Goal: Task Accomplishment & Management: Manage account settings

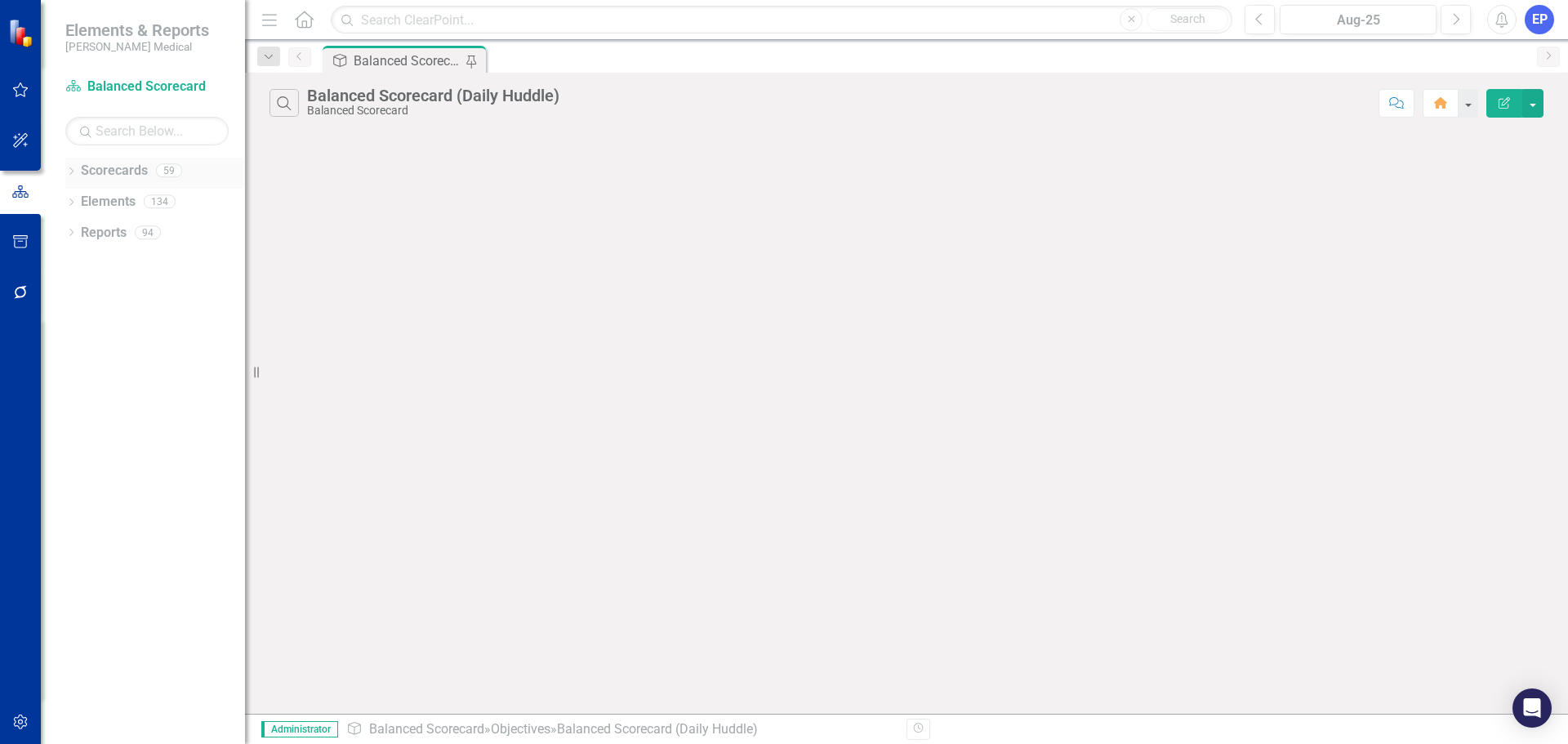
click at [74, 173] on icon "Dropdown" at bounding box center [70, 172] width 11 height 9
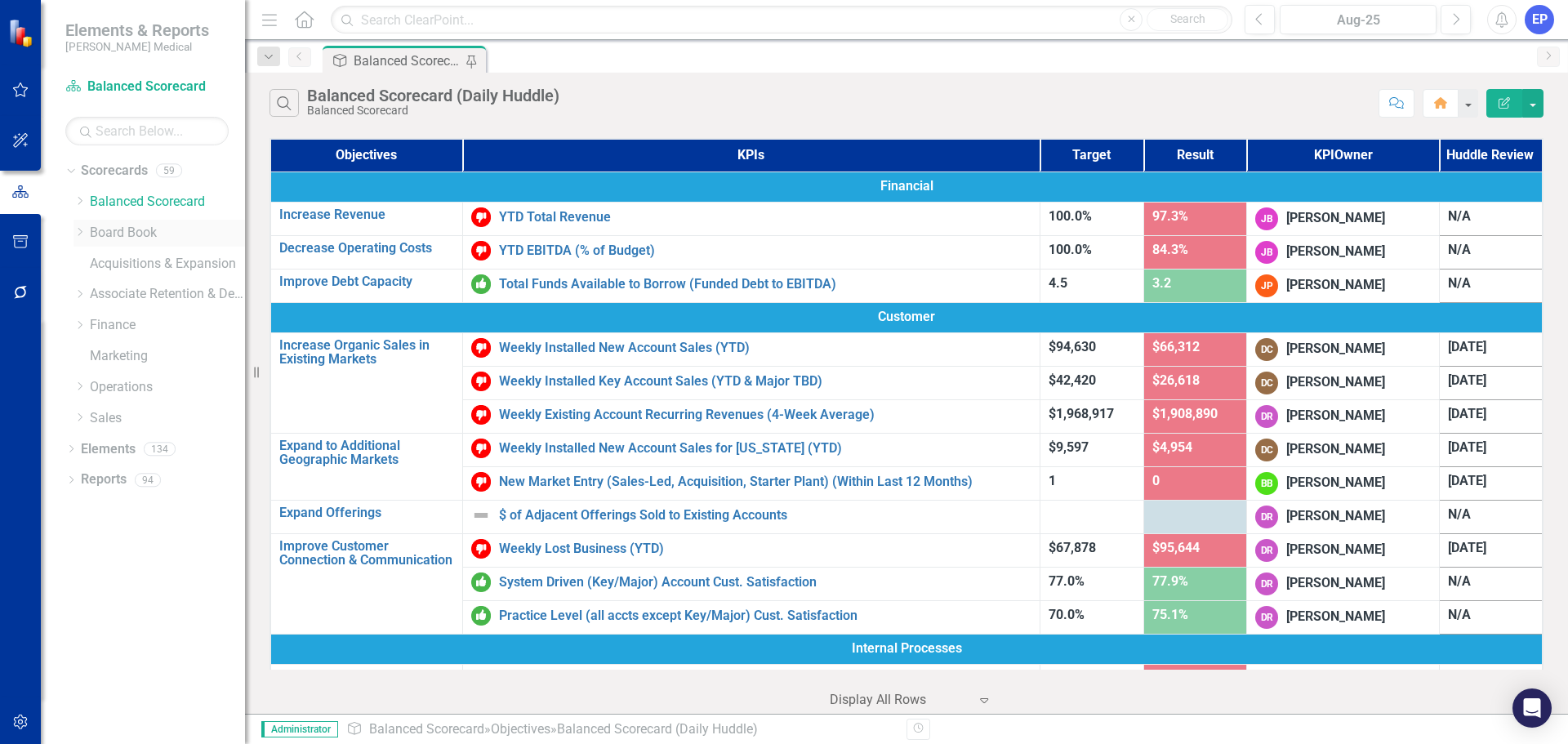
click at [81, 229] on icon "Dropdown" at bounding box center [80, 231] width 12 height 9
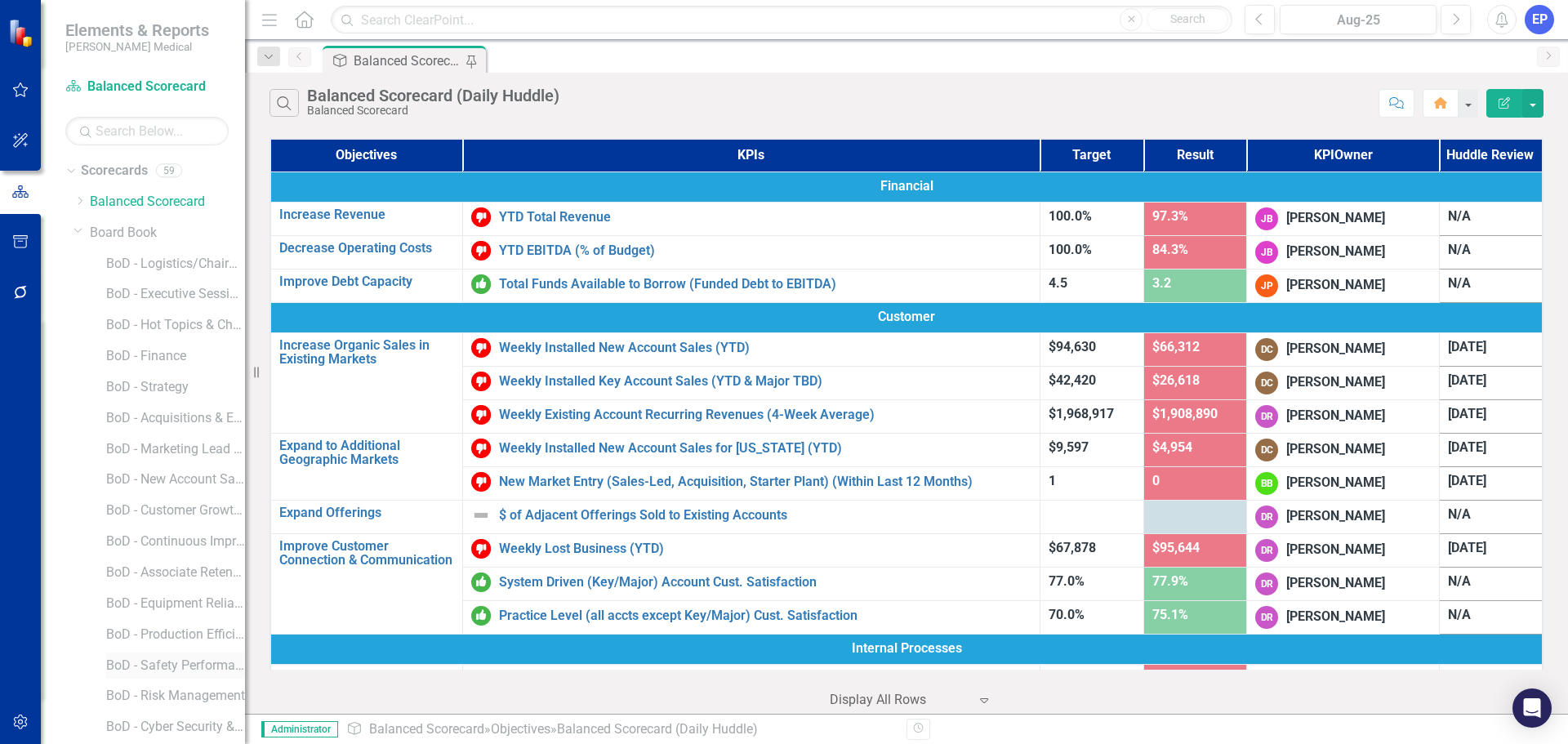
click at [187, 667] on link "BoD - Safety Performance" at bounding box center [176, 666] width 139 height 19
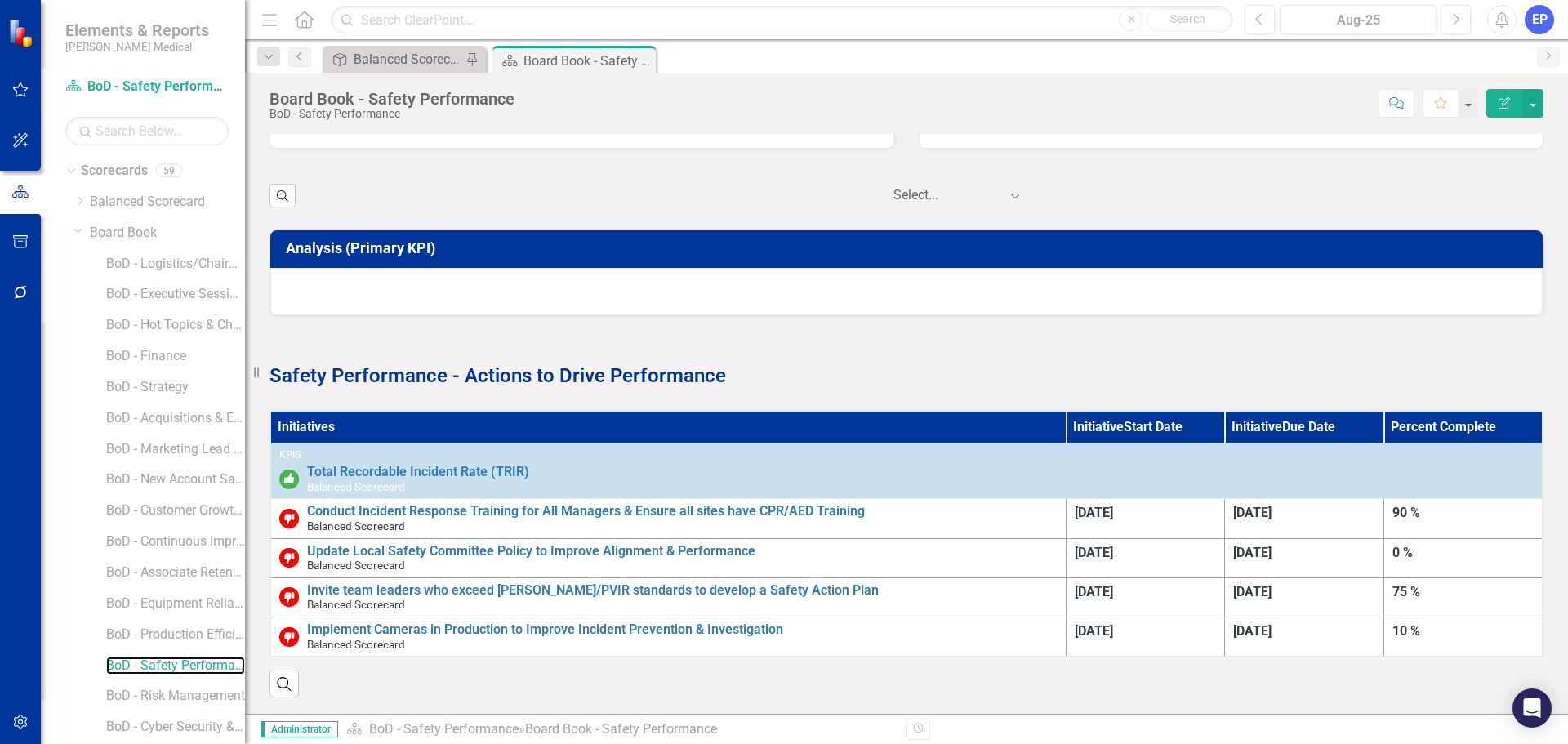
scroll to position [823, 0]
click at [645, 62] on icon "Close" at bounding box center [640, 60] width 16 height 13
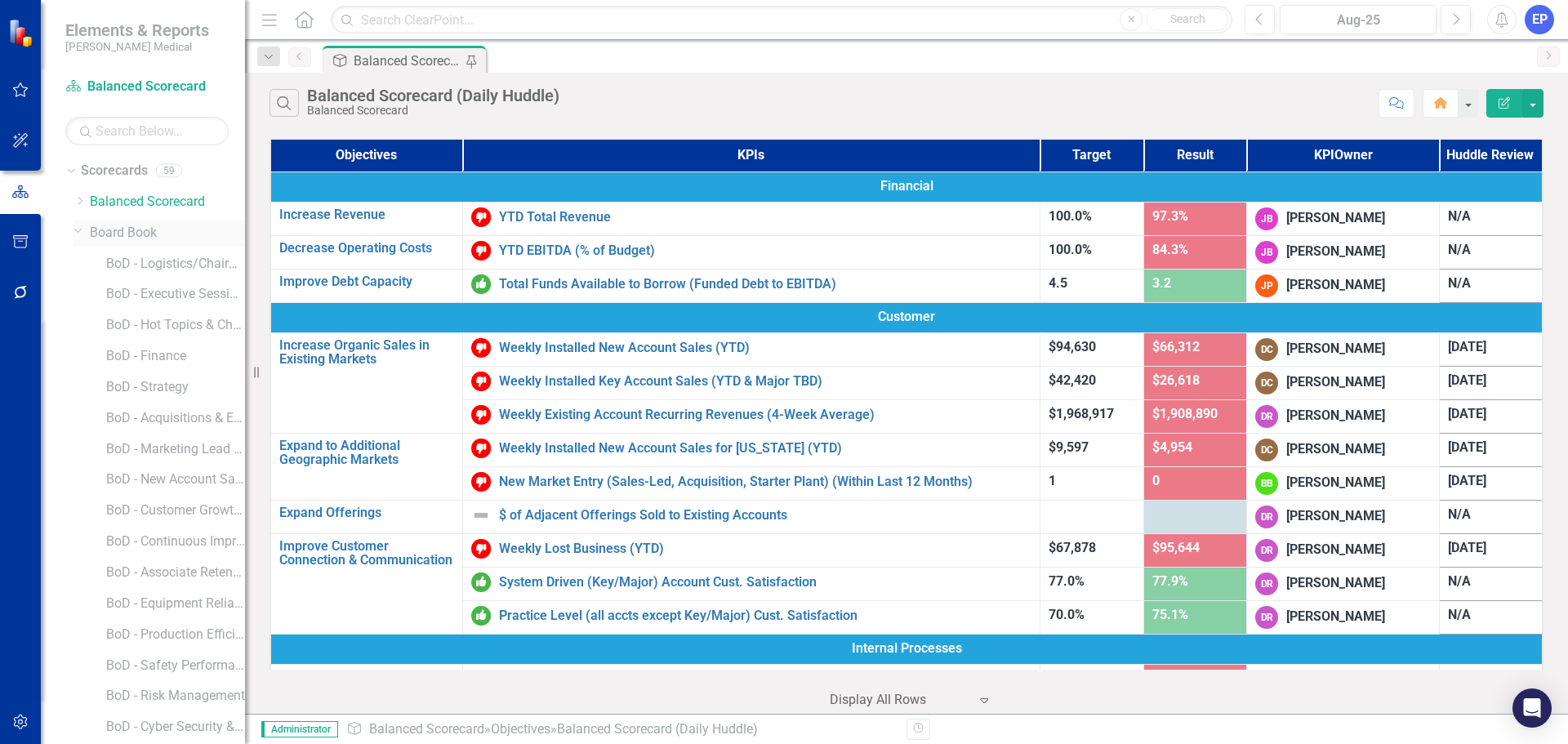
click at [75, 227] on icon "Dropdown" at bounding box center [78, 229] width 9 height 12
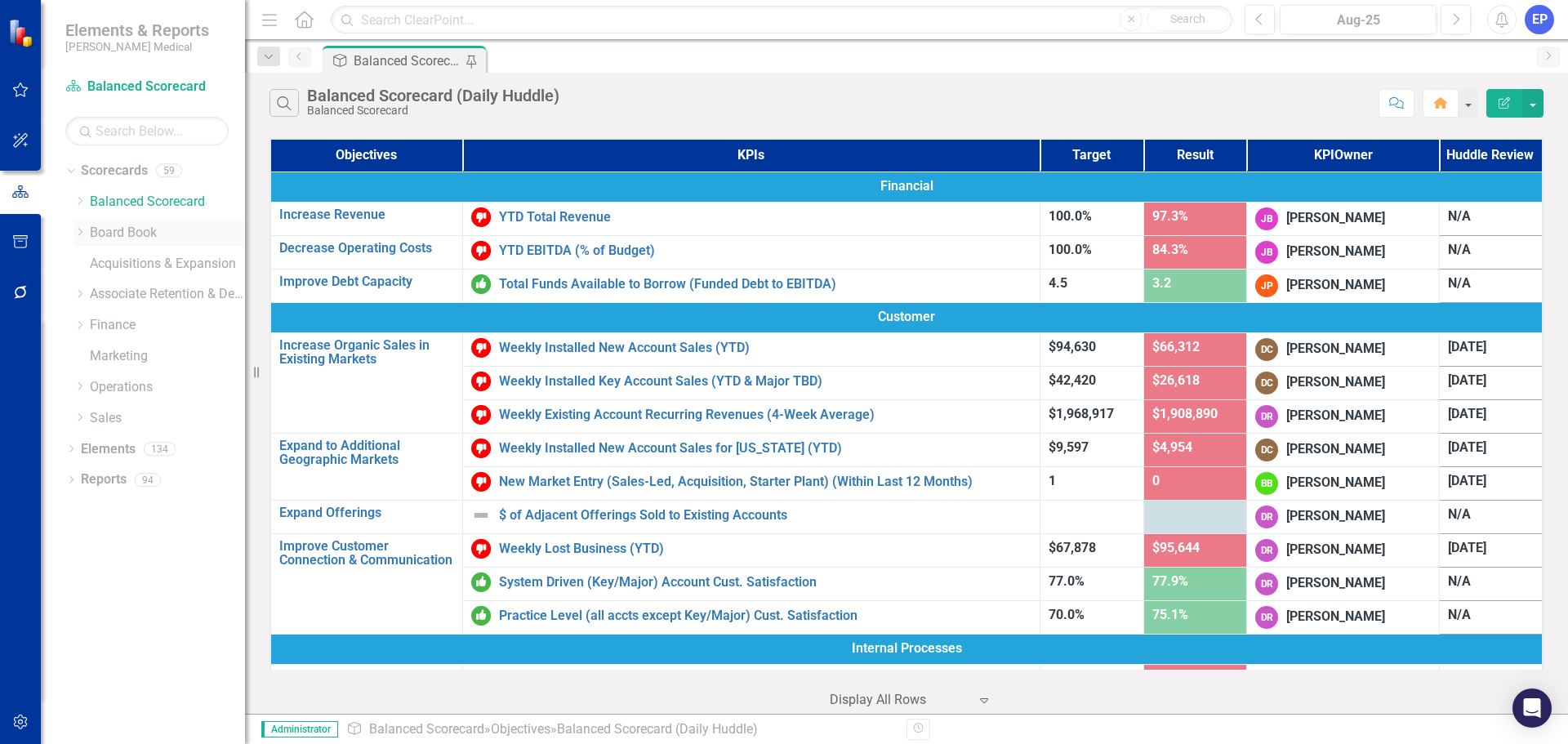
click at [77, 228] on icon "Dropdown" at bounding box center [80, 231] width 12 height 9
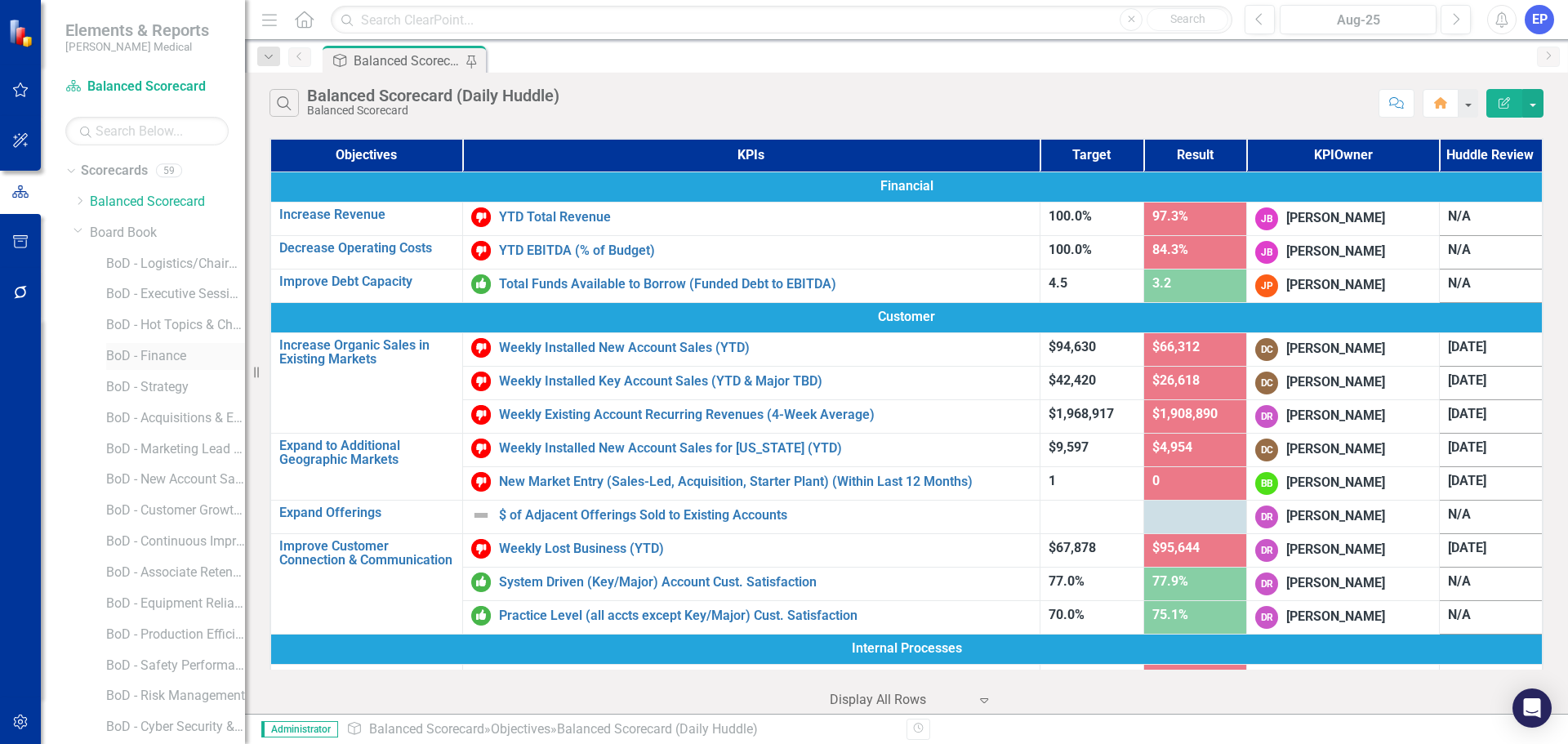
click at [146, 359] on link "BoD - Finance" at bounding box center [176, 356] width 139 height 19
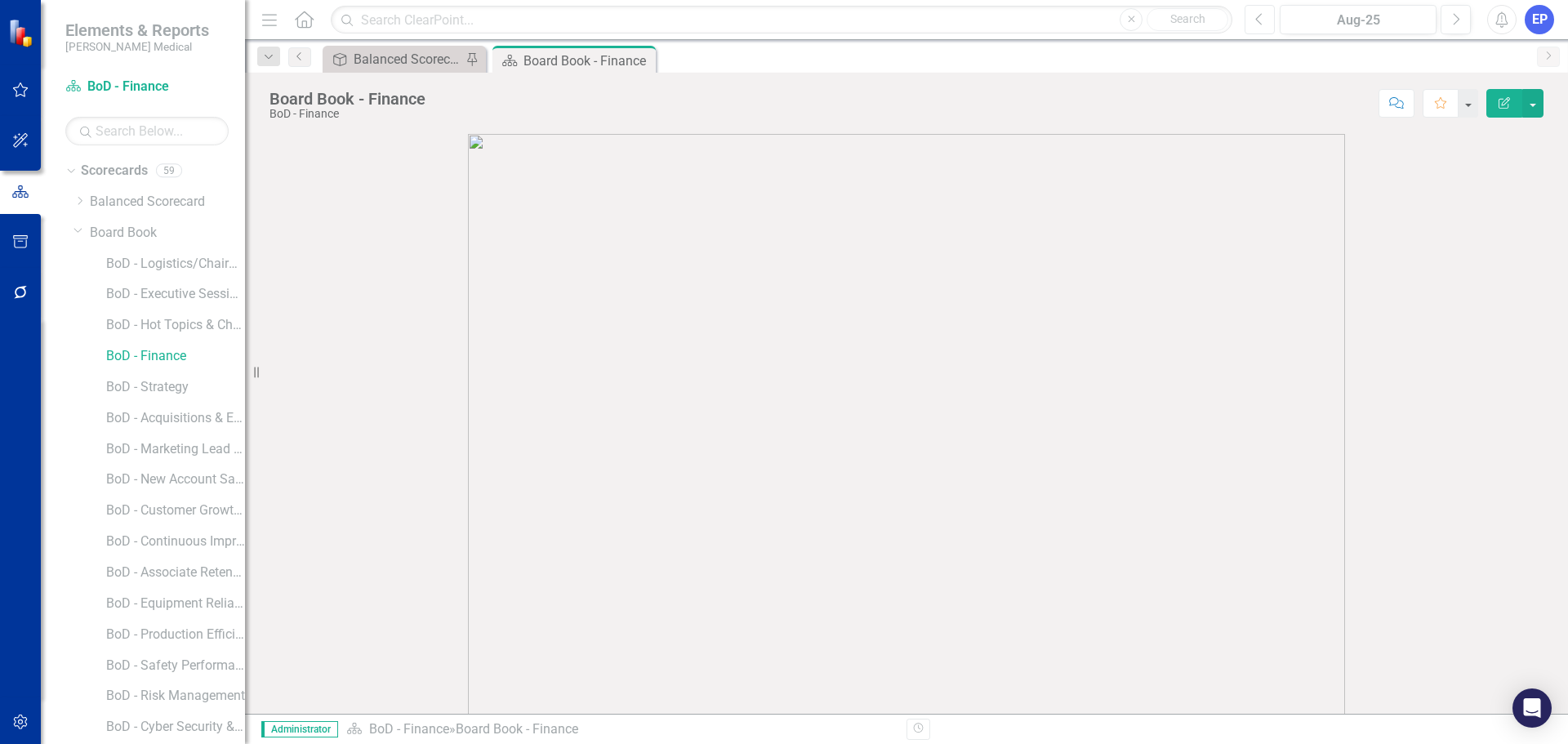
click at [1263, 19] on icon "Previous" at bounding box center [1260, 19] width 9 height 15
click at [156, 356] on link "BoD - Finance" at bounding box center [176, 356] width 139 height 19
click at [110, 693] on link "Elements" at bounding box center [108, 696] width 55 height 19
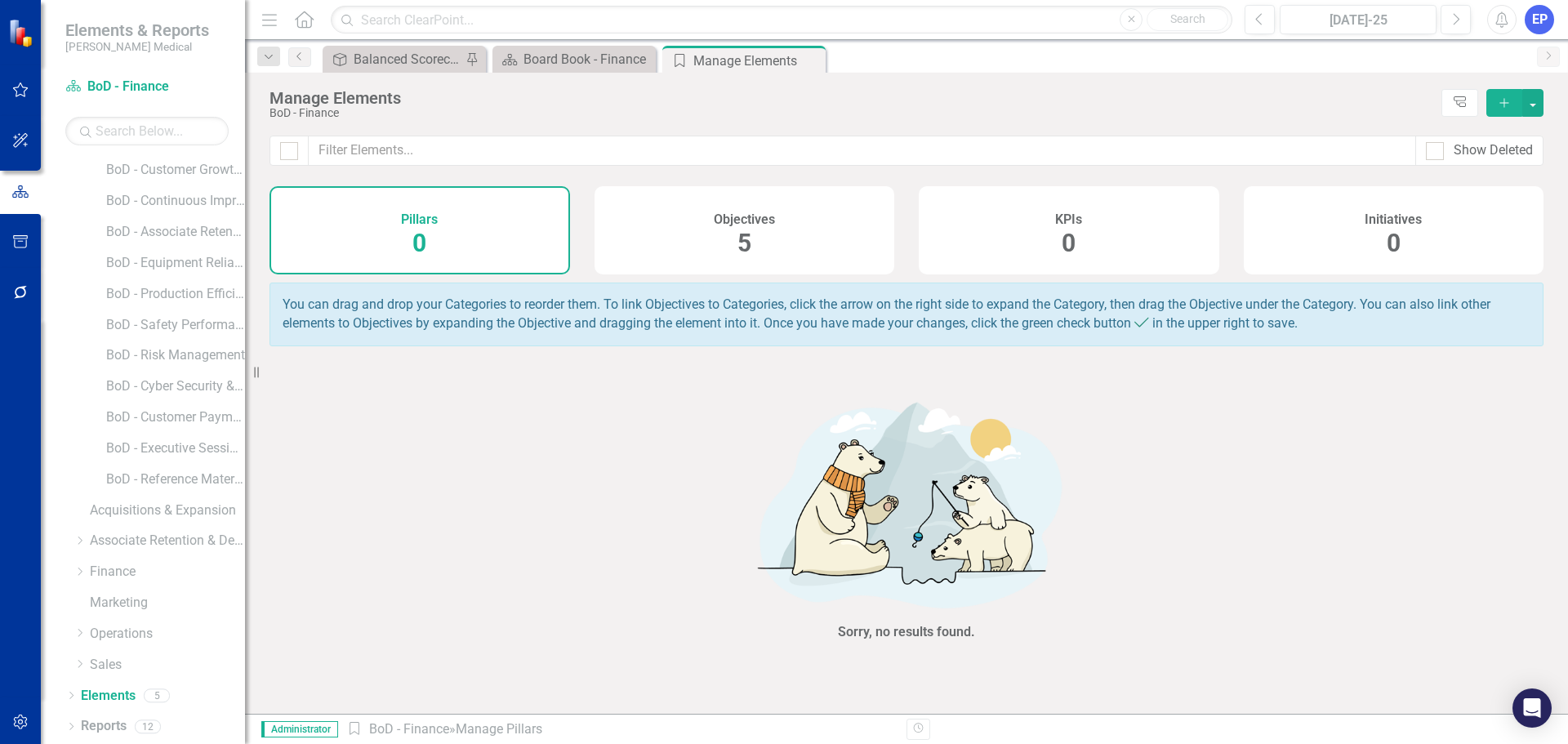
click at [1064, 222] on h4 "KPIs" at bounding box center [1068, 219] width 27 height 15
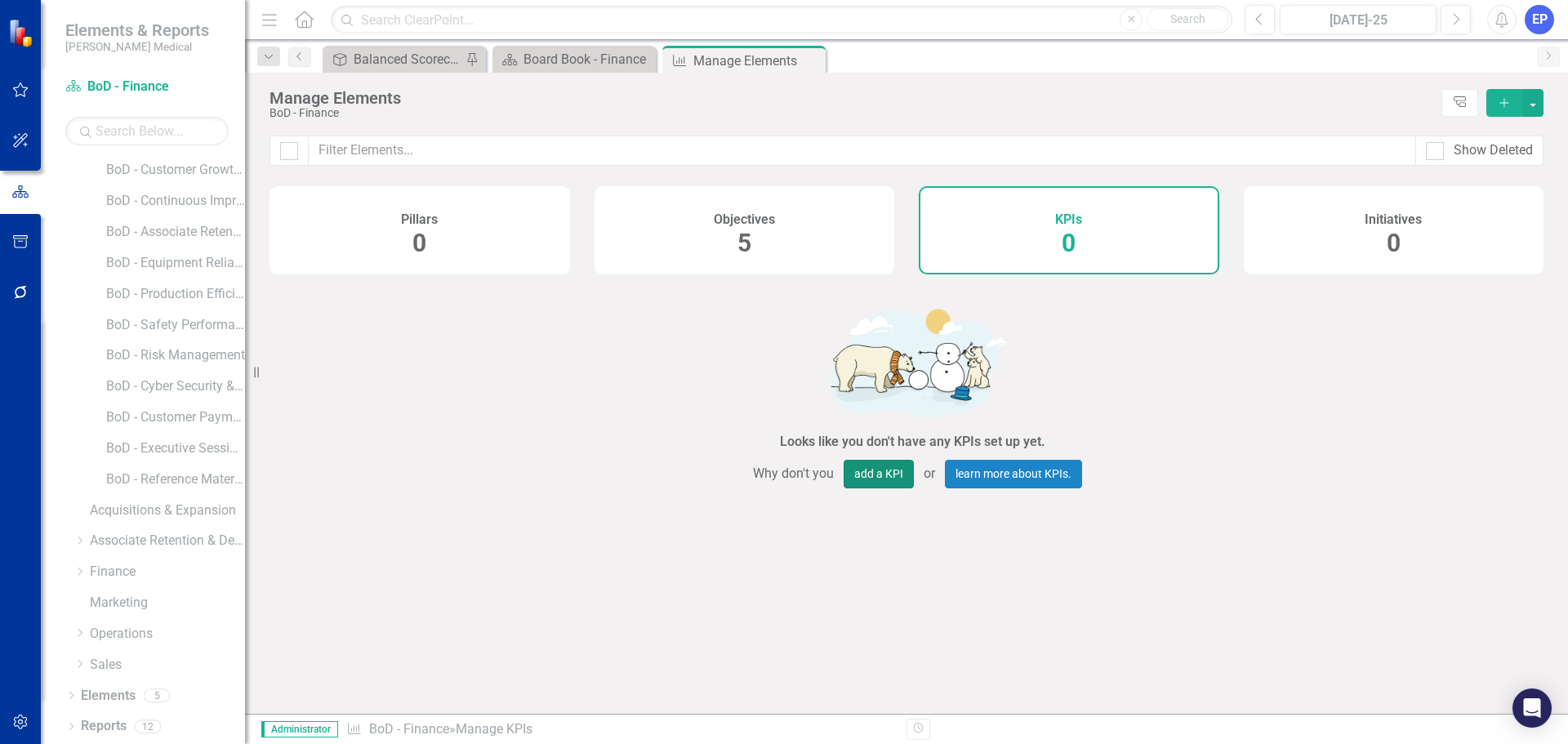
click at [856, 479] on button "add a KPI" at bounding box center [879, 473] width 70 height 28
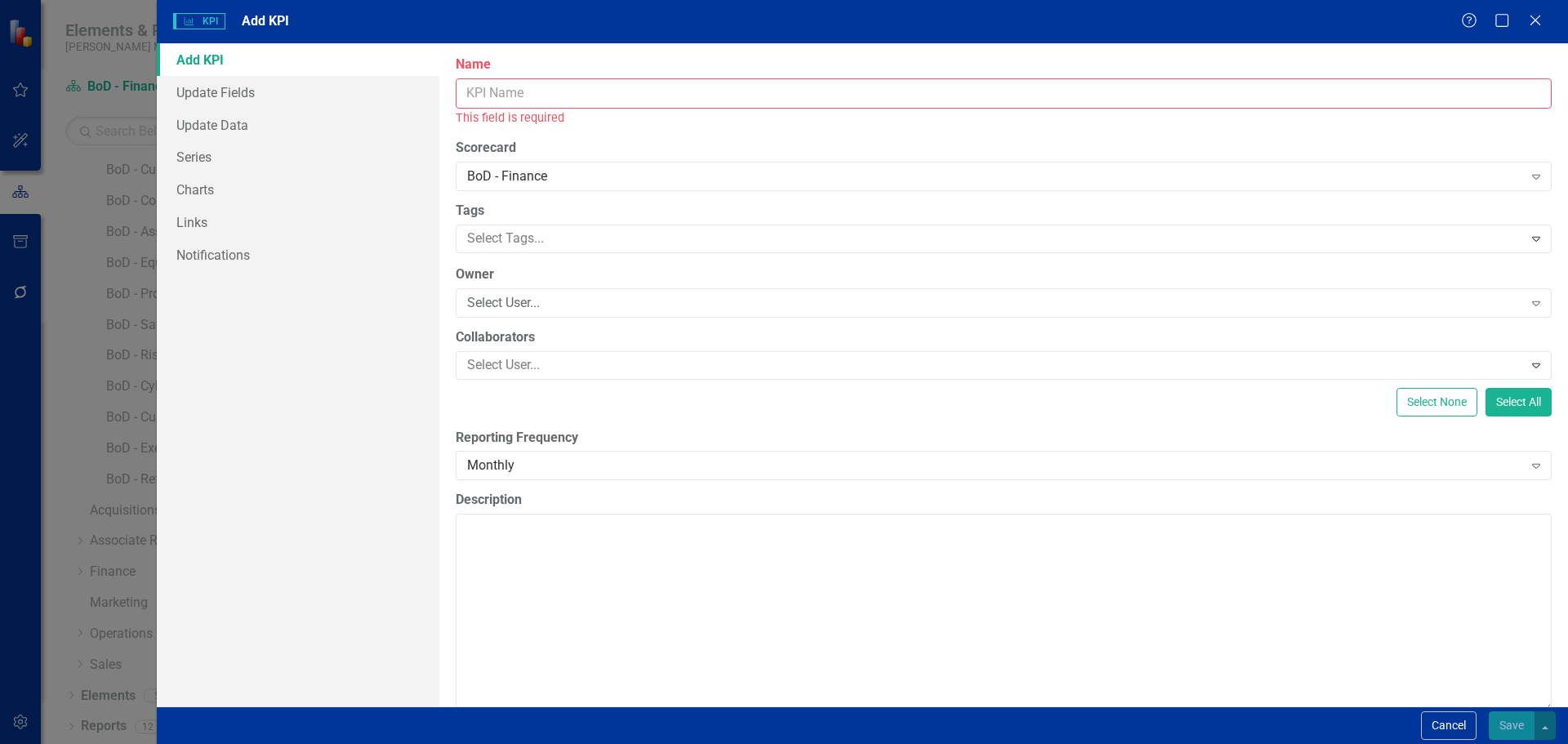
click at [611, 97] on input "Name" at bounding box center [1004, 93] width 1096 height 30
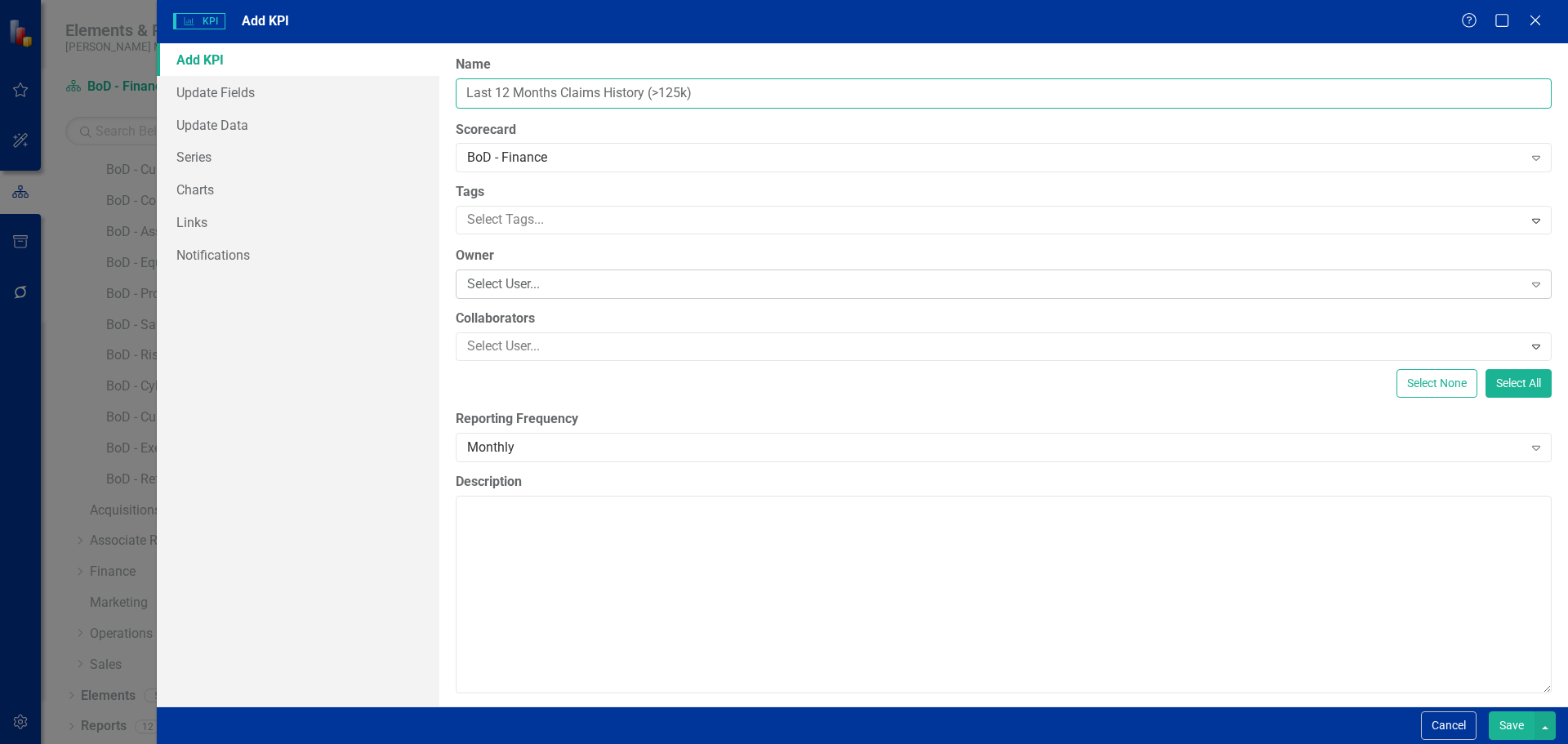
type input "Last 12 Months Claims History (>125k)"
click at [542, 279] on div "Select User..." at bounding box center [995, 284] width 1056 height 19
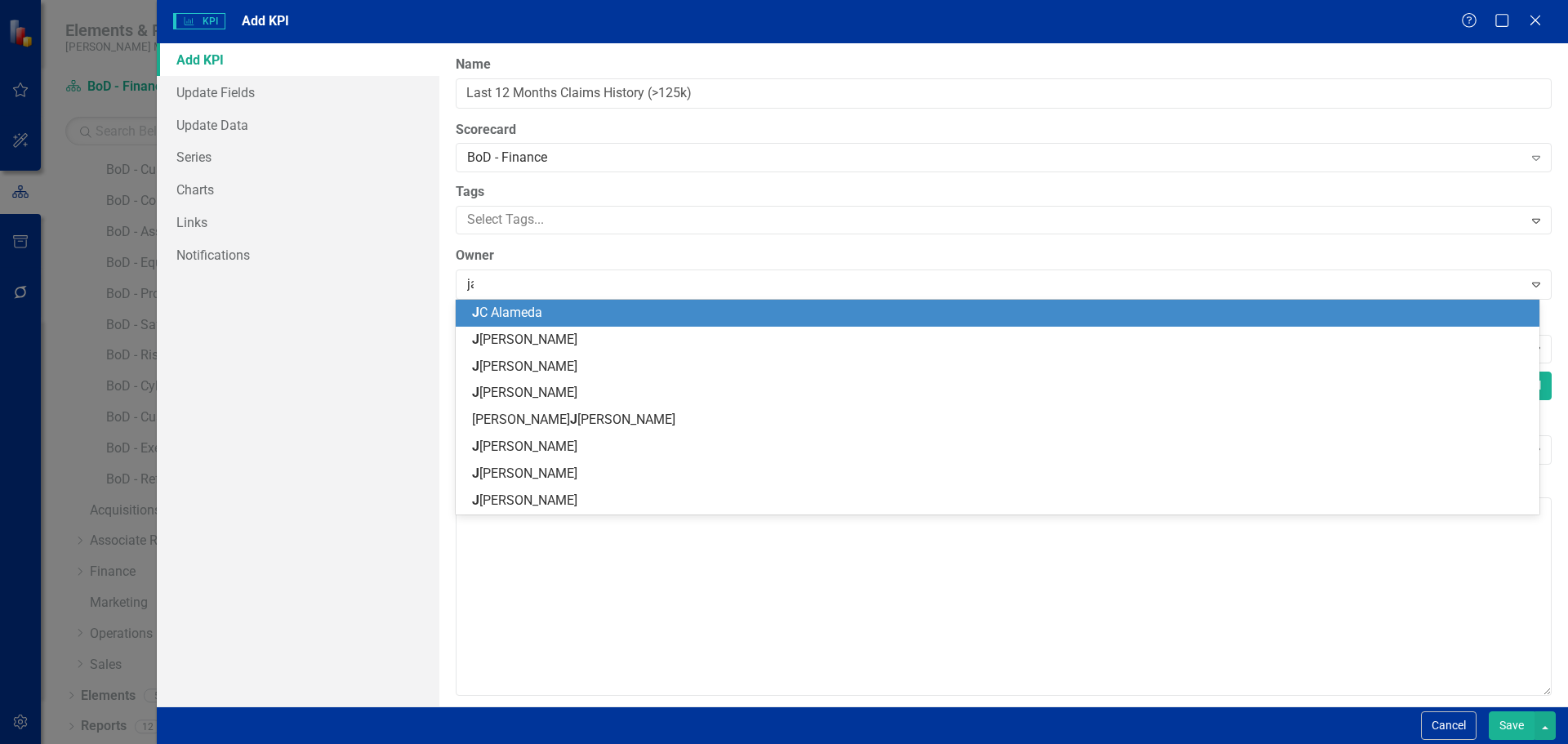
type input "jack"
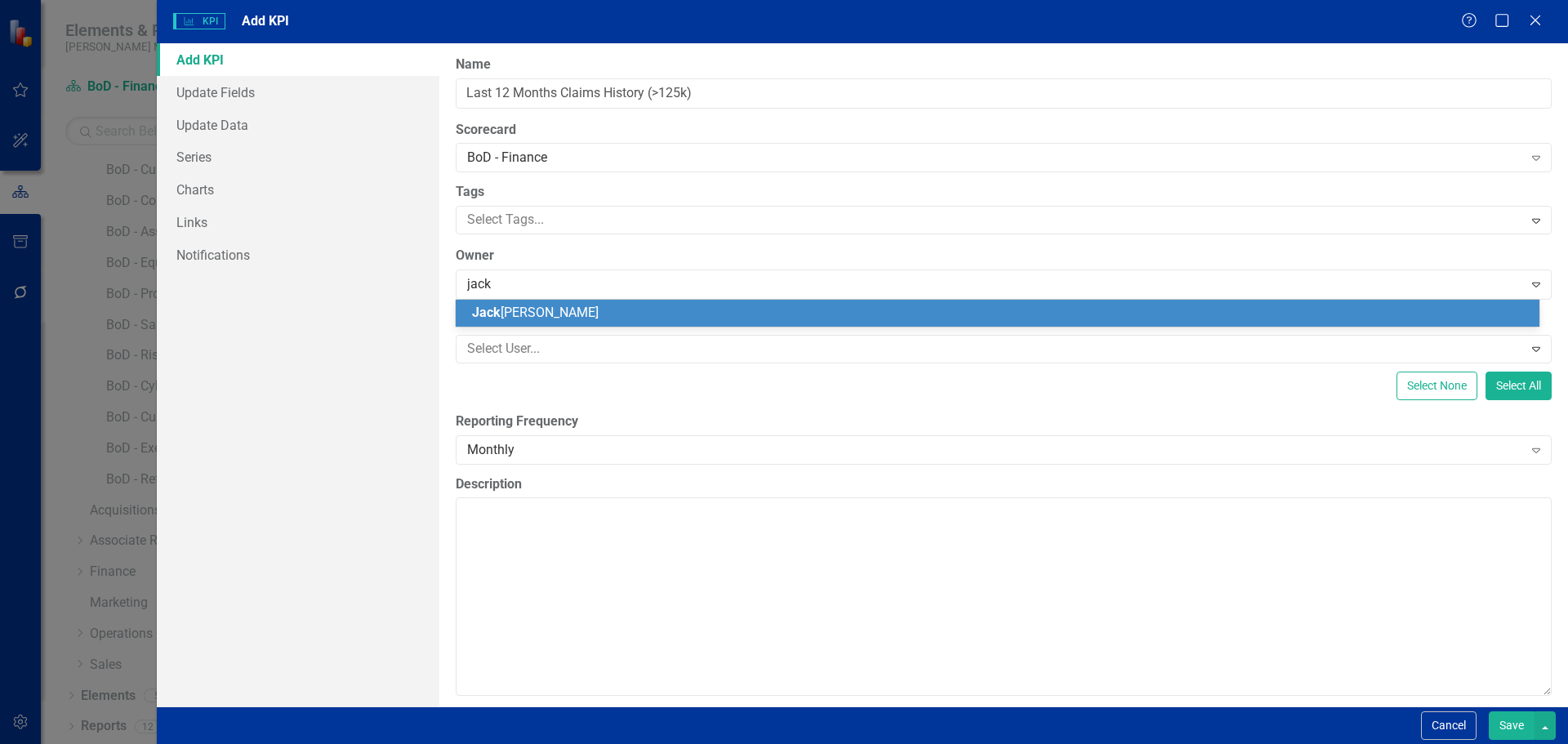
click at [534, 313] on span "[PERSON_NAME]" at bounding box center [535, 312] width 127 height 15
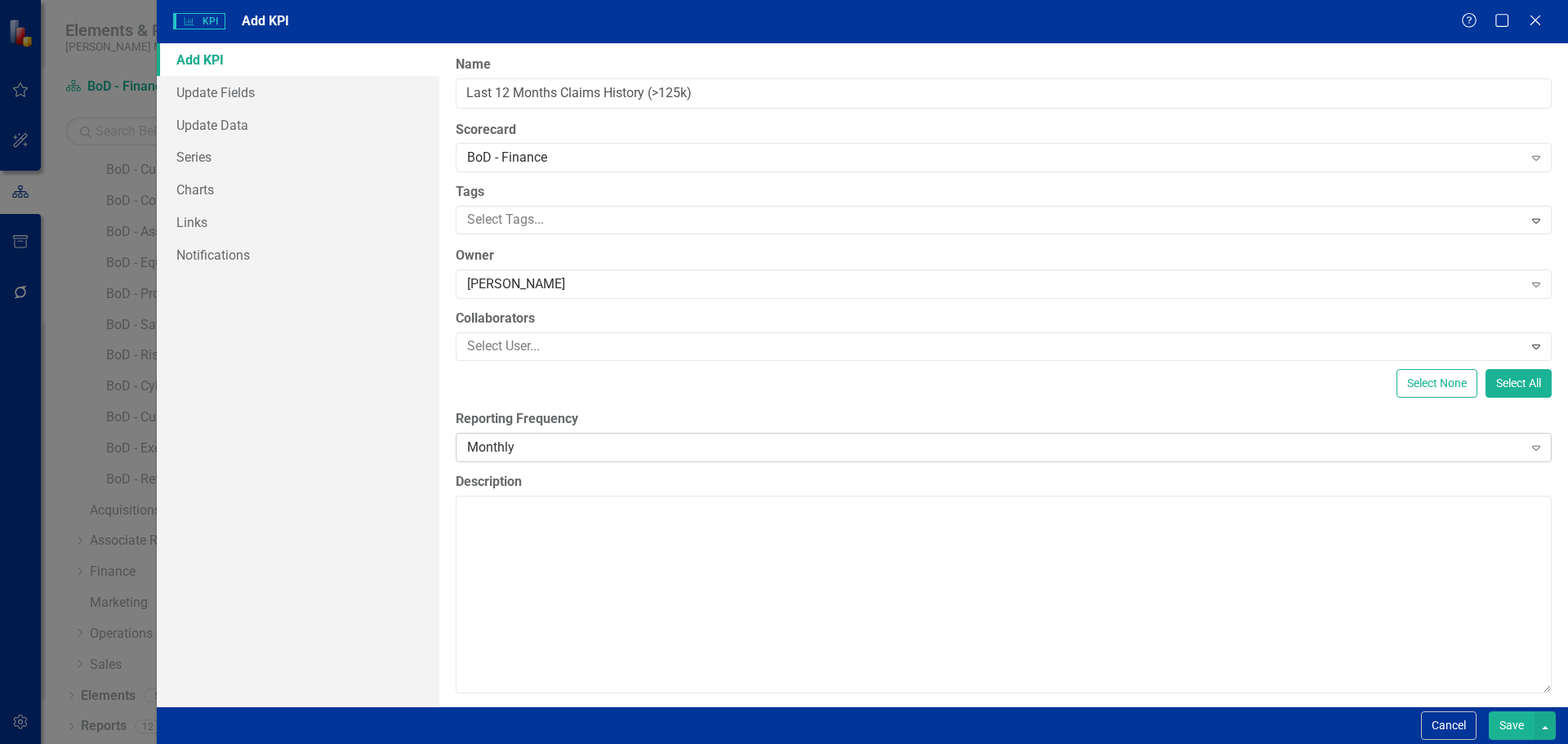
click at [486, 447] on div "Monthly" at bounding box center [995, 447] width 1056 height 19
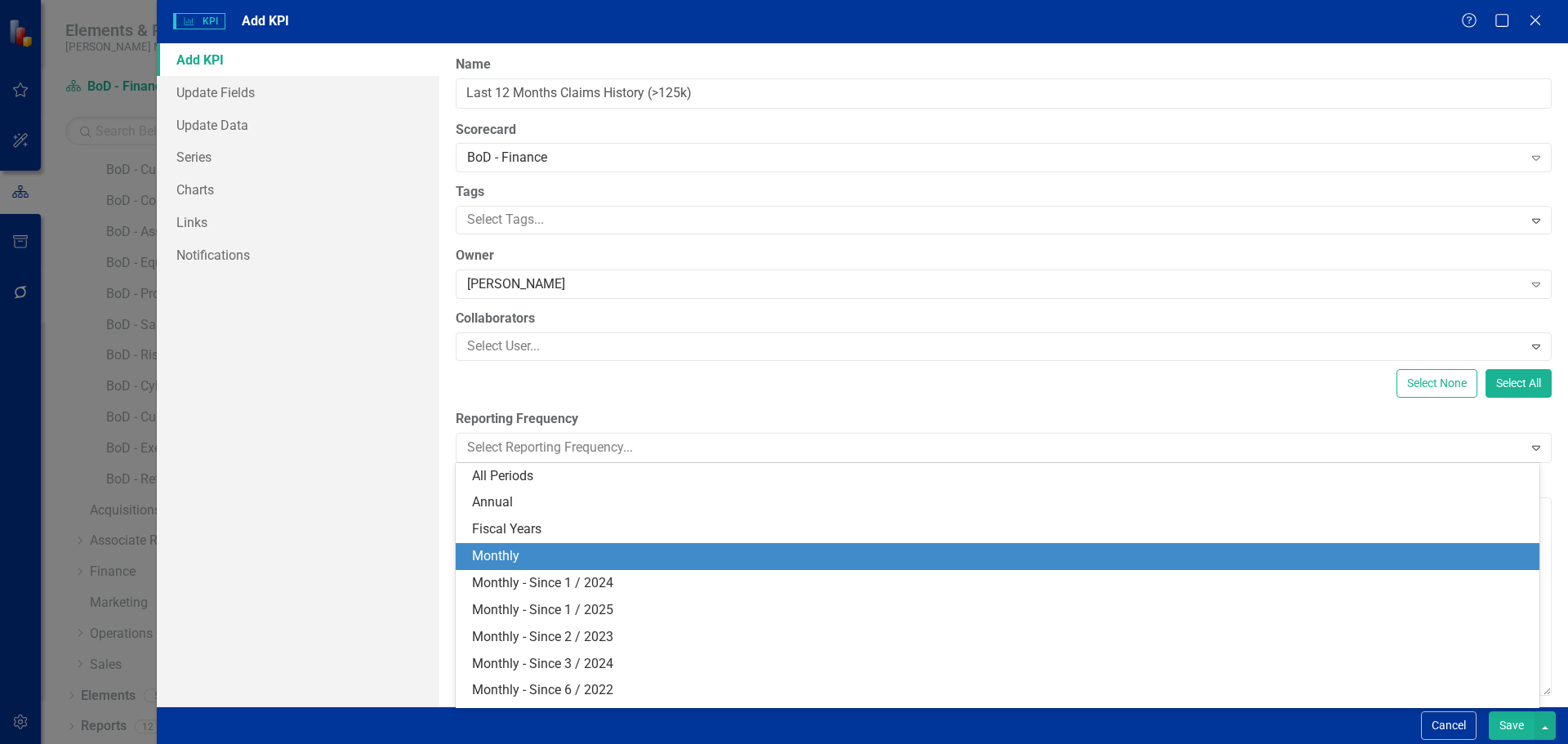
click at [538, 549] on div "Monthly" at bounding box center [1000, 557] width 1058 height 19
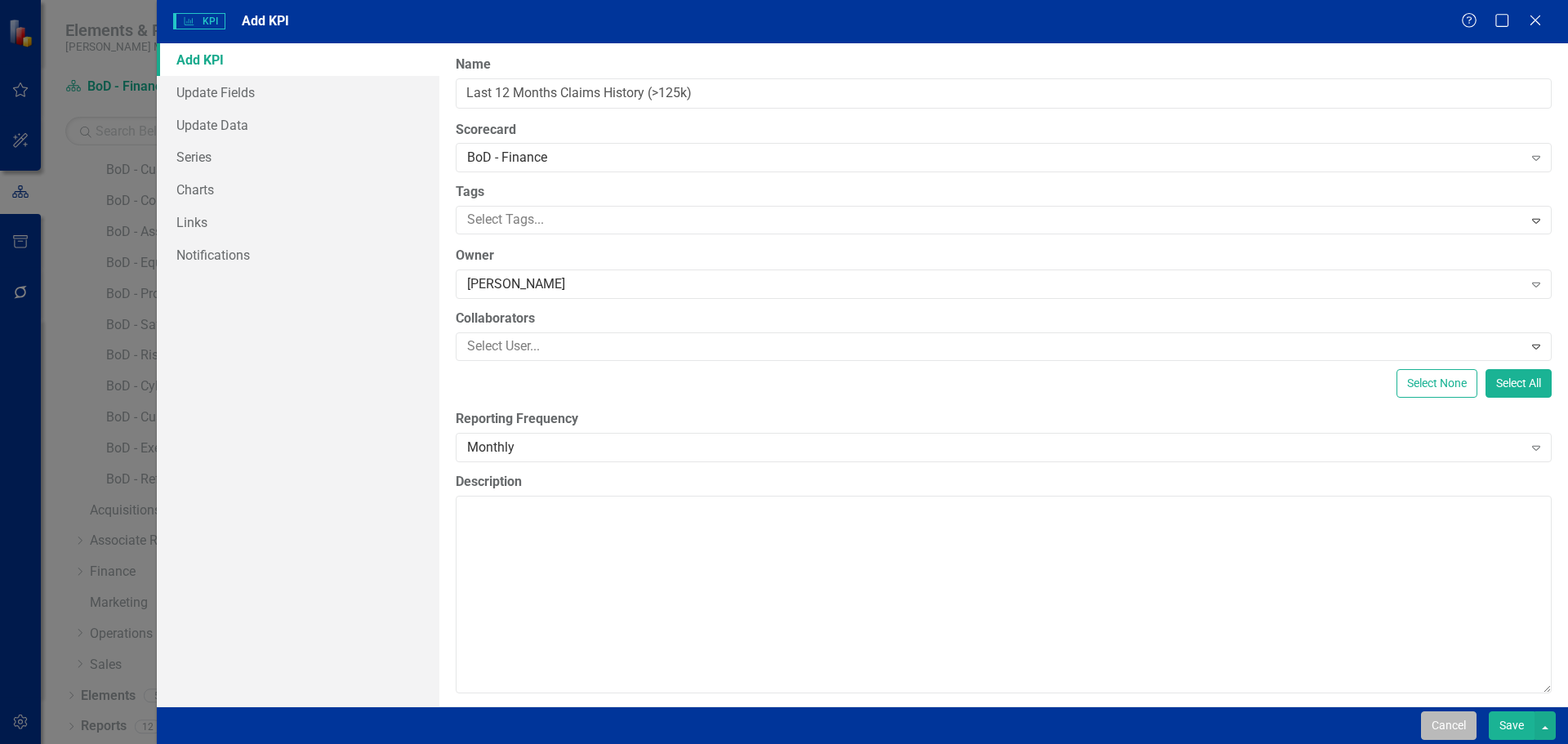
click at [1441, 721] on button "Cancel" at bounding box center [1449, 725] width 56 height 28
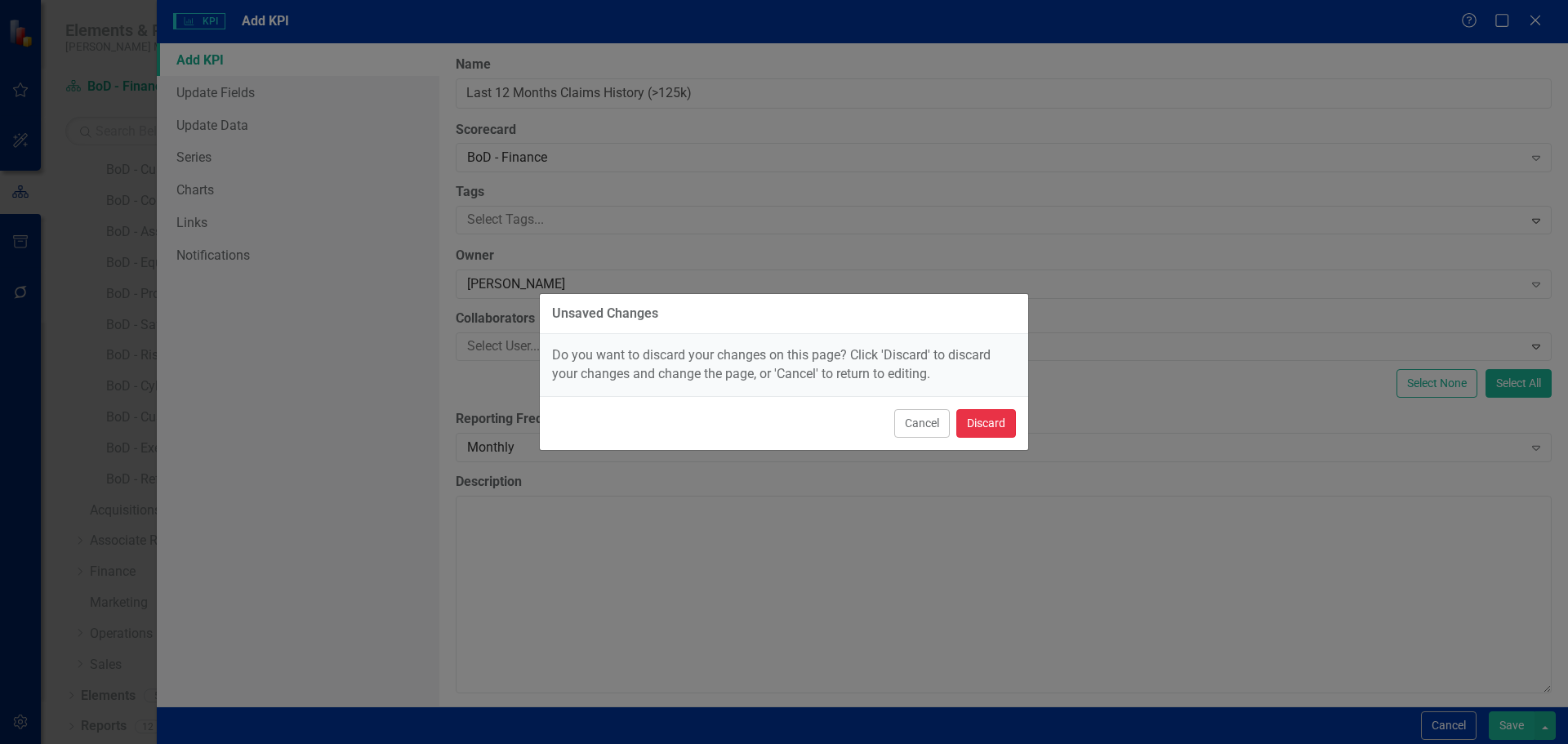
click at [973, 423] on button "Discard" at bounding box center [987, 423] width 60 height 28
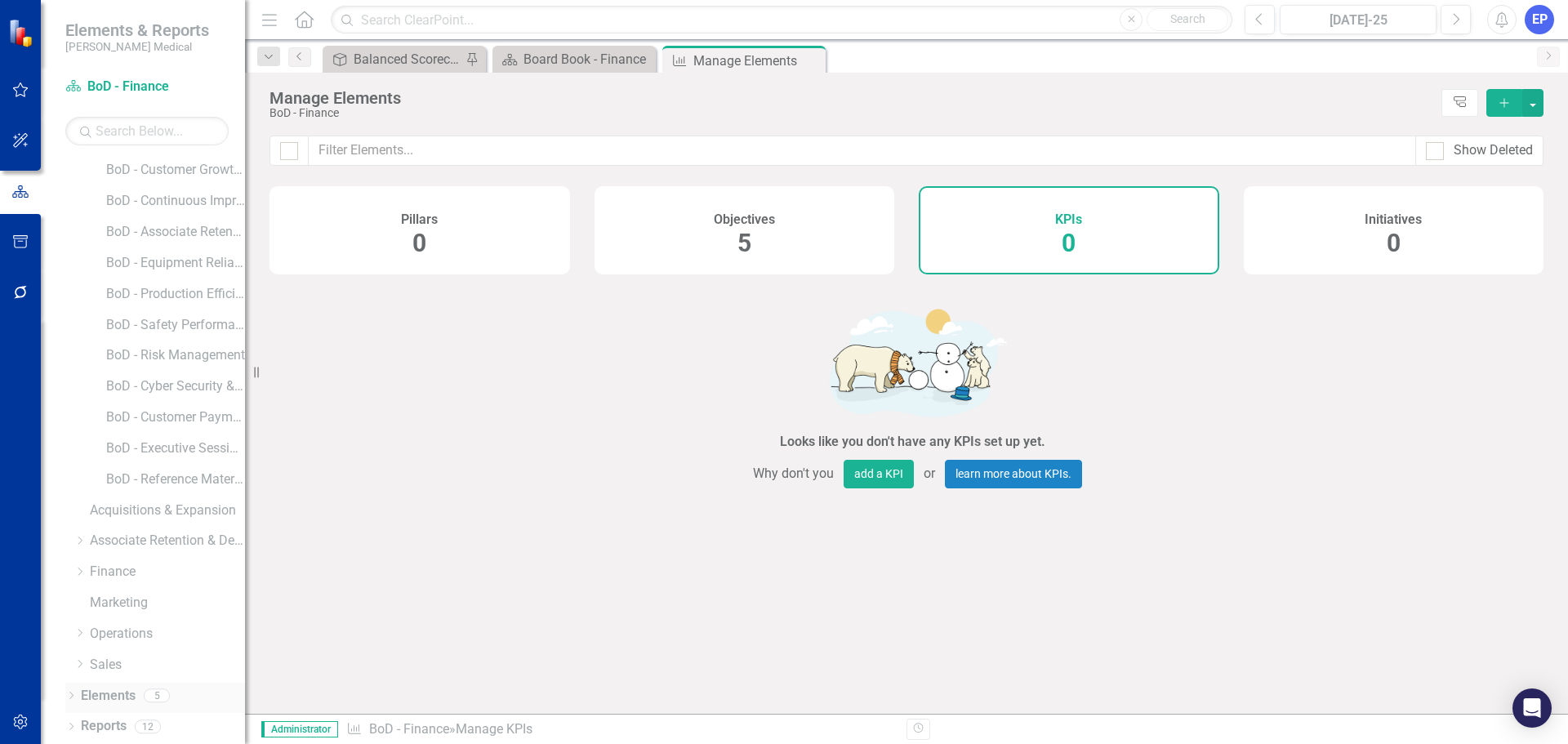
click at [111, 692] on link "Elements" at bounding box center [108, 696] width 55 height 19
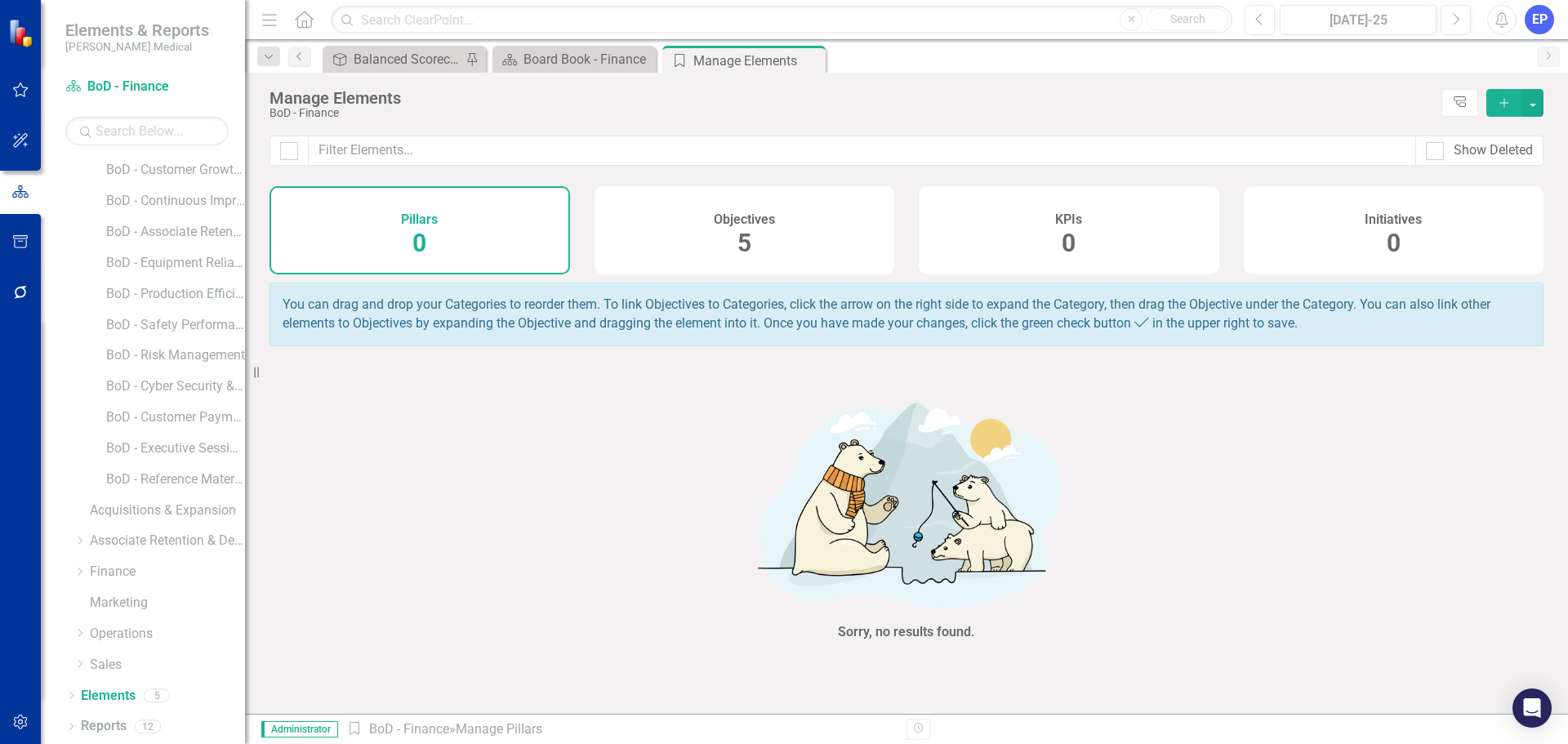
click at [719, 248] on div "Objectives 5" at bounding box center [744, 229] width 301 height 88
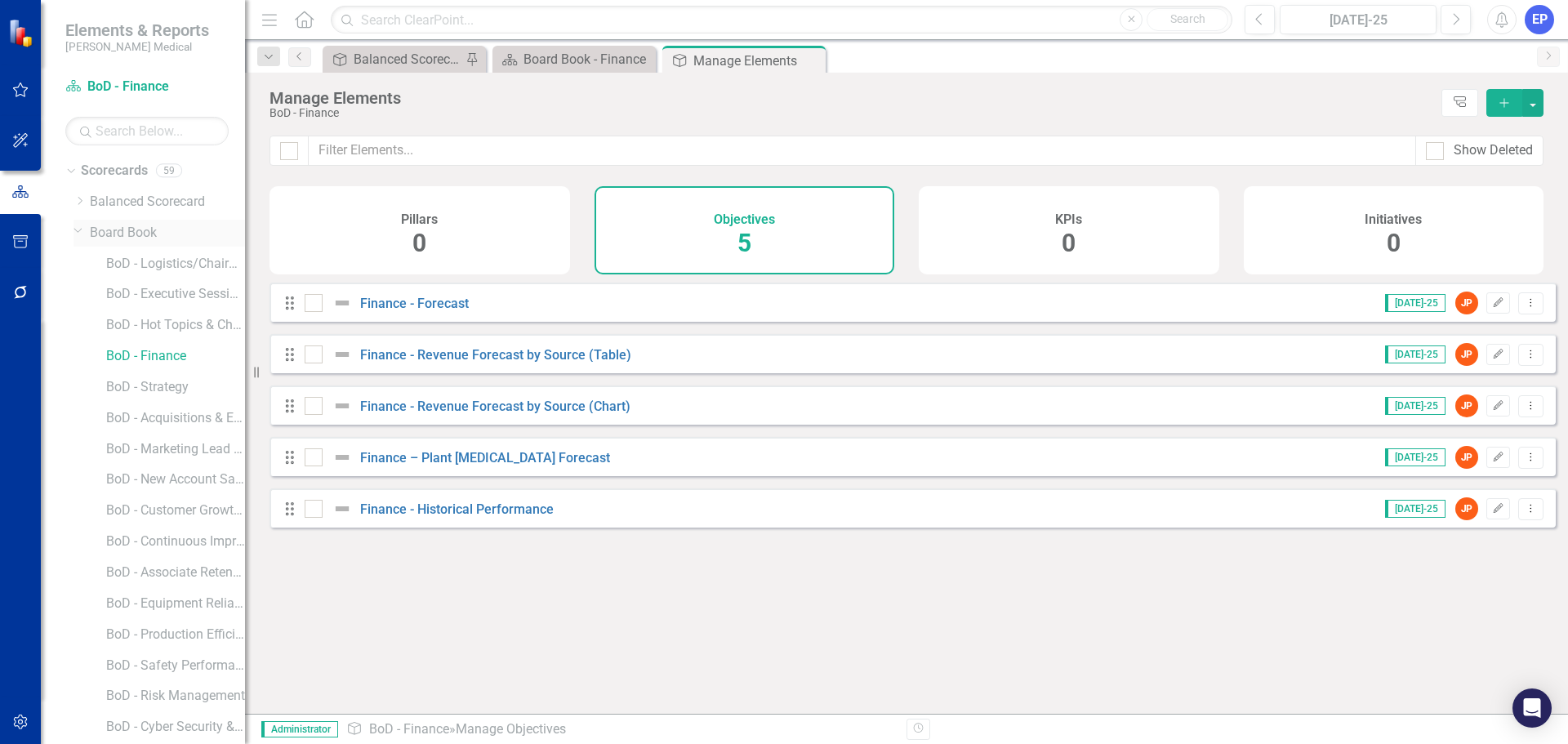
click at [76, 233] on icon "Dropdown" at bounding box center [78, 229] width 9 height 12
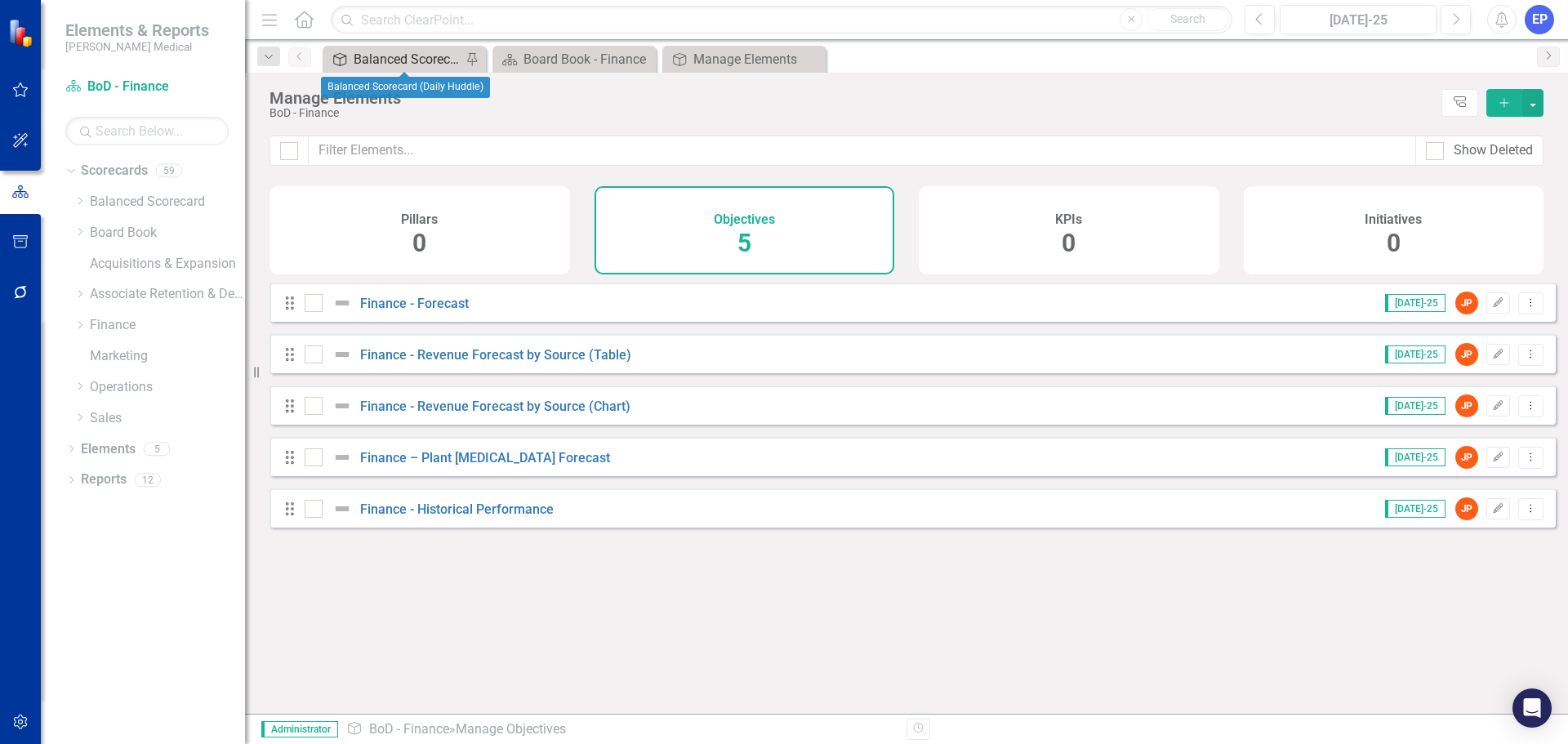
click at [382, 60] on div "Balanced Scorecard (Daily Huddle)" at bounding box center [408, 59] width 108 height 21
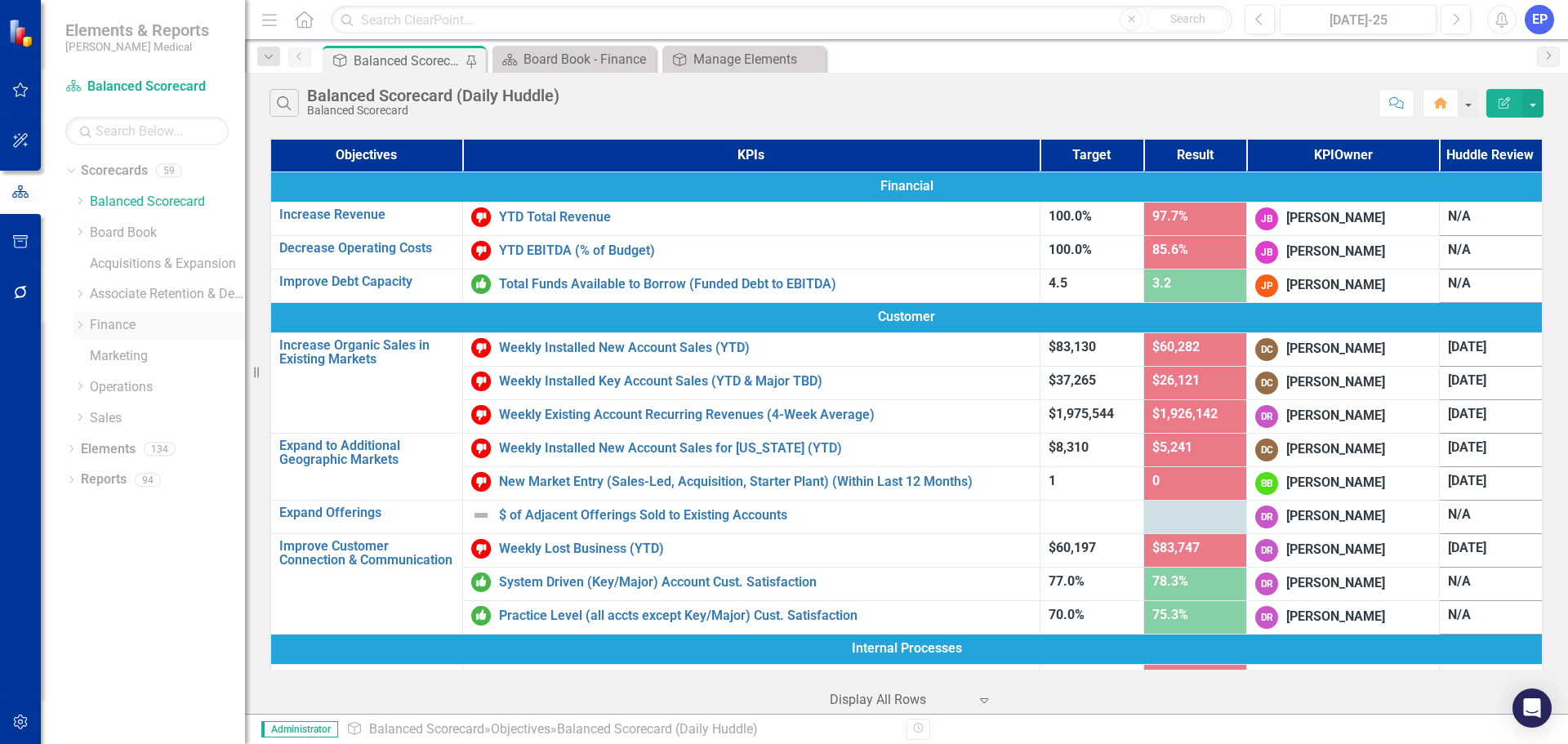
click at [109, 323] on link "Finance" at bounding box center [167, 325] width 155 height 19
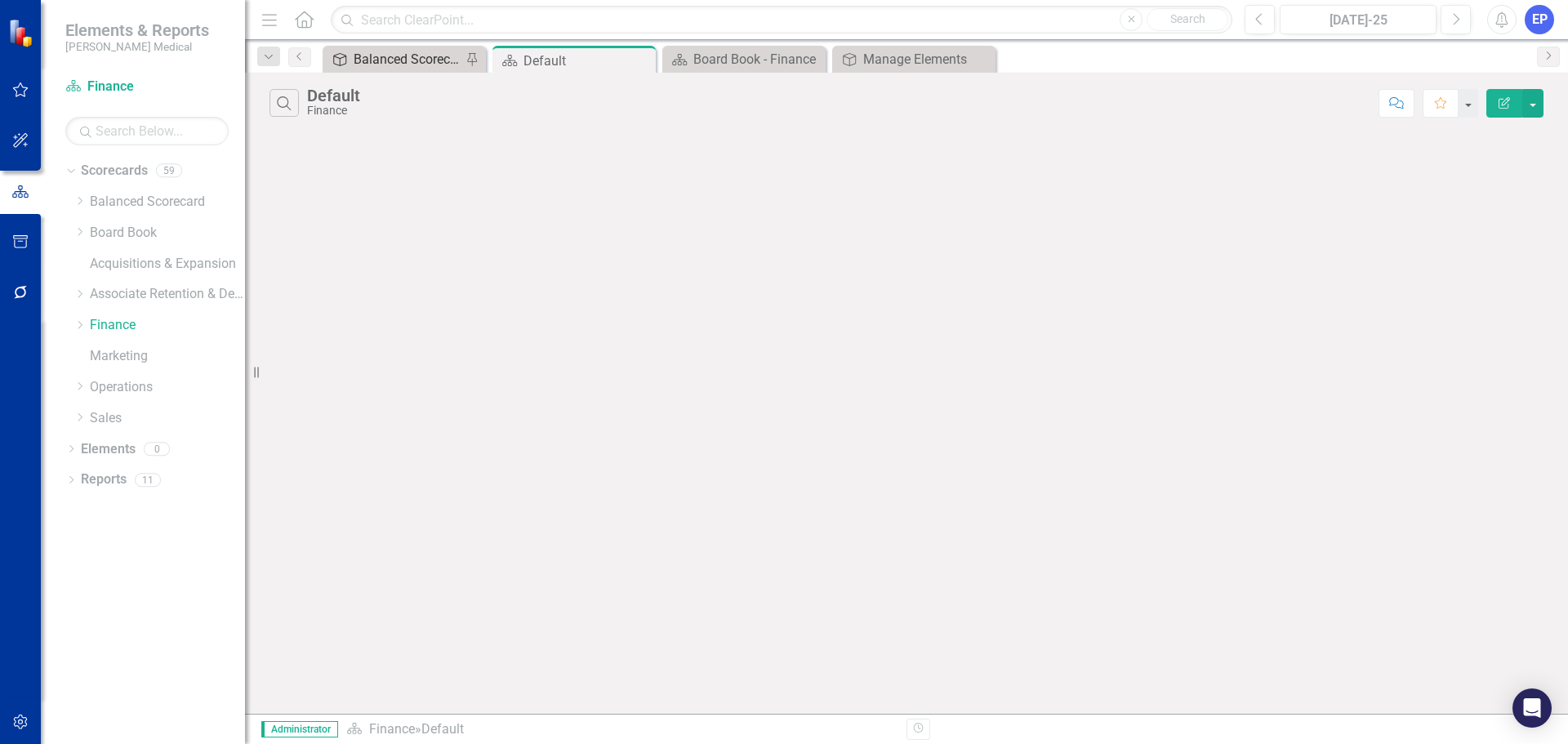
click at [391, 59] on div "Balanced Scorecard (Daily Huddle)" at bounding box center [408, 59] width 108 height 21
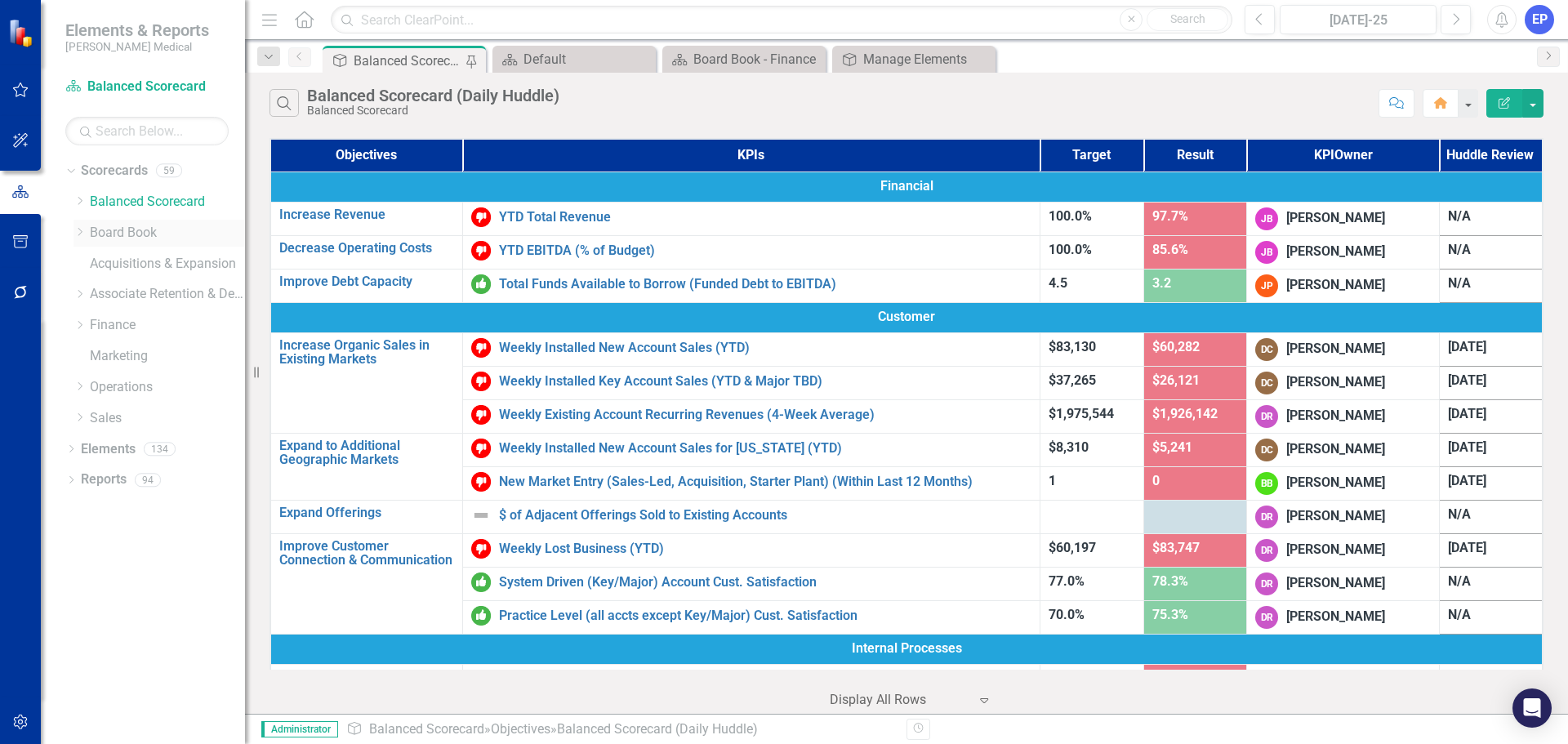
click at [78, 226] on div "Dropdown" at bounding box center [80, 233] width 12 height 14
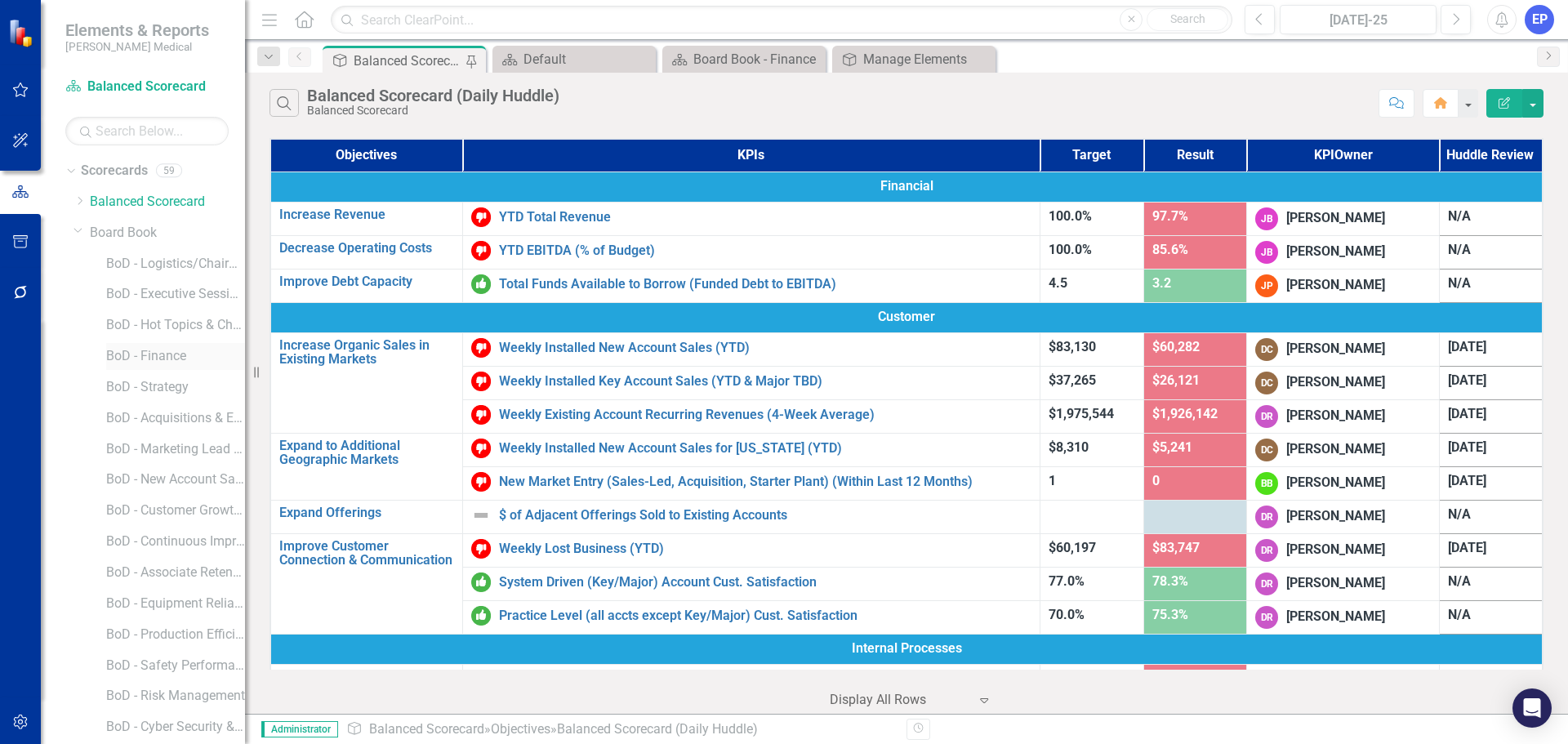
click at [140, 351] on link "BoD - Finance" at bounding box center [176, 356] width 139 height 19
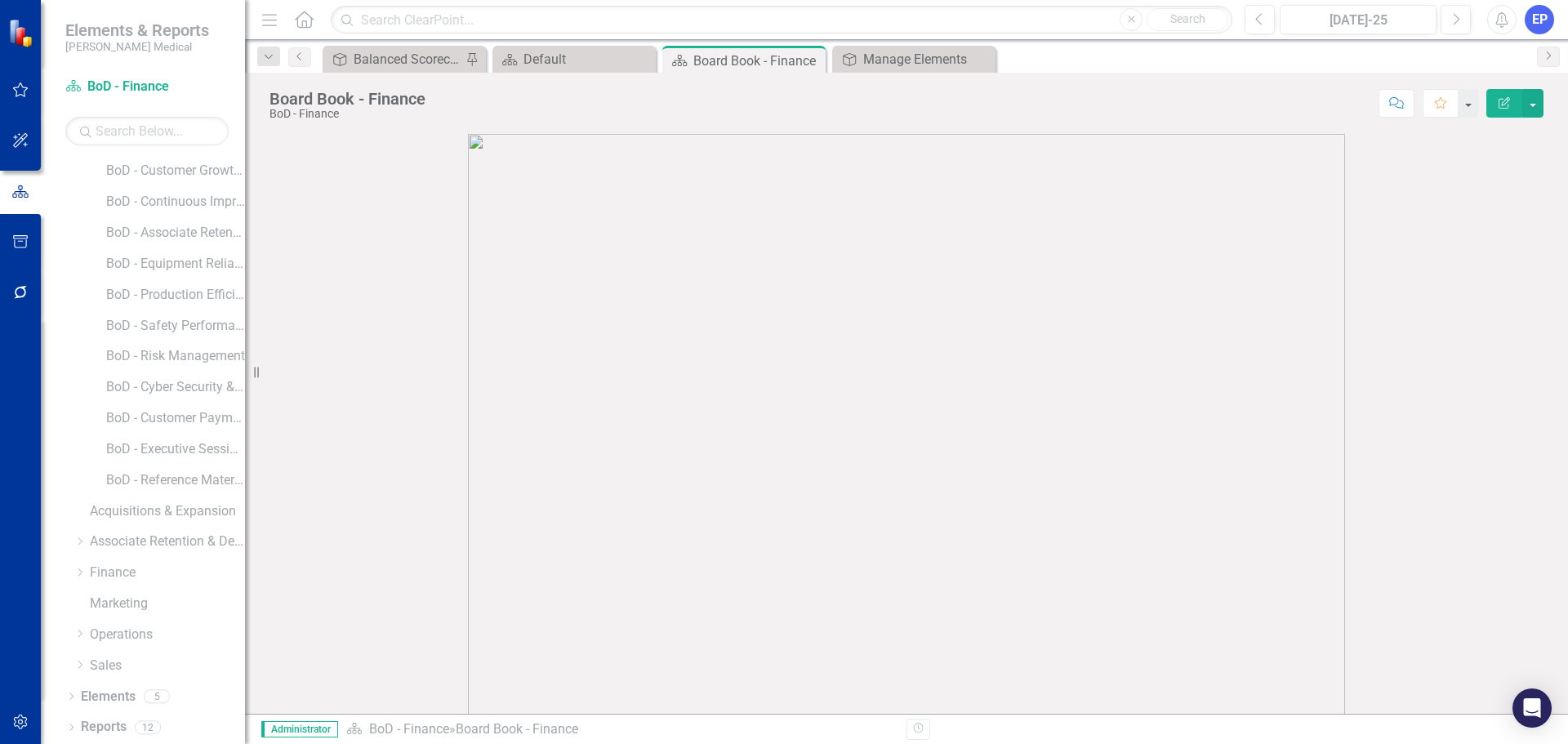
scroll to position [341, 0]
click at [89, 724] on link "Reports" at bounding box center [103, 726] width 45 height 19
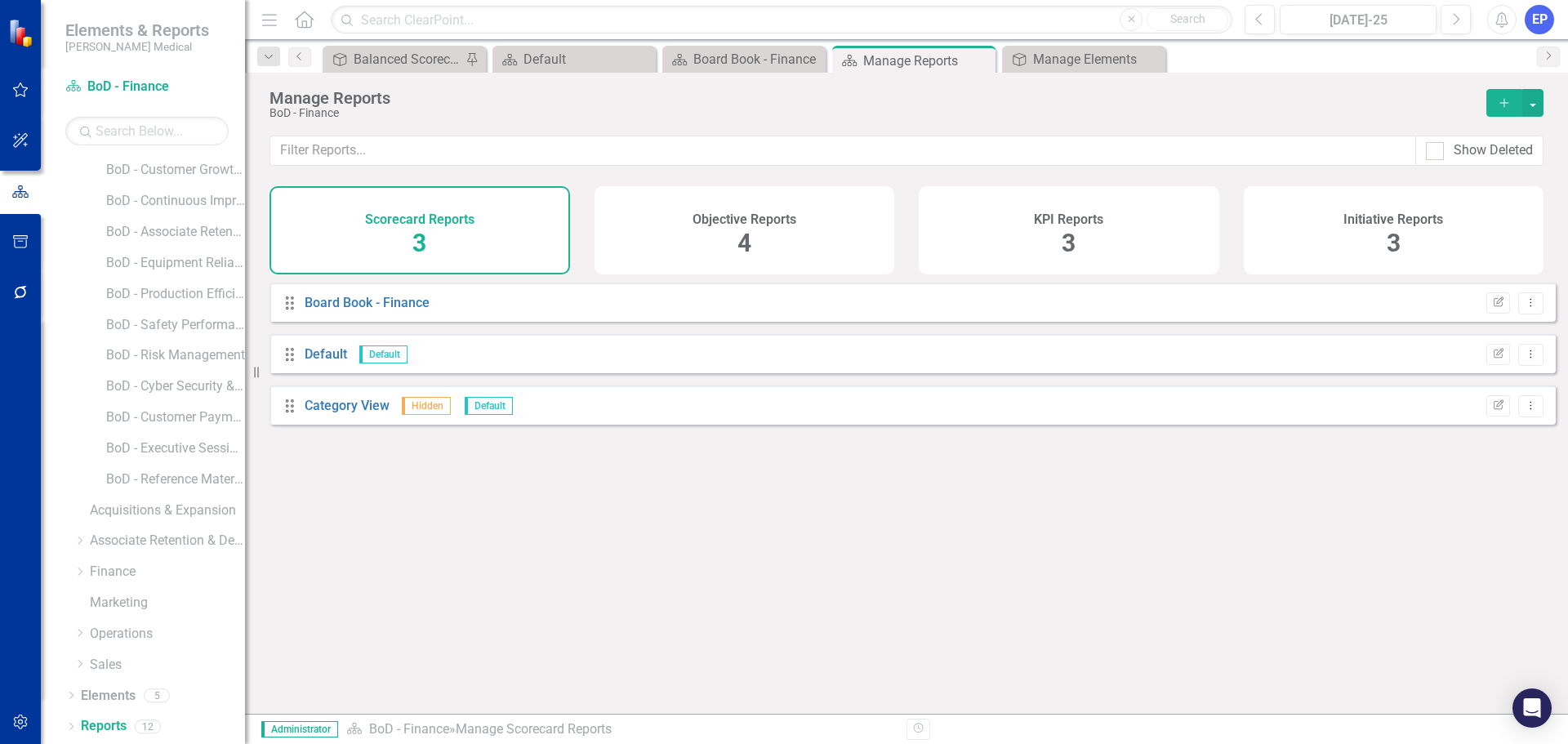
click at [1507, 106] on icon "Add" at bounding box center [1504, 103] width 15 height 11
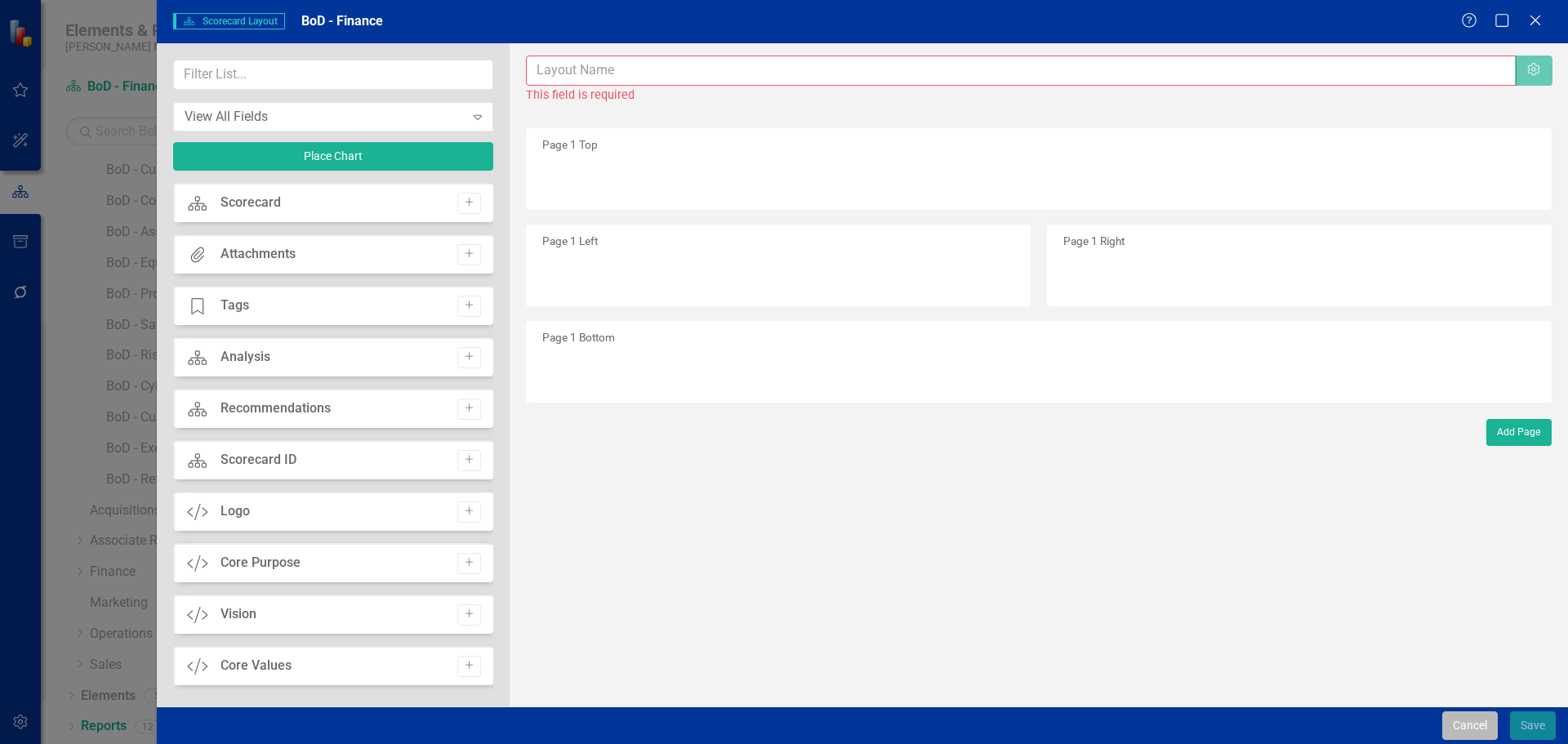
click at [1448, 721] on button "Cancel" at bounding box center [1470, 725] width 56 height 28
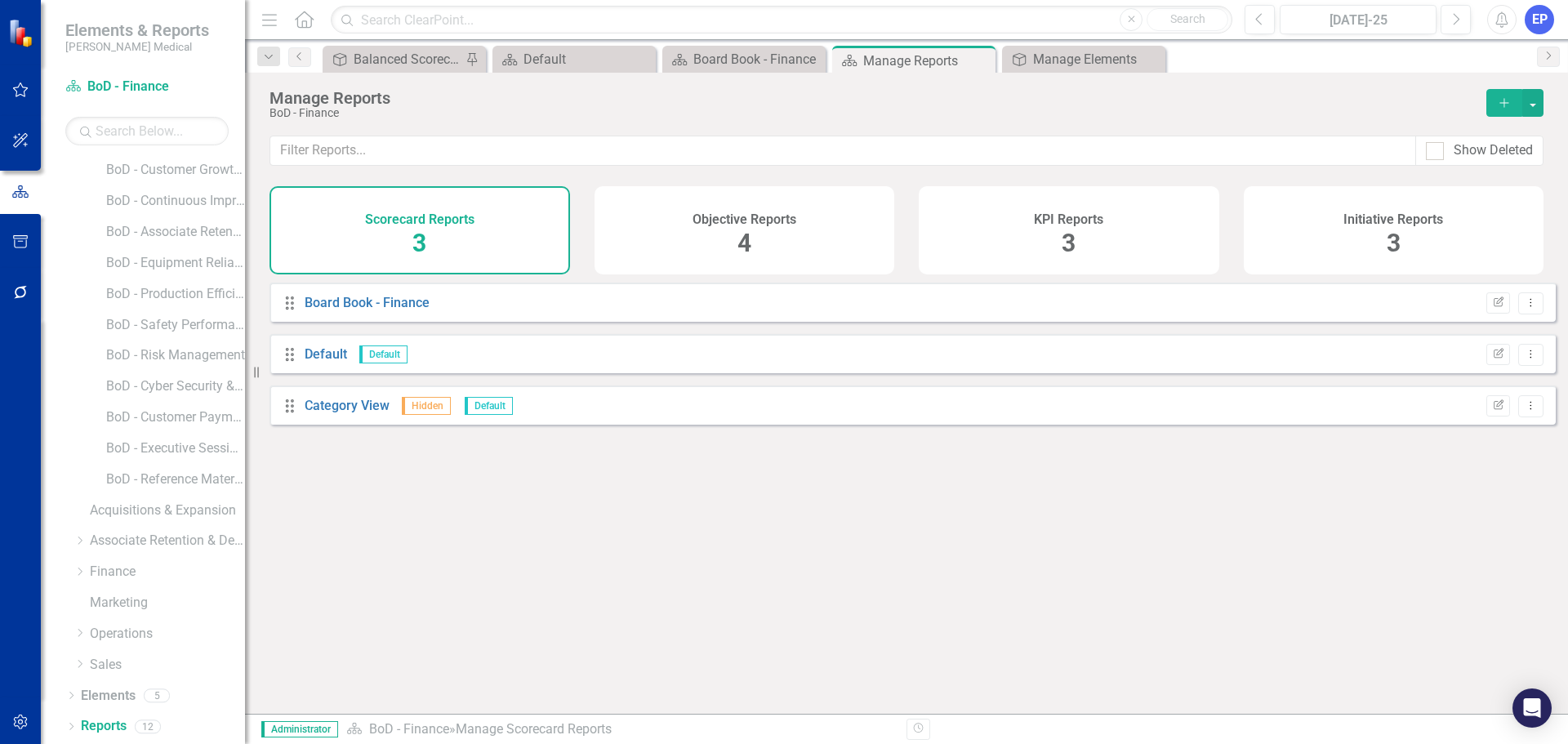
click at [1079, 221] on h4 "KPI Reports" at bounding box center [1069, 219] width 69 height 15
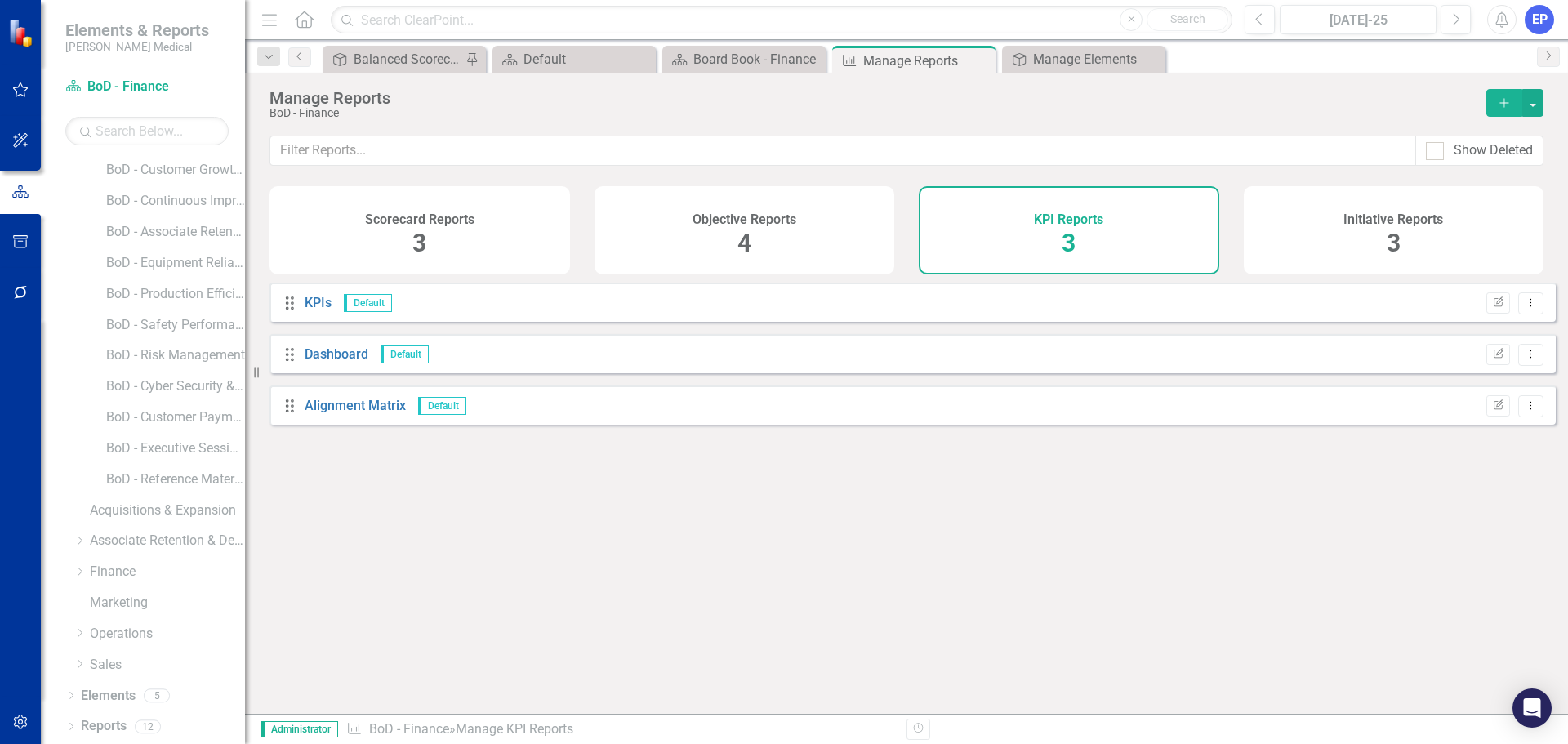
click at [1541, 13] on div "EP" at bounding box center [1540, 20] width 29 height 29
click at [1476, 116] on link "Help Support Center" at bounding box center [1488, 112] width 129 height 30
click at [108, 685] on div "Elements" at bounding box center [108, 695] width 55 height 27
click at [133, 699] on link "Elements" at bounding box center [108, 696] width 55 height 19
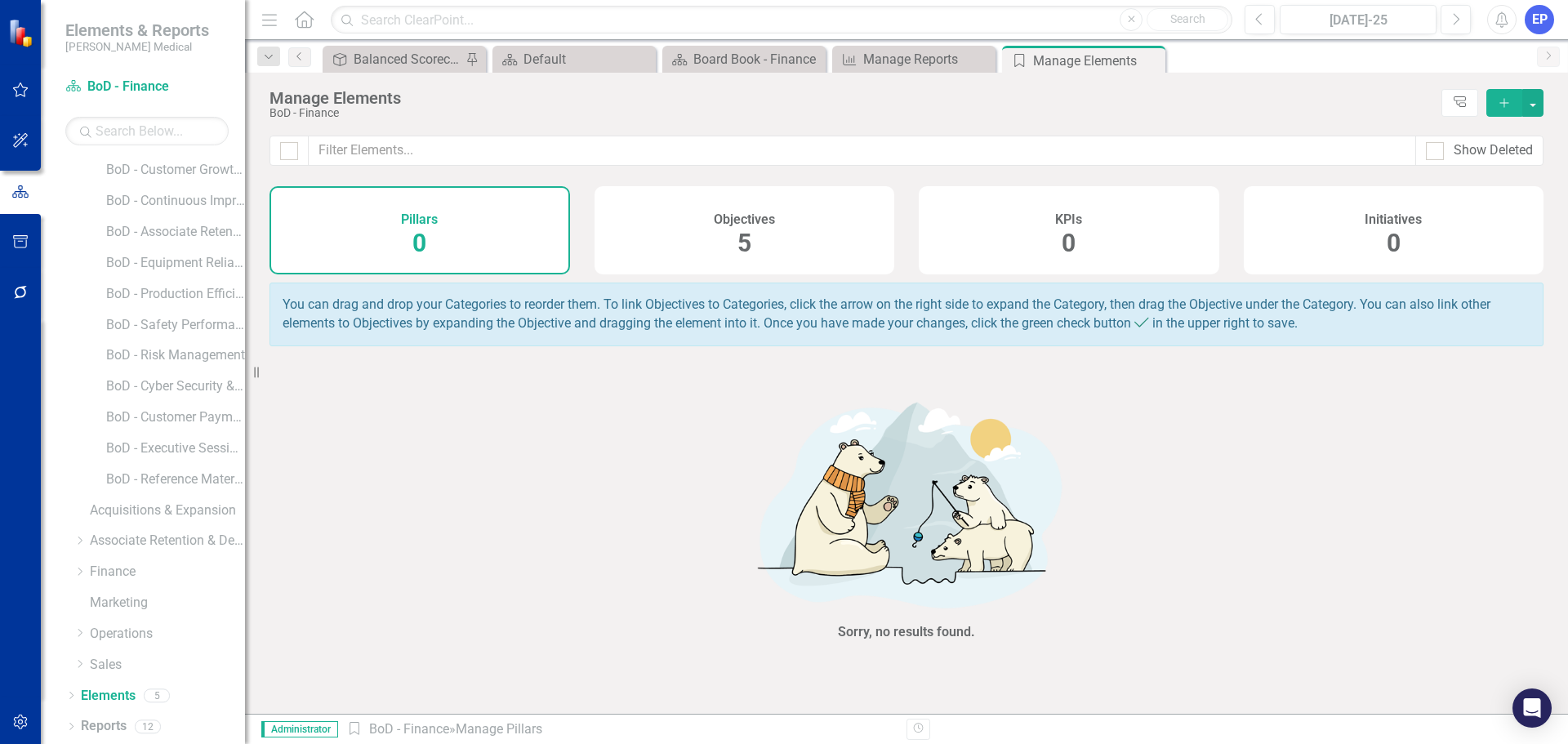
click at [1017, 242] on div "KPIs 0" at bounding box center [1069, 229] width 301 height 88
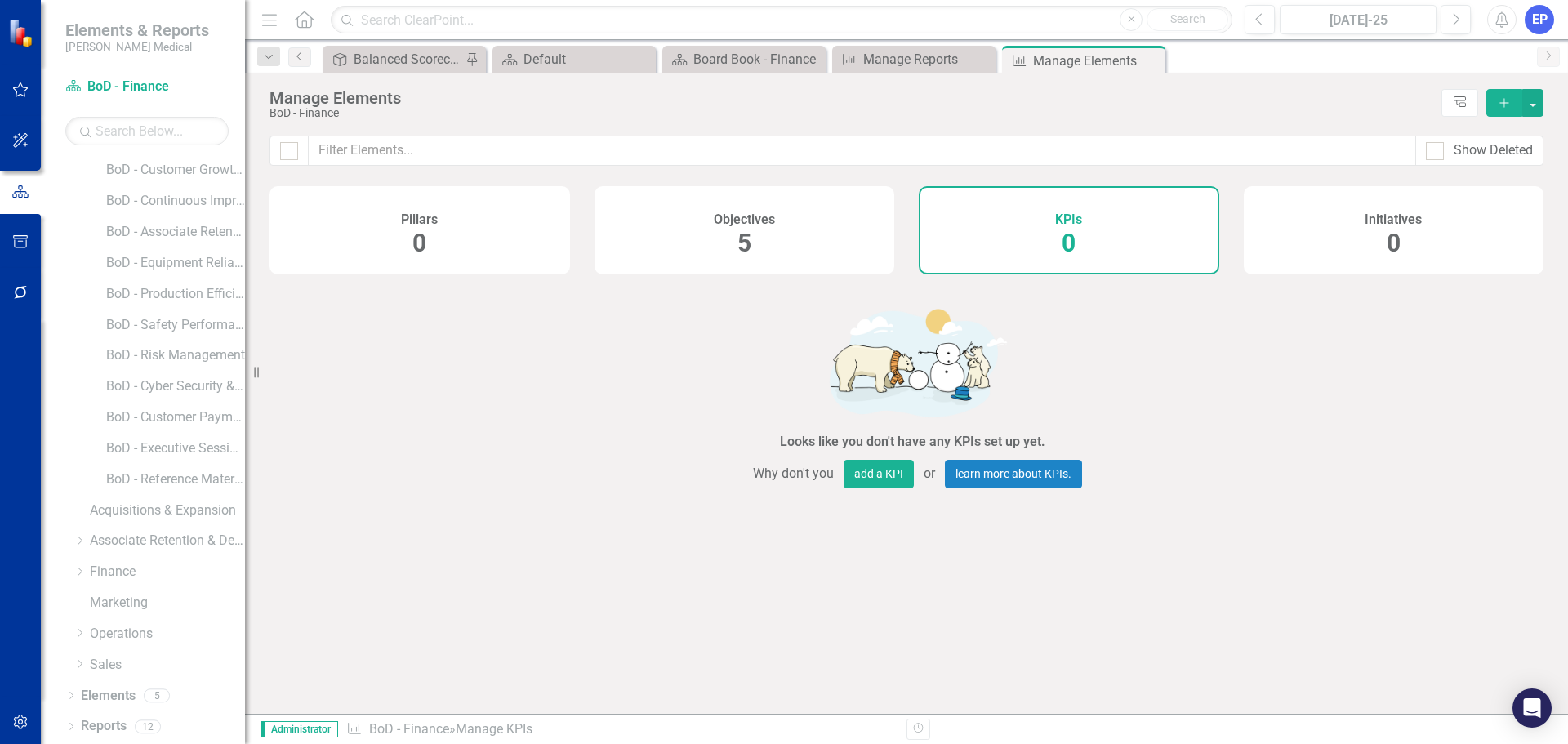
click at [1508, 105] on icon "Add" at bounding box center [1504, 103] width 15 height 11
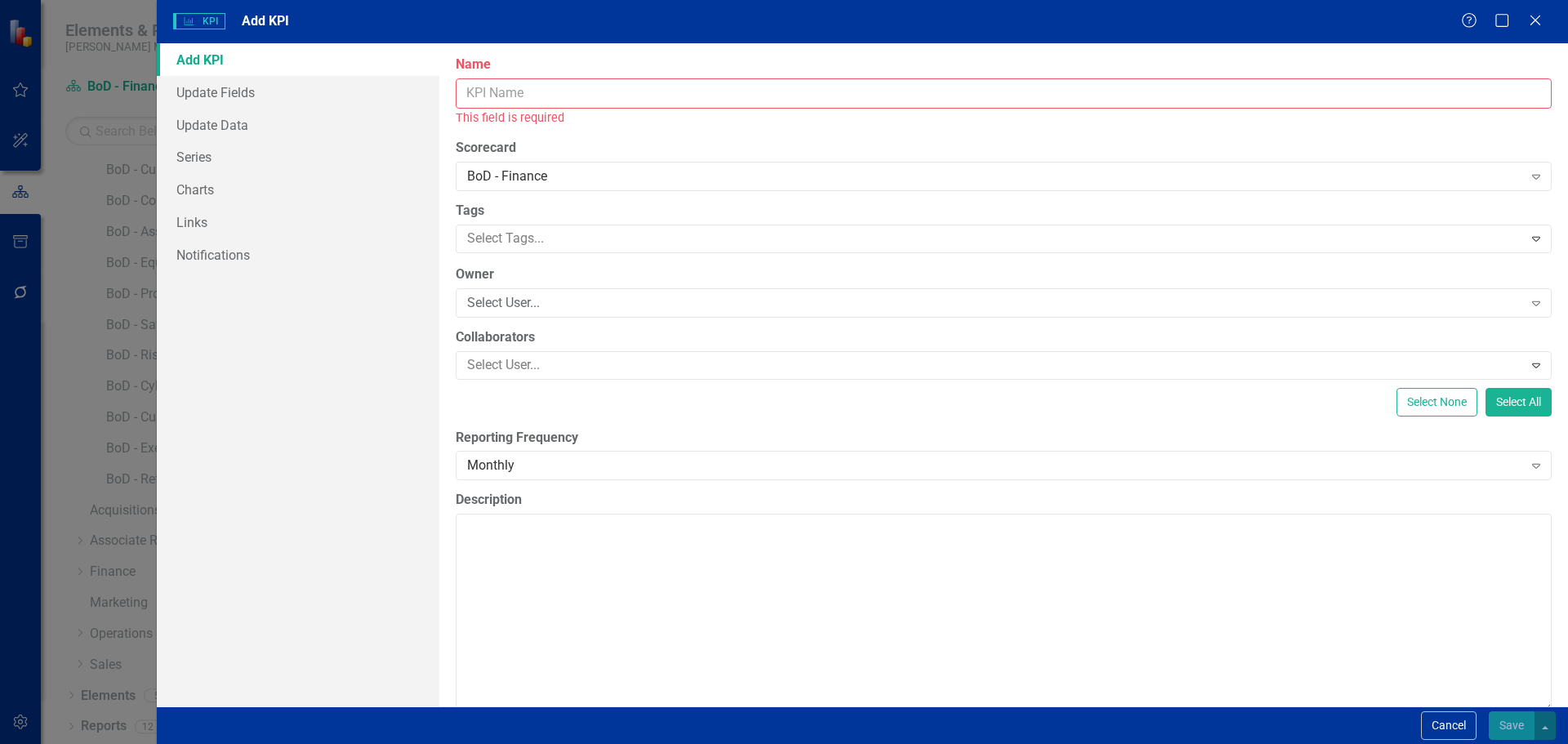
click at [967, 96] on input "Name" at bounding box center [1004, 93] width 1096 height 30
paste input "Claims History & Expense"
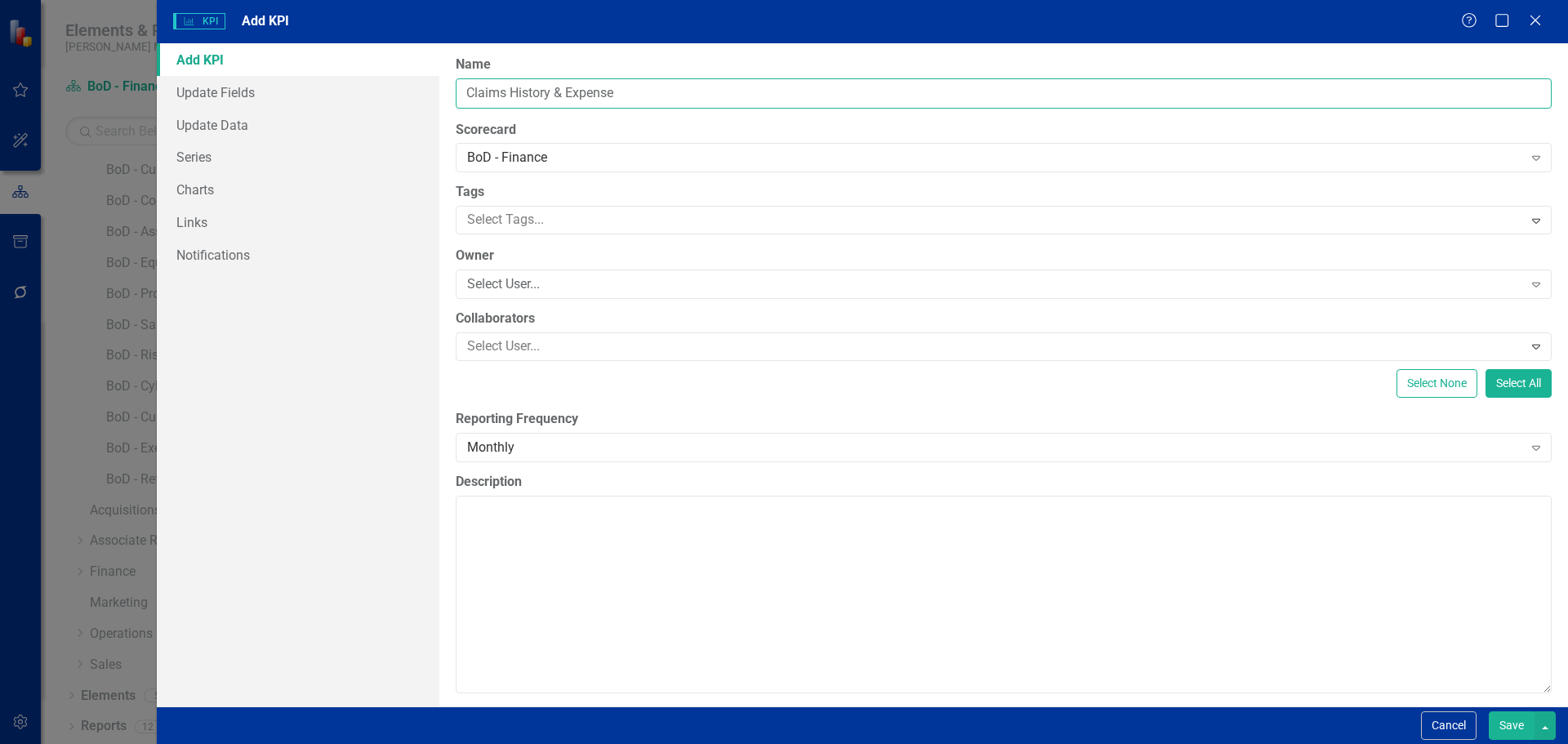
type input "Claims History & Expense"
click at [554, 279] on div "Select User..." at bounding box center [995, 284] width 1056 height 19
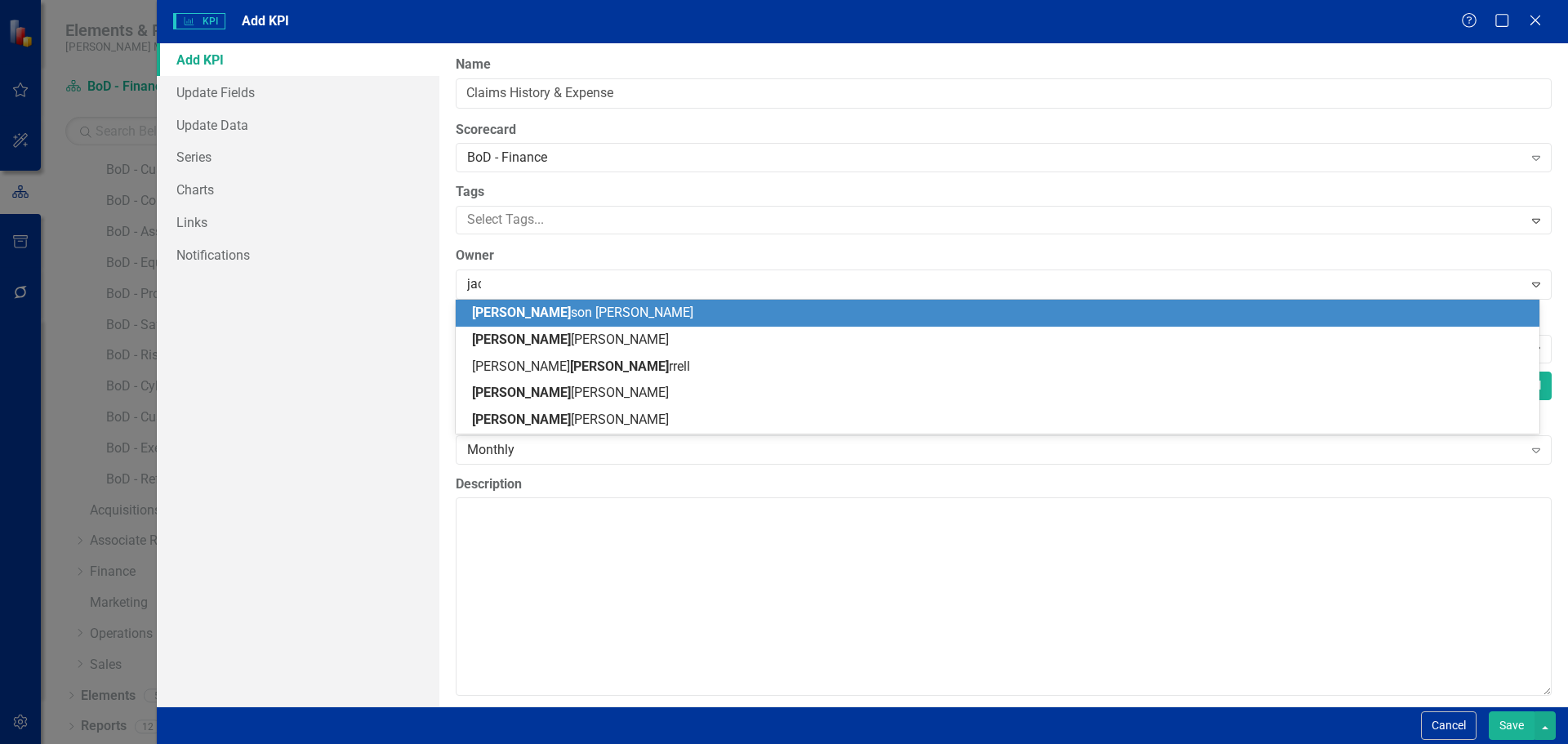
type input "jack"
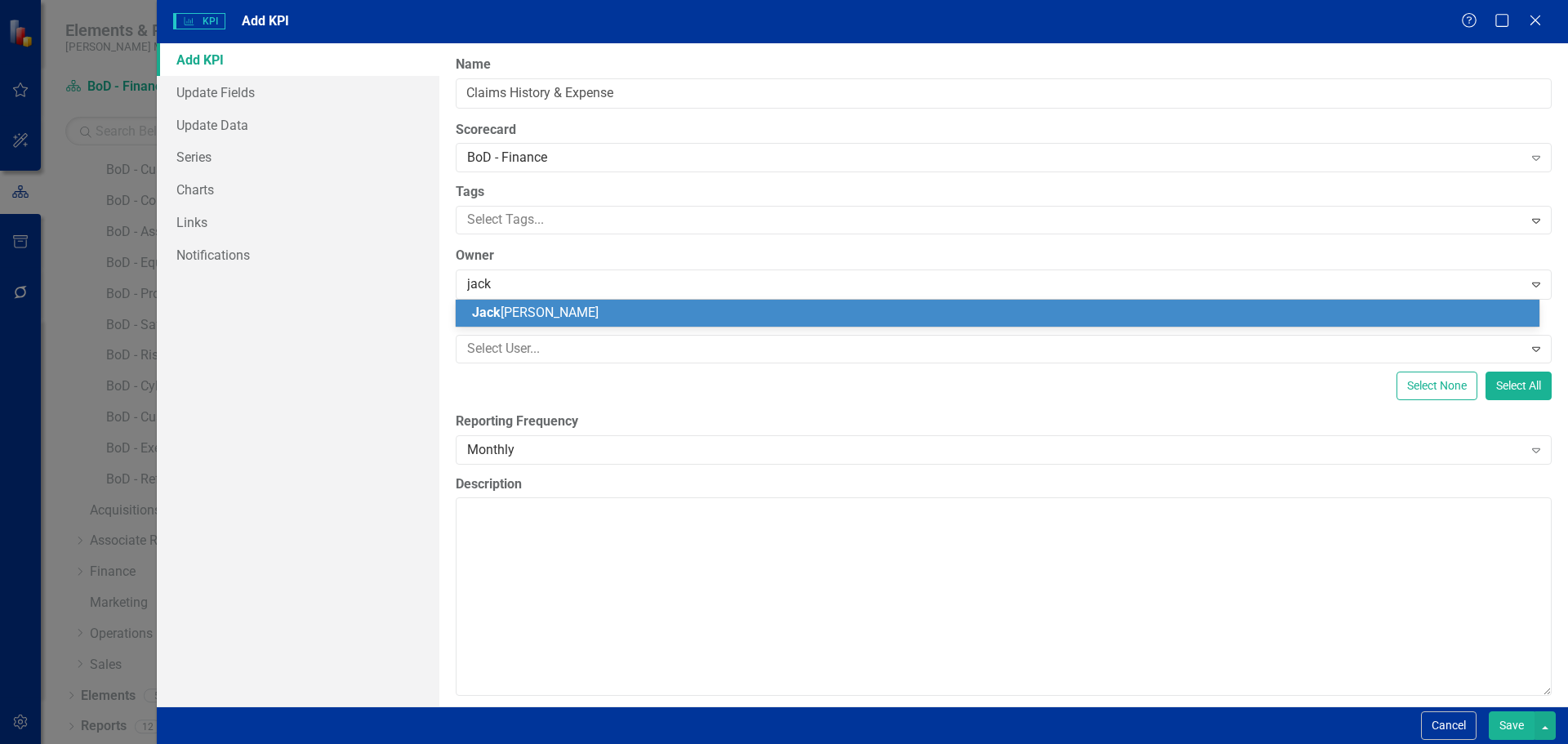
click at [546, 318] on div "[PERSON_NAME]" at bounding box center [1000, 313] width 1058 height 19
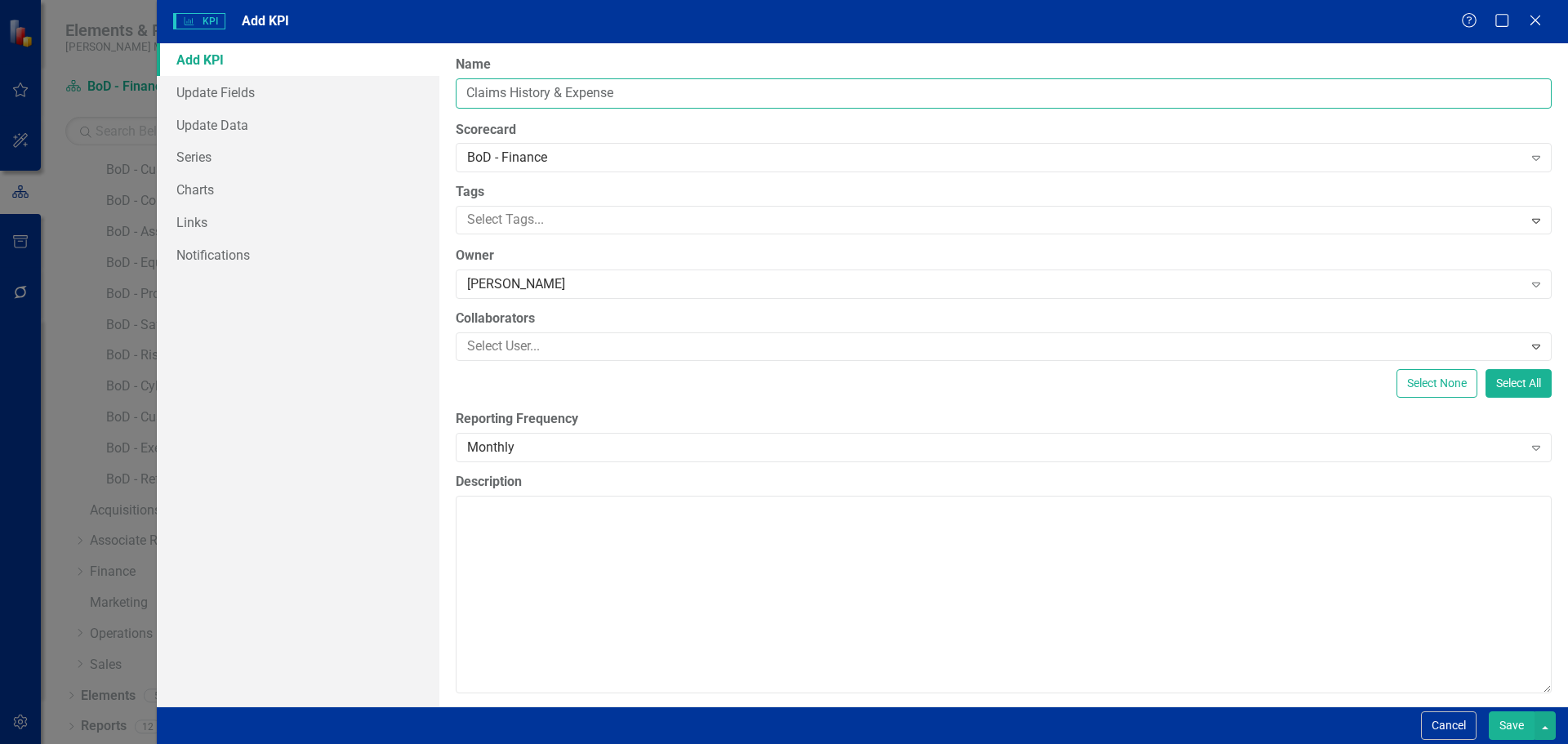
click at [473, 93] on input "Claims History & Expense" at bounding box center [1004, 93] width 1096 height 30
type input "Last 12-Months Claims History & Expense (>125k)"
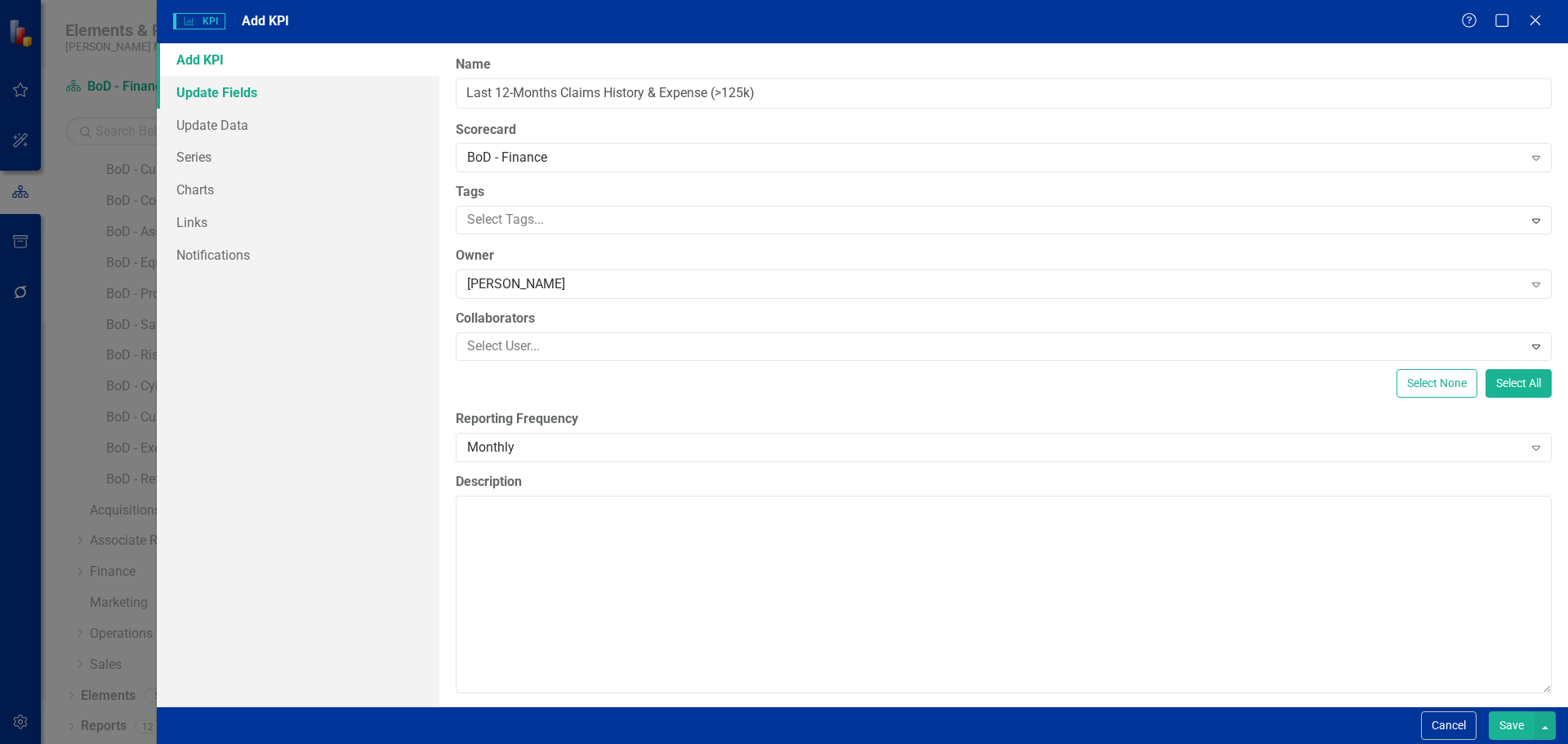
click at [239, 105] on link "Update Fields" at bounding box center [298, 92] width 283 height 33
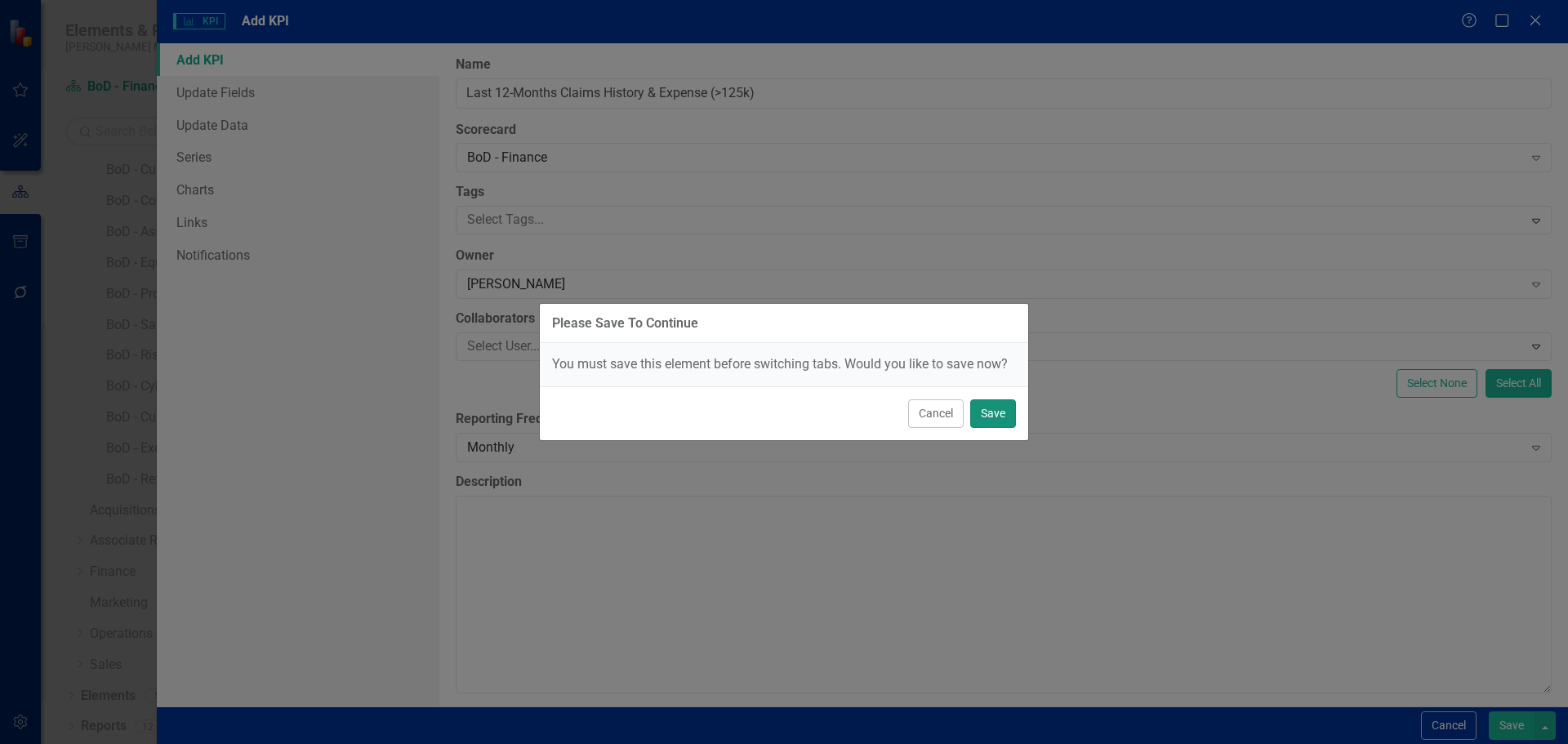
click at [987, 421] on button "Save" at bounding box center [993, 413] width 45 height 28
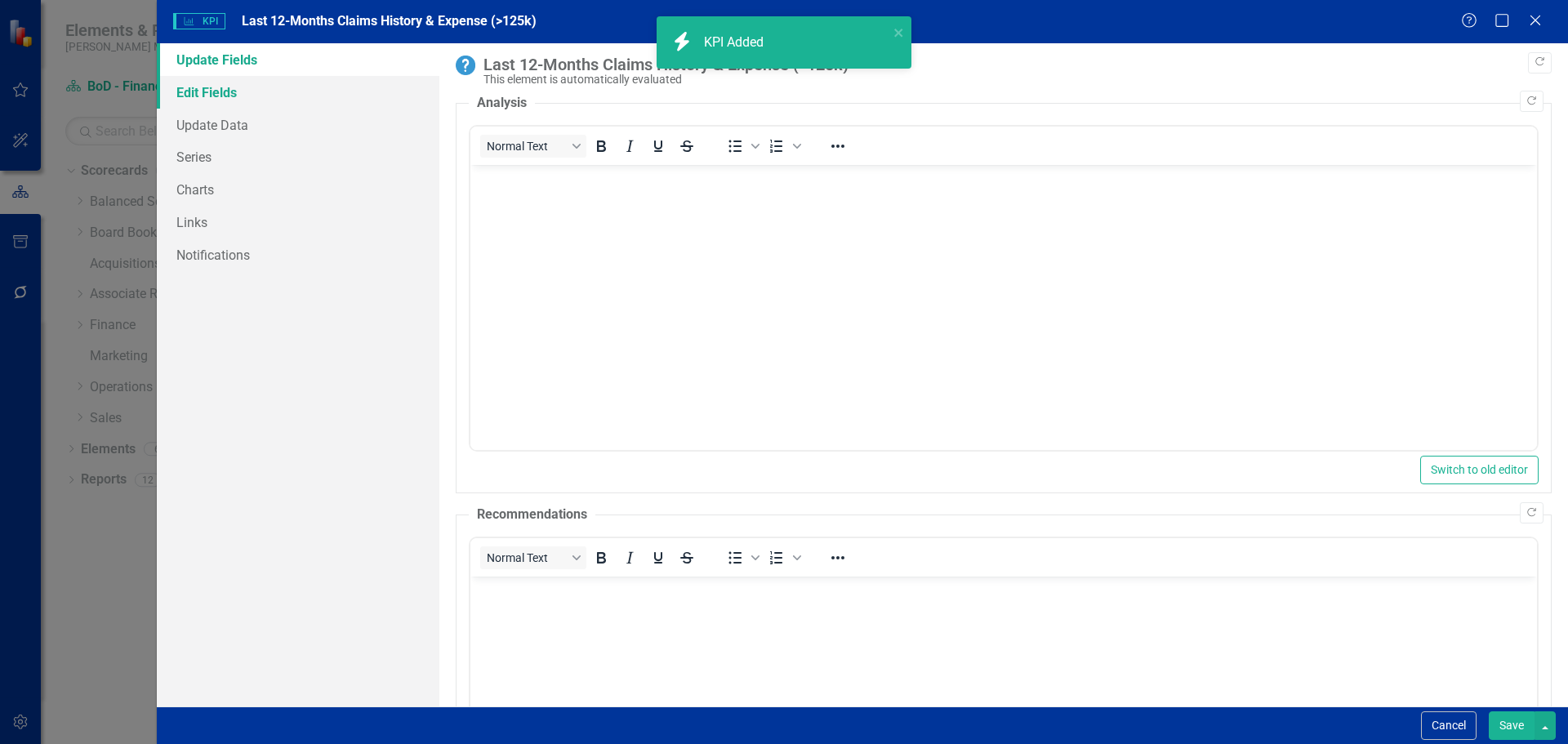
click at [221, 95] on link "Edit Fields" at bounding box center [298, 92] width 283 height 33
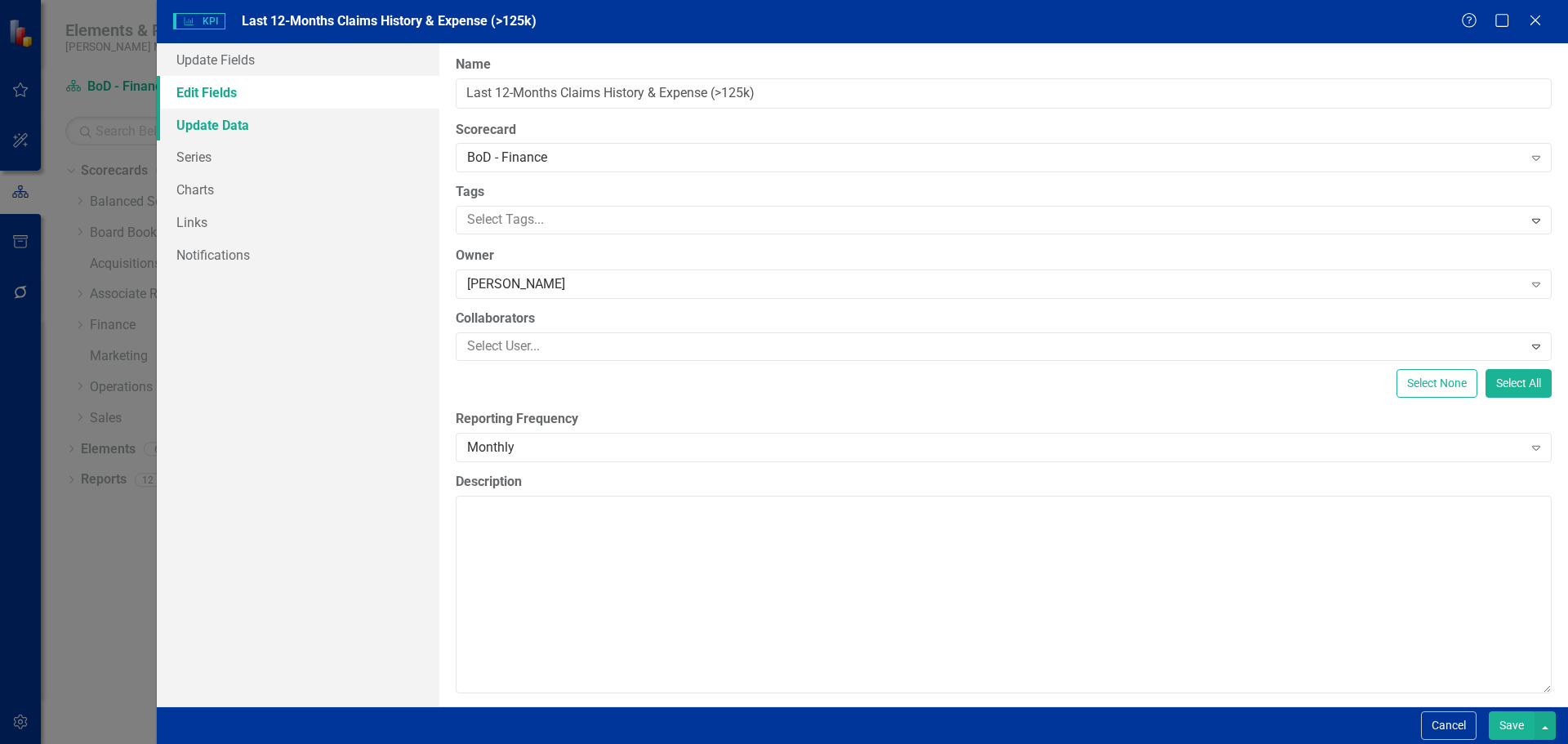
click at [224, 122] on link "Update Data" at bounding box center [298, 125] width 283 height 33
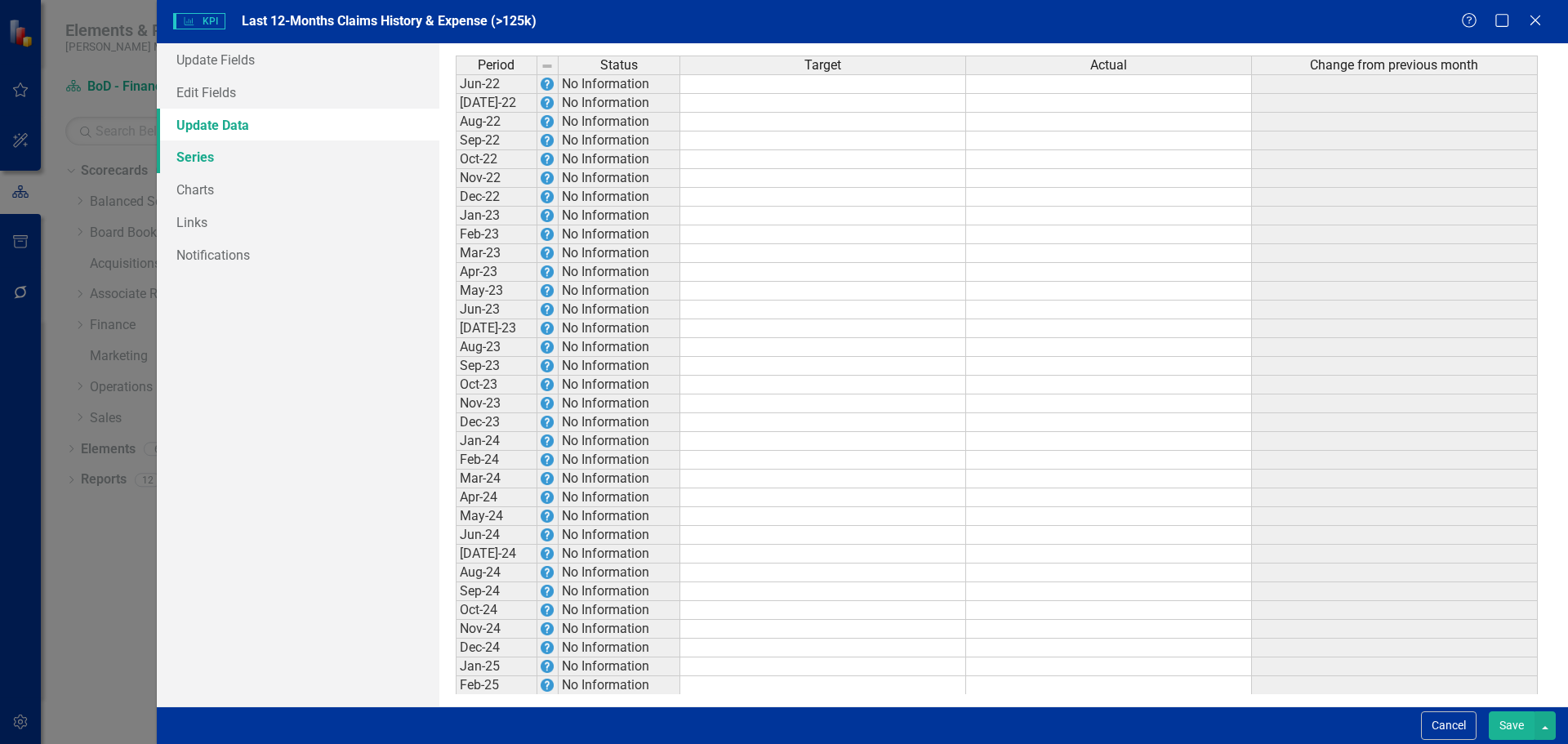
click at [253, 166] on link "Series" at bounding box center [298, 157] width 283 height 33
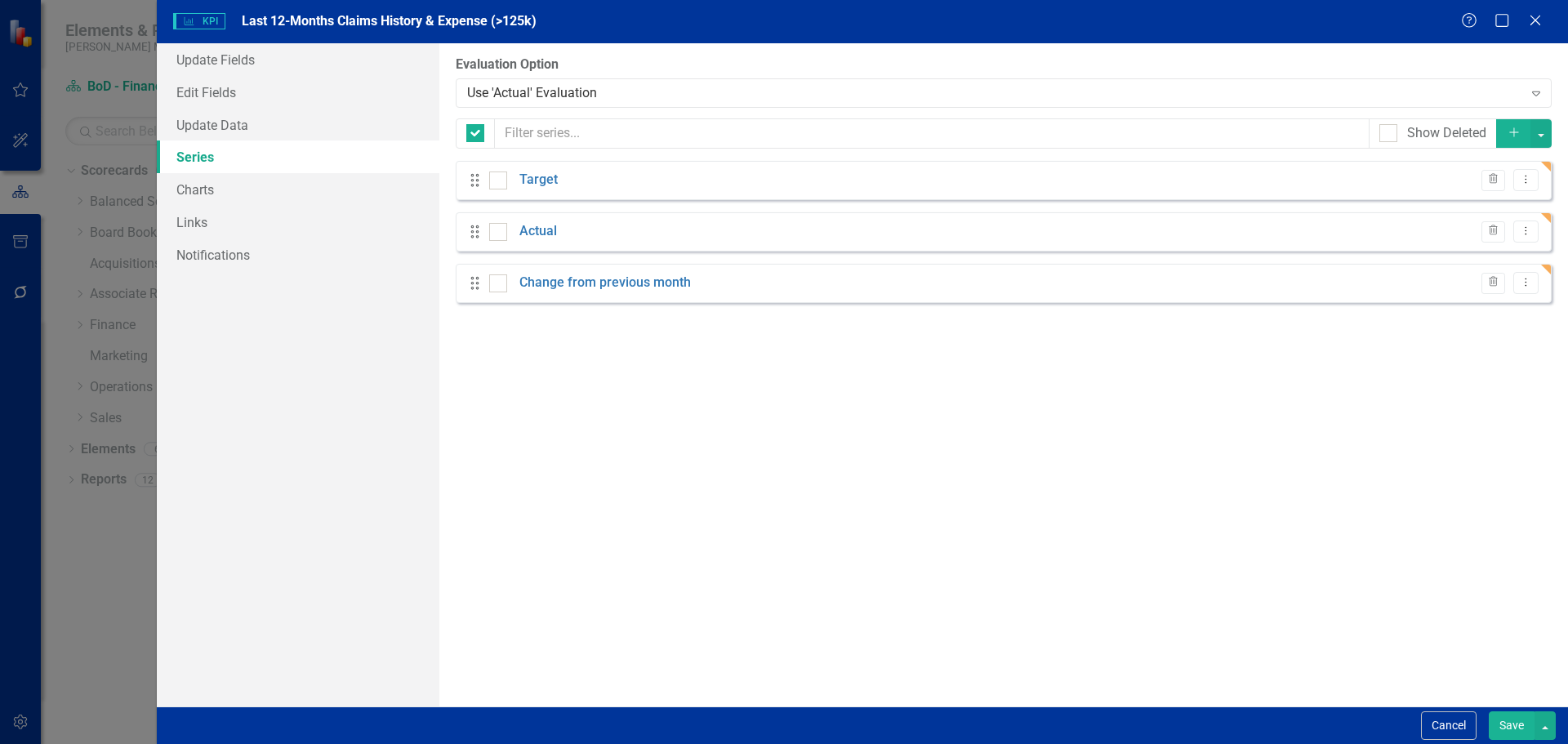
checkbox input "false"
click at [1537, 284] on button "Dropdown Menu" at bounding box center [1526, 283] width 26 height 22
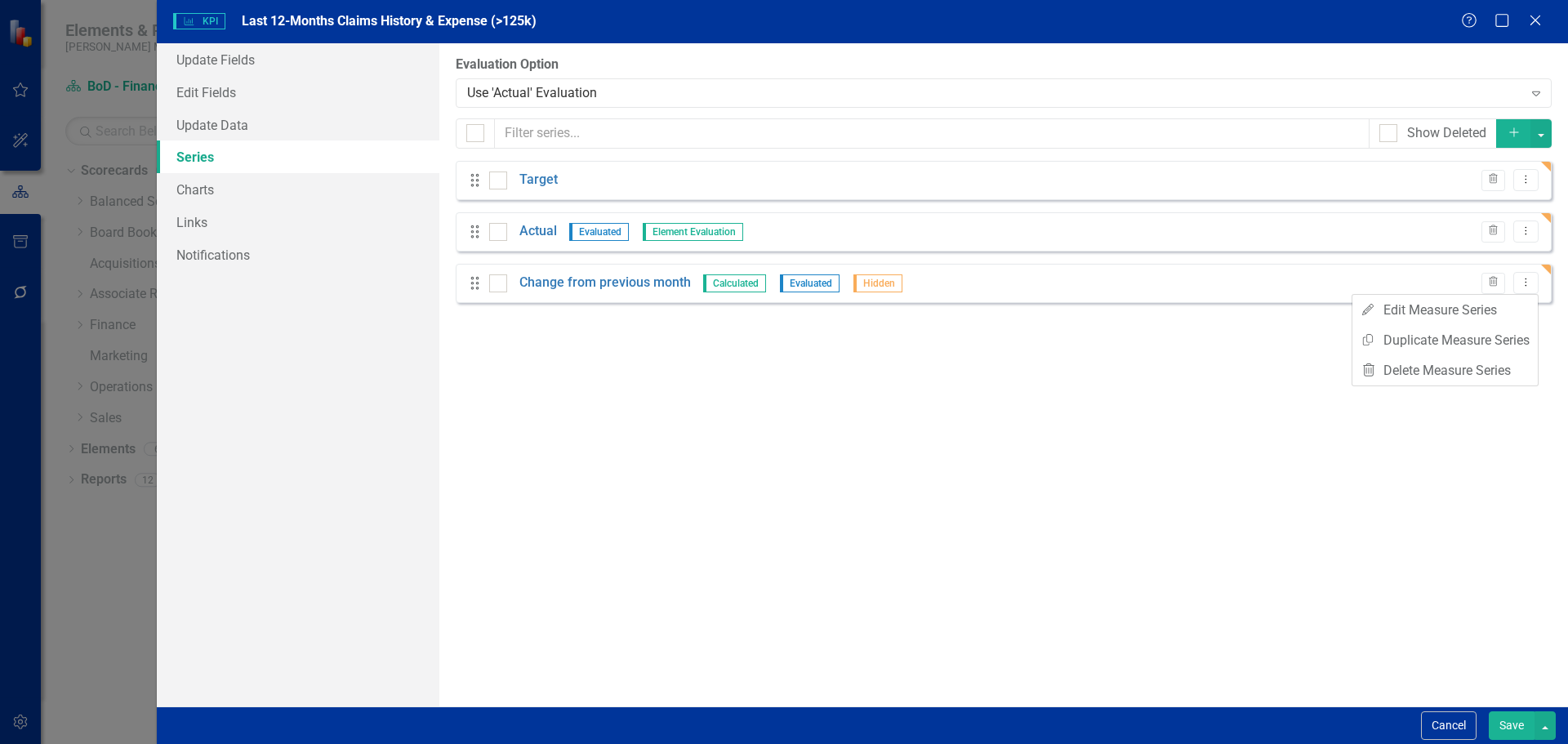
click at [1100, 359] on div "From this page, you can add, edit, delete, or duplicate the measure series for …" at bounding box center [1004, 375] width 1129 height 664
click at [1525, 177] on icon "Dropdown Menu" at bounding box center [1526, 179] width 14 height 10
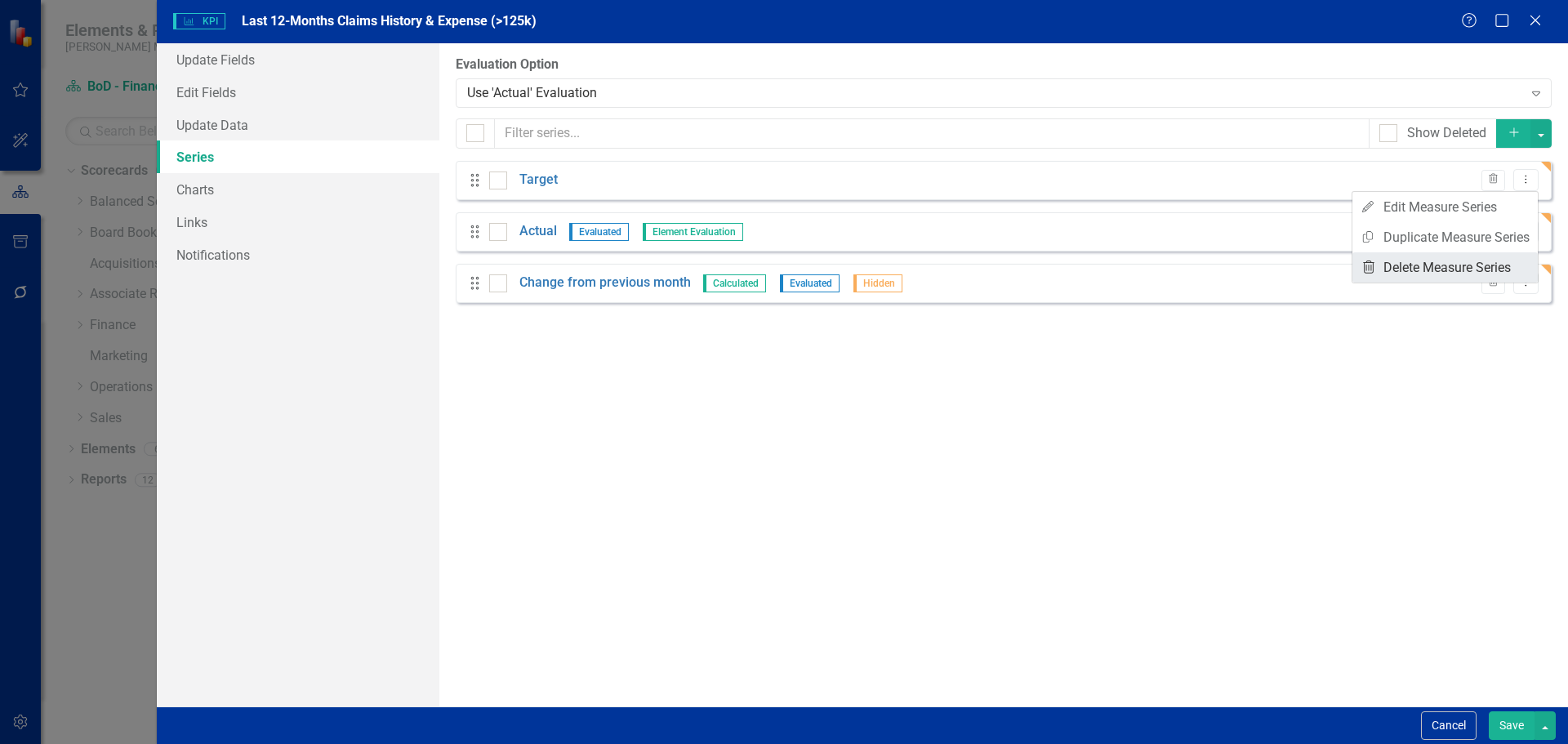
click at [1456, 262] on link "Trash Delete Measure Series" at bounding box center [1446, 267] width 186 height 30
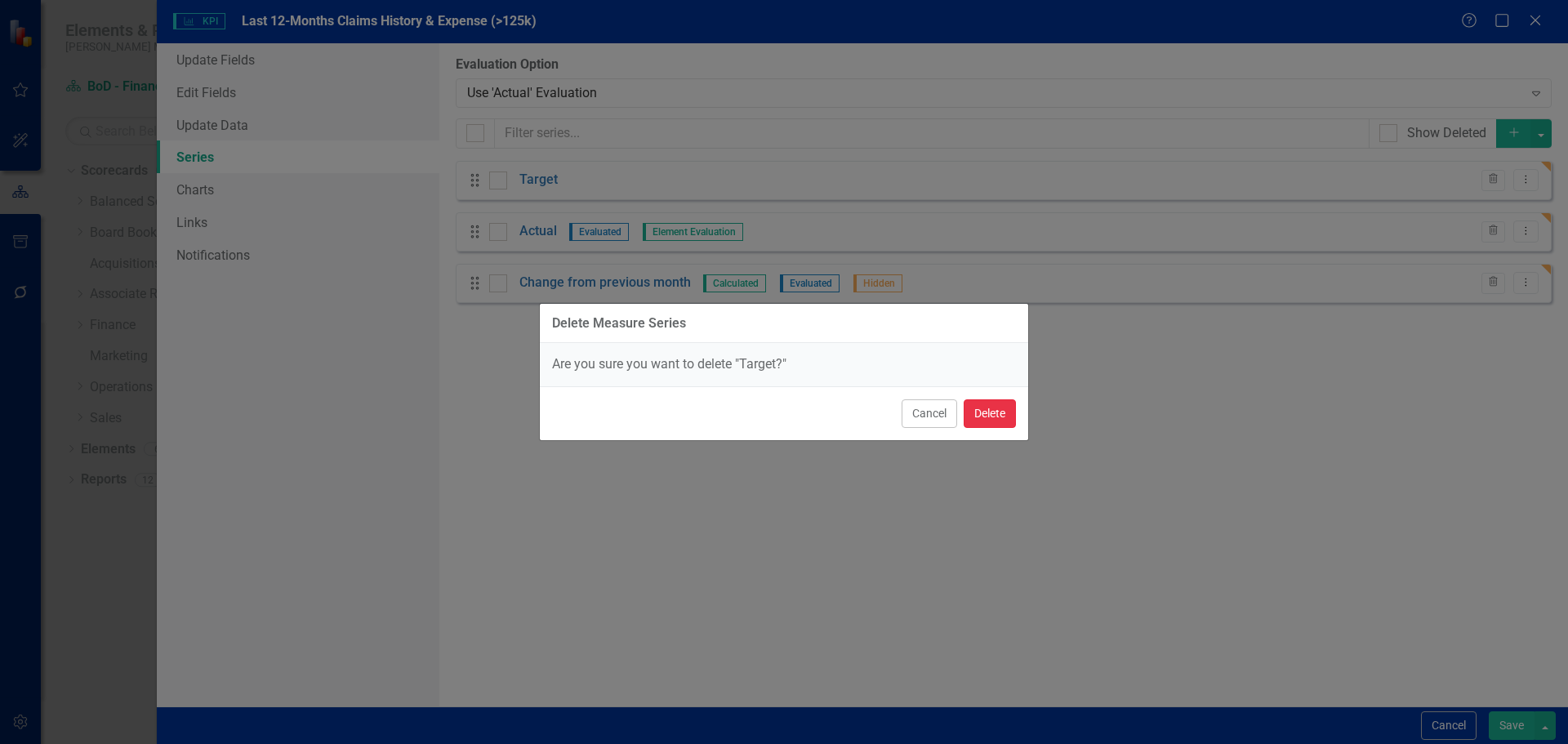
click at [995, 409] on button "Delete" at bounding box center [990, 413] width 52 height 28
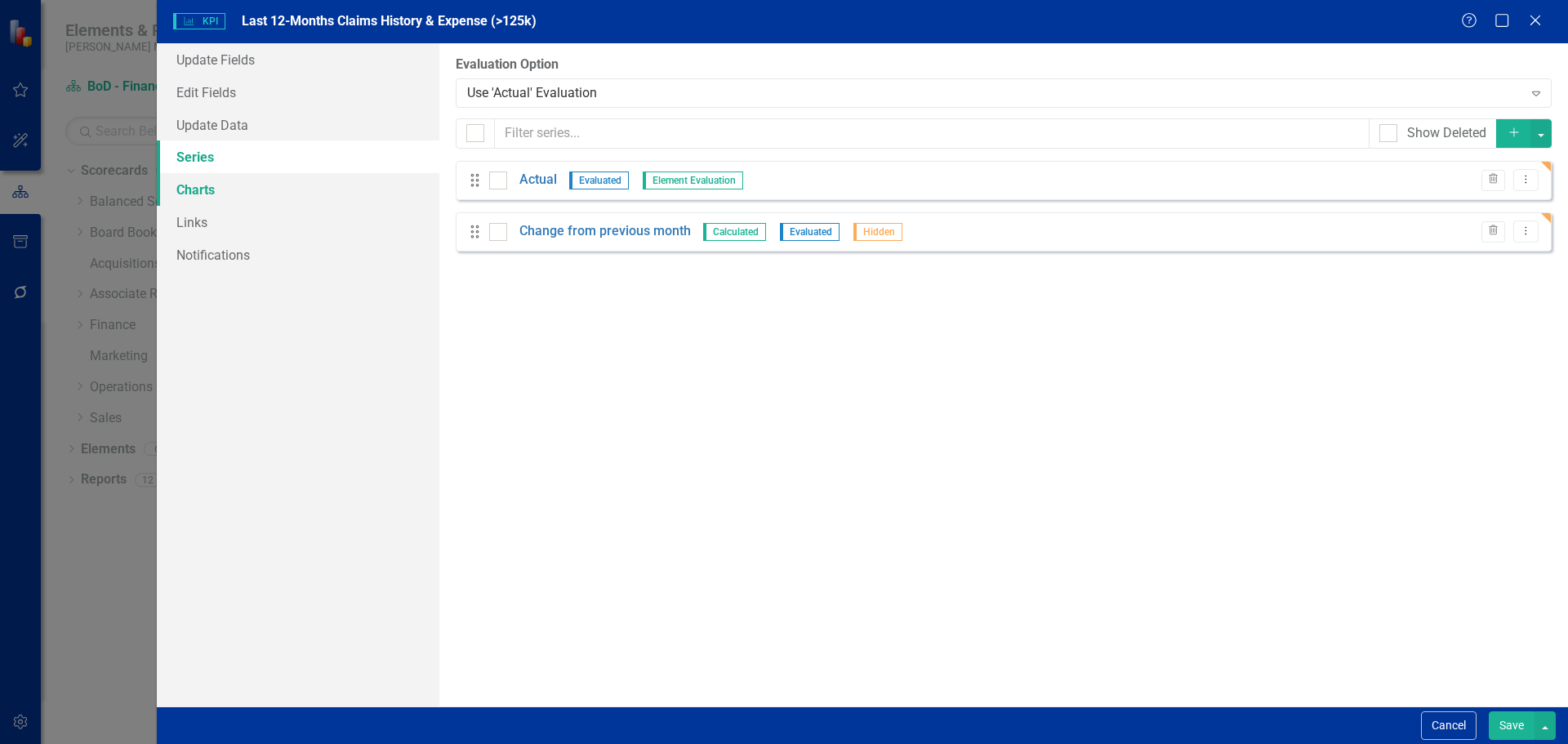
click at [239, 187] on link "Charts" at bounding box center [298, 189] width 283 height 33
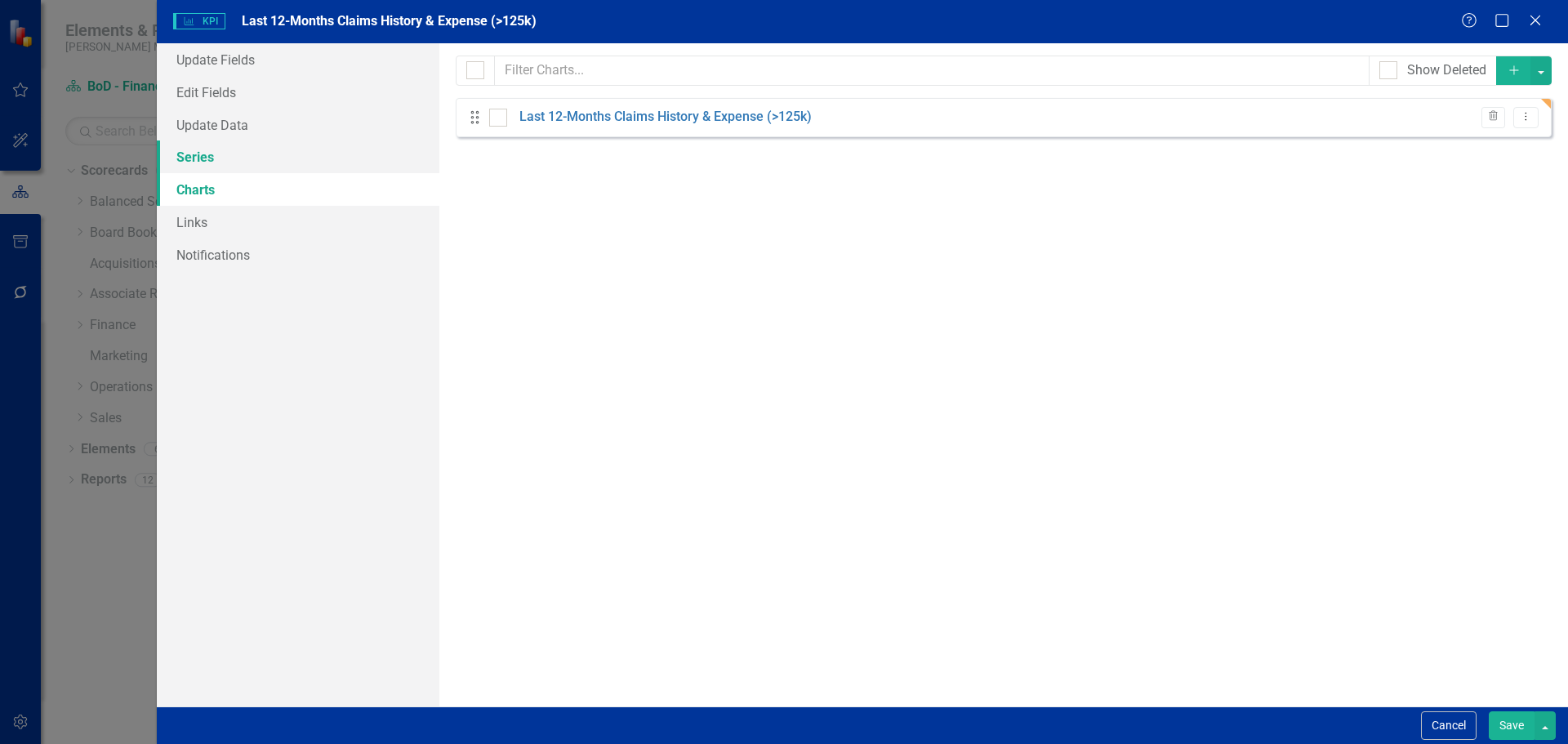
click at [248, 160] on link "Series" at bounding box center [298, 157] width 283 height 33
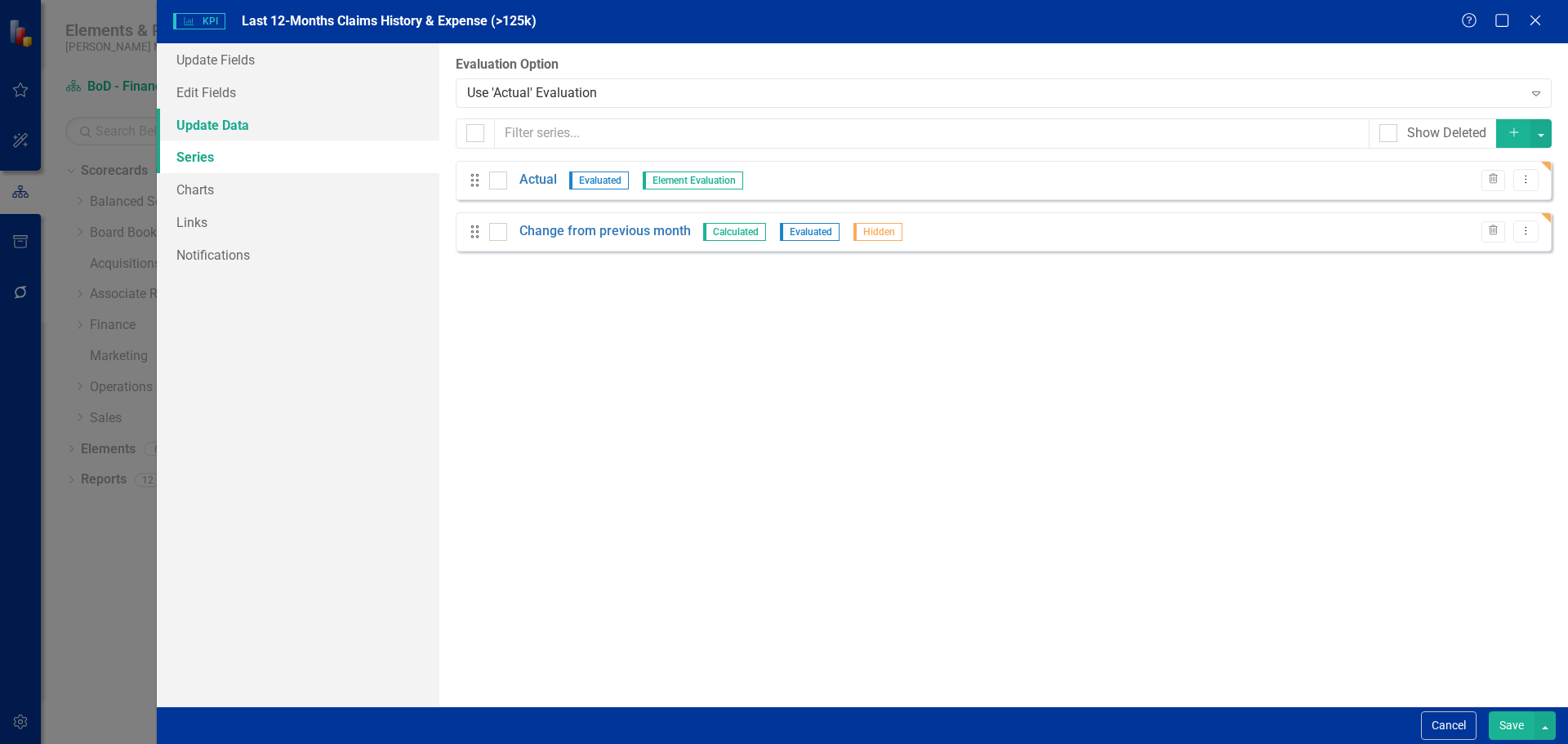
click at [242, 134] on link "Update Data" at bounding box center [298, 125] width 283 height 33
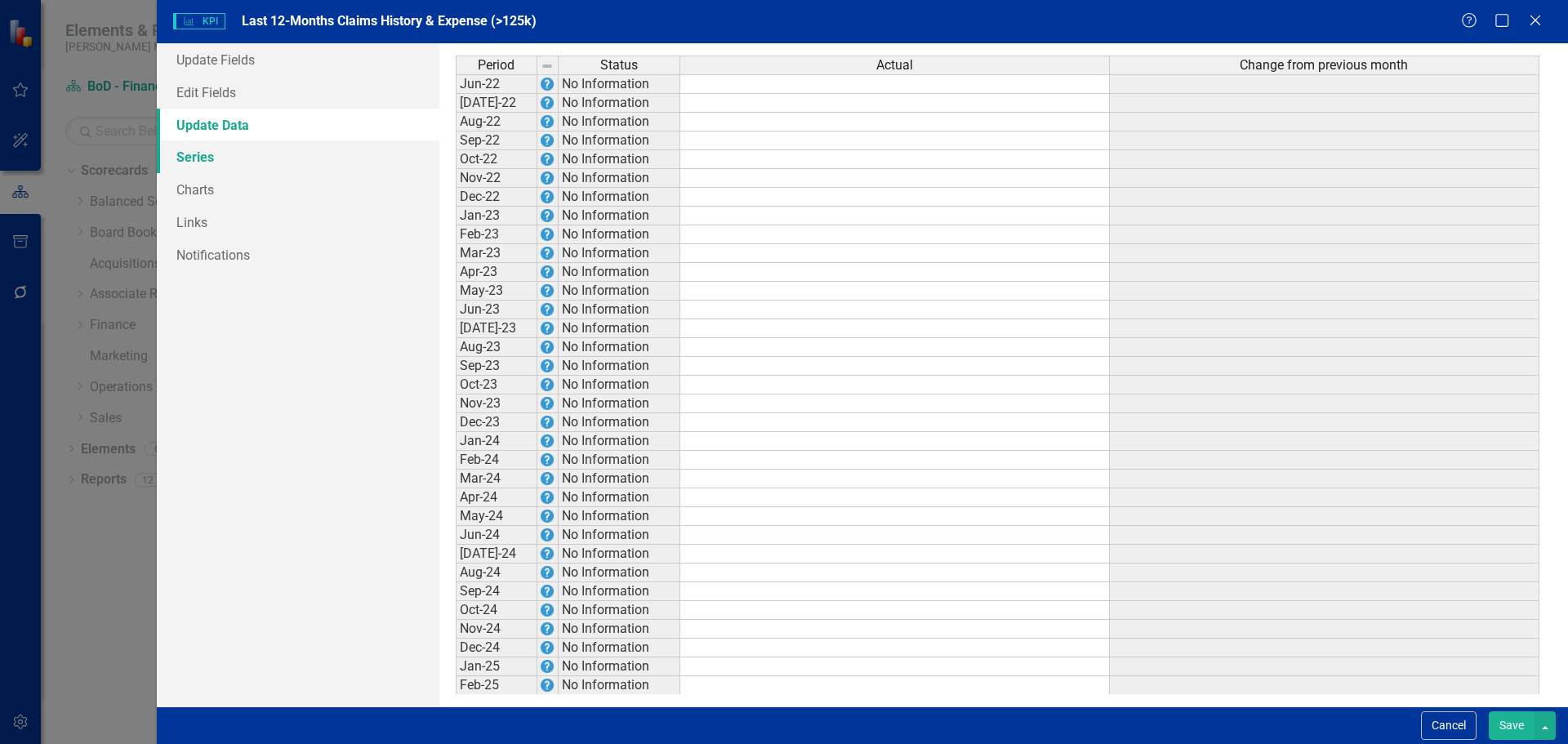
click at [214, 155] on link "Series" at bounding box center [298, 157] width 283 height 33
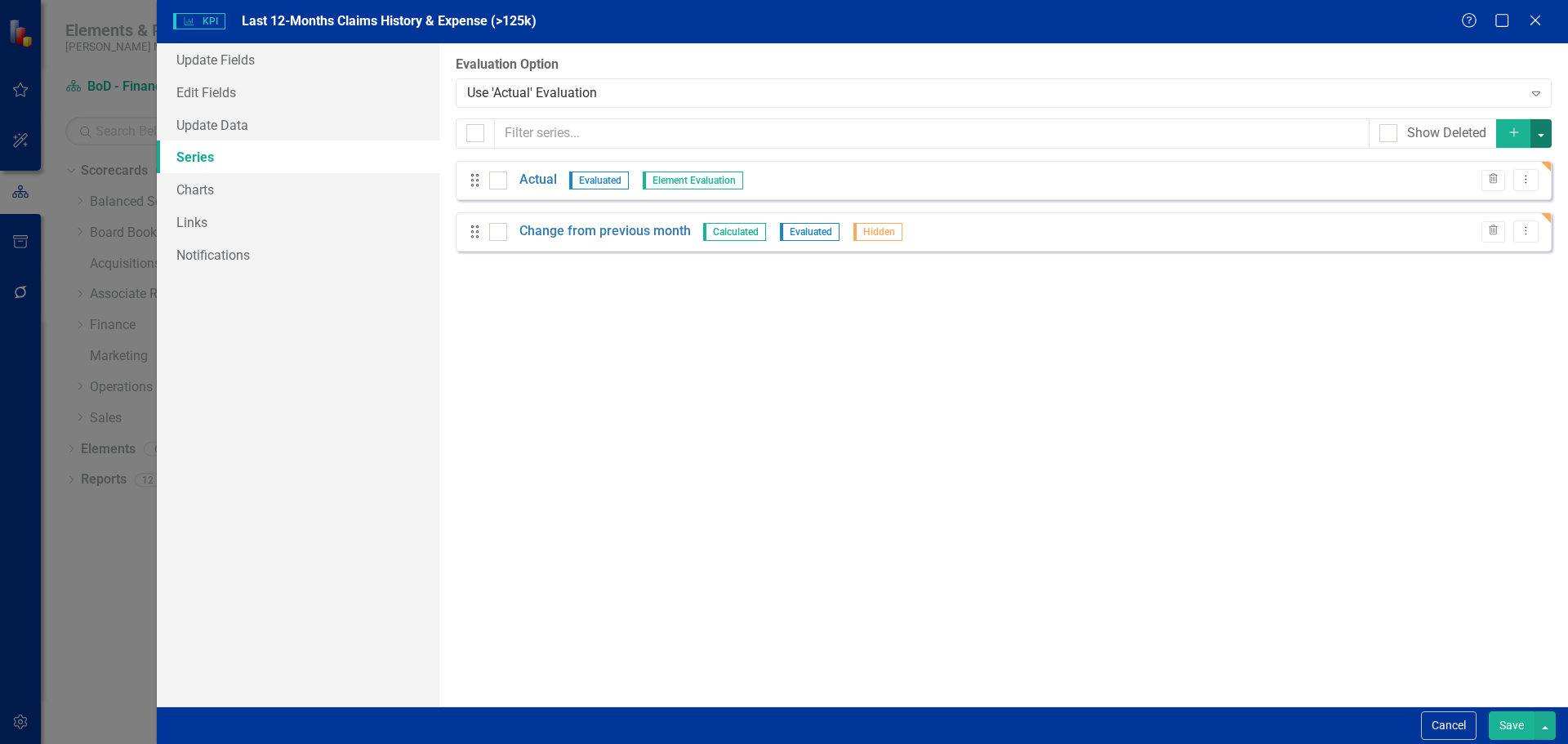
click at [1542, 130] on button "button" at bounding box center [1541, 133] width 21 height 28
click at [1505, 169] on link "Add Add series" at bounding box center [1487, 164] width 129 height 30
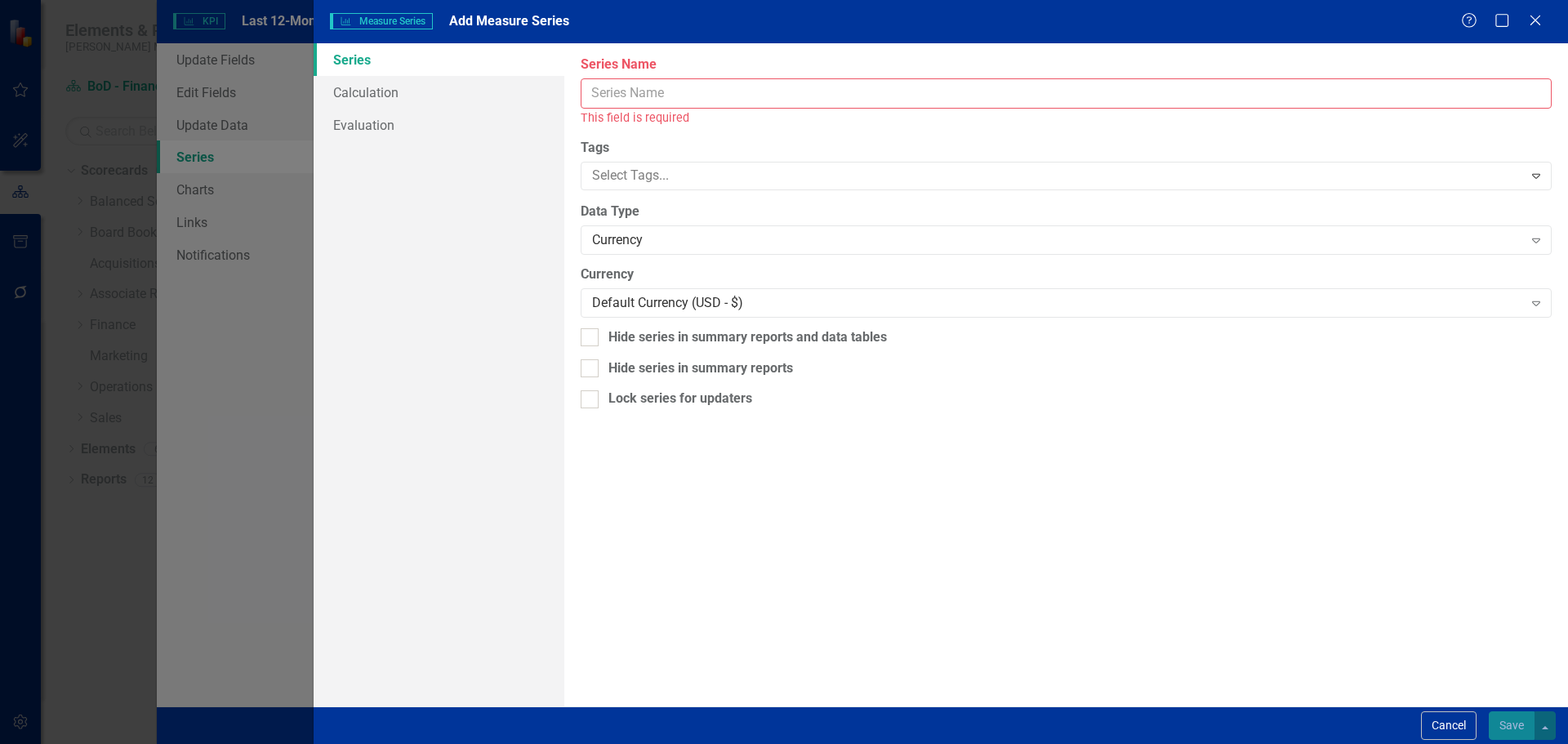
click at [625, 89] on input "Name" at bounding box center [1066, 93] width 971 height 30
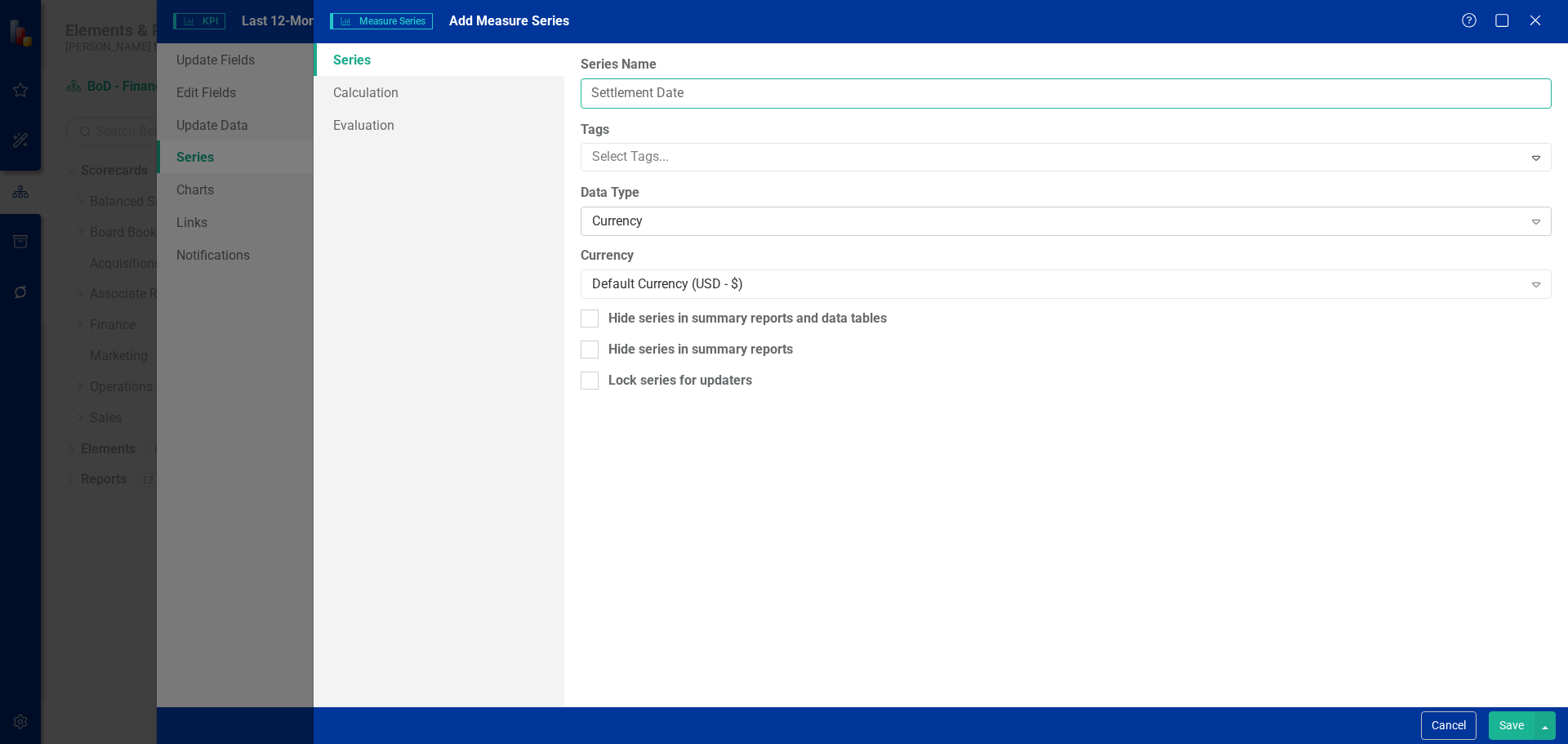
type input "Settlement Date"
click at [650, 217] on div "Currency" at bounding box center [1058, 222] width 930 height 19
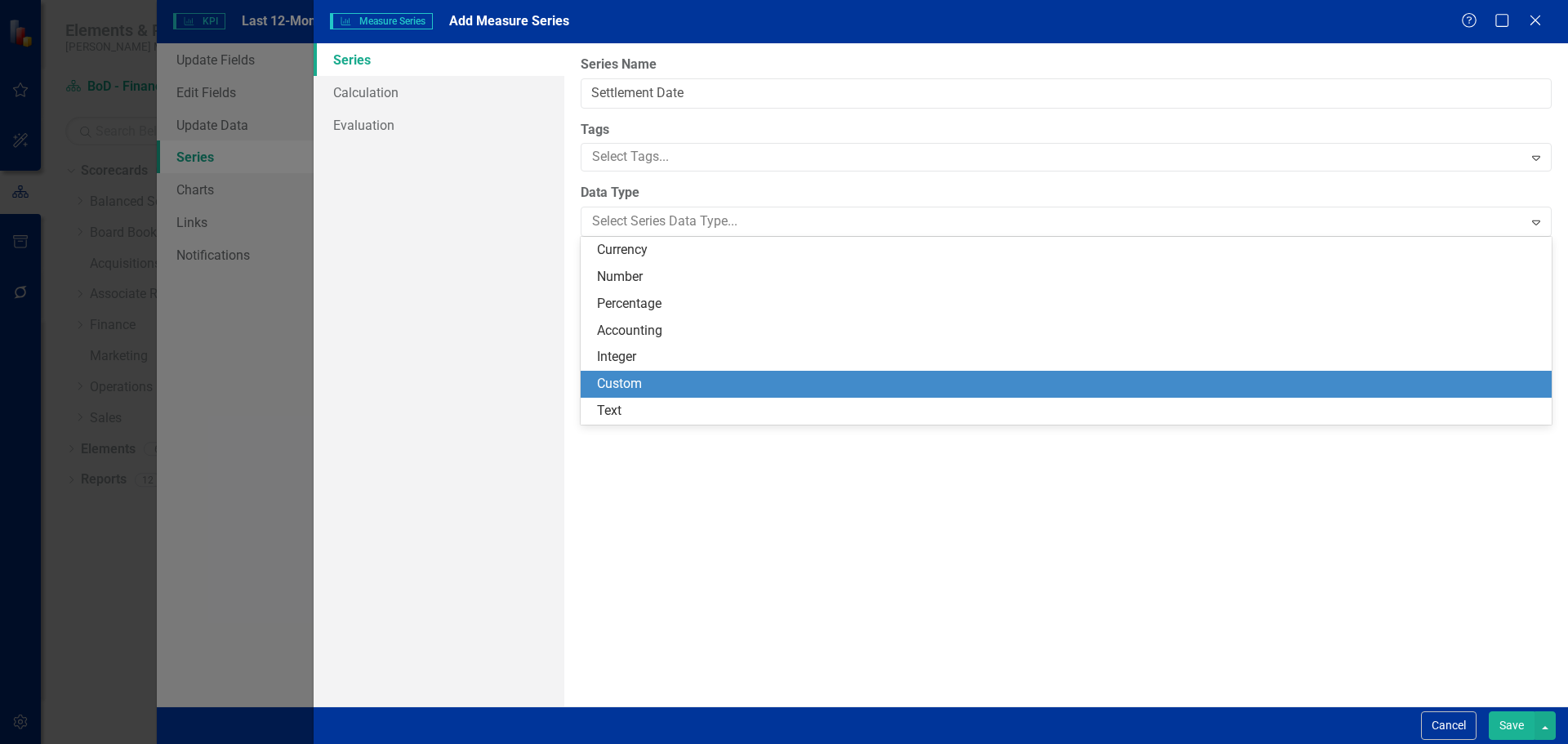
click at [653, 384] on div "Custom" at bounding box center [1070, 384] width 945 height 19
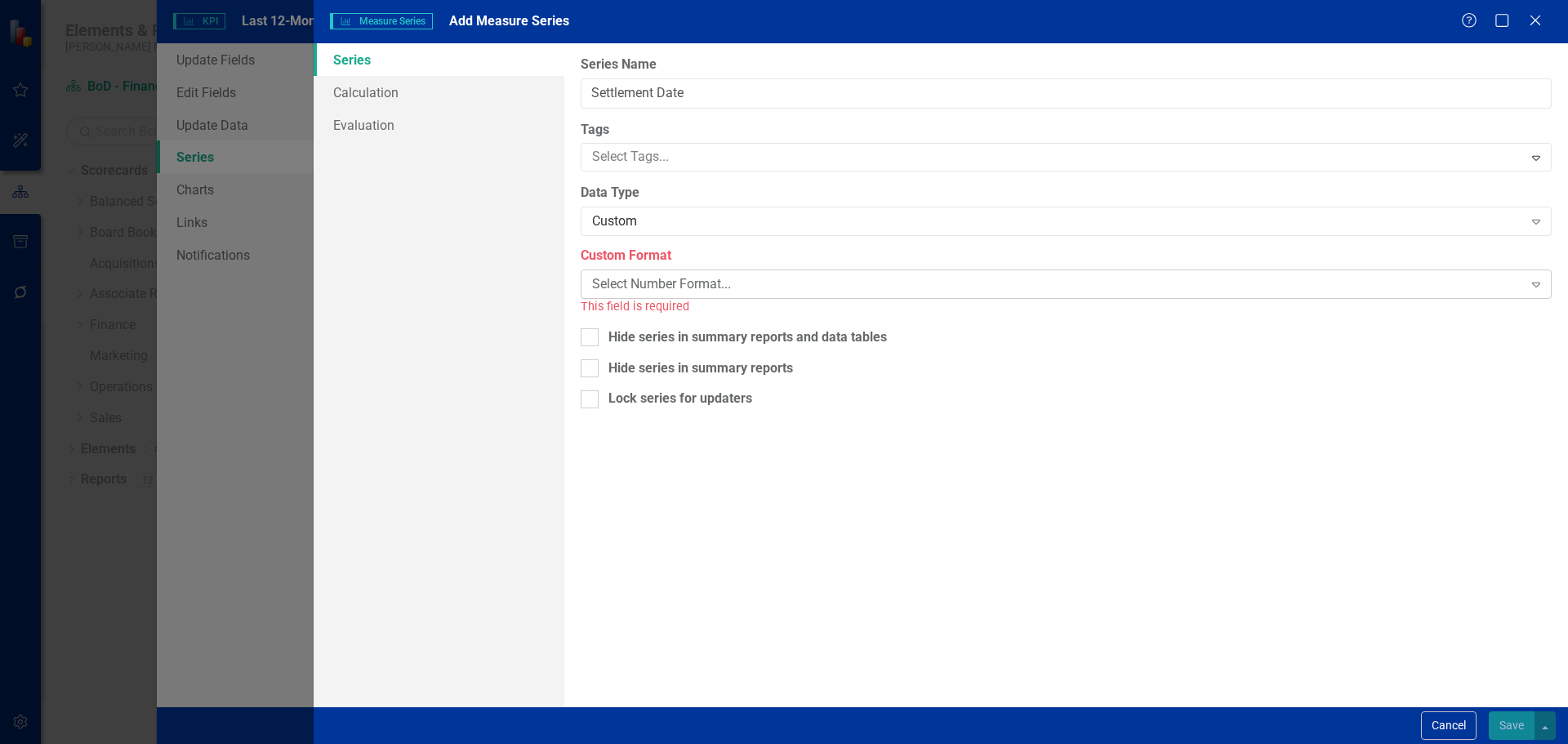
click at [637, 279] on div "Select Number Format..." at bounding box center [1058, 284] width 930 height 19
click at [632, 229] on div "Custom" at bounding box center [1058, 222] width 930 height 19
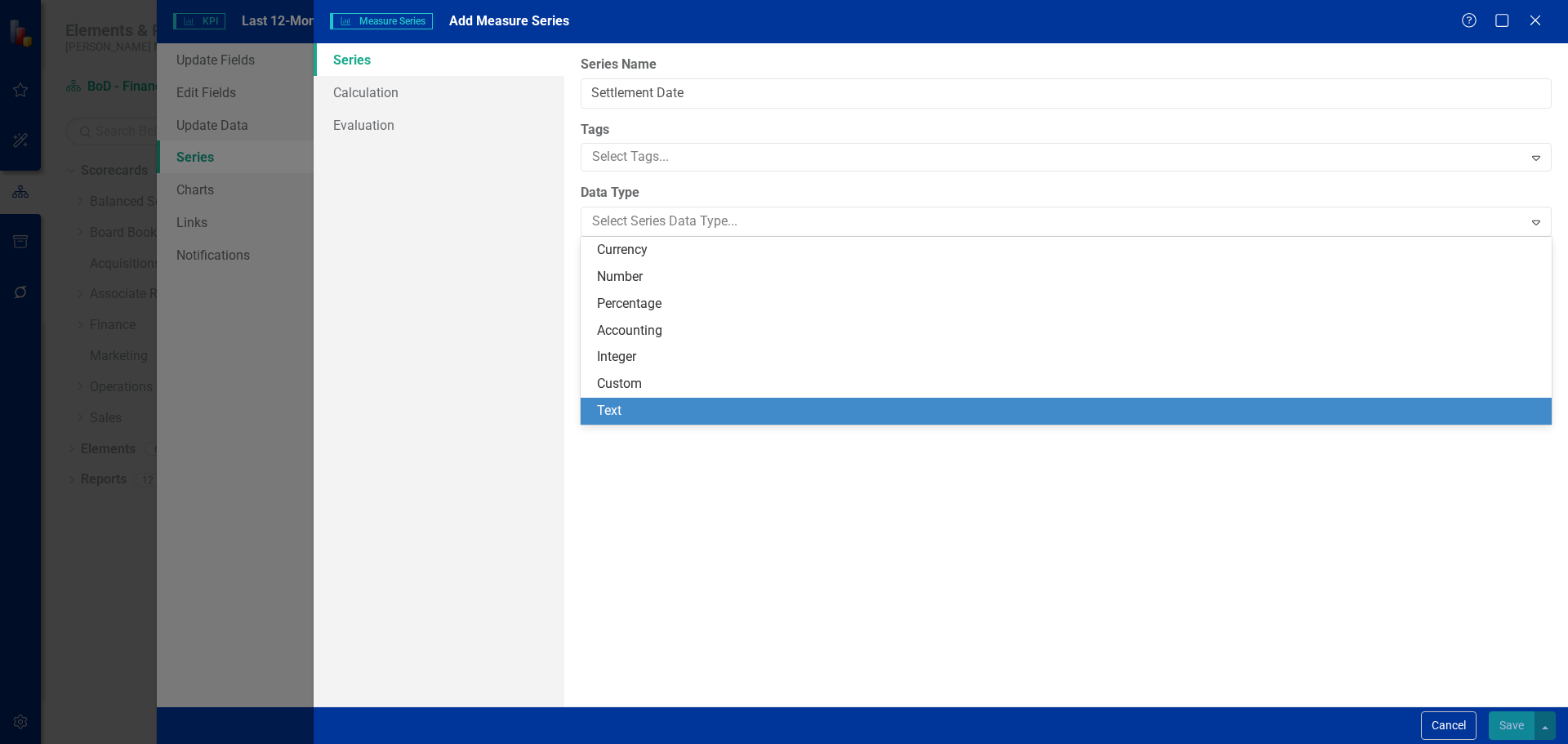
click at [632, 410] on div "Text" at bounding box center [1070, 411] width 945 height 19
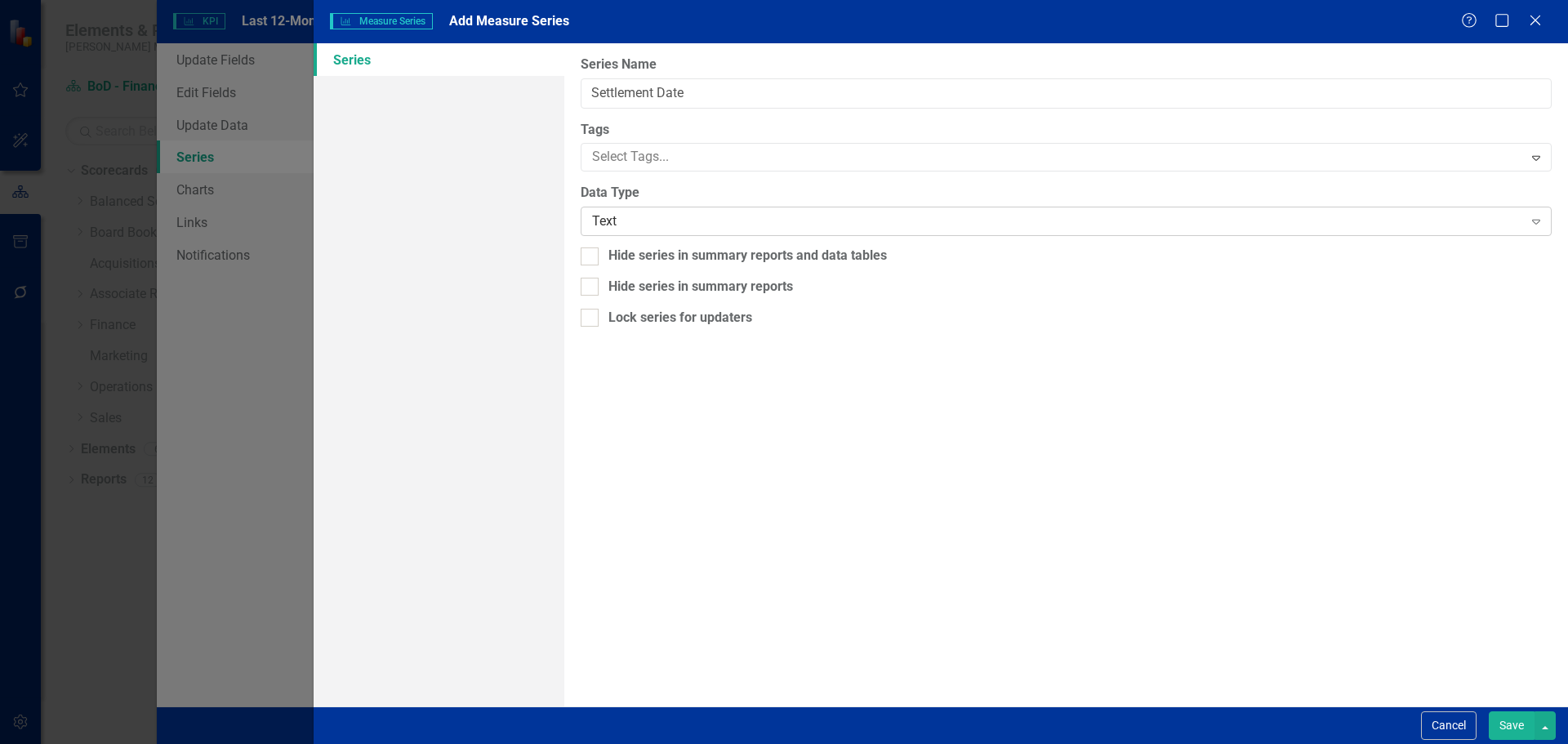
click at [641, 225] on div "Text" at bounding box center [1058, 222] width 930 height 19
click at [1452, 722] on button "Cancel" at bounding box center [1449, 725] width 56 height 28
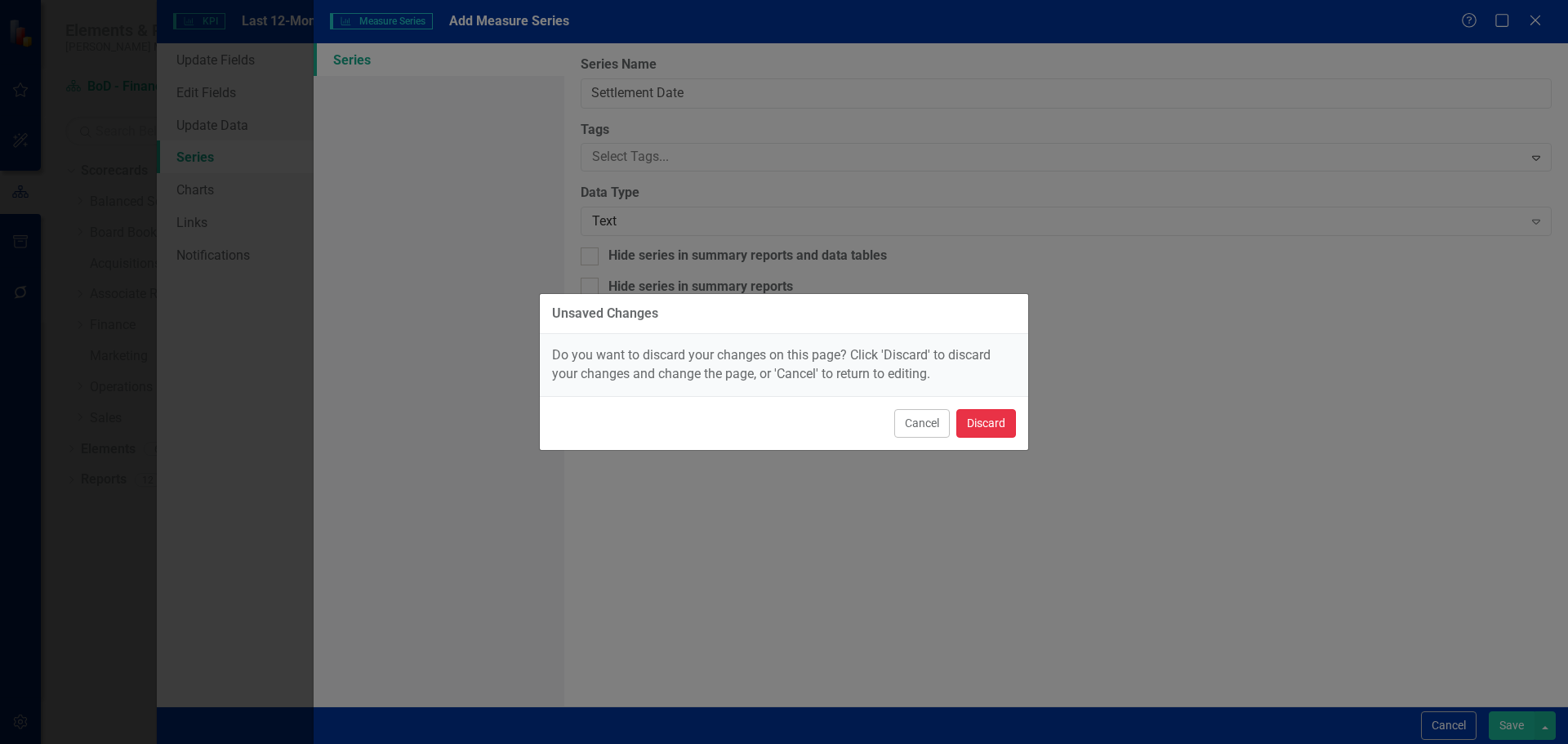
click at [992, 426] on button "Discard" at bounding box center [987, 423] width 60 height 28
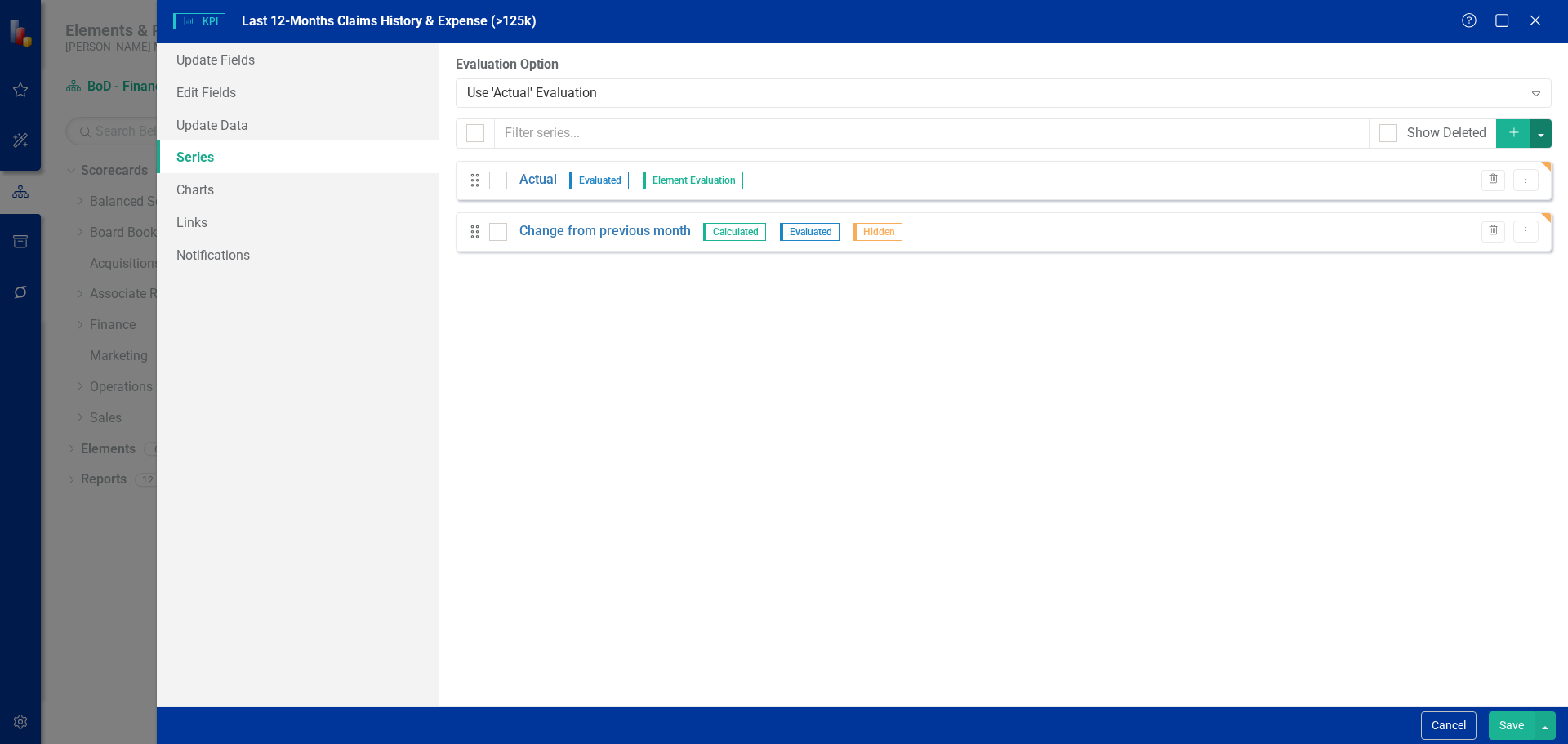
click at [1542, 122] on button "button" at bounding box center [1541, 133] width 21 height 28
click at [1500, 156] on link "Add Add series" at bounding box center [1487, 164] width 129 height 30
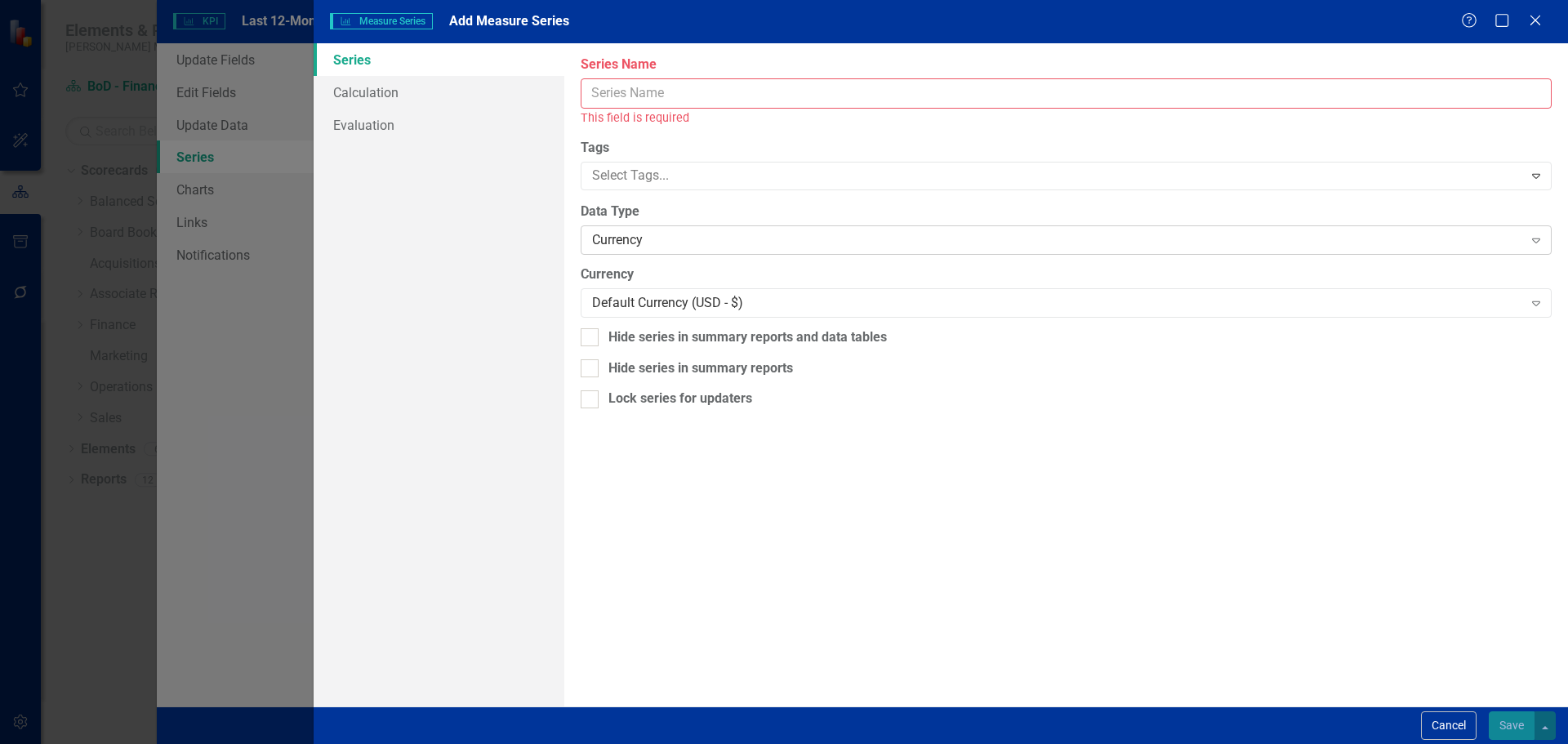
click at [709, 239] on div "Currency" at bounding box center [1058, 240] width 930 height 19
click at [1432, 723] on button "Cancel" at bounding box center [1449, 725] width 56 height 28
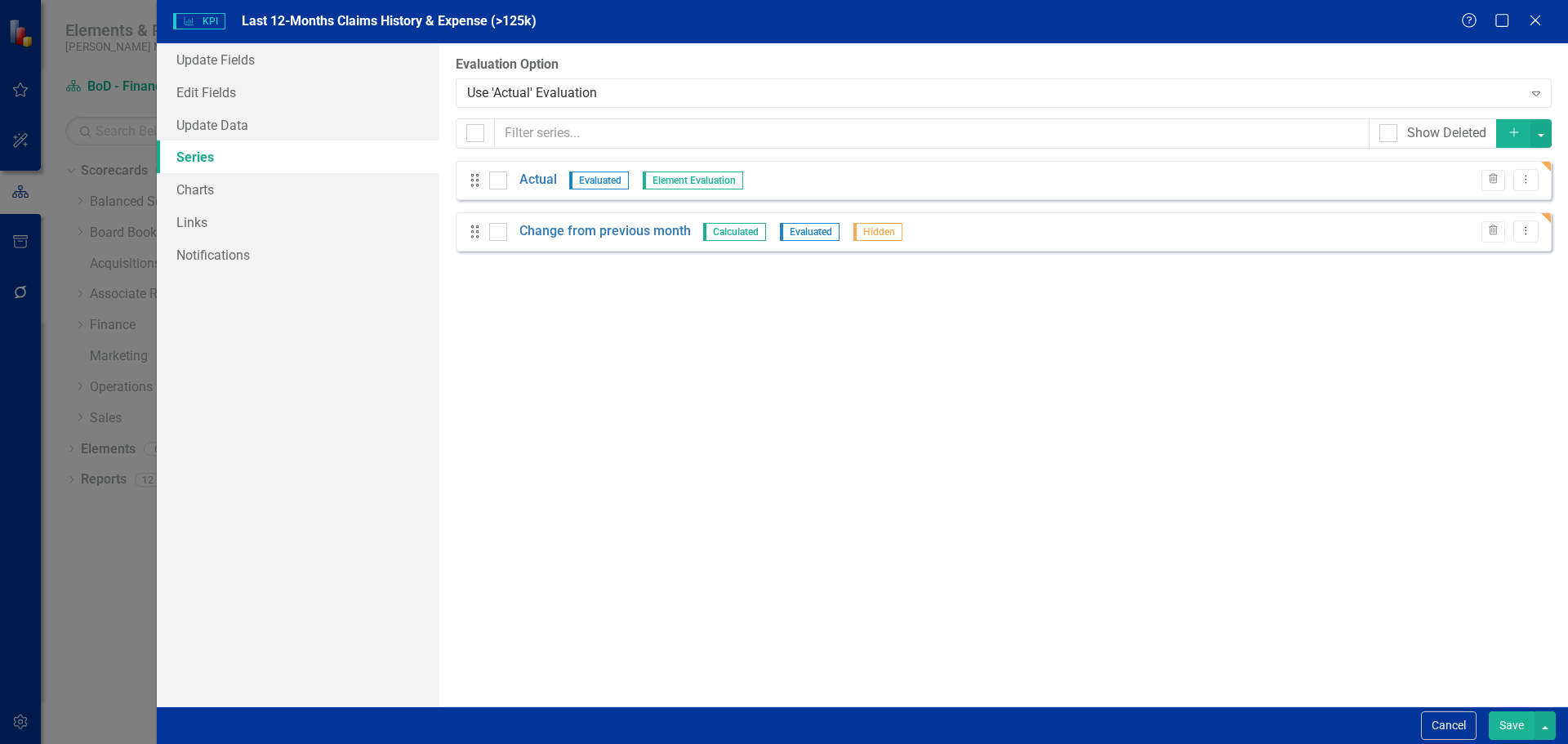
click at [1503, 729] on button "Save" at bounding box center [1511, 725] width 45 height 28
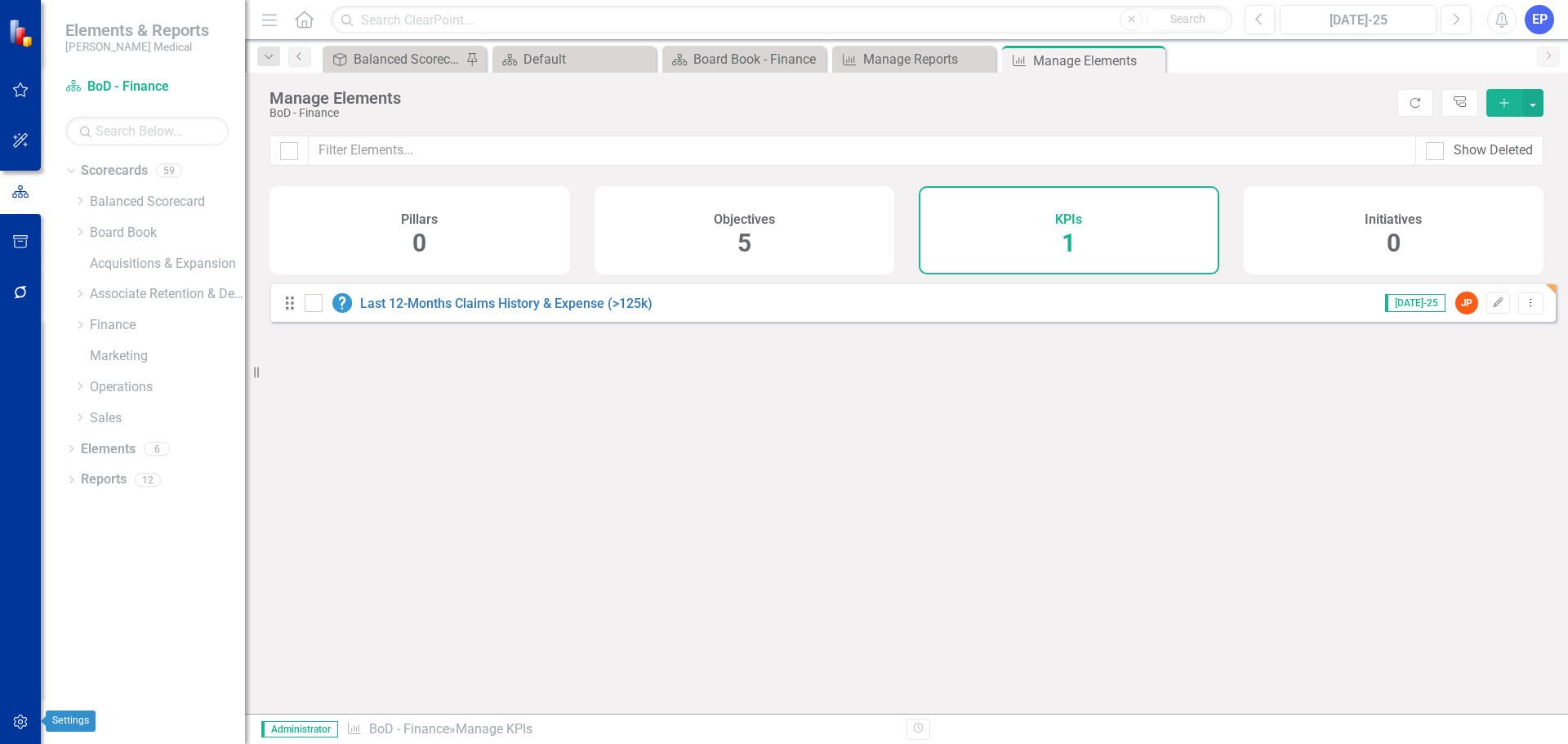
click at [16, 723] on icon "button" at bounding box center [21, 722] width 17 height 13
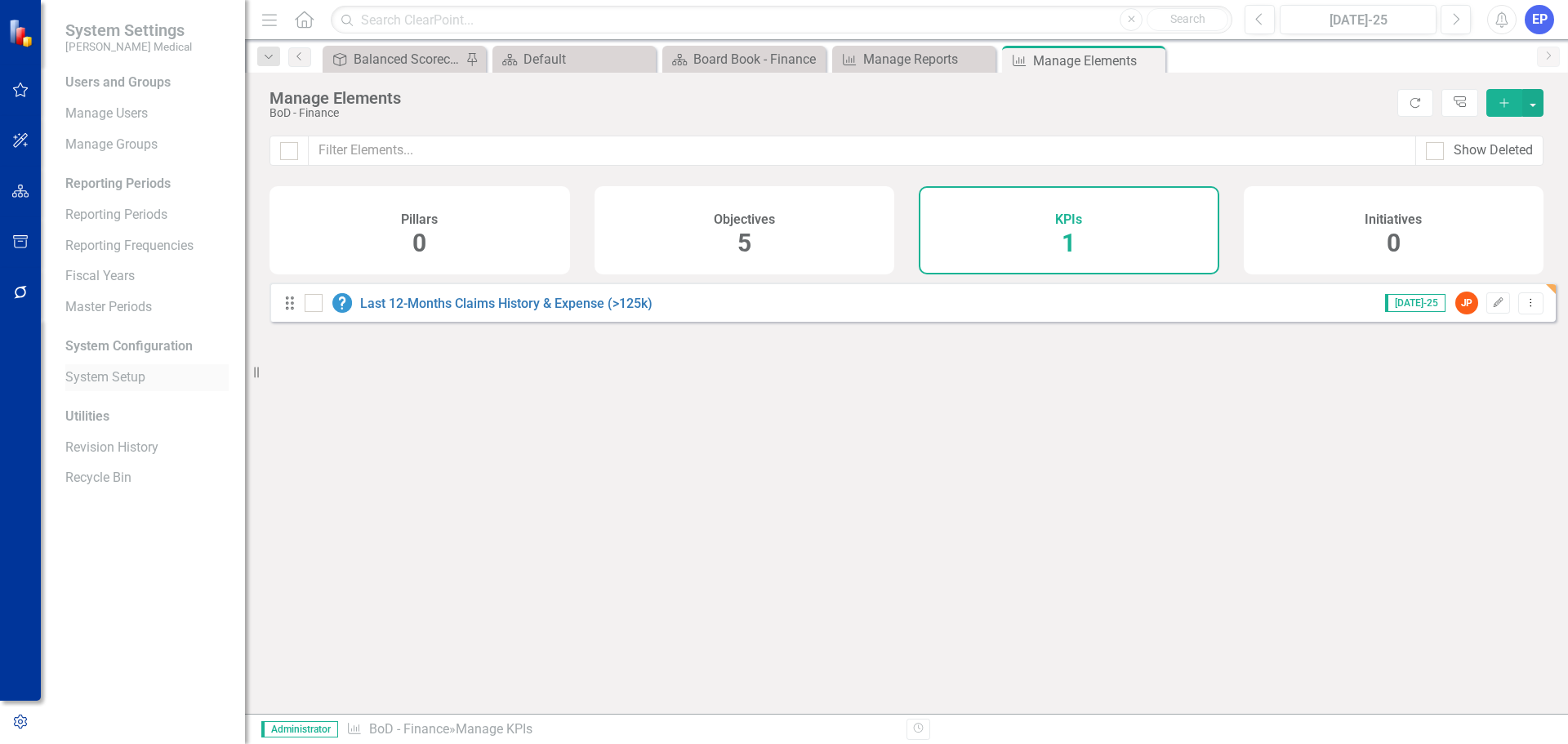
click at [102, 373] on link "System Setup" at bounding box center [146, 378] width 164 height 19
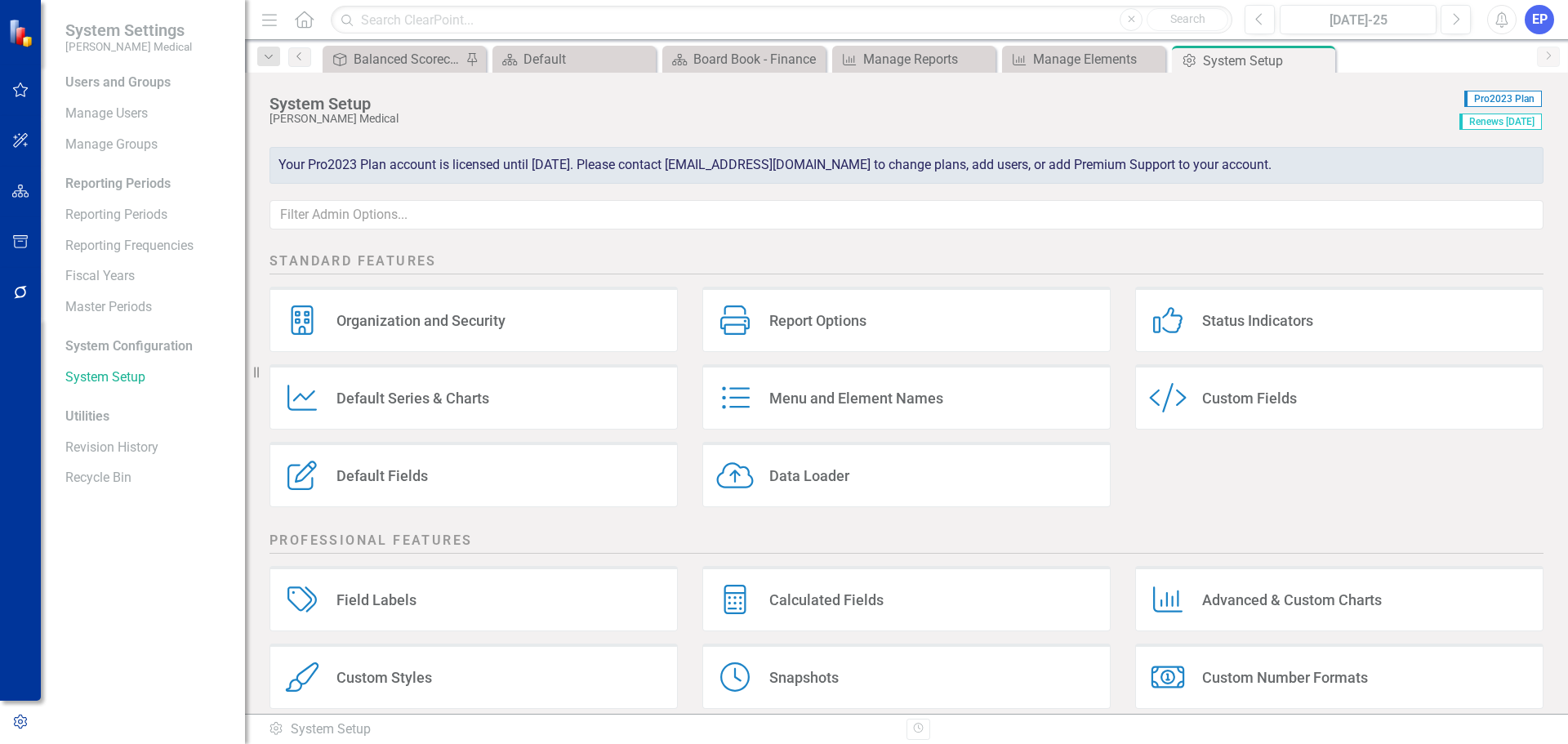
click at [1217, 395] on div "Custom Fields" at bounding box center [1249, 398] width 95 height 19
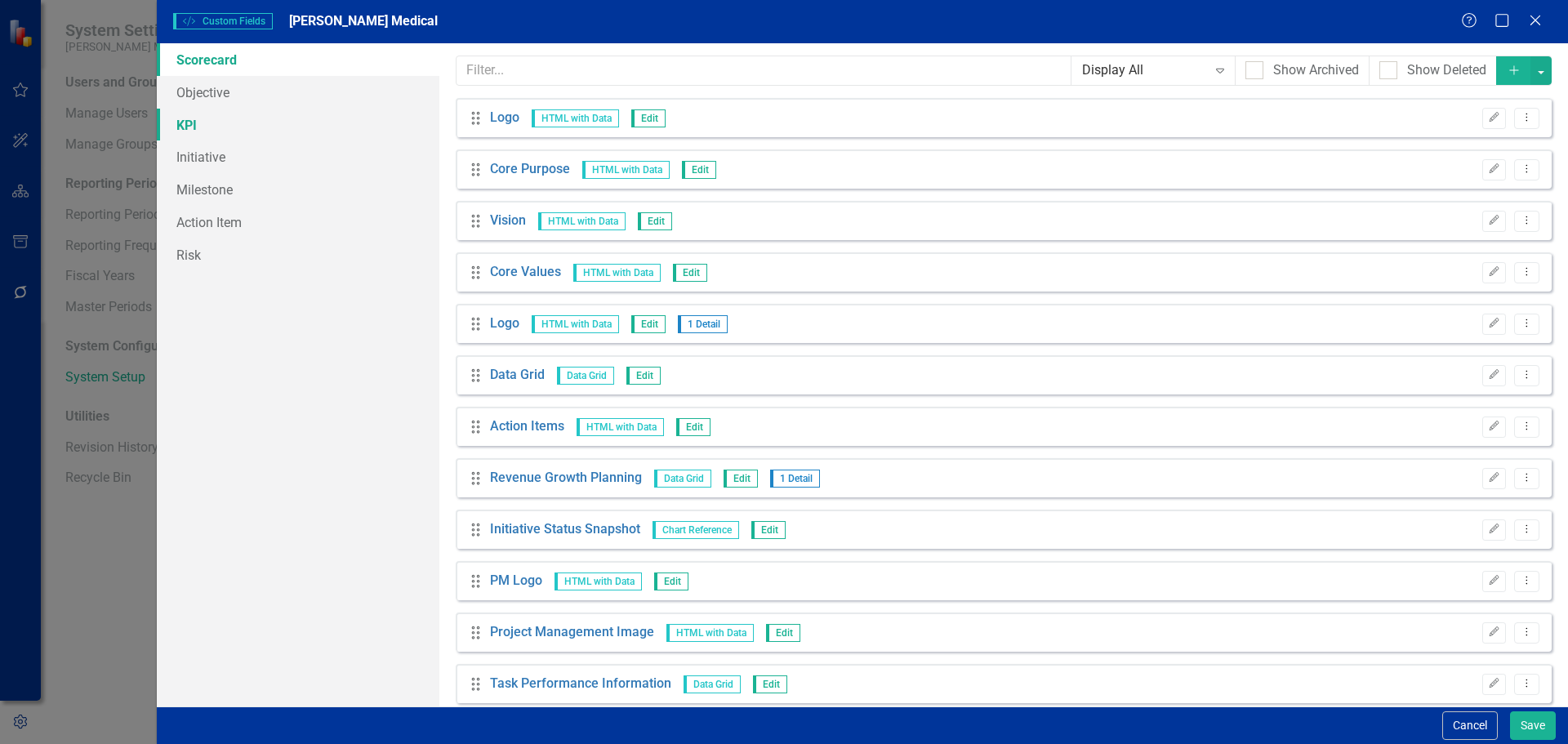
click at [220, 128] on link "KPI" at bounding box center [298, 125] width 283 height 33
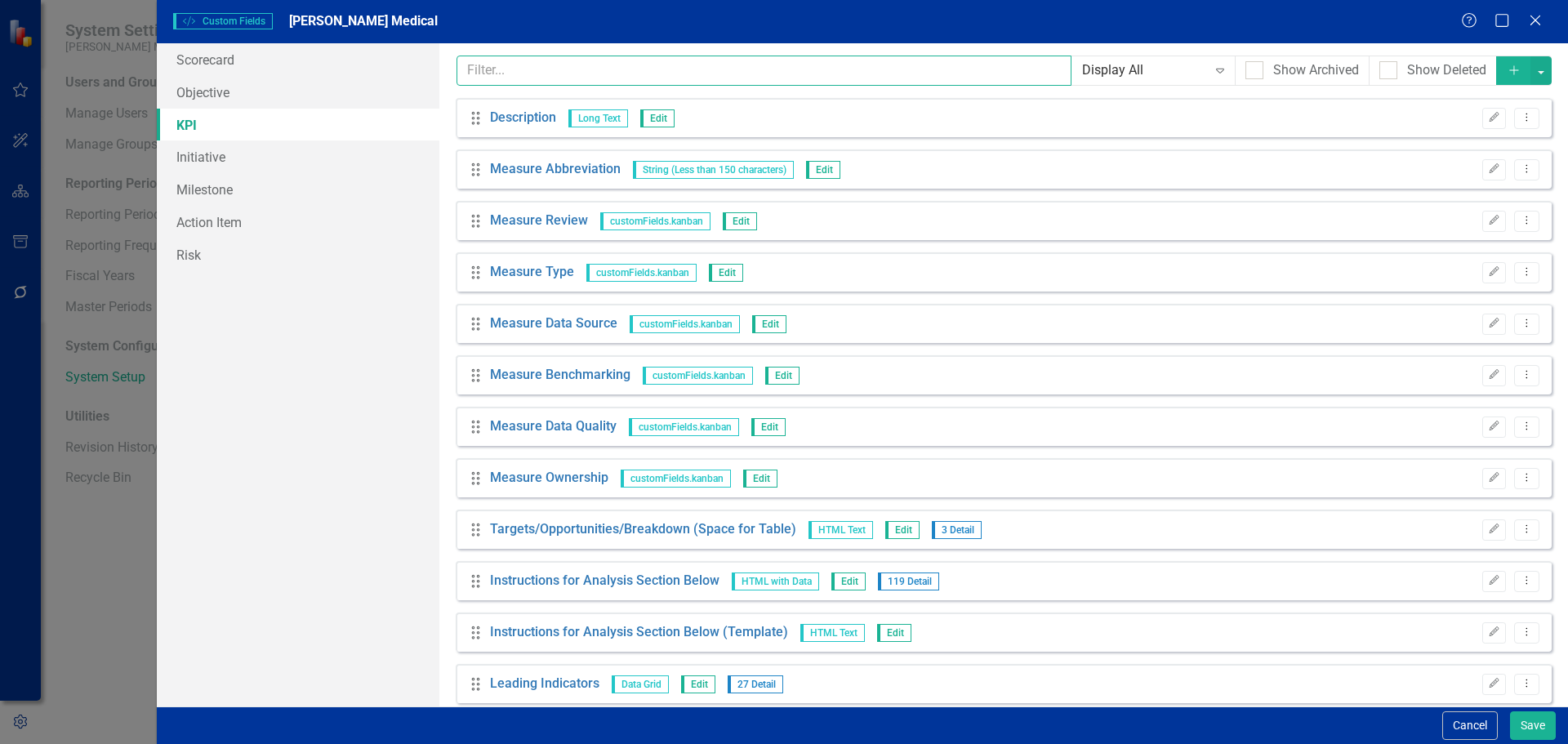
click at [559, 68] on input "text" at bounding box center [764, 70] width 616 height 30
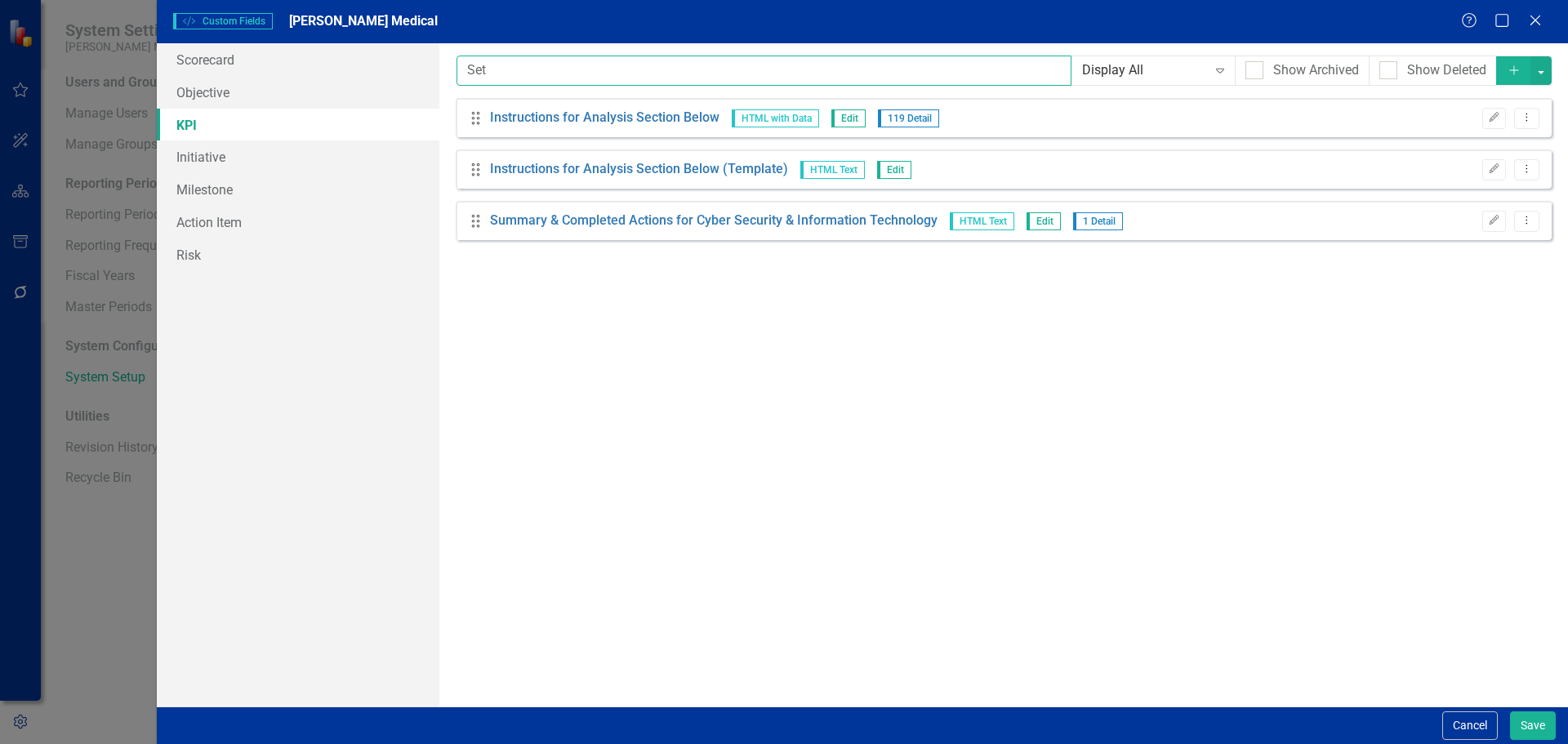
type input "Sett"
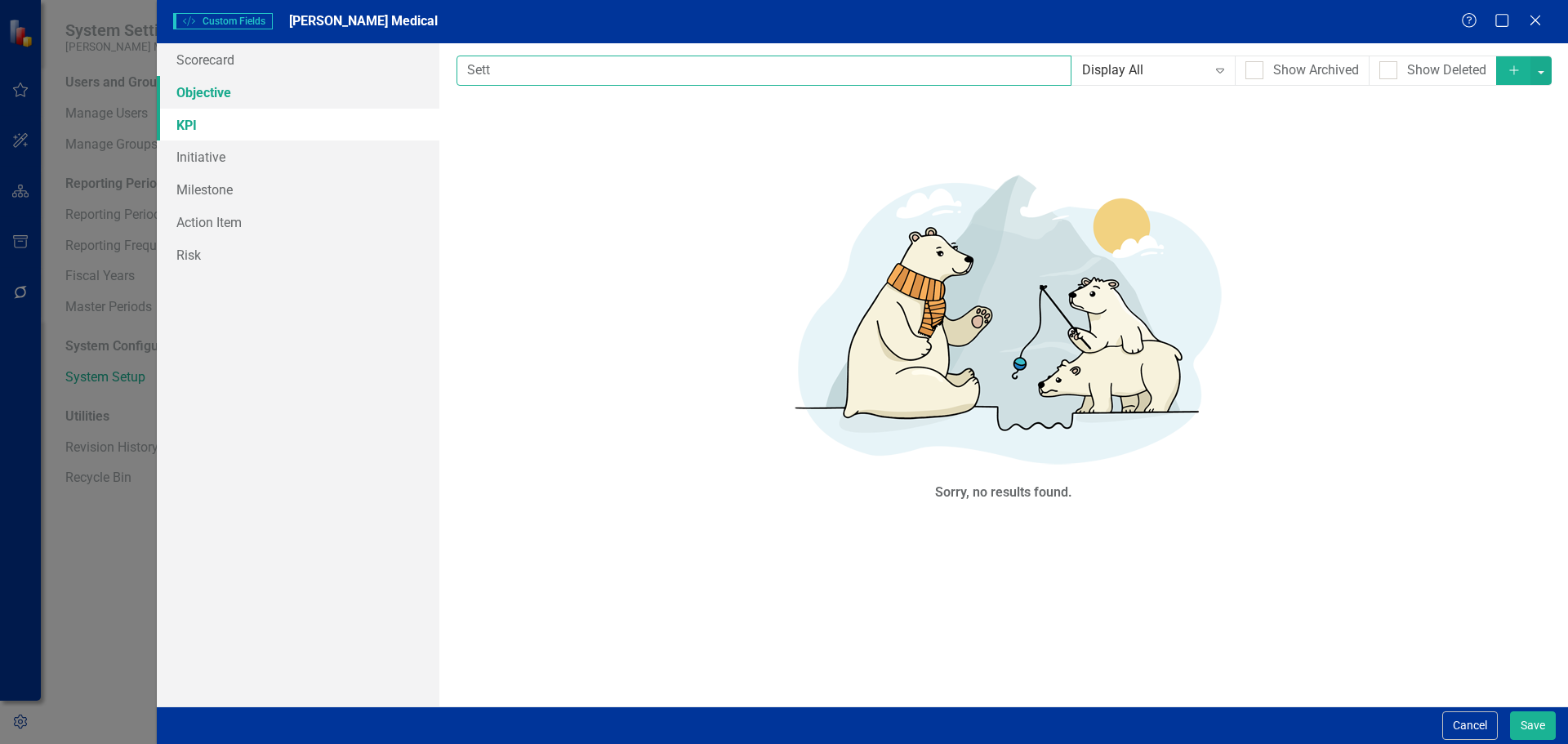
drag, startPoint x: 559, startPoint y: 68, endPoint x: 292, endPoint y: 75, distance: 267.1
click at [302, 76] on div "Scorecard Objective KPI Initiative Milestone Action Item Risk Custom fields are…" at bounding box center [862, 375] width 1411 height 664
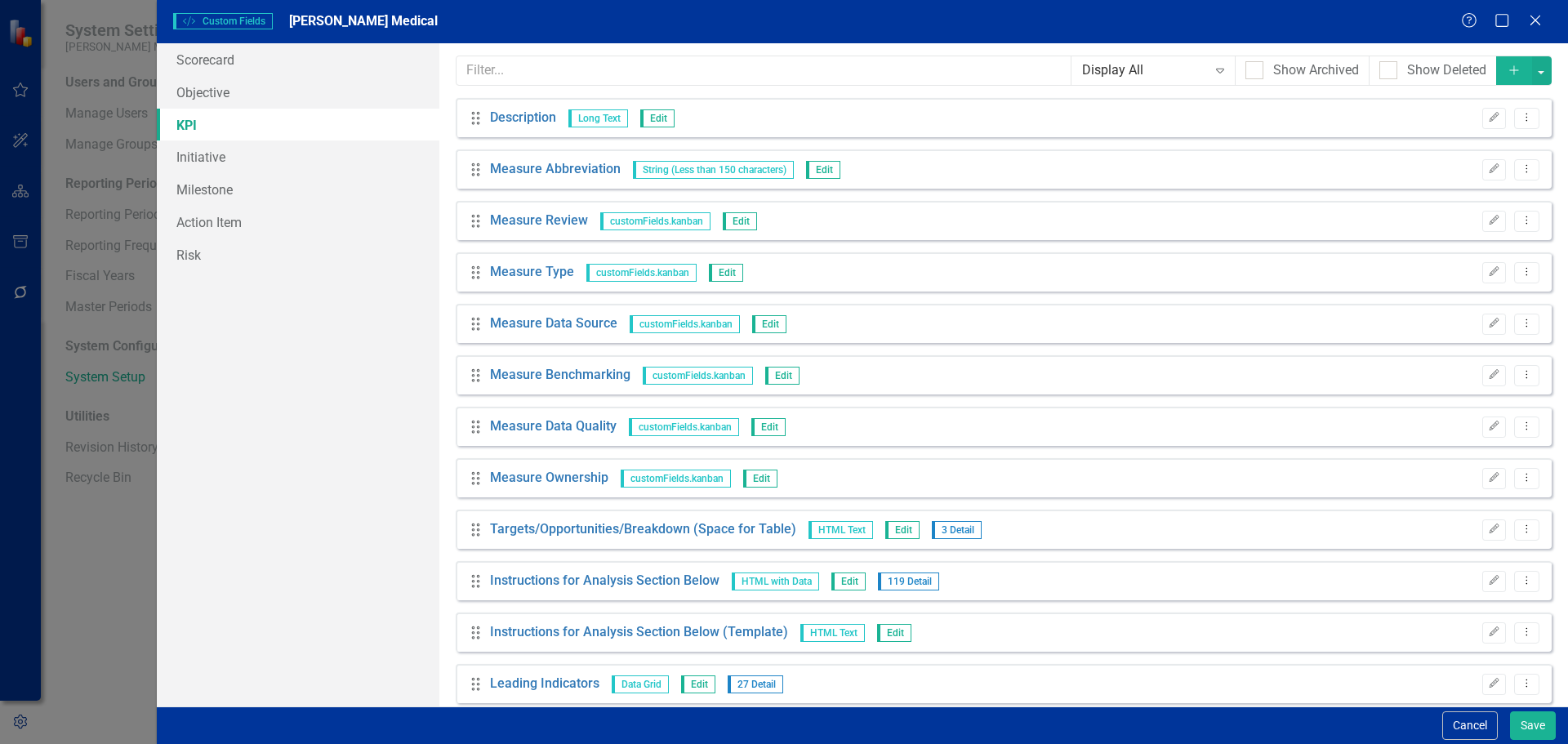
click at [1497, 78] on button "Add" at bounding box center [1514, 70] width 36 height 28
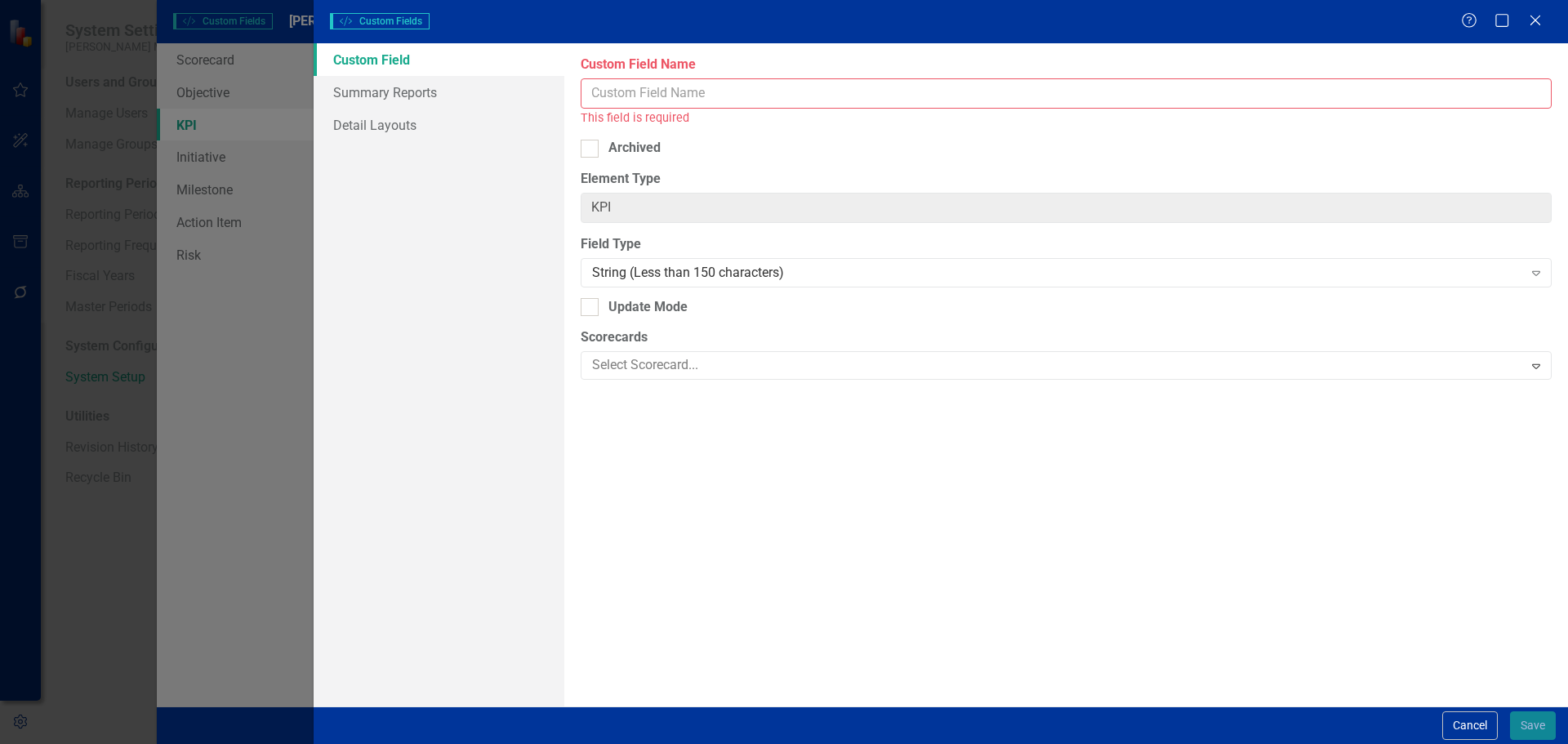
click at [909, 95] on input "Custom Field Name" at bounding box center [1066, 93] width 971 height 30
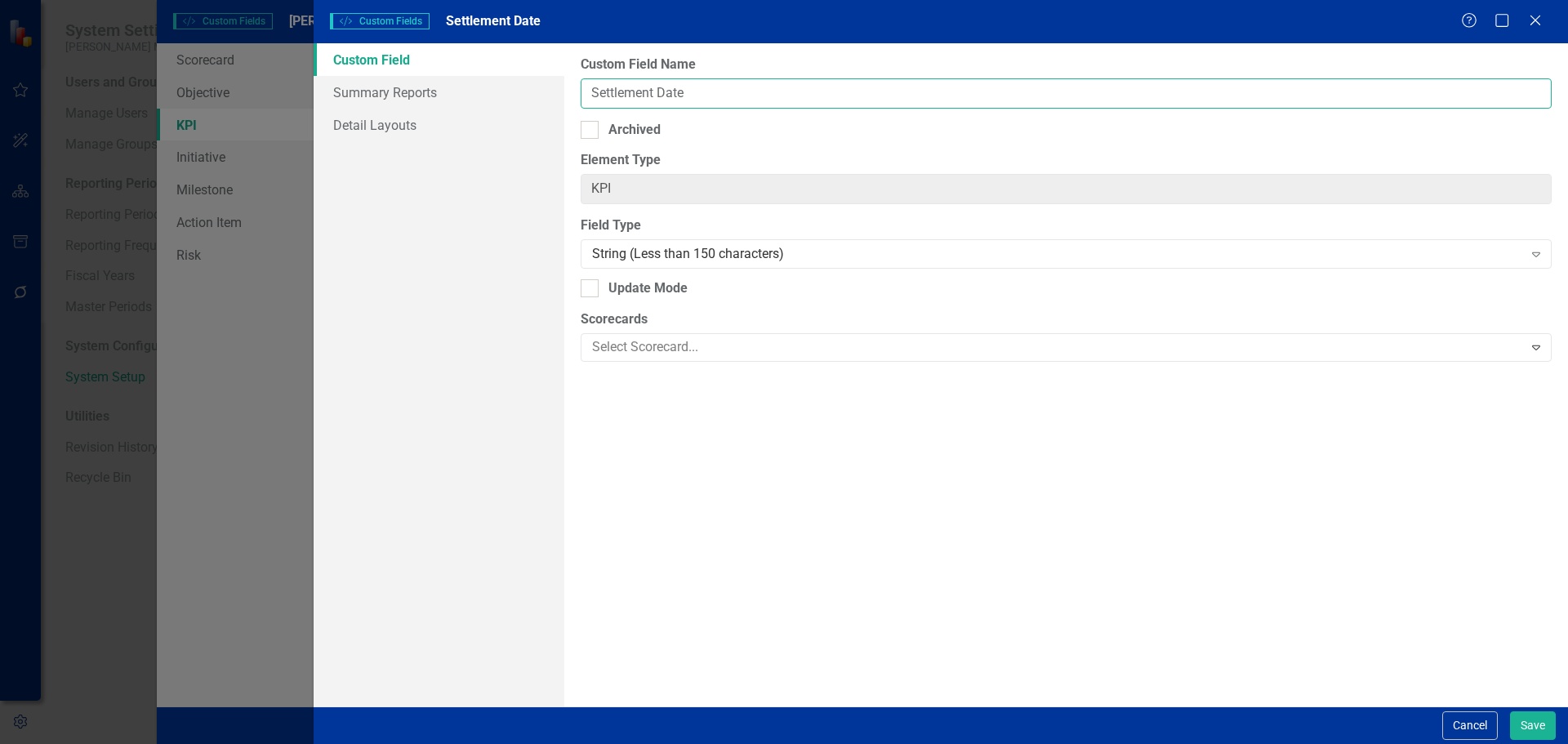
click at [660, 94] on input "Settlement Date" at bounding box center [1066, 93] width 971 height 30
type input "Settlement Date"
click at [637, 247] on div "String (Less than 150 characters)" at bounding box center [1058, 254] width 930 height 19
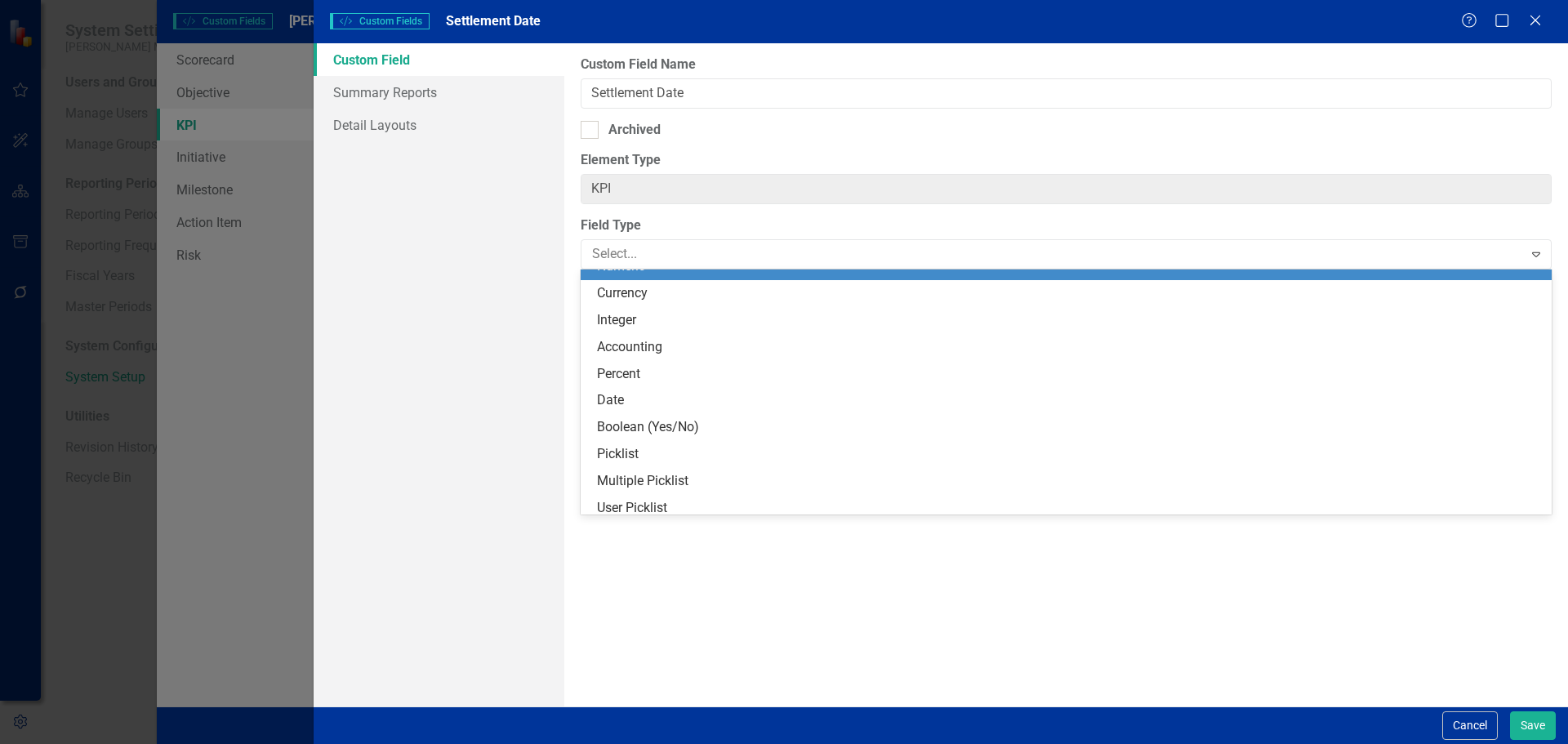
scroll to position [164, 0]
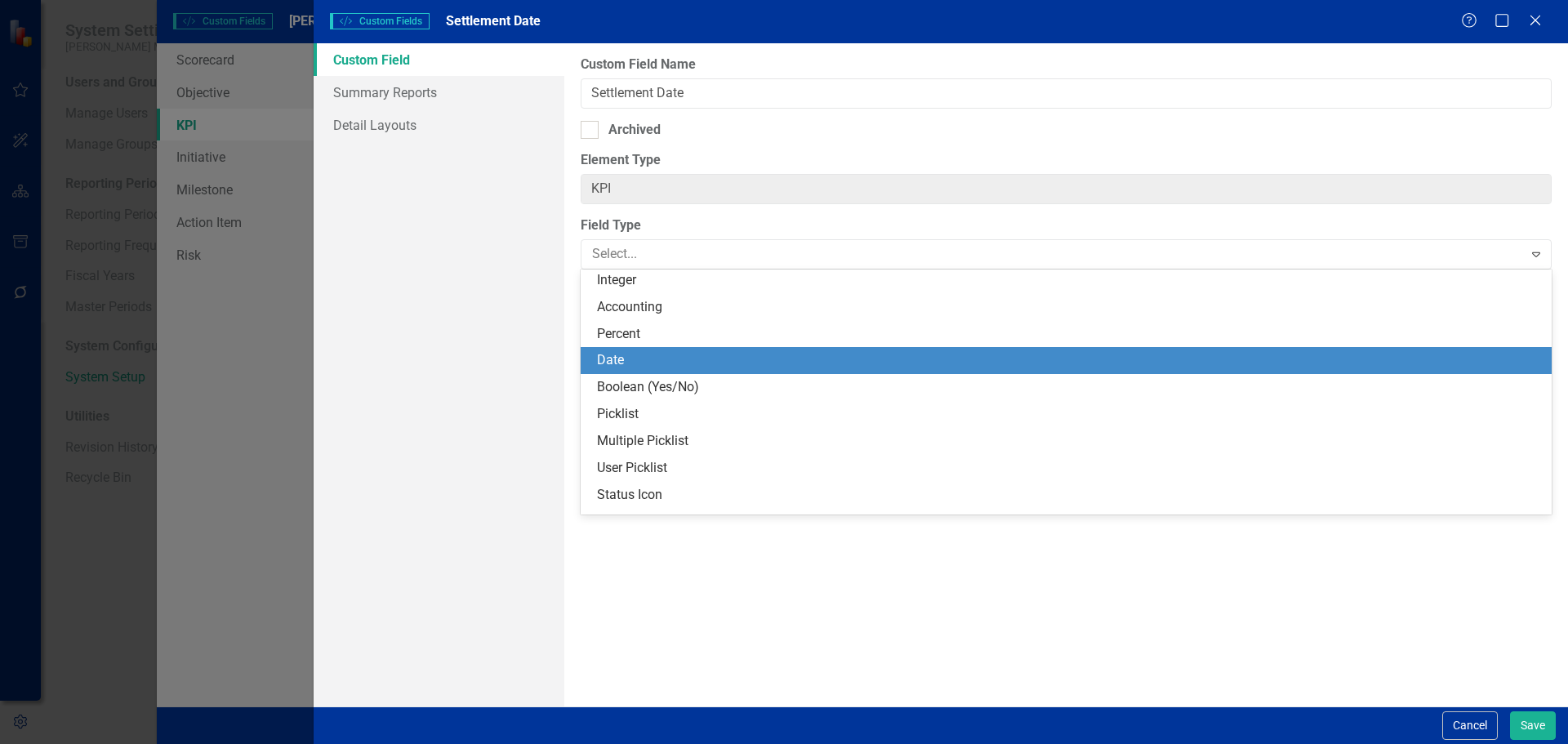
click at [643, 364] on div "Date" at bounding box center [1070, 360] width 945 height 19
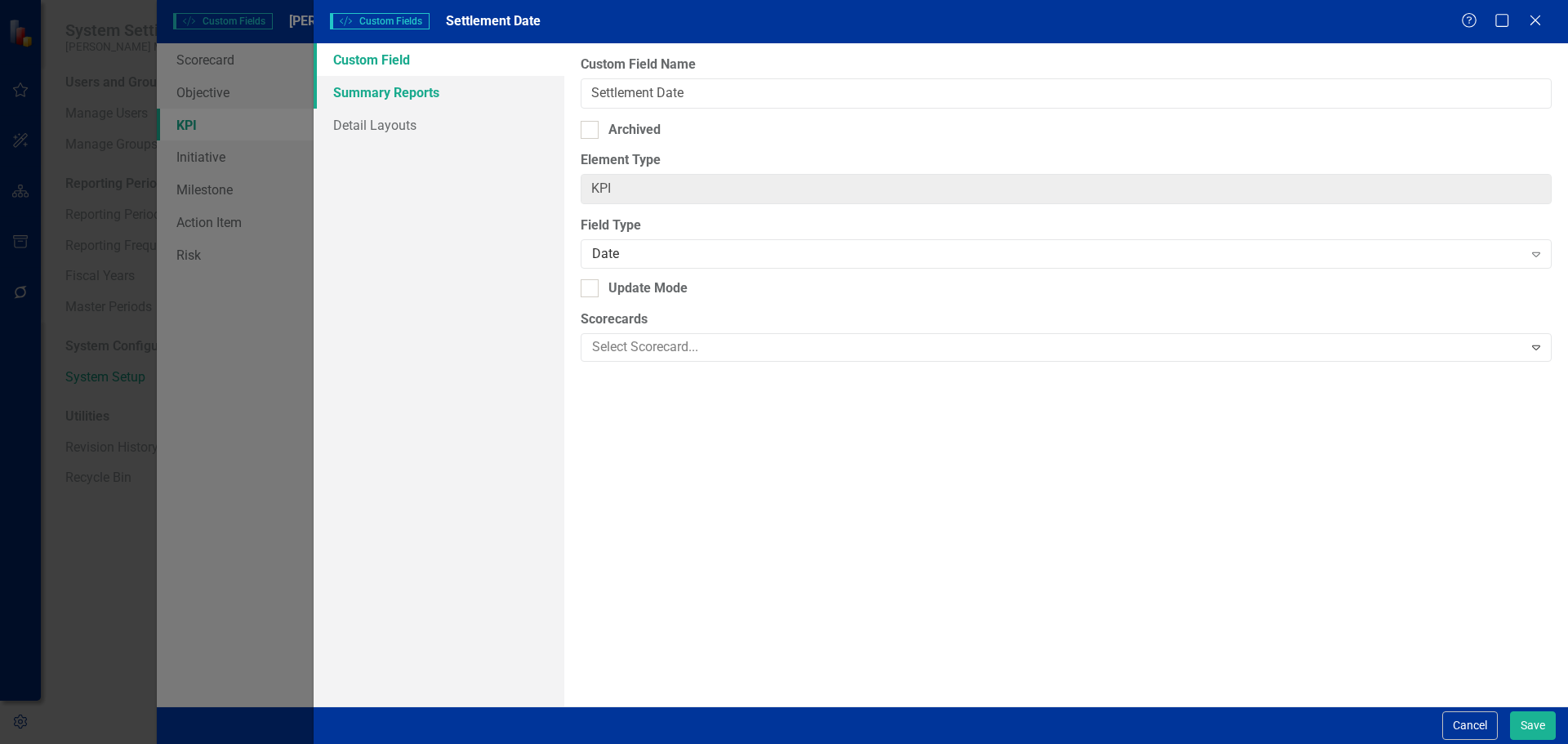
click at [400, 96] on link "Summary Reports" at bounding box center [438, 92] width 251 height 33
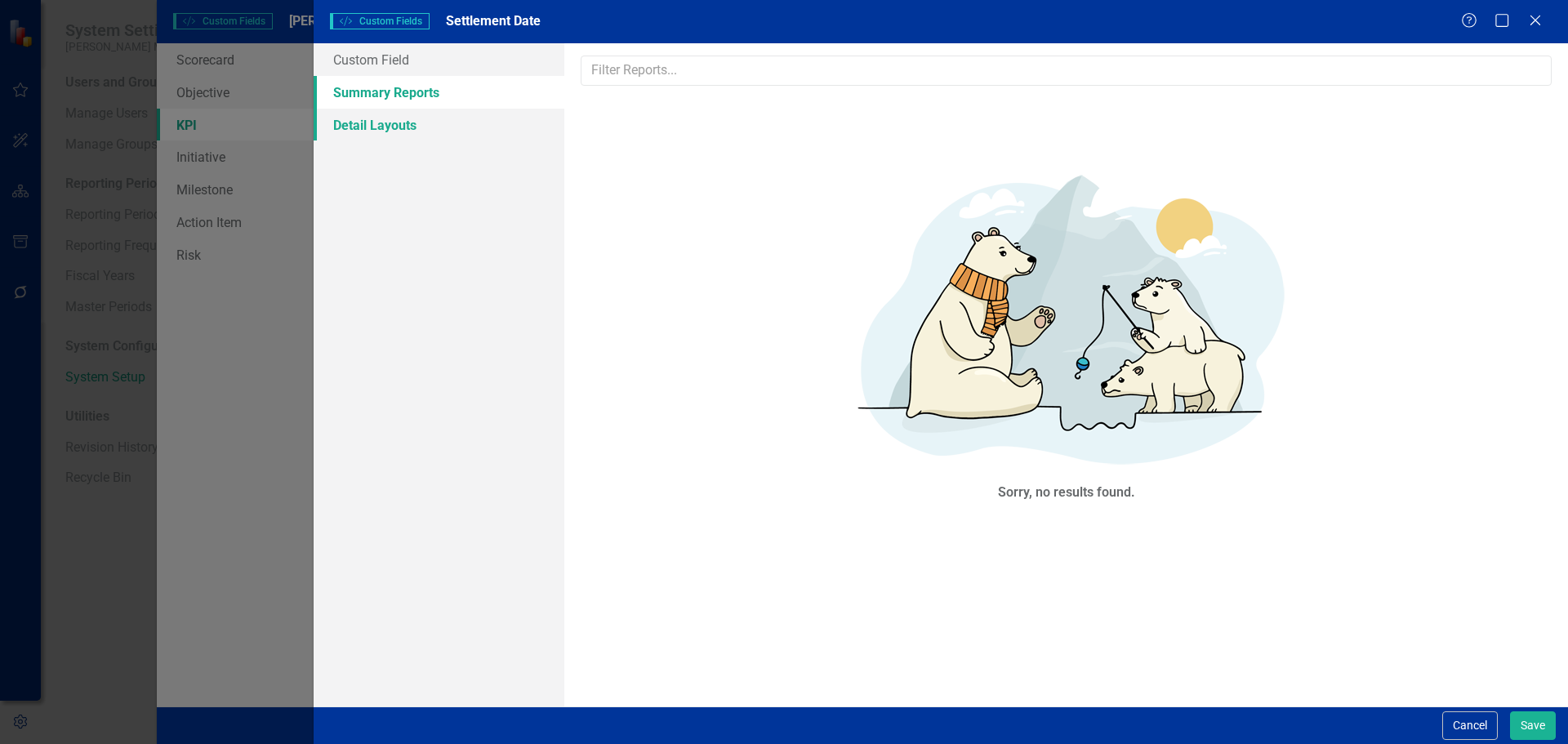
click at [398, 119] on link "Detail Layouts" at bounding box center [438, 125] width 251 height 33
click at [395, 65] on link "Custom Field" at bounding box center [438, 60] width 251 height 33
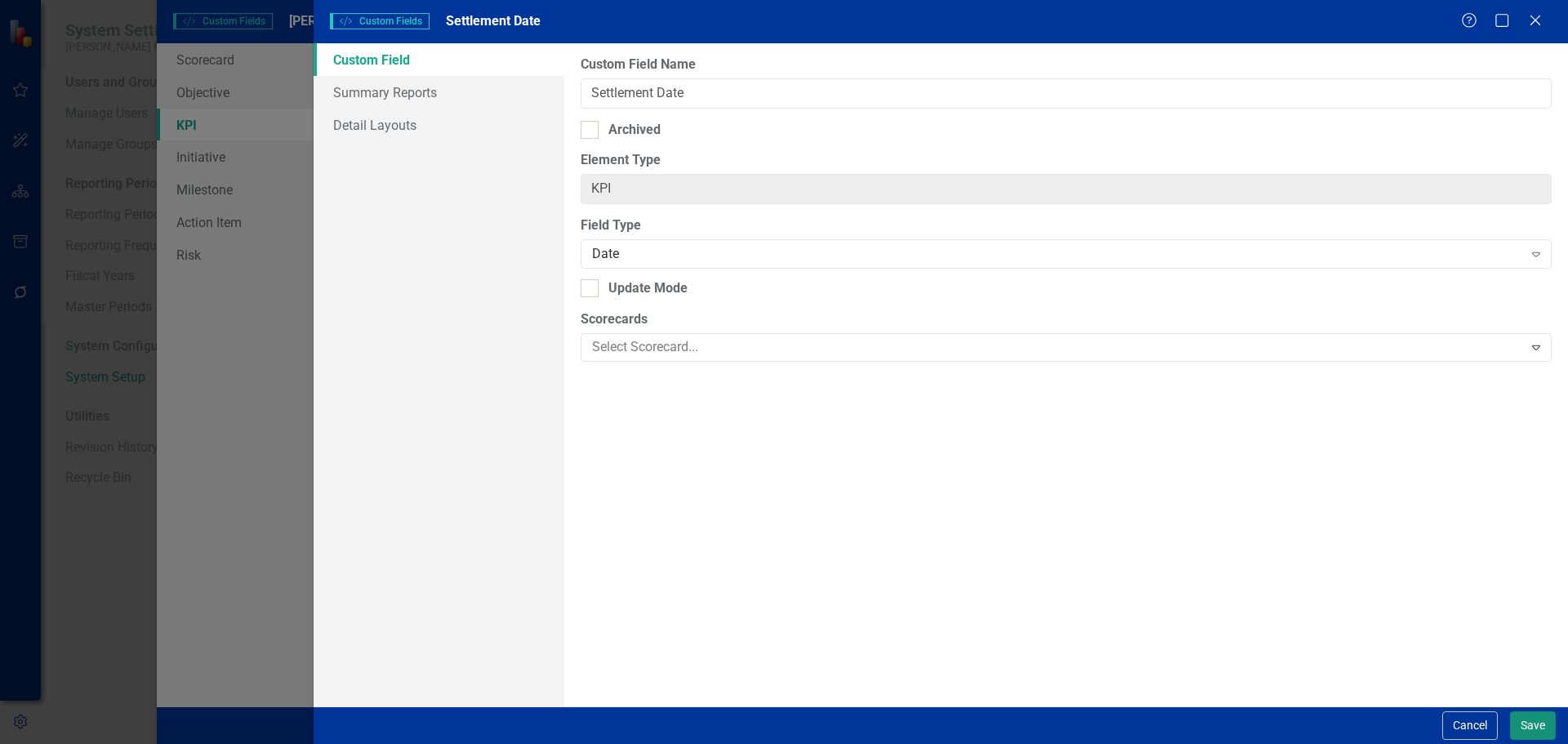
click at [1533, 734] on button "Save" at bounding box center [1533, 725] width 45 height 28
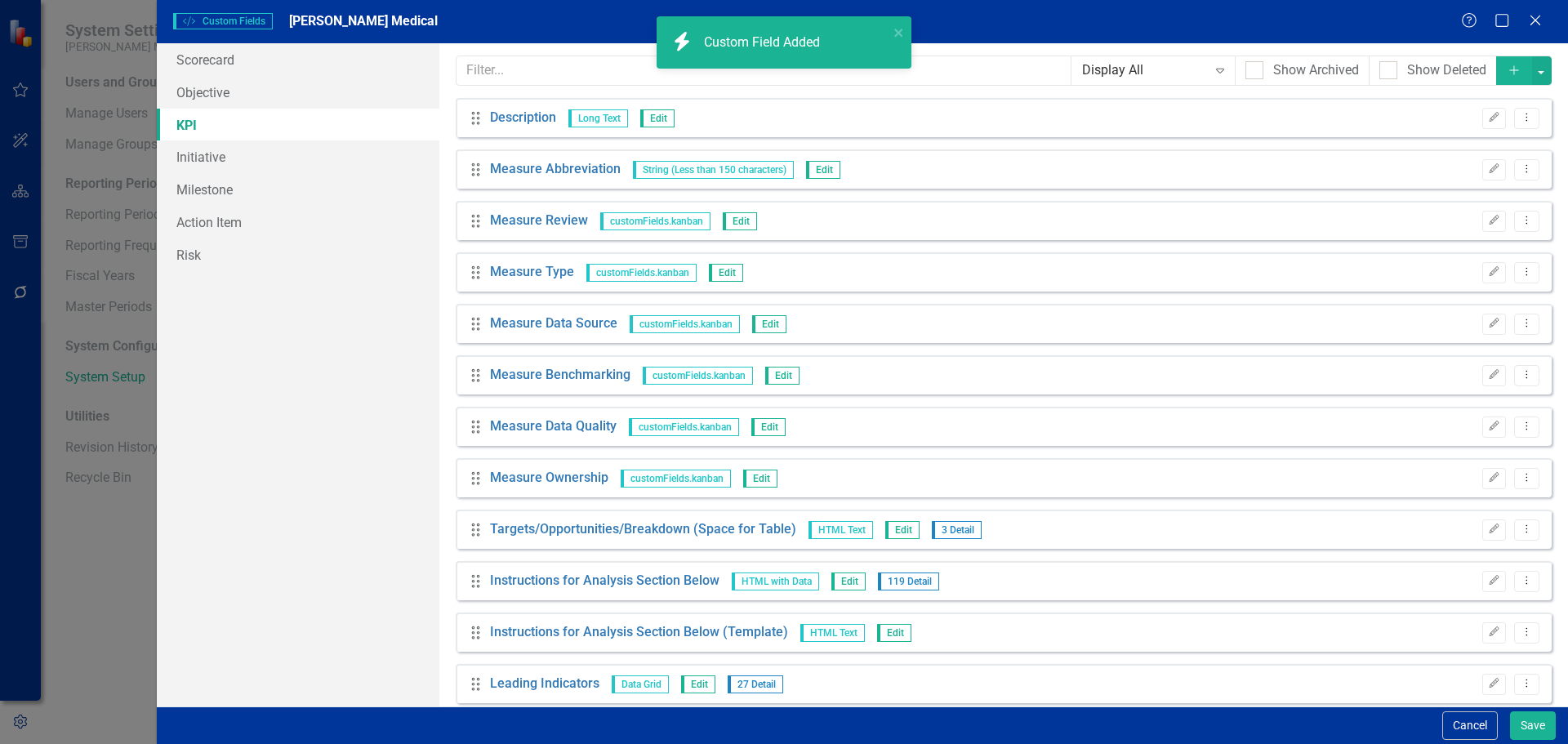
click at [1507, 74] on icon "Add" at bounding box center [1514, 69] width 15 height 11
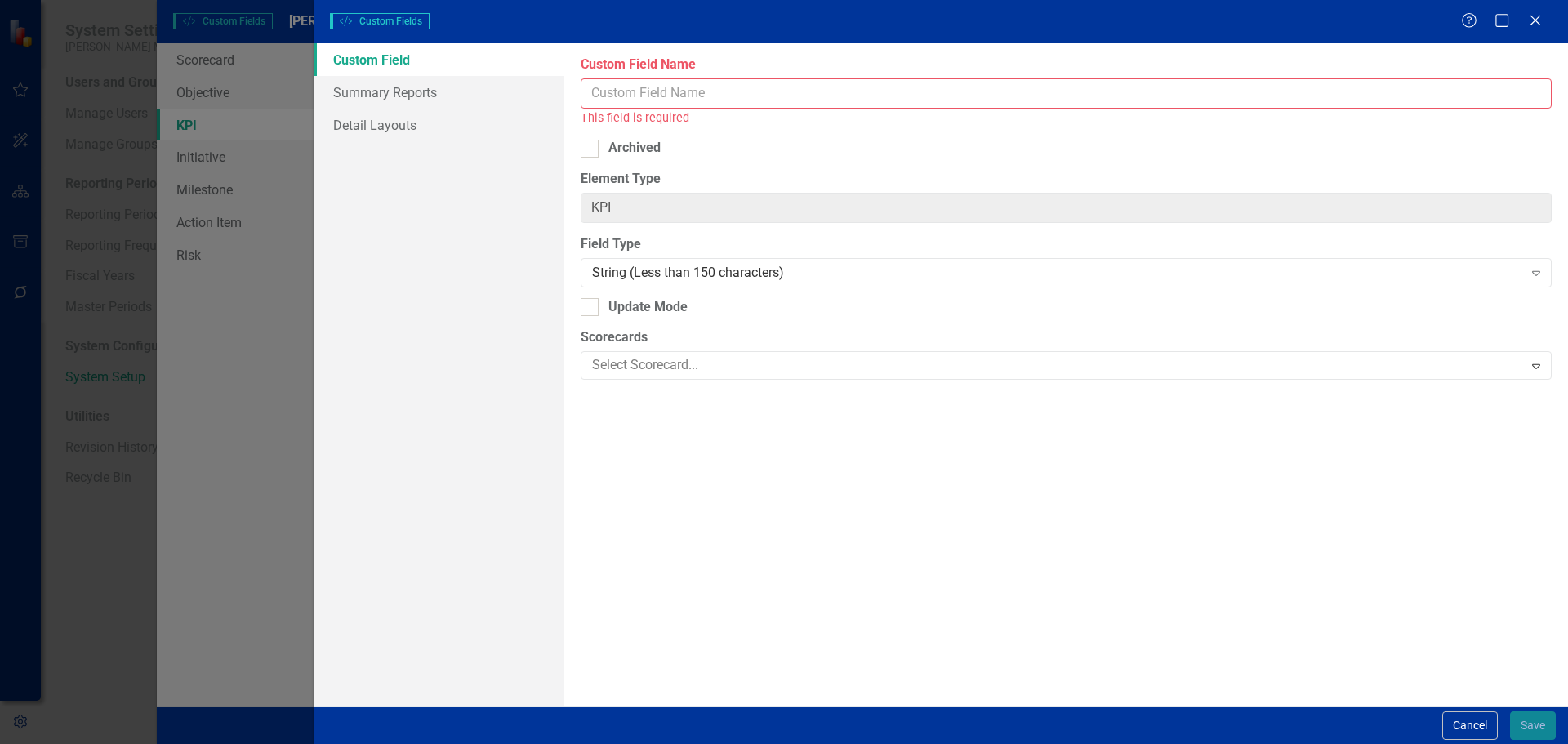
click at [632, 89] on input "Custom Field Name" at bounding box center [1066, 93] width 971 height 30
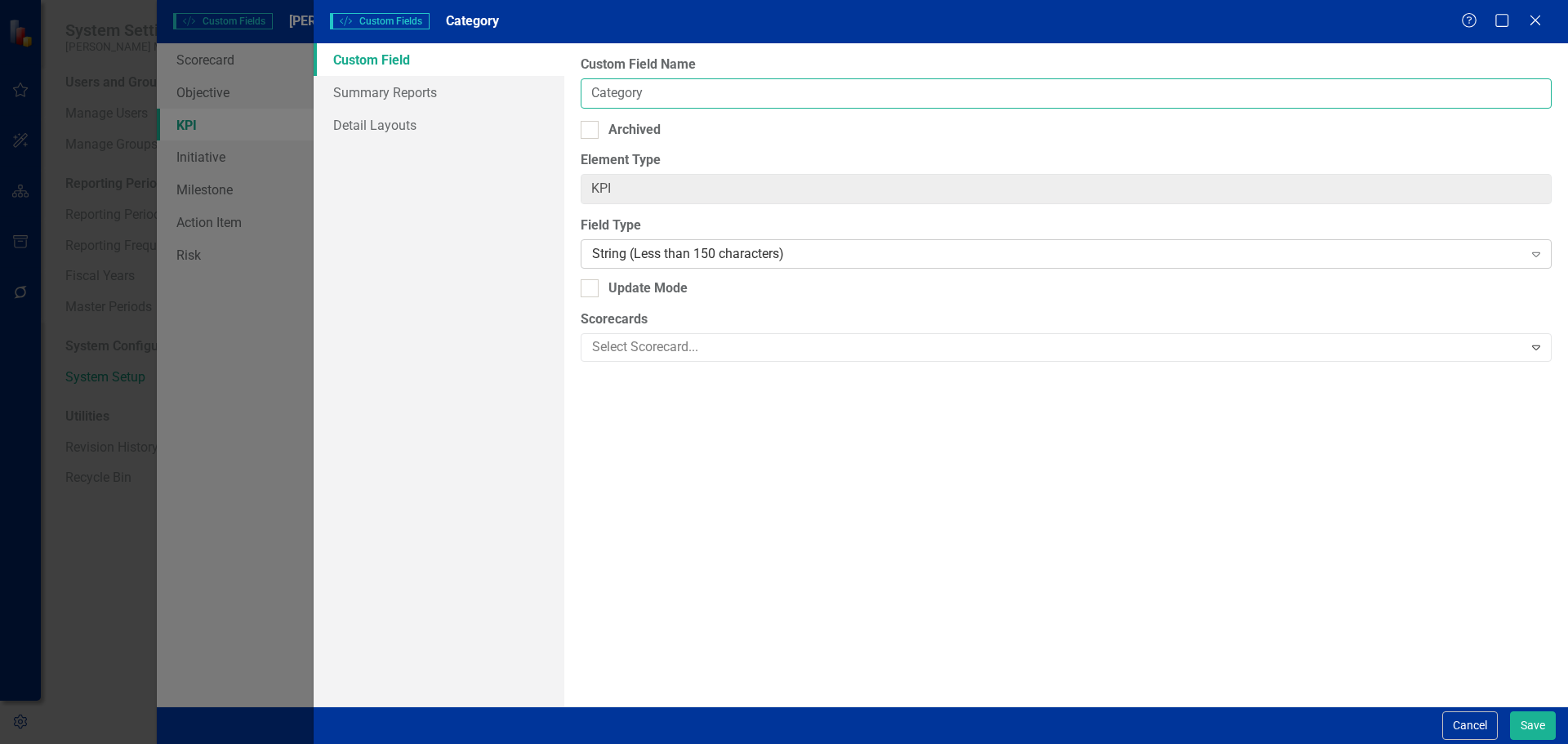
type input "Category"
click at [626, 254] on div "String (Less than 150 characters)" at bounding box center [1058, 254] width 930 height 19
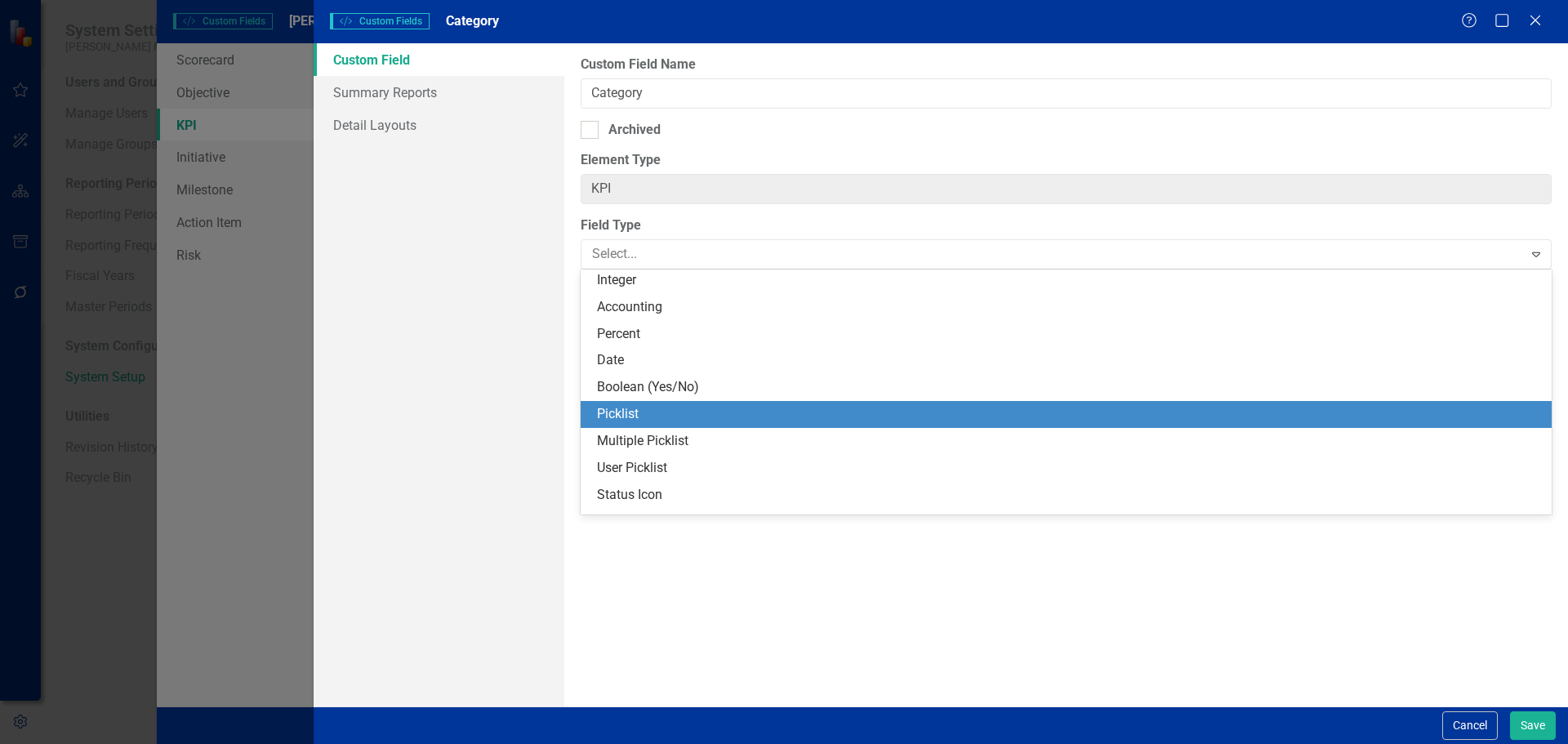
click at [665, 409] on div "Picklist" at bounding box center [1070, 414] width 945 height 19
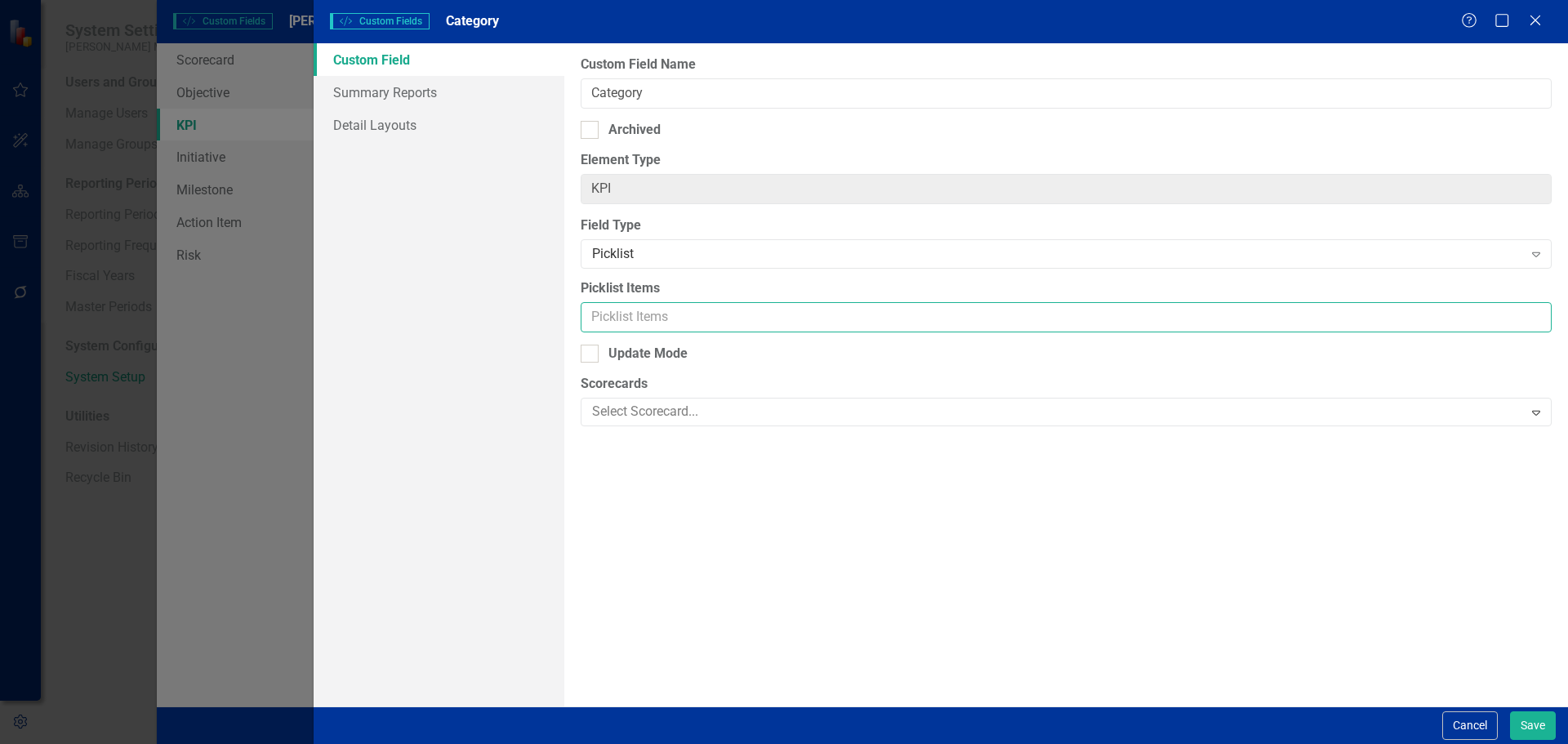
click at [652, 310] on input "Picklist Items" at bounding box center [1066, 317] width 971 height 30
type input "Auto, WC, Physical"
click at [1526, 726] on button "Save" at bounding box center [1533, 725] width 45 height 28
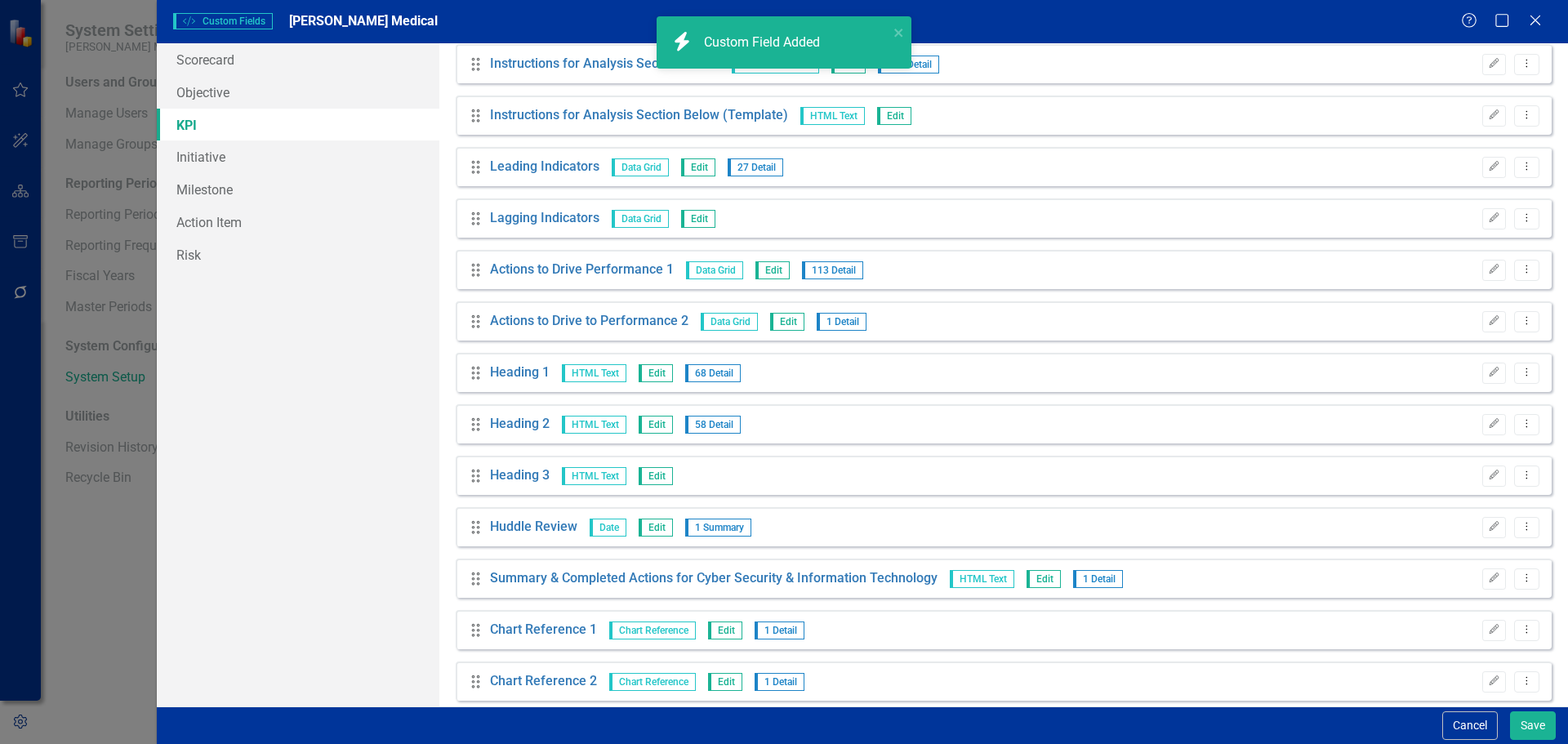
scroll to position [639, 0]
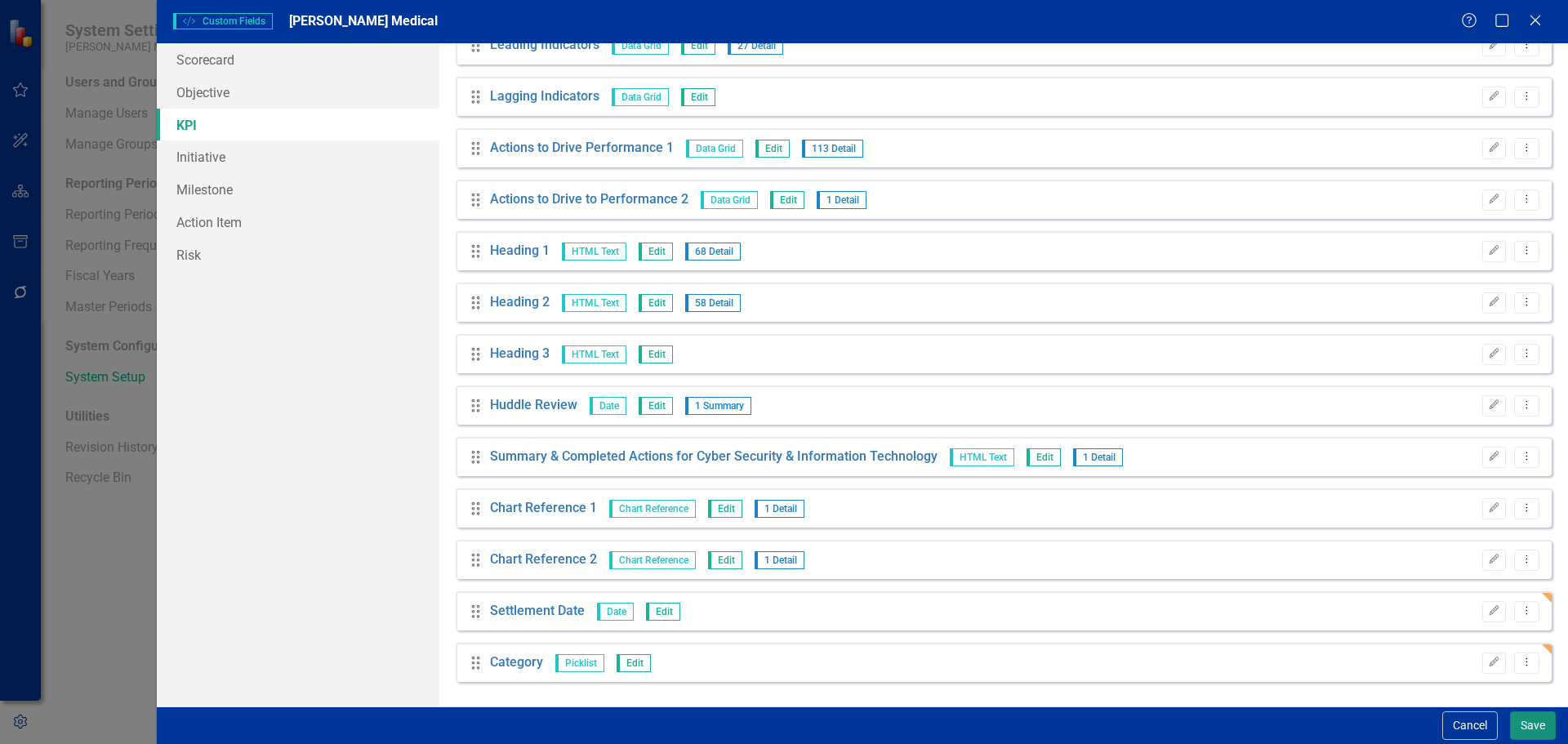
click at [1528, 723] on button "Save" at bounding box center [1533, 725] width 45 height 28
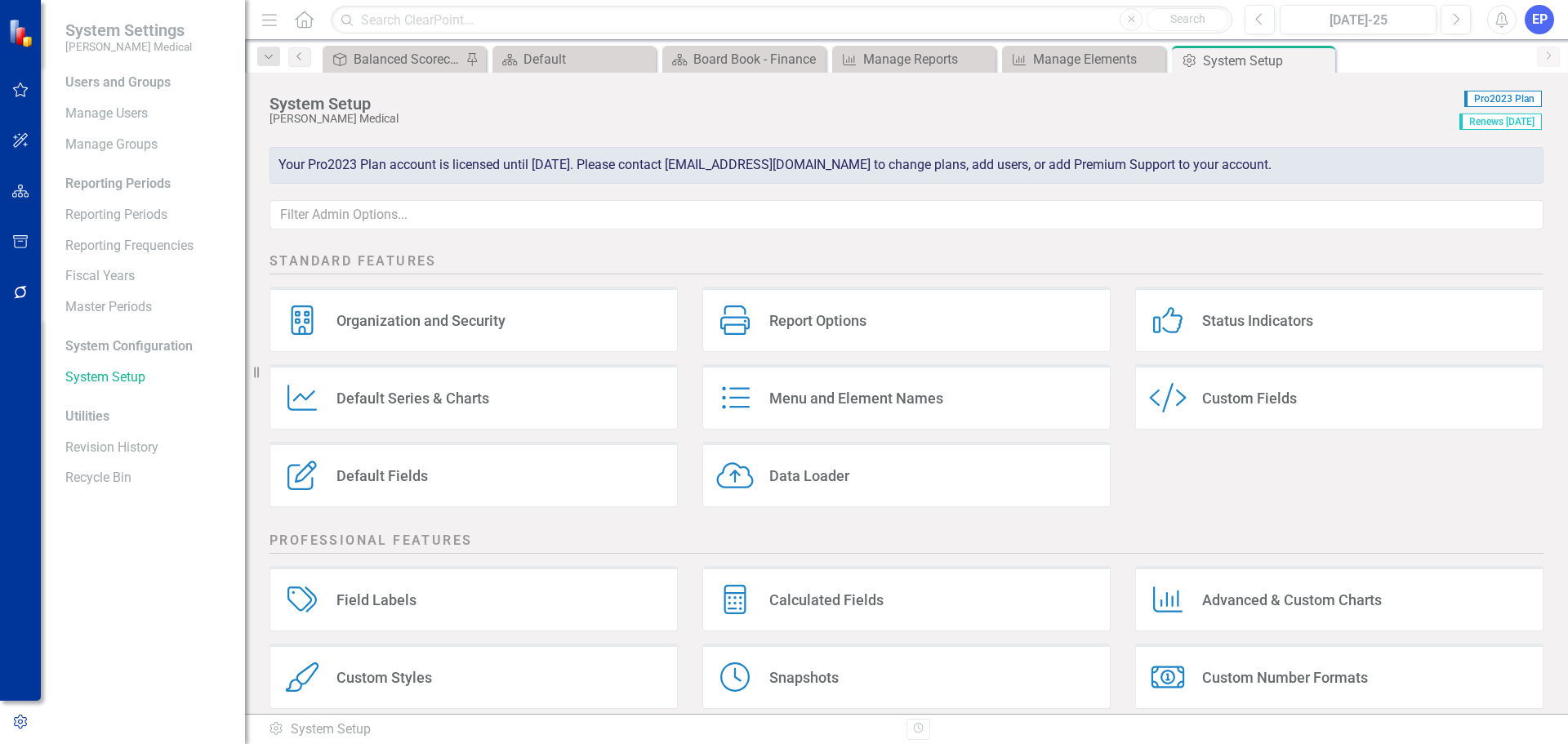
click at [803, 402] on div "Menu and Element Names" at bounding box center [856, 398] width 174 height 19
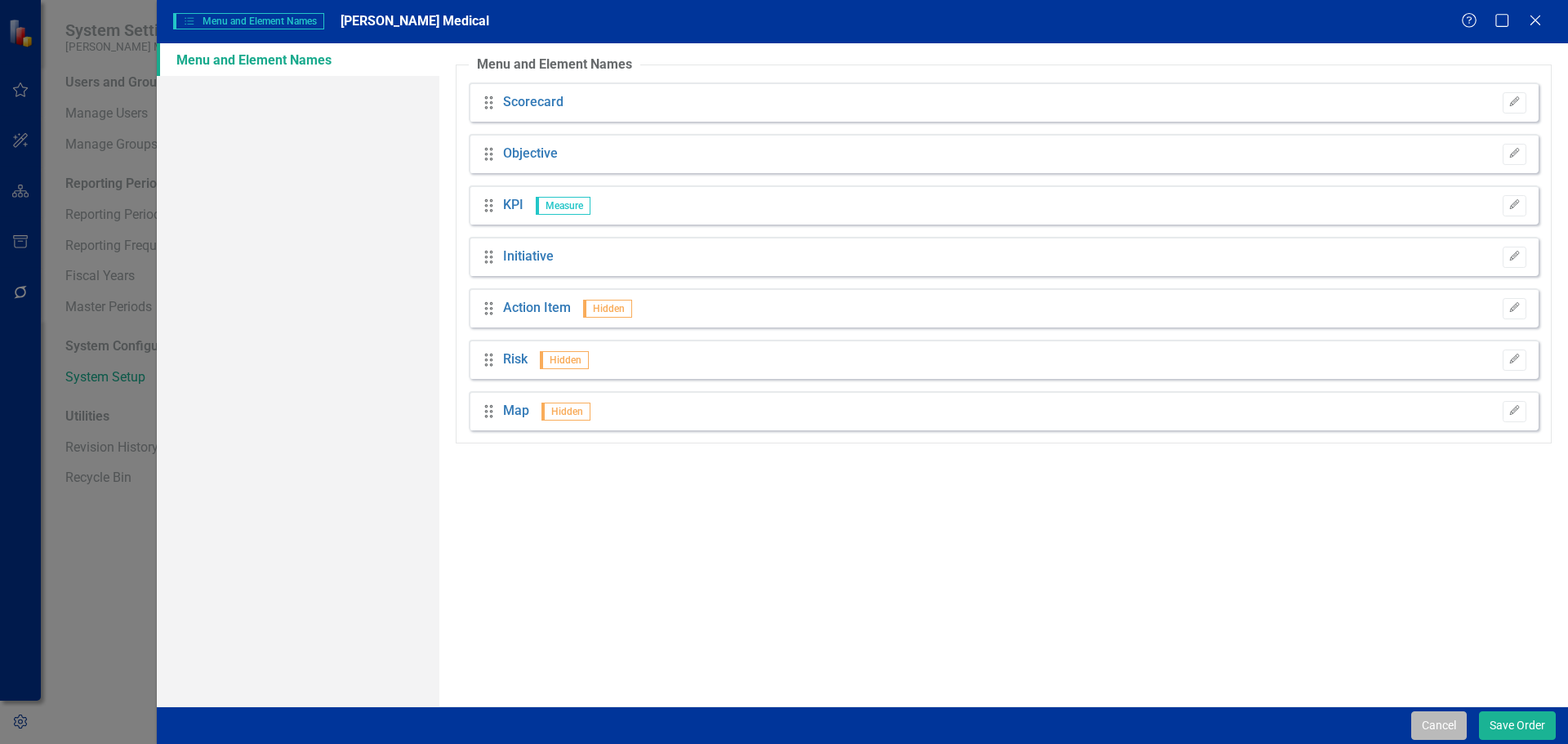
click at [1427, 717] on button "Cancel" at bounding box center [1439, 725] width 56 height 28
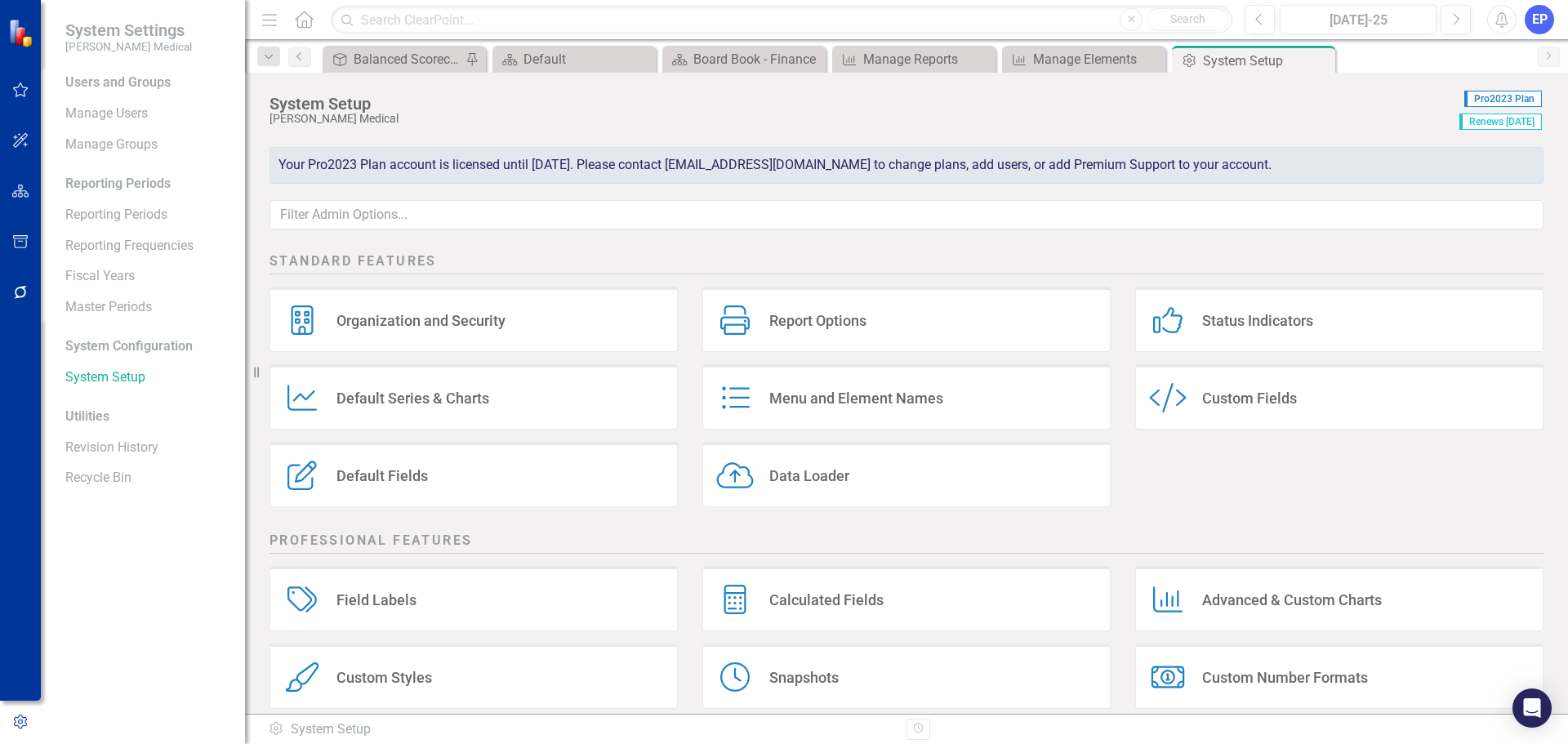
click at [776, 312] on div "Report Options" at bounding box center [819, 320] width 98 height 19
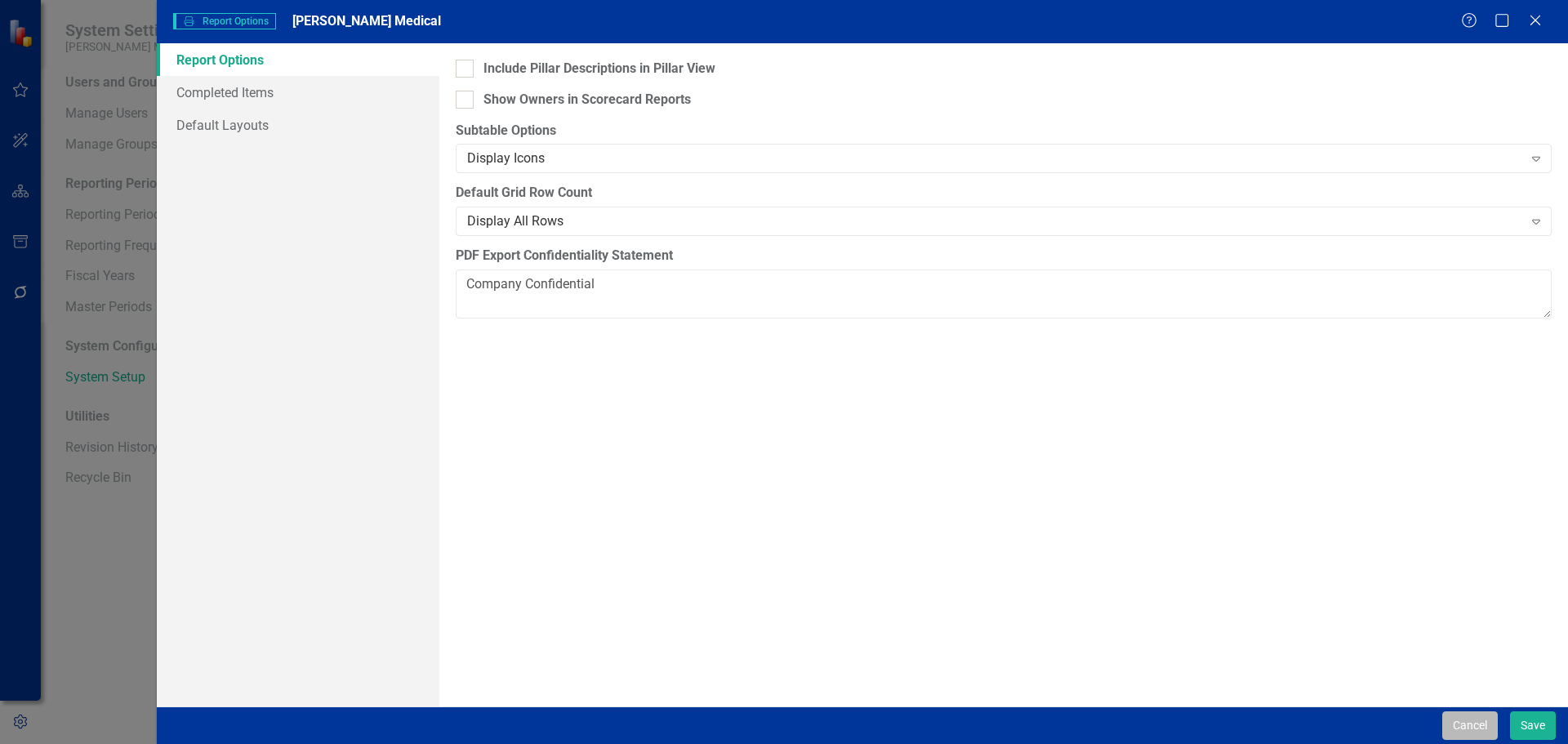
click at [1452, 715] on button "Cancel" at bounding box center [1470, 725] width 56 height 28
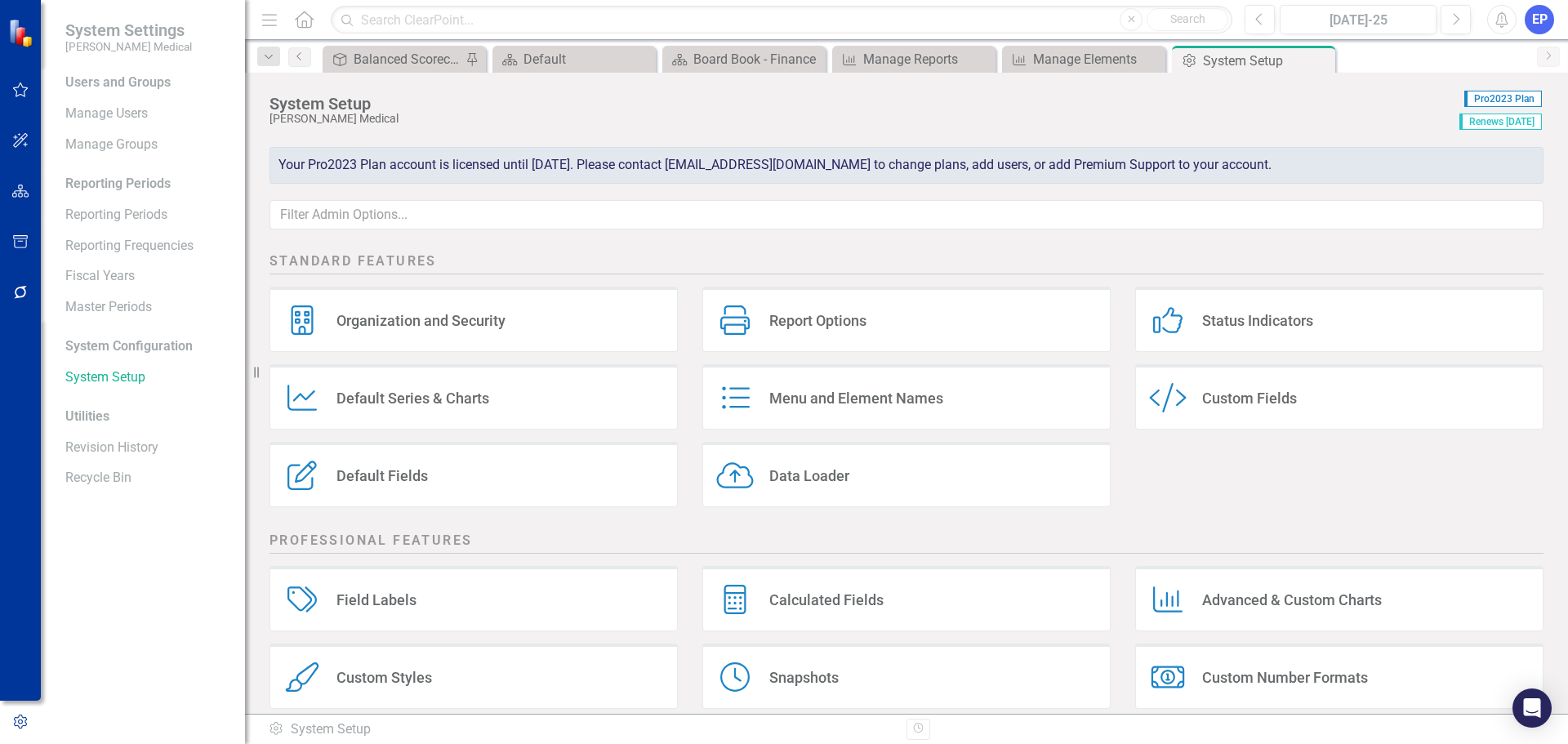
click at [450, 394] on div "Default Series & Charts" at bounding box center [413, 398] width 152 height 19
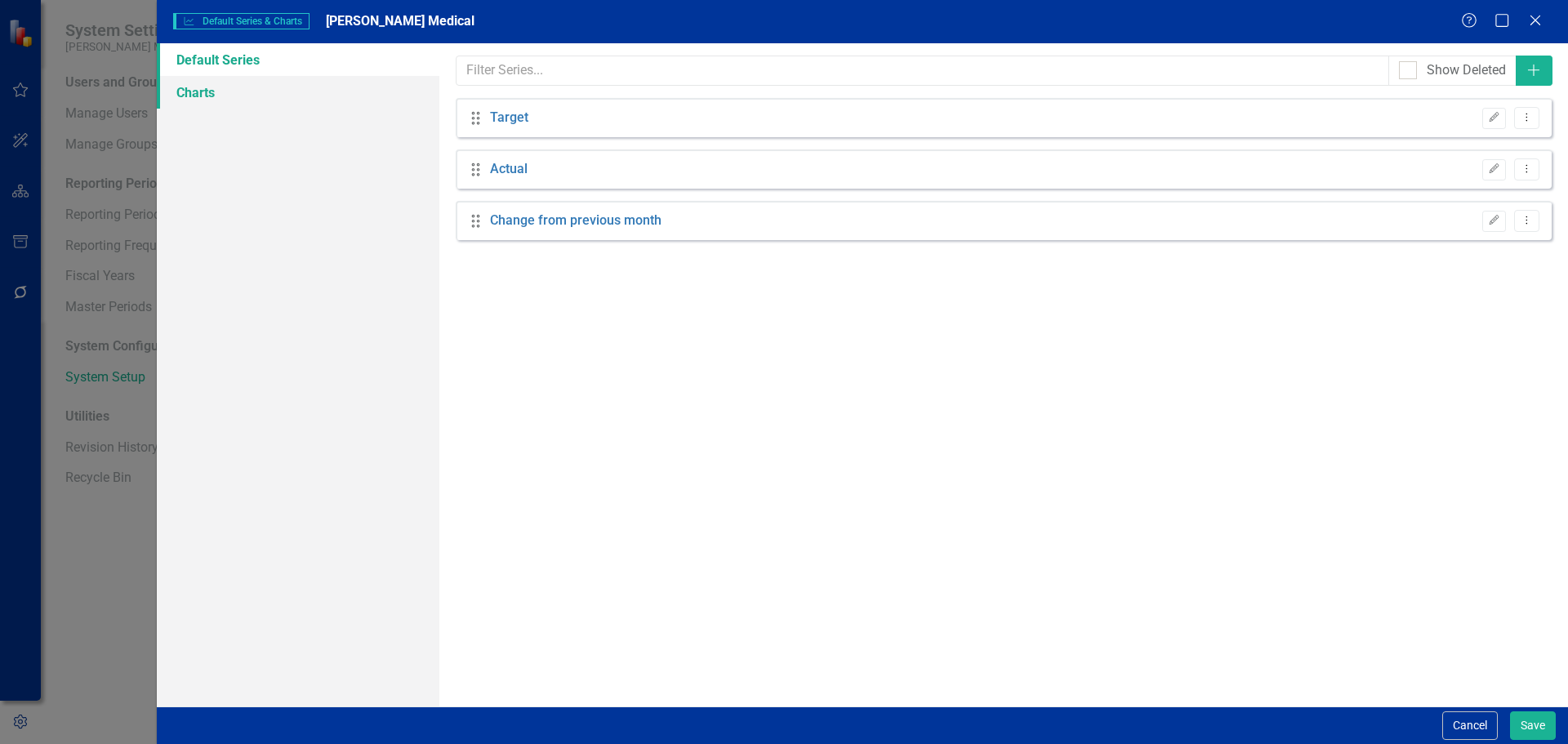
click at [230, 95] on link "Charts" at bounding box center [298, 92] width 283 height 33
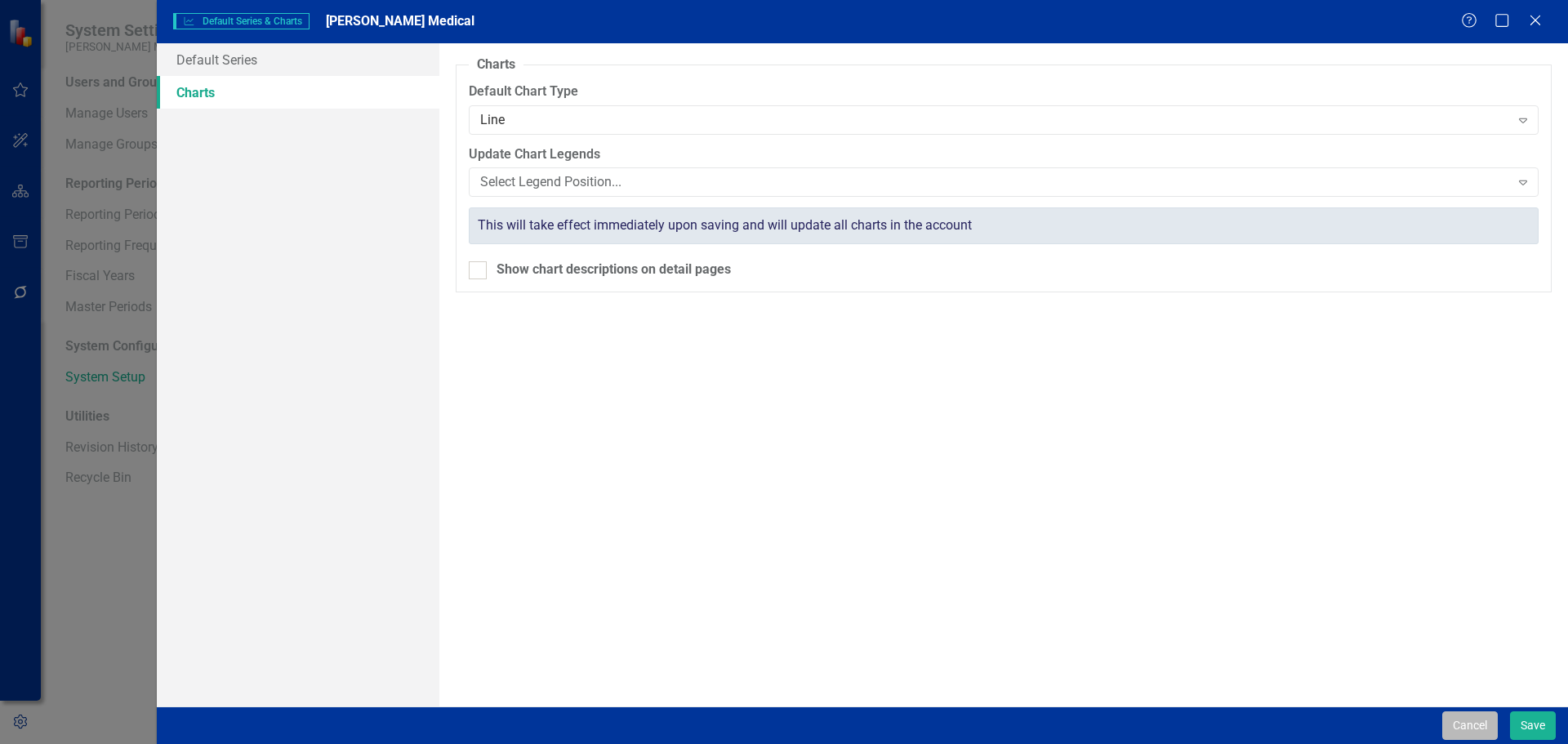
click at [1460, 728] on button "Cancel" at bounding box center [1470, 725] width 56 height 28
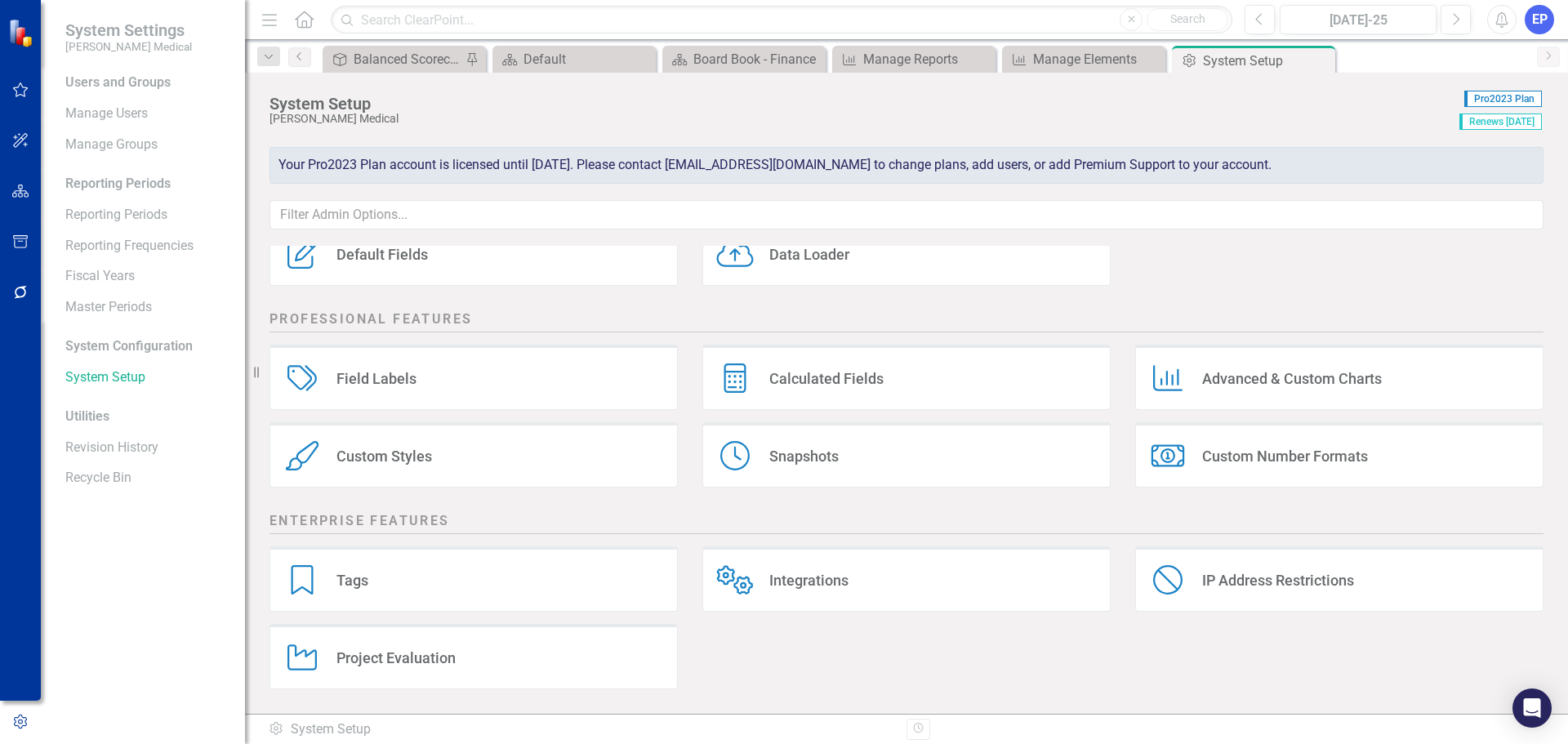
scroll to position [0, 0]
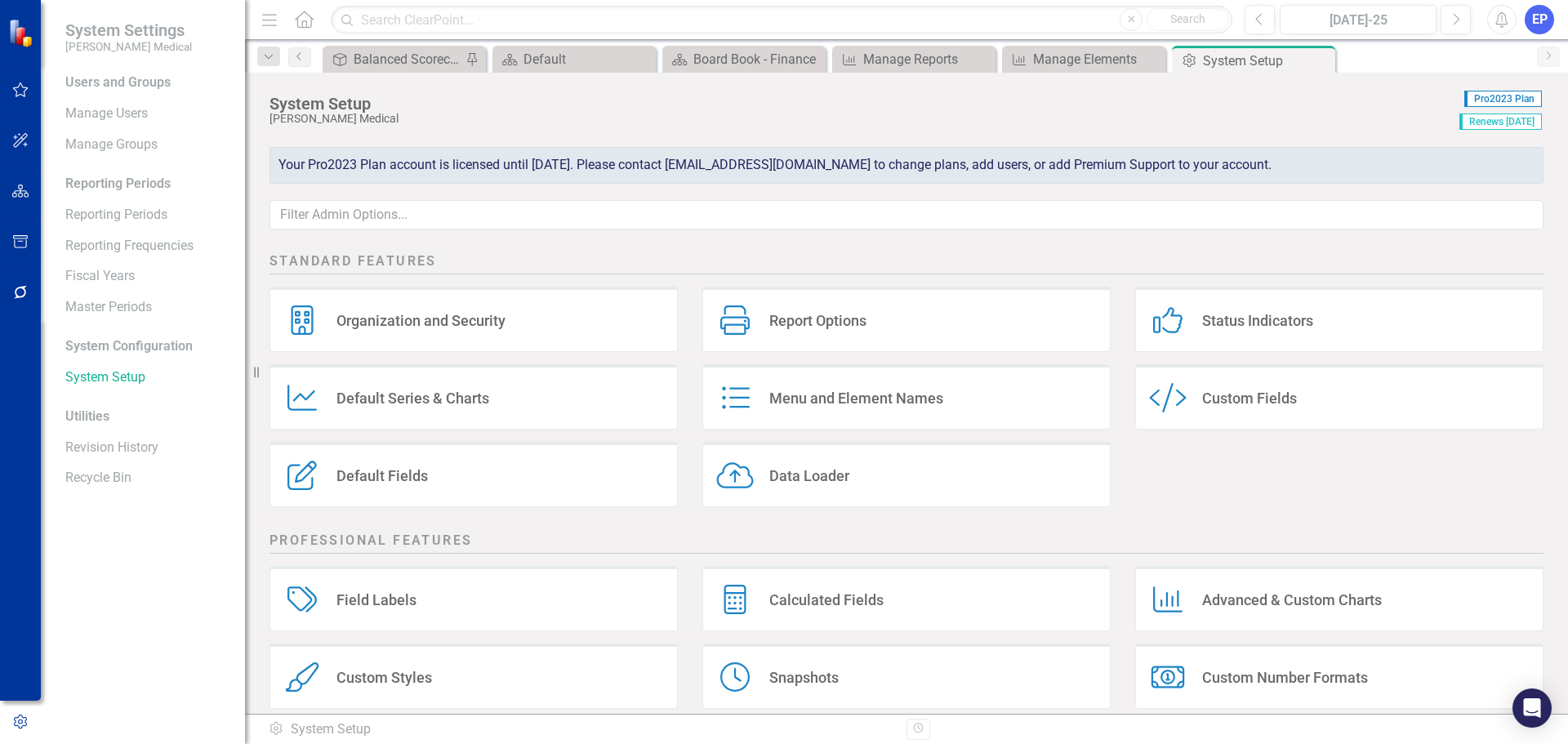
click at [398, 469] on div "Default Fields" at bounding box center [382, 476] width 92 height 19
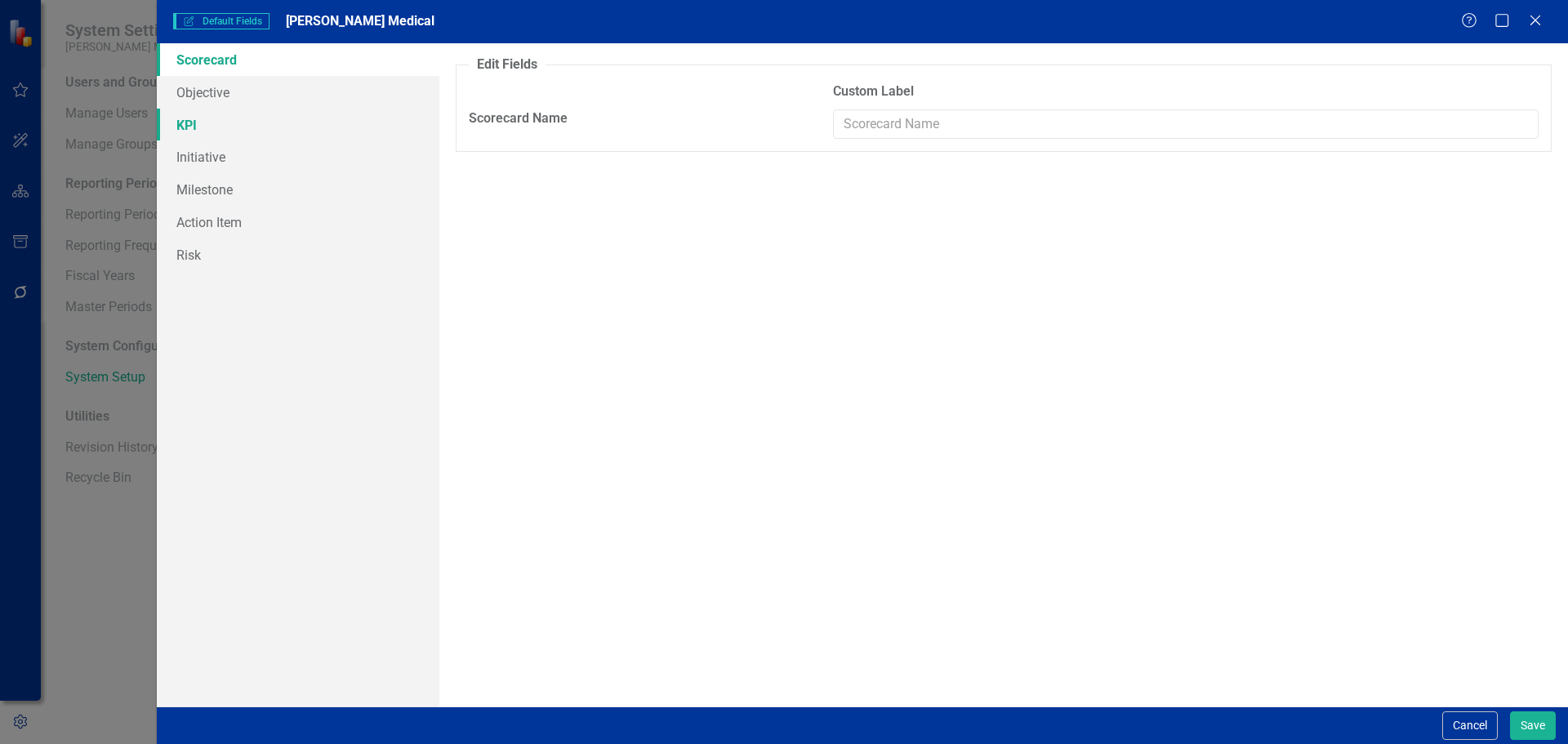
click at [204, 130] on link "KPI" at bounding box center [298, 125] width 283 height 33
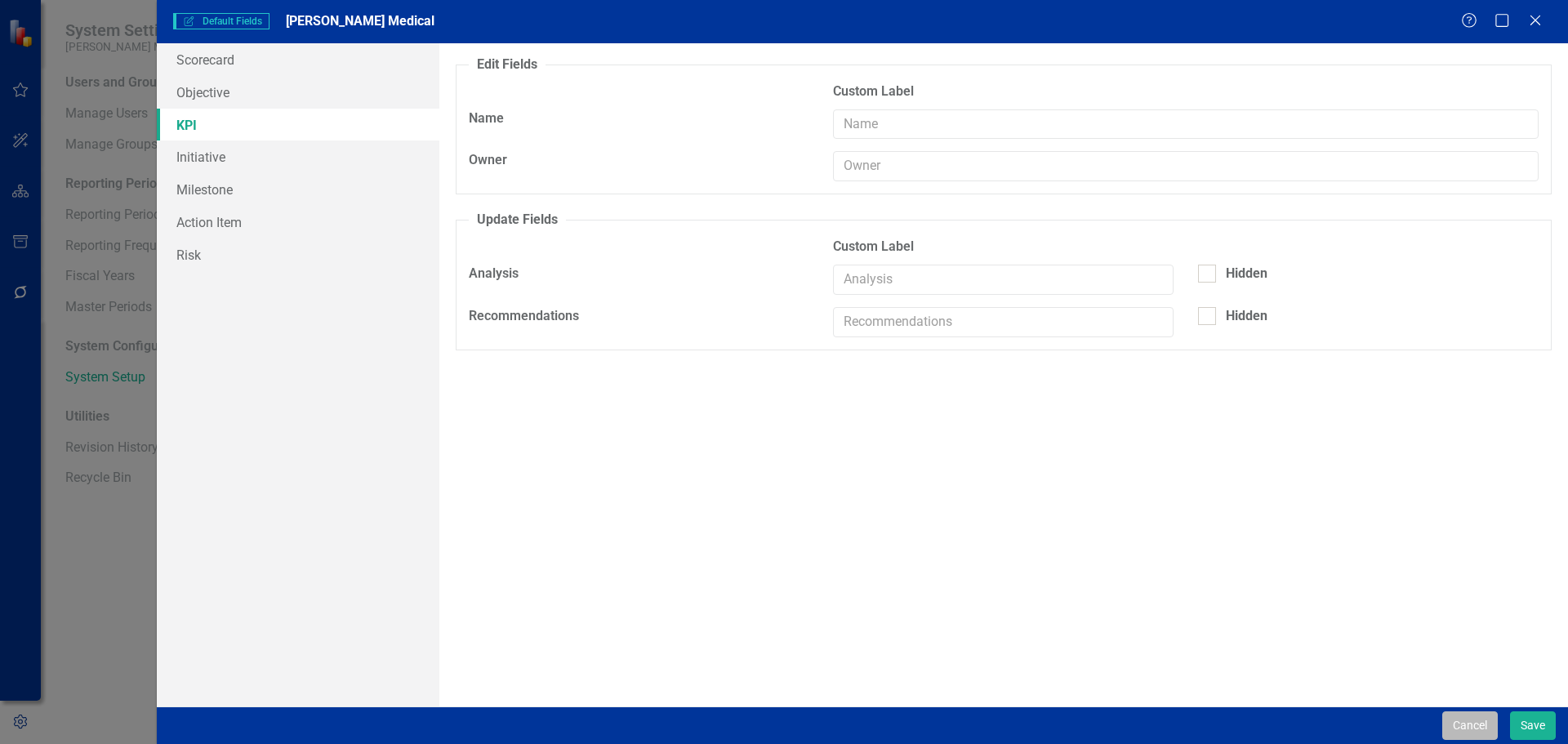
click at [1473, 723] on button "Cancel" at bounding box center [1470, 725] width 56 height 28
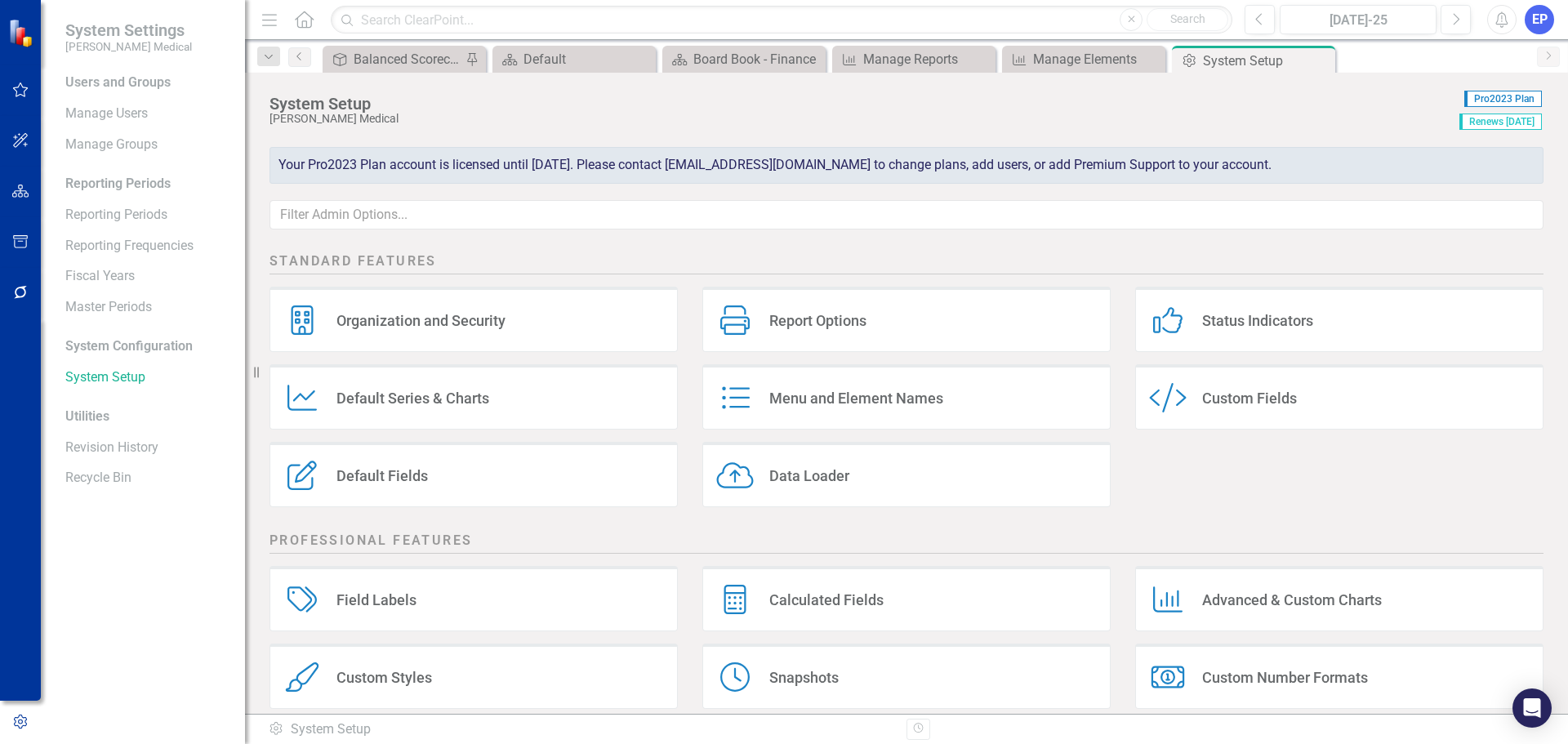
click at [1285, 598] on div "Advanced & Custom Charts" at bounding box center [1292, 600] width 180 height 19
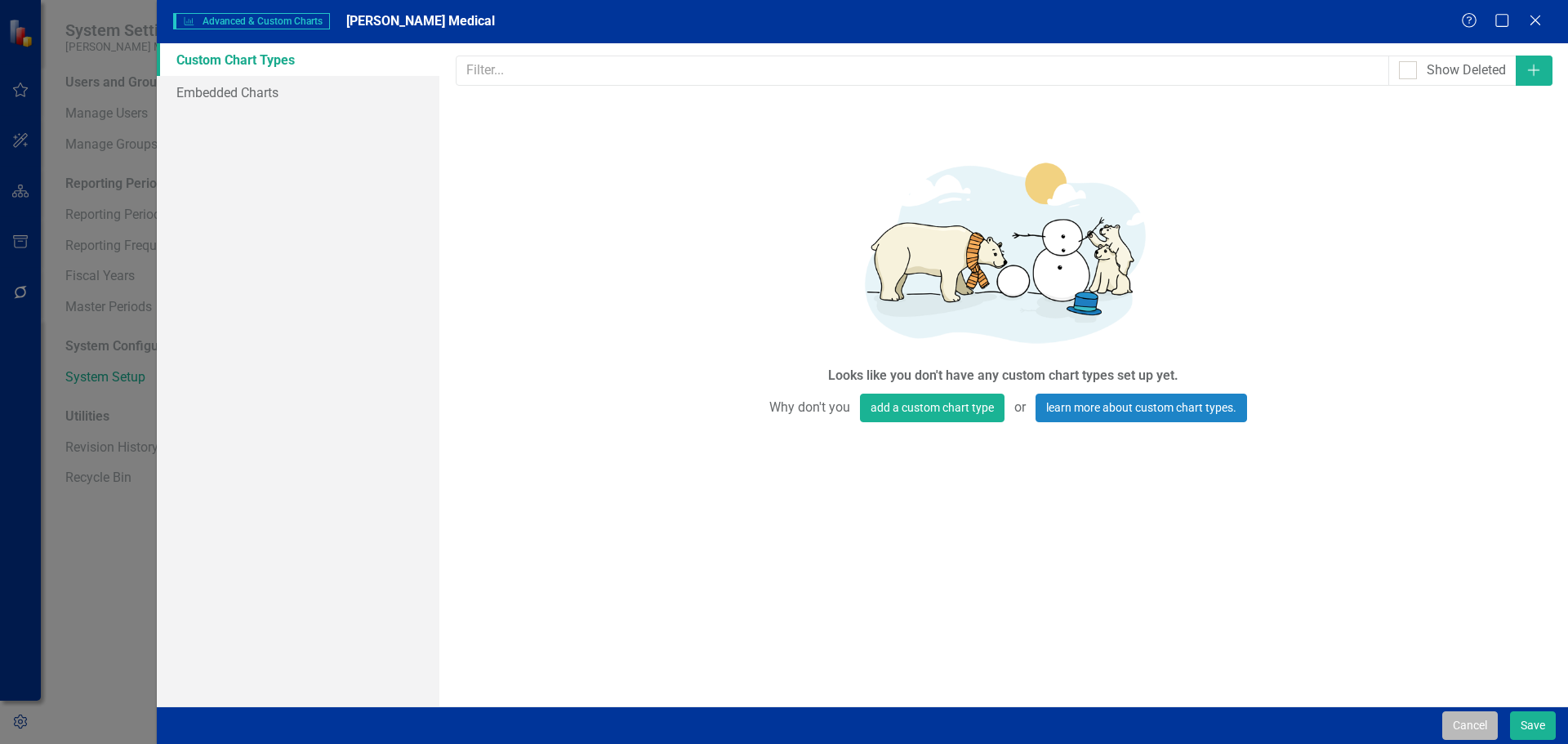
click at [1445, 717] on button "Cancel" at bounding box center [1470, 725] width 56 height 28
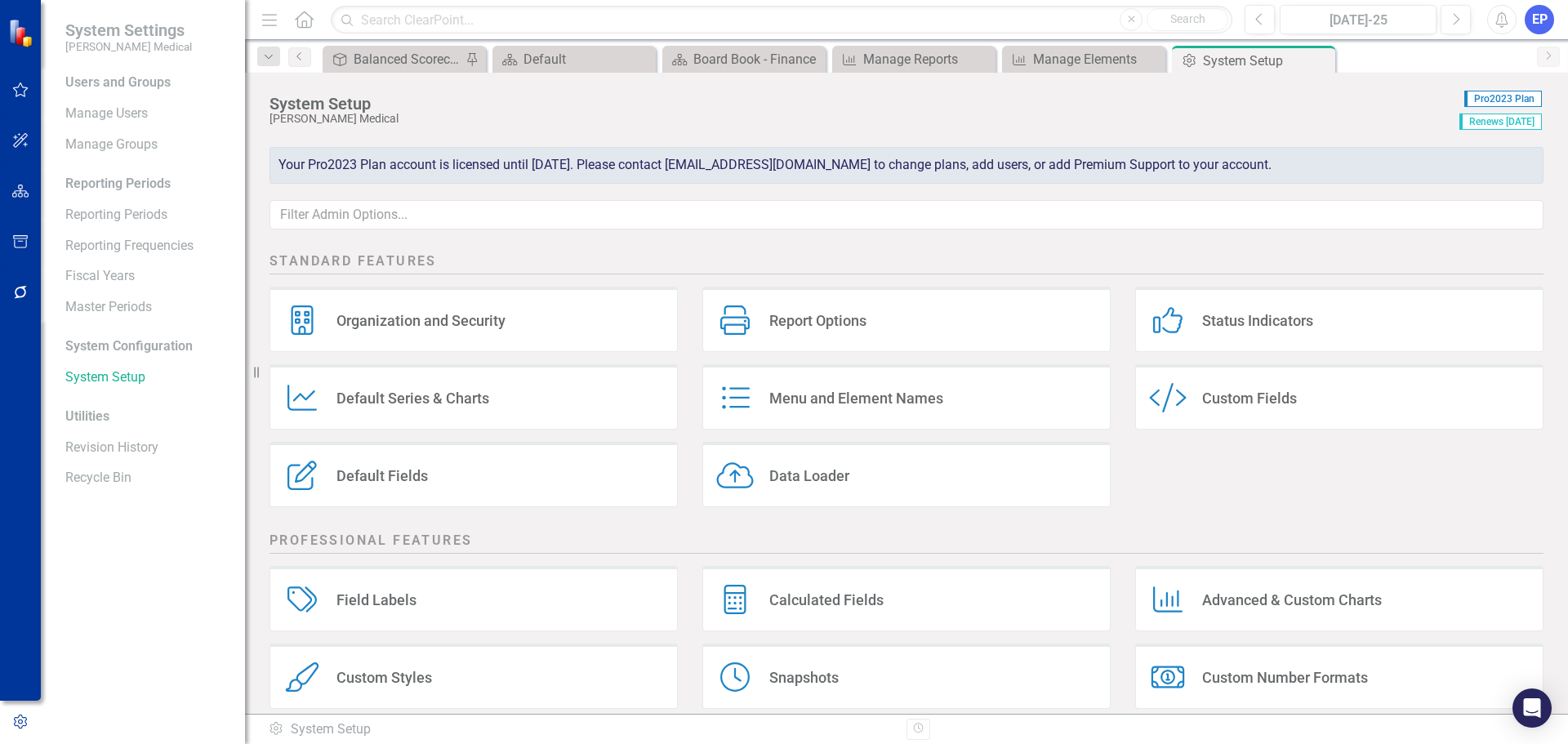
scroll to position [81, 0]
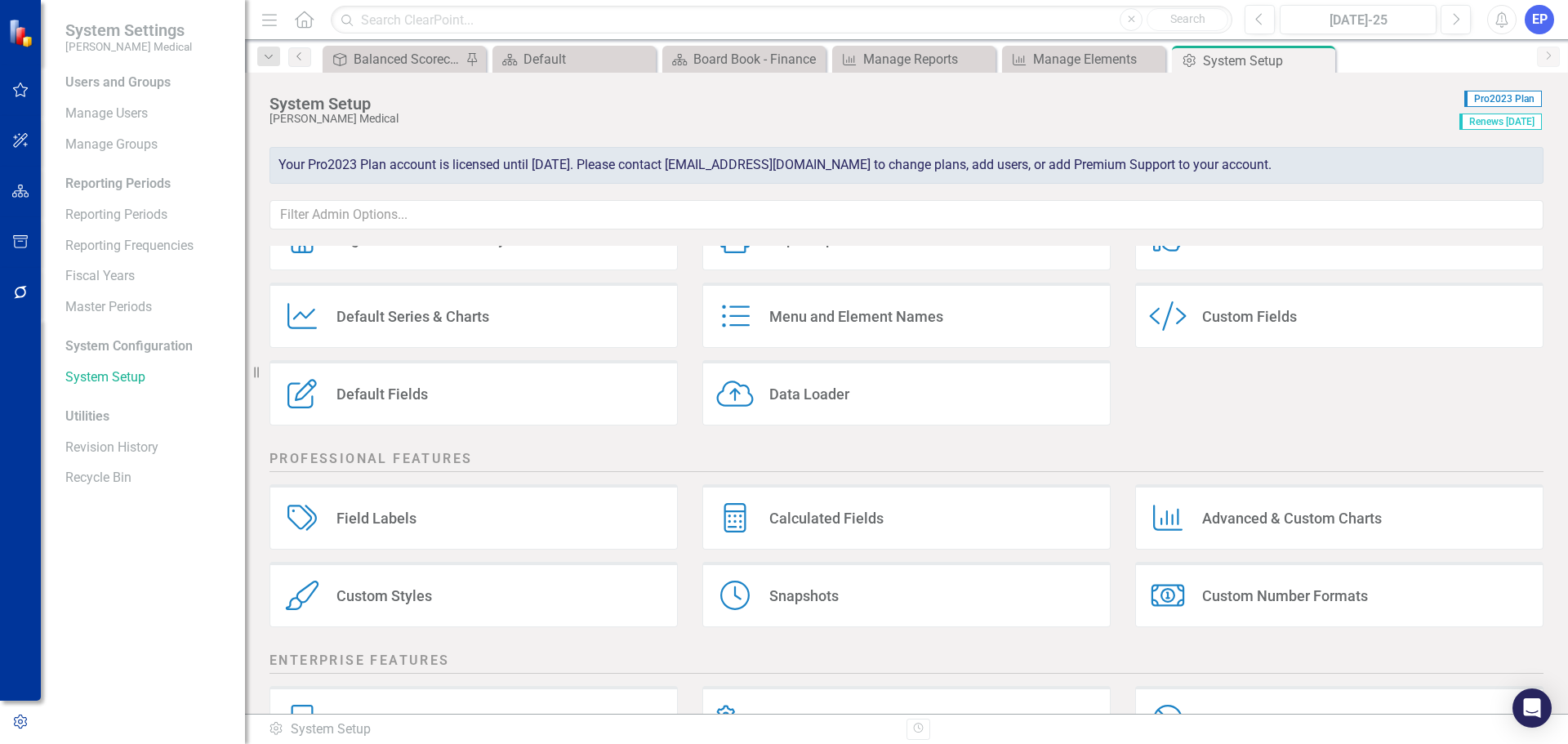
click at [1338, 592] on div "Custom Number Formats" at bounding box center [1285, 596] width 166 height 19
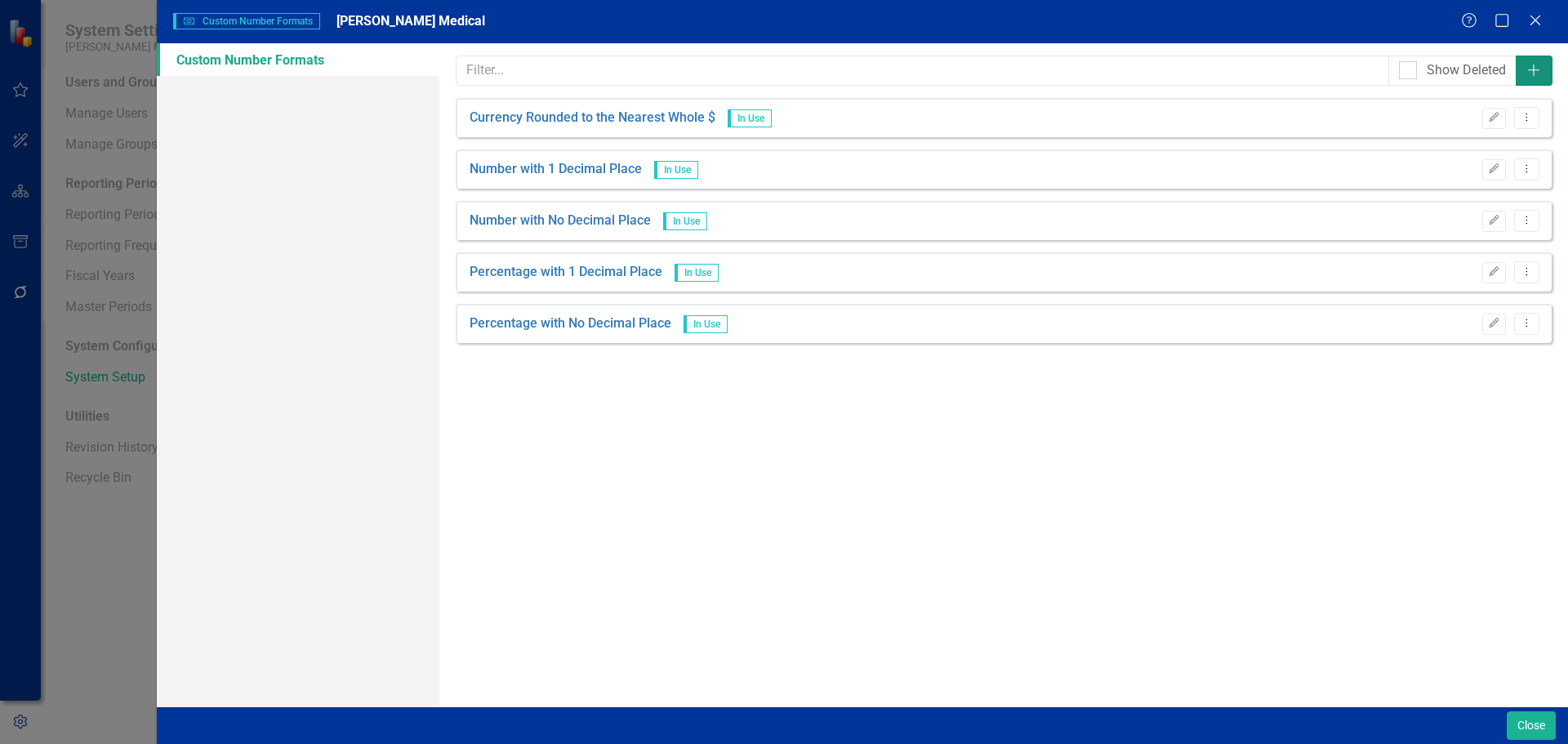
click at [1534, 76] on icon "button" at bounding box center [1534, 70] width 12 height 12
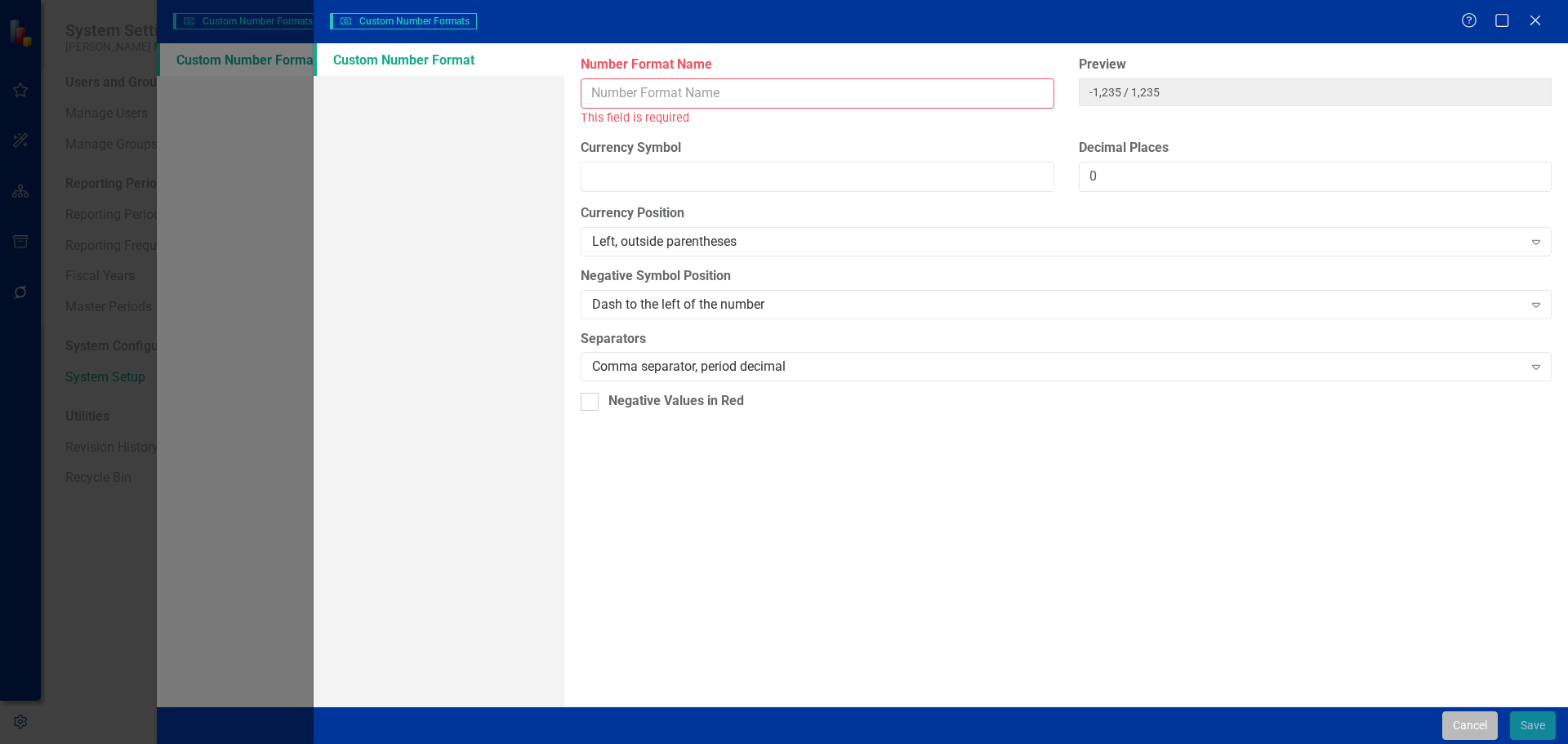
click at [1461, 723] on button "Cancel" at bounding box center [1470, 725] width 56 height 28
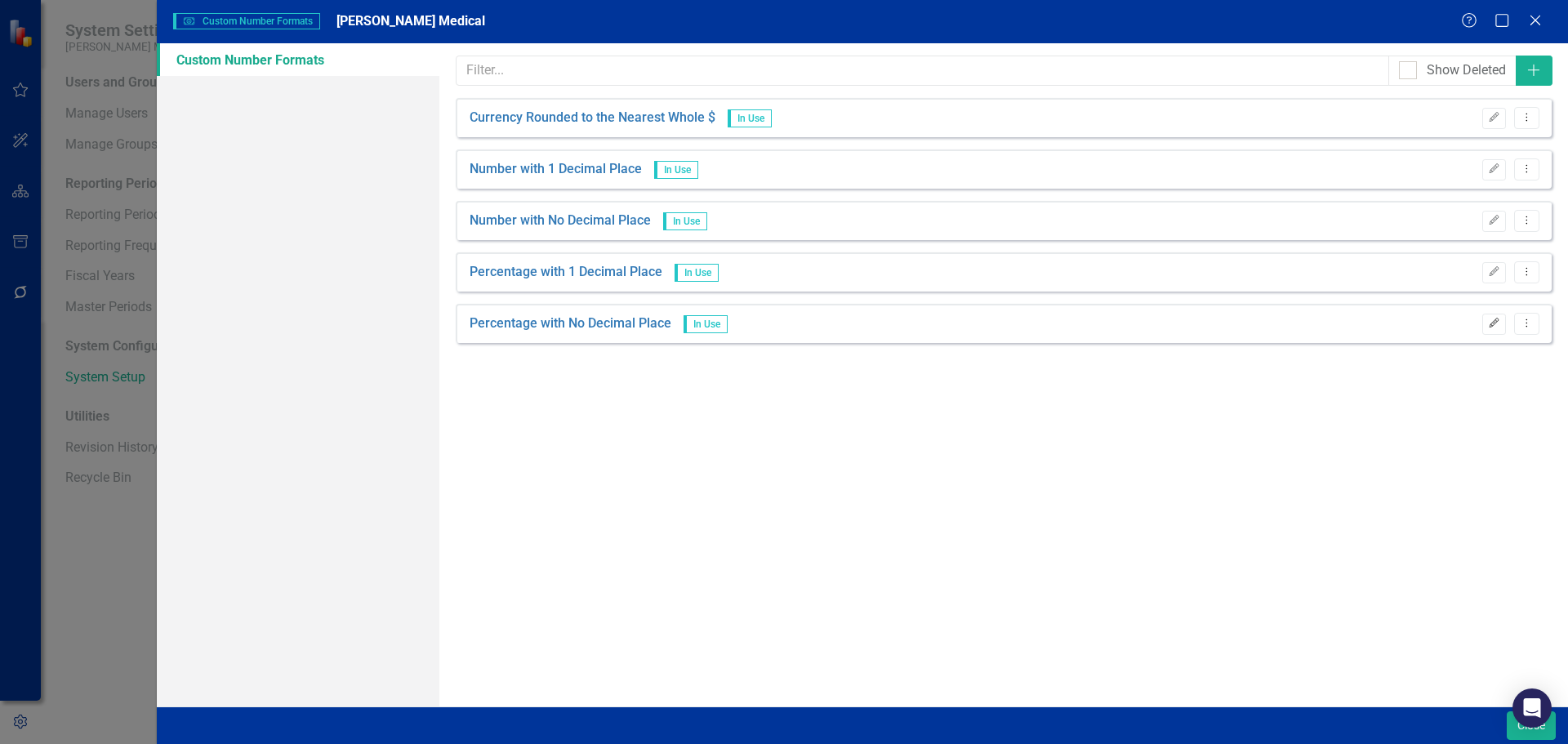
click at [1494, 320] on icon "Edit" at bounding box center [1494, 323] width 12 height 9
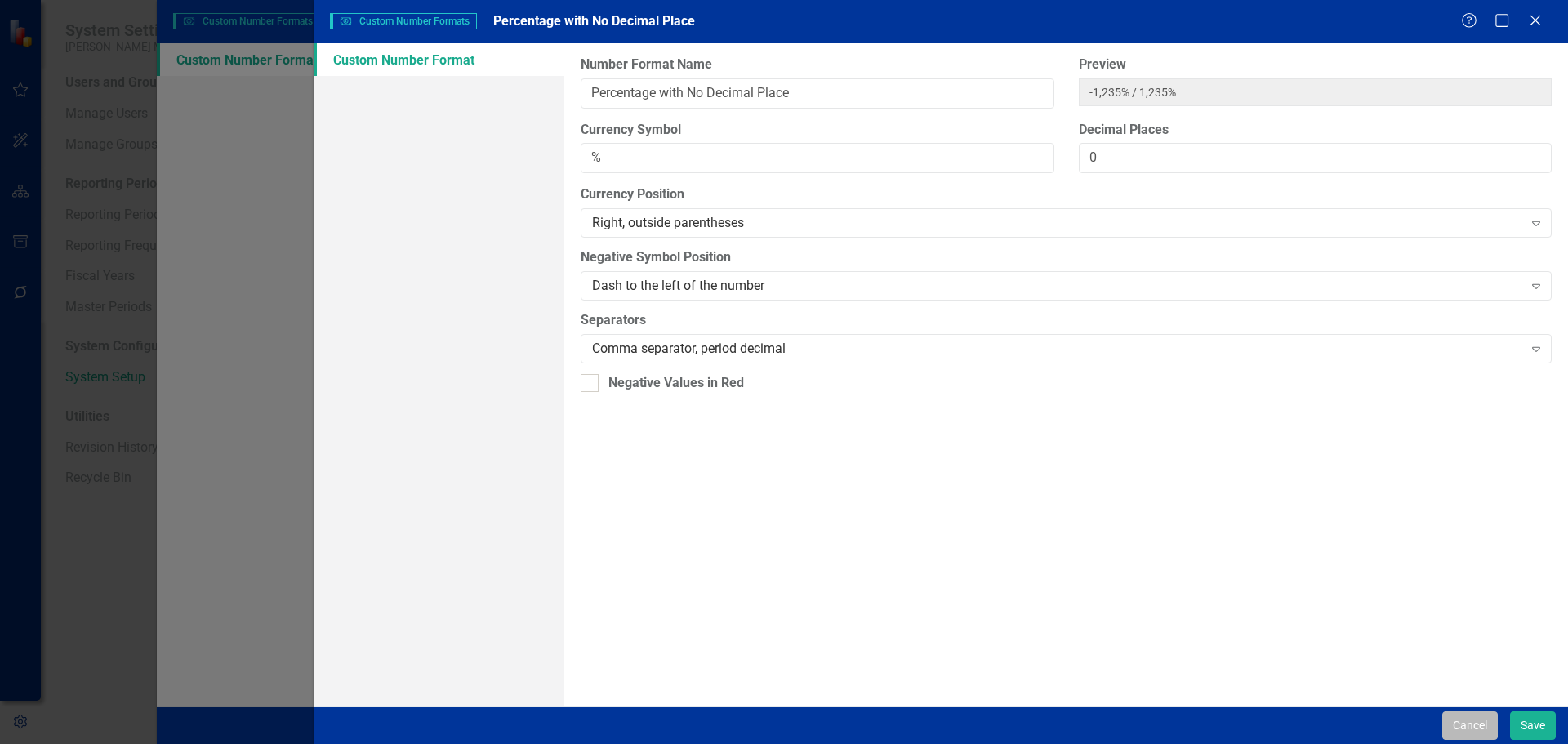
click at [1471, 731] on button "Cancel" at bounding box center [1470, 725] width 56 height 28
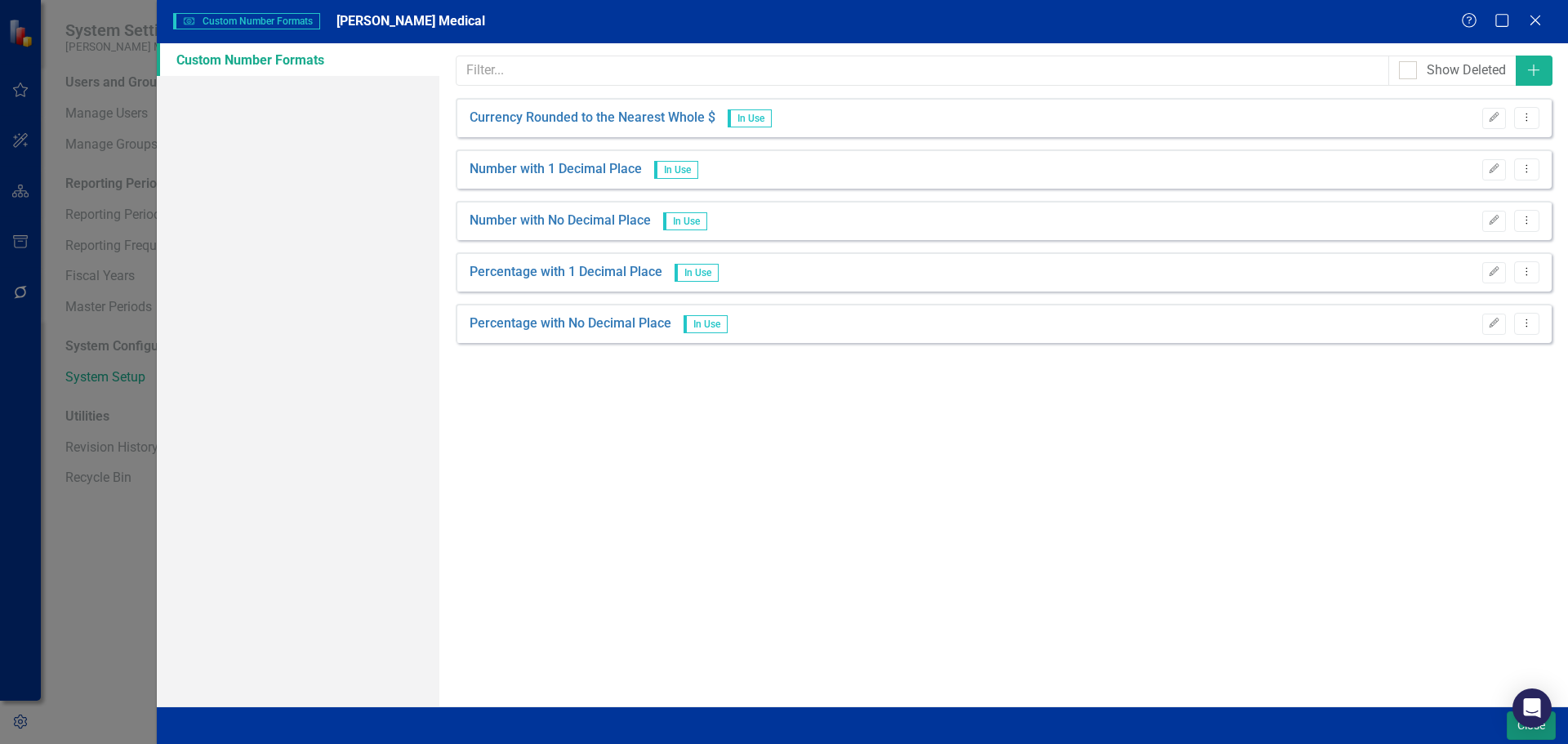
click at [1519, 729] on button "Close" at bounding box center [1531, 725] width 49 height 28
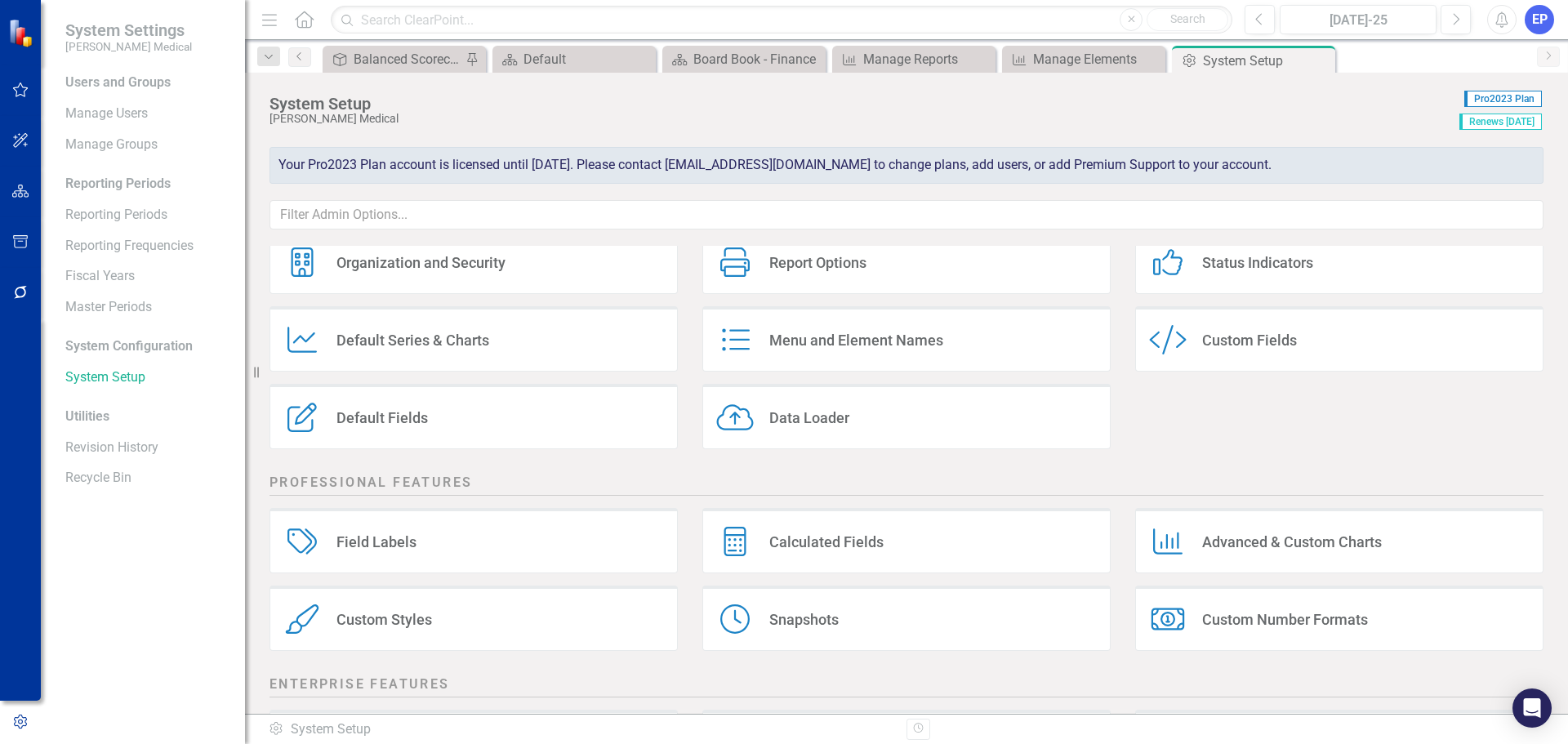
scroll to position [0, 0]
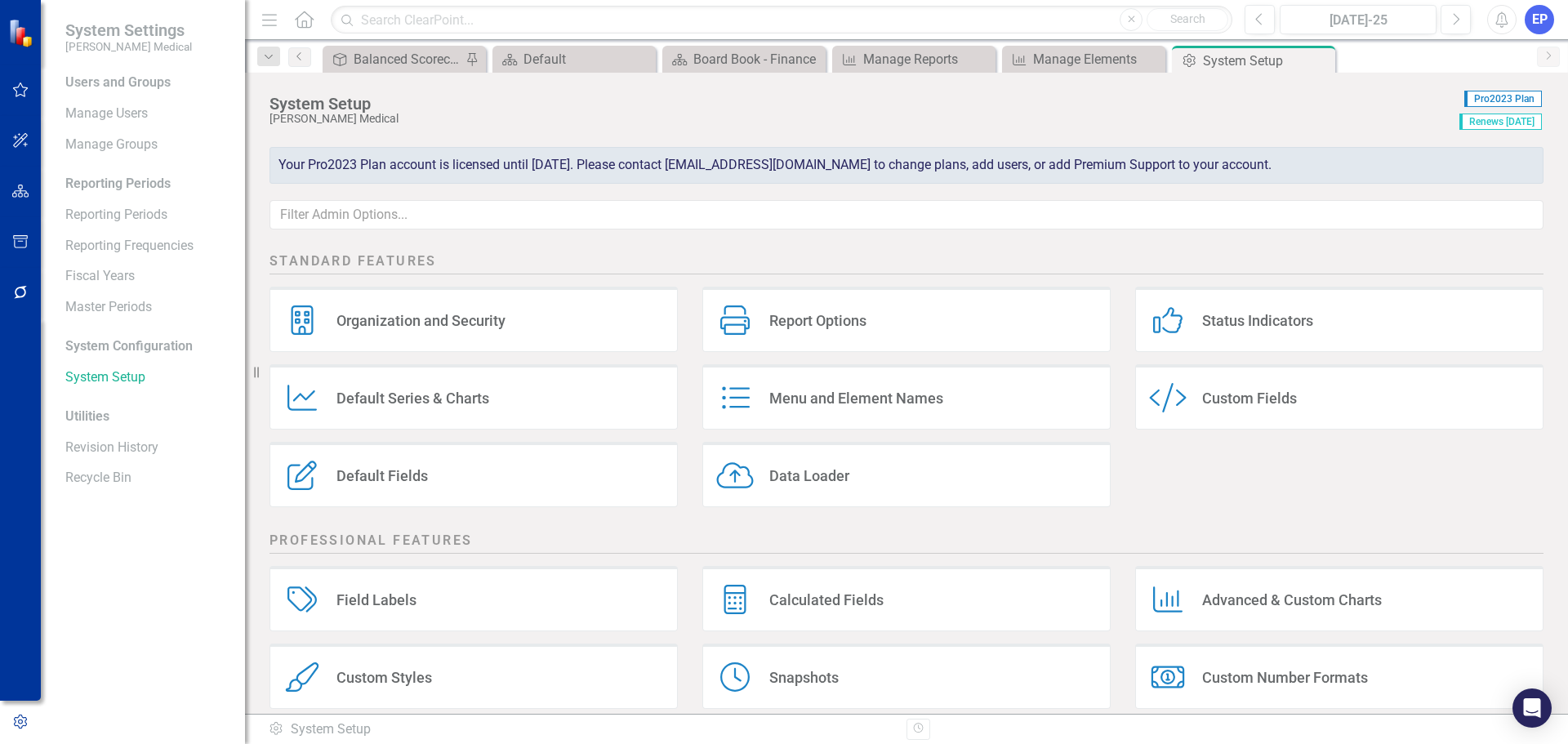
click at [1207, 390] on div "Custom Fields" at bounding box center [1249, 398] width 95 height 19
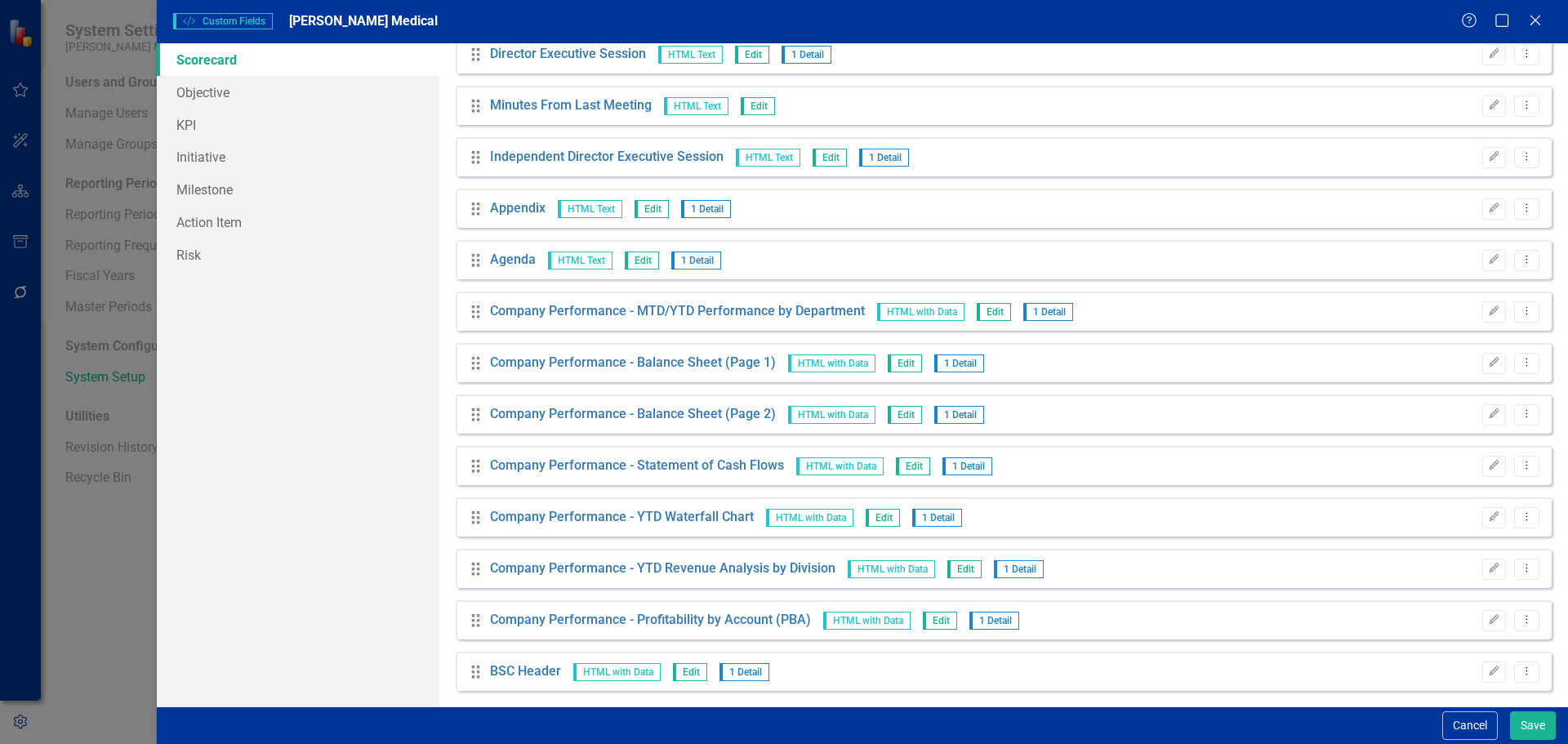
scroll to position [5783, 0]
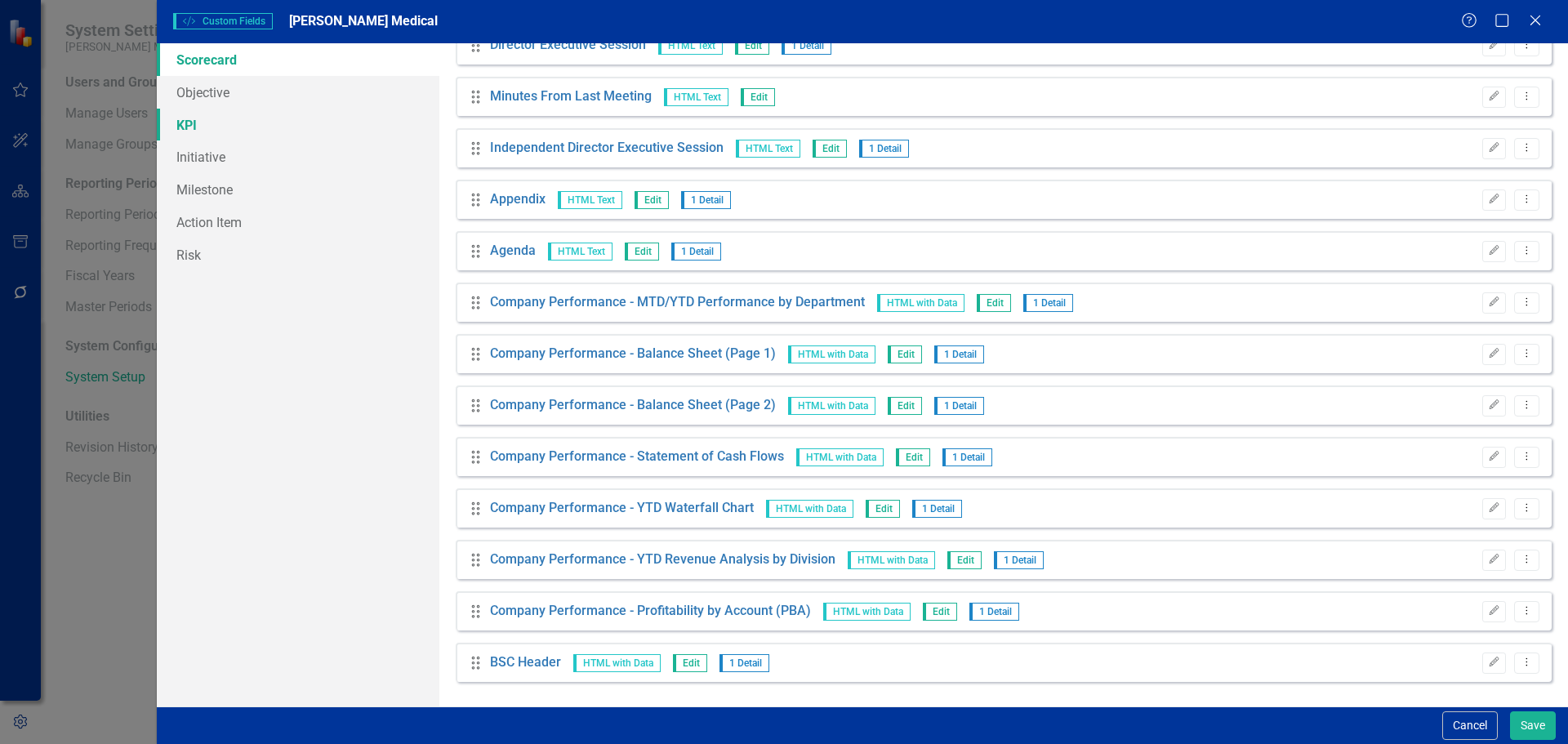
click at [194, 128] on link "KPI" at bounding box center [298, 125] width 283 height 33
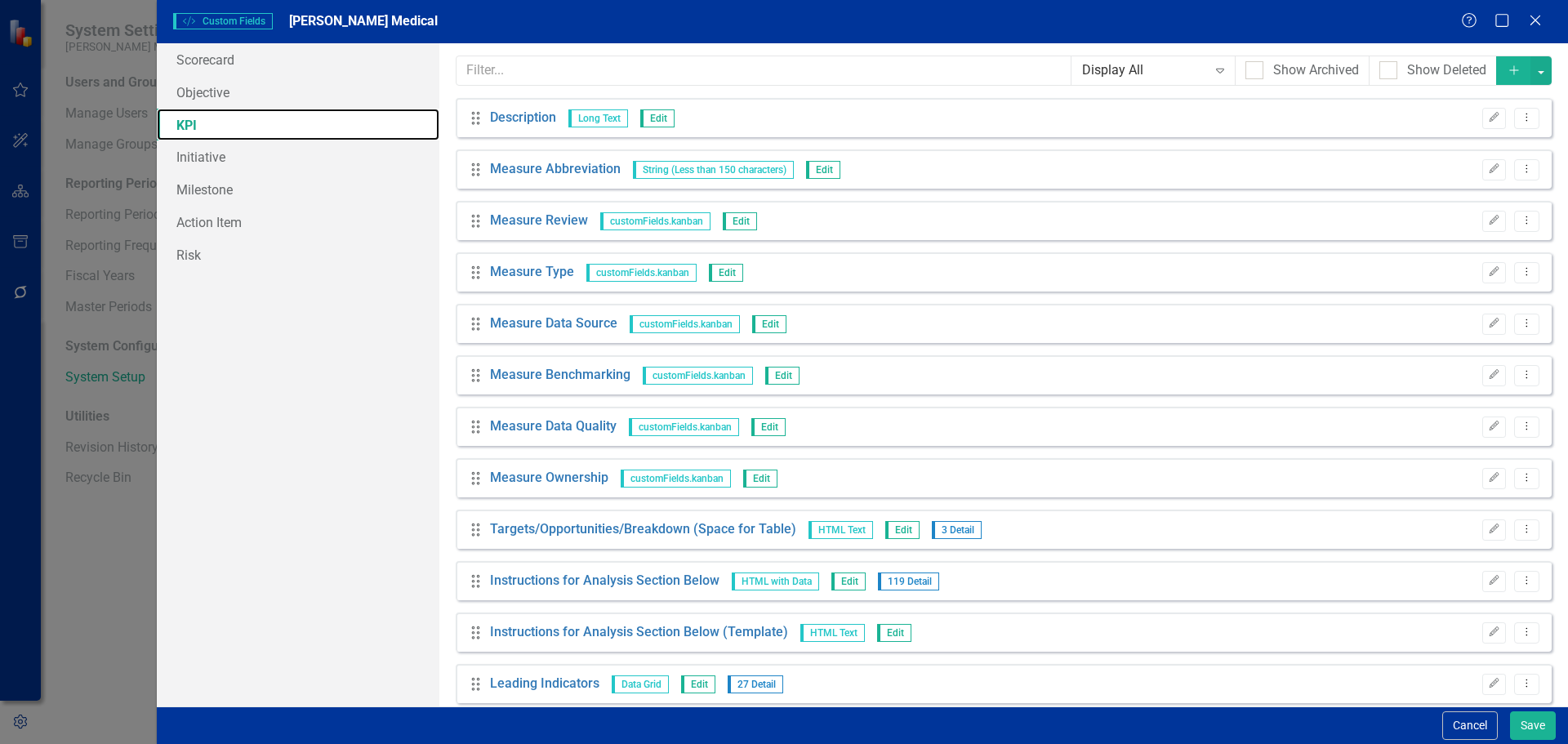
scroll to position [639, 0]
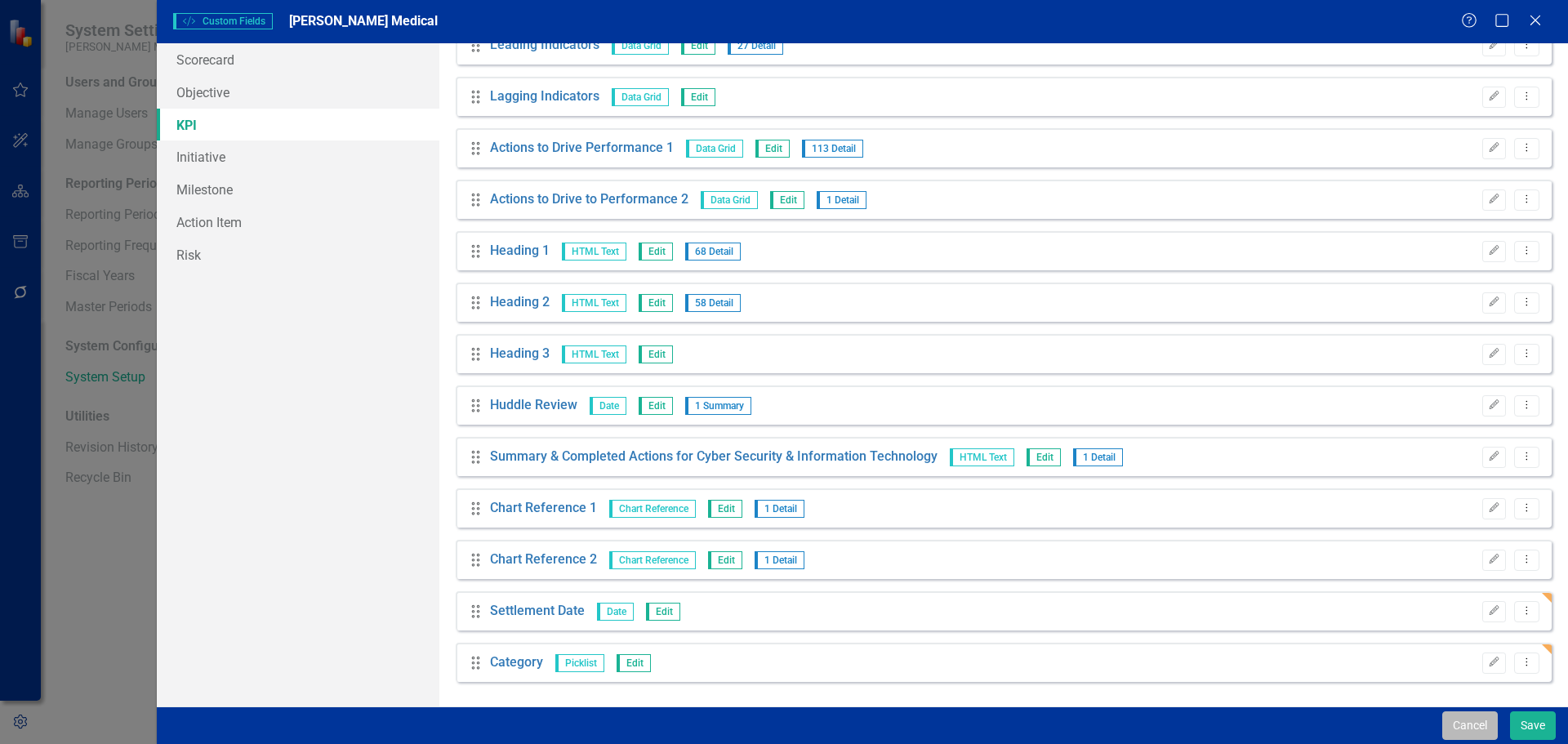
click at [1477, 724] on button "Cancel" at bounding box center [1470, 725] width 56 height 28
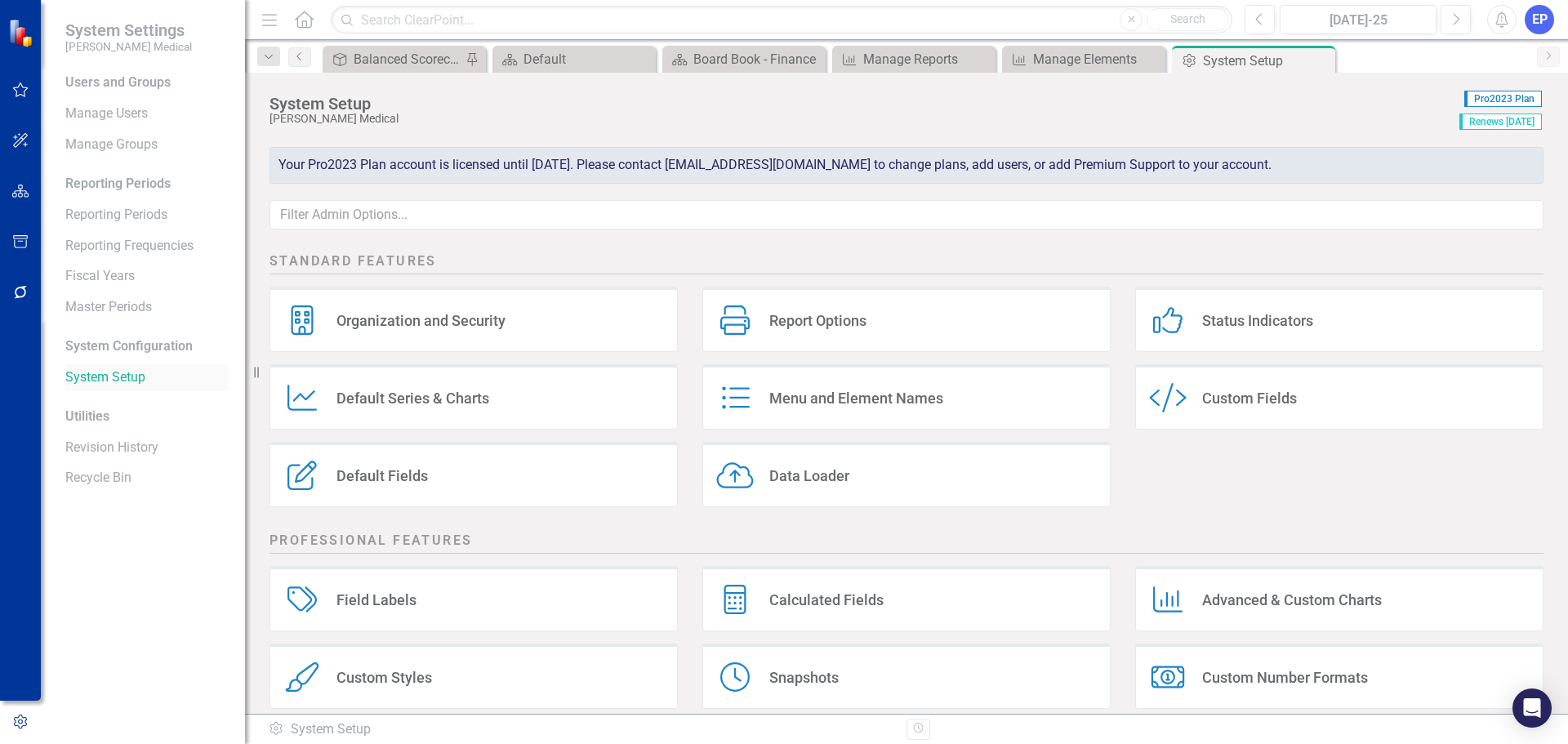
click at [121, 378] on link "System Setup" at bounding box center [146, 378] width 164 height 19
click at [1053, 61] on div "Manage Elements" at bounding box center [1088, 59] width 108 height 21
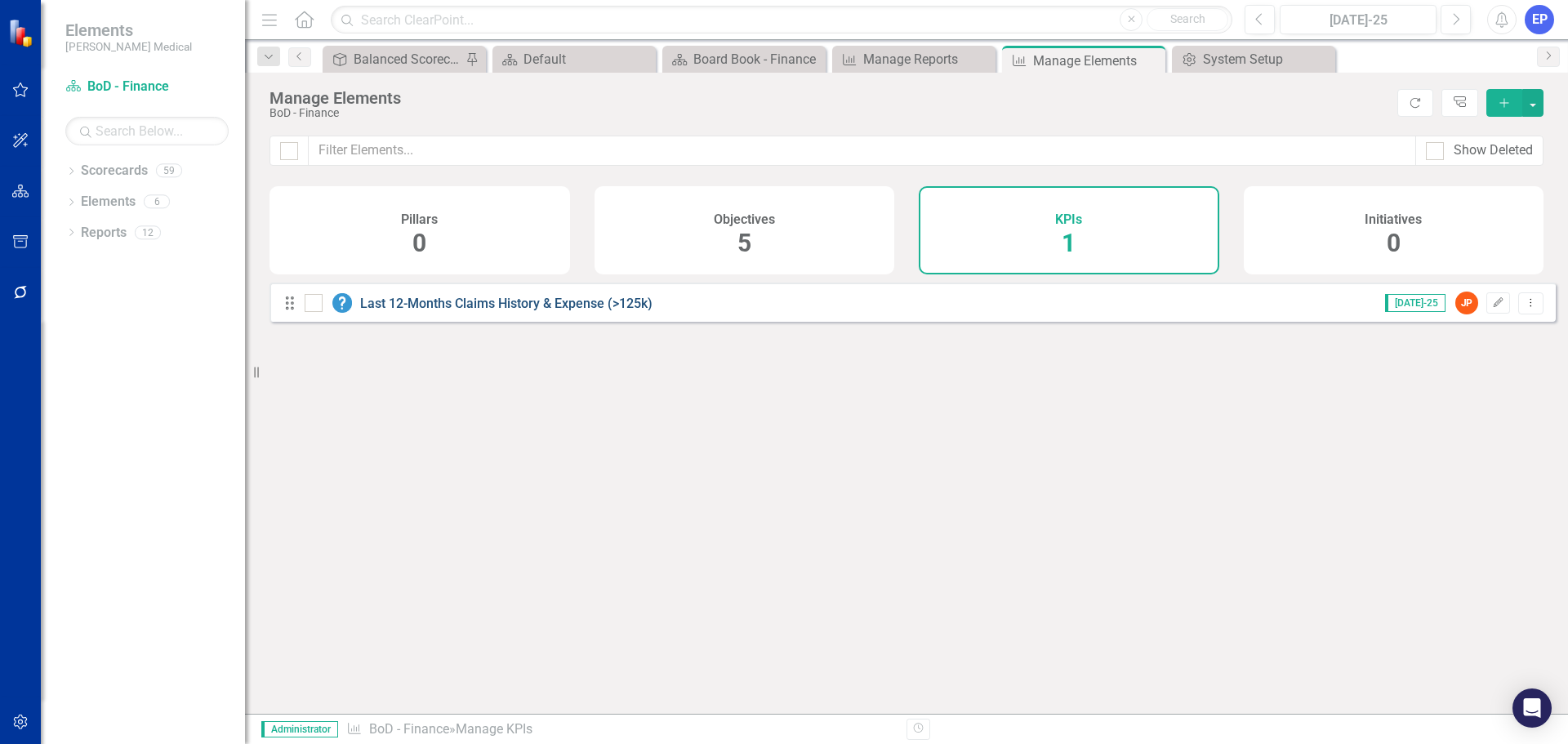
click at [620, 311] on link "Last 12-Months Claims History & Expense (>125k)" at bounding box center [506, 303] width 292 height 15
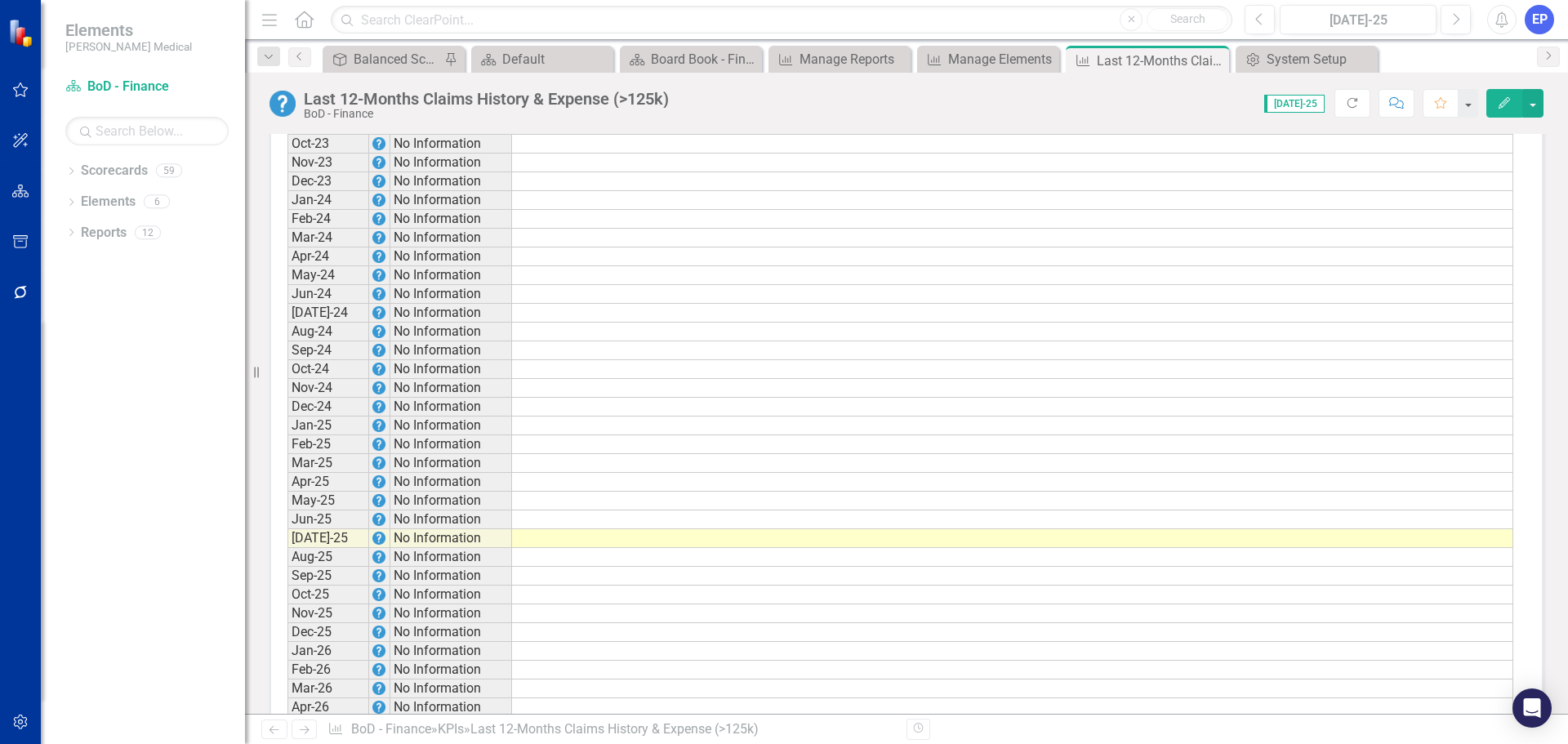
scroll to position [991, 0]
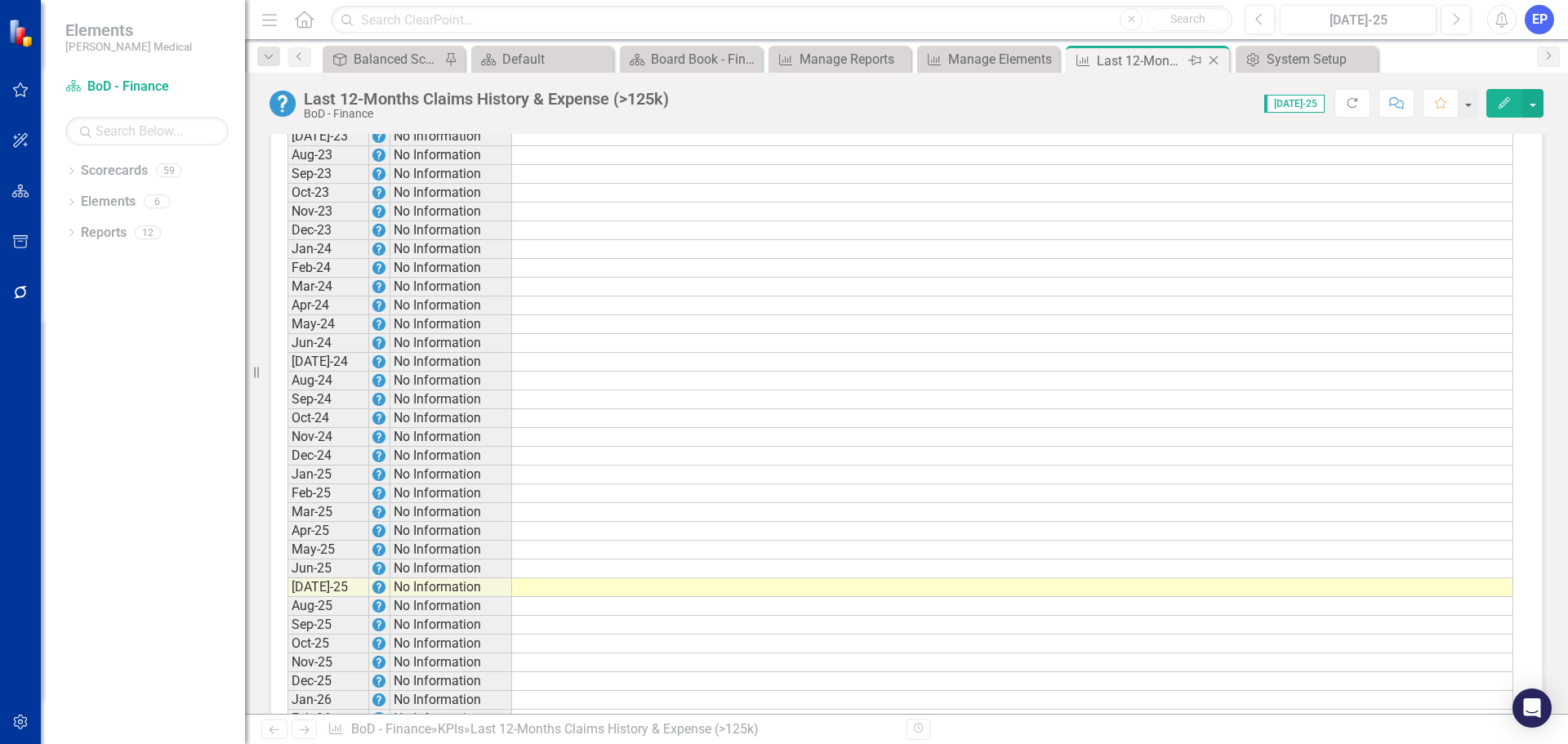
click at [1211, 62] on icon "Close" at bounding box center [1213, 60] width 16 height 13
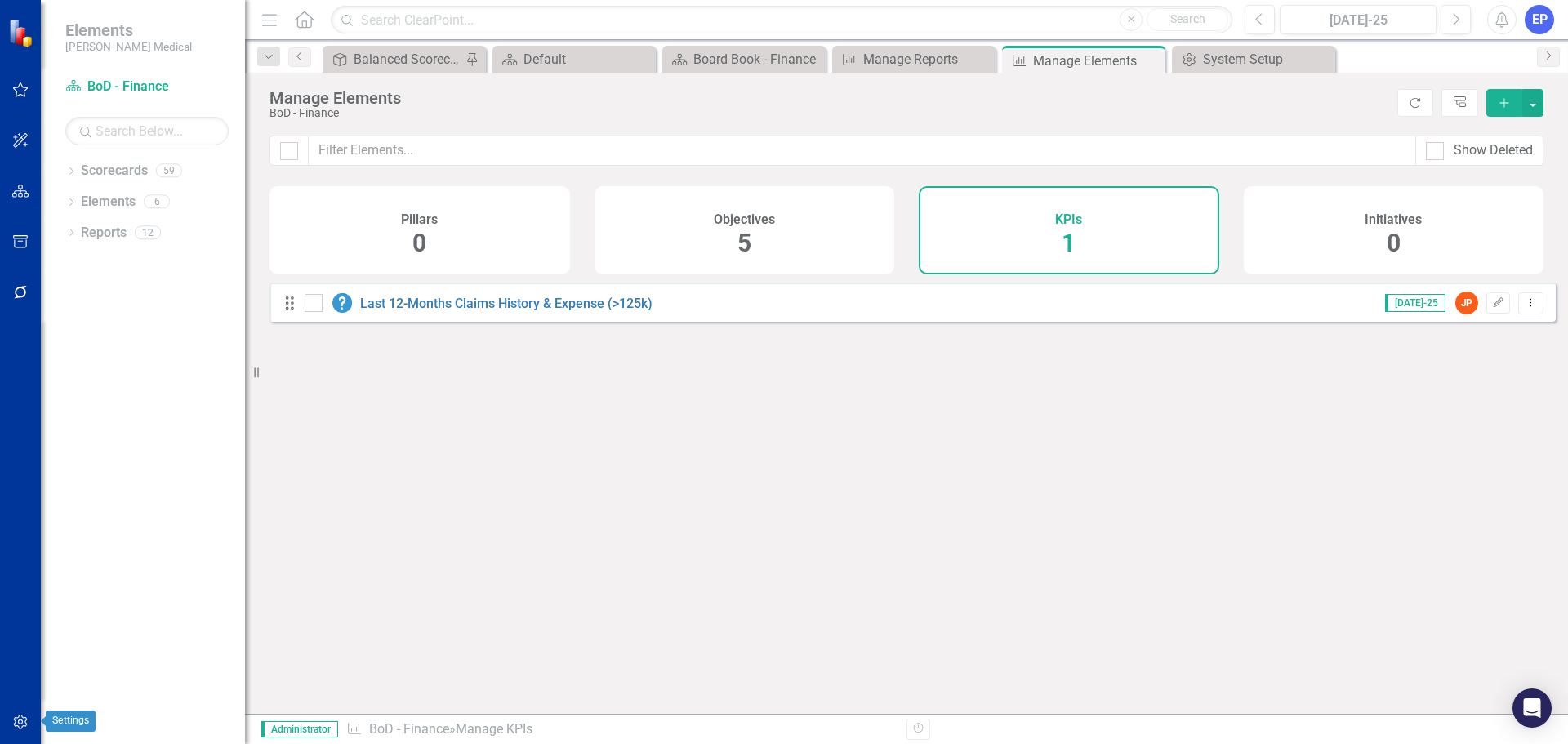
click at [24, 717] on icon "button" at bounding box center [21, 722] width 17 height 13
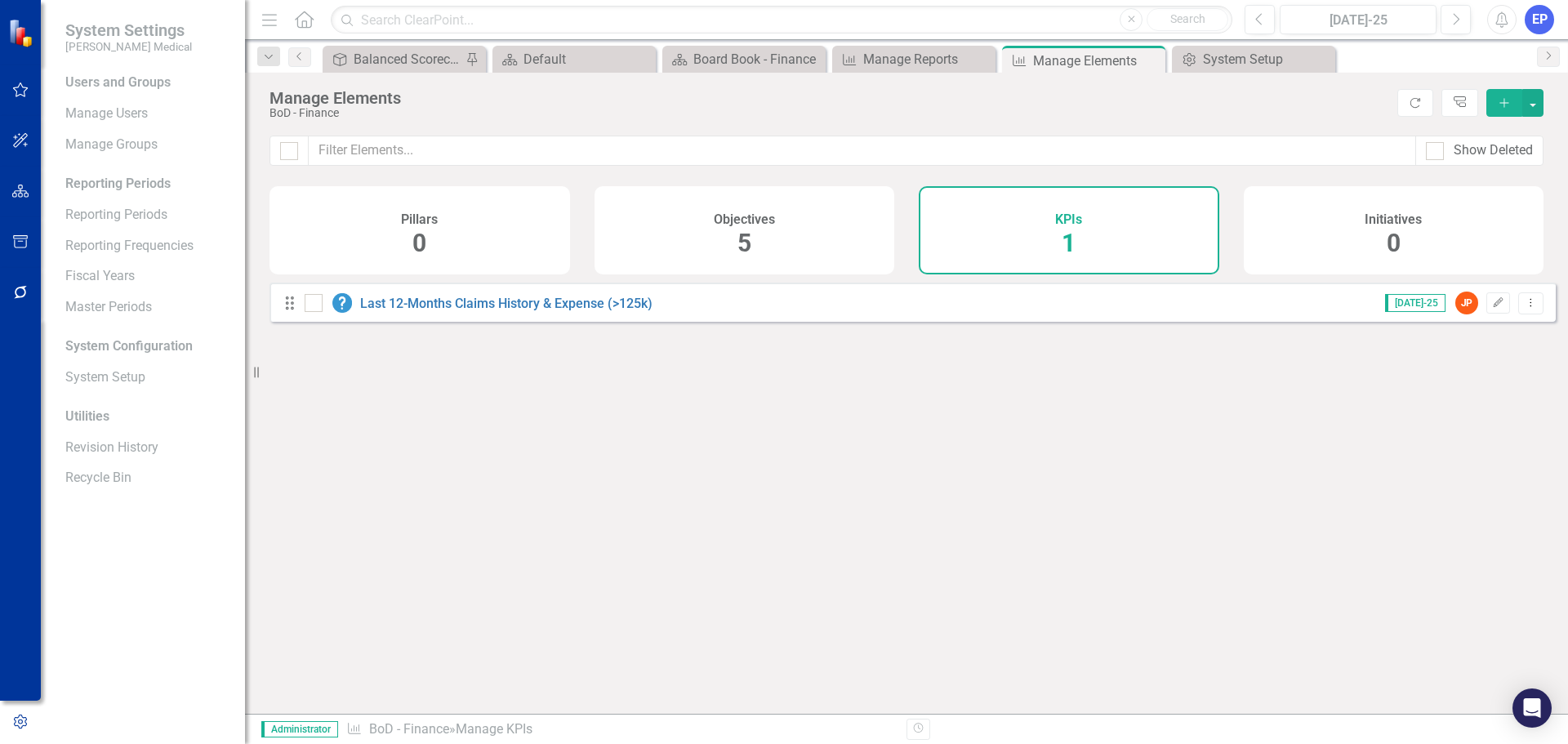
click at [123, 357] on div "Users and Groups Manage Users Manage Groups Reporting Periods Reporting Periods…" at bounding box center [143, 408] width 204 height 670
click at [126, 376] on link "System Setup" at bounding box center [146, 378] width 164 height 19
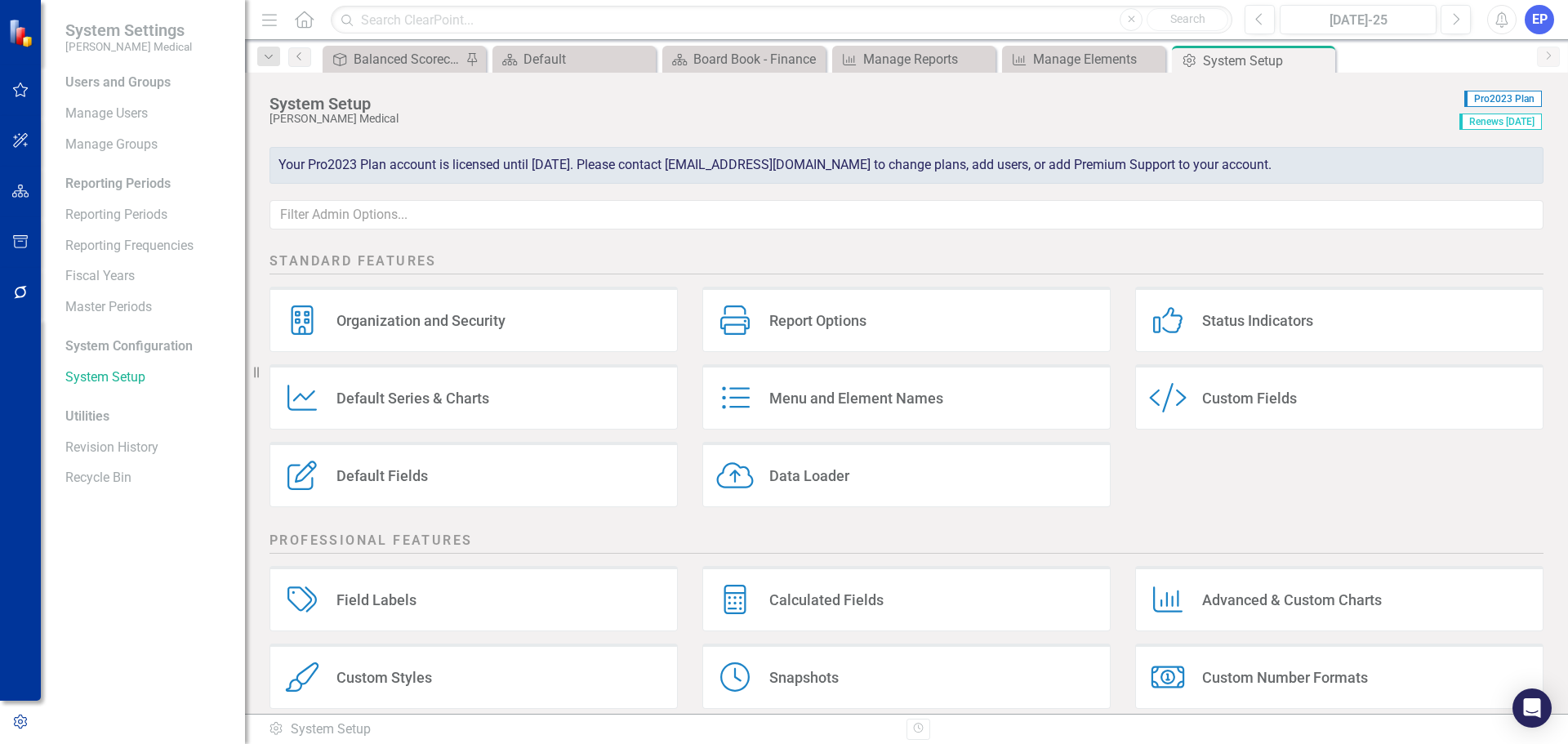
click at [1166, 400] on icon "Custom Style" at bounding box center [1168, 397] width 38 height 29
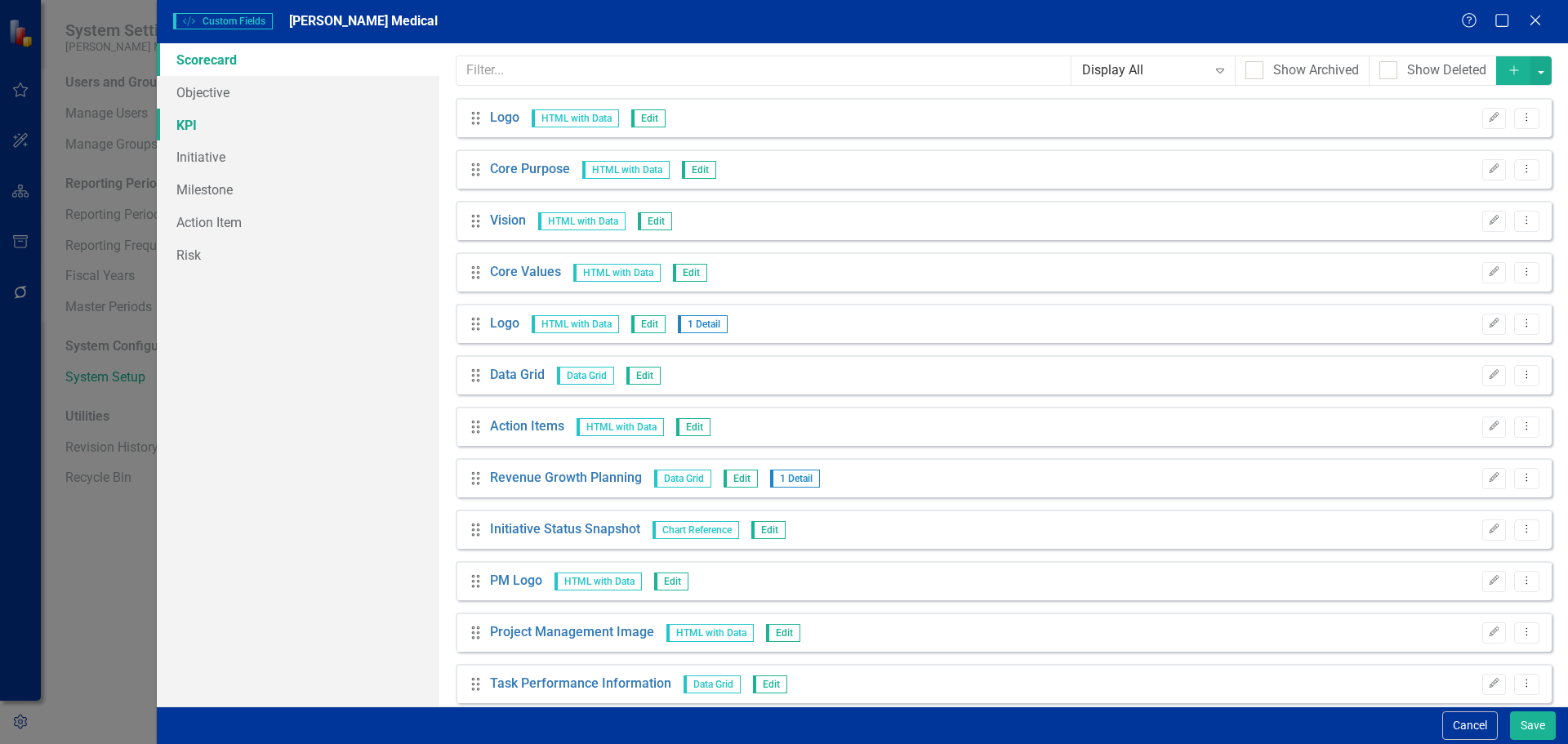
click at [182, 128] on link "KPI" at bounding box center [298, 125] width 283 height 33
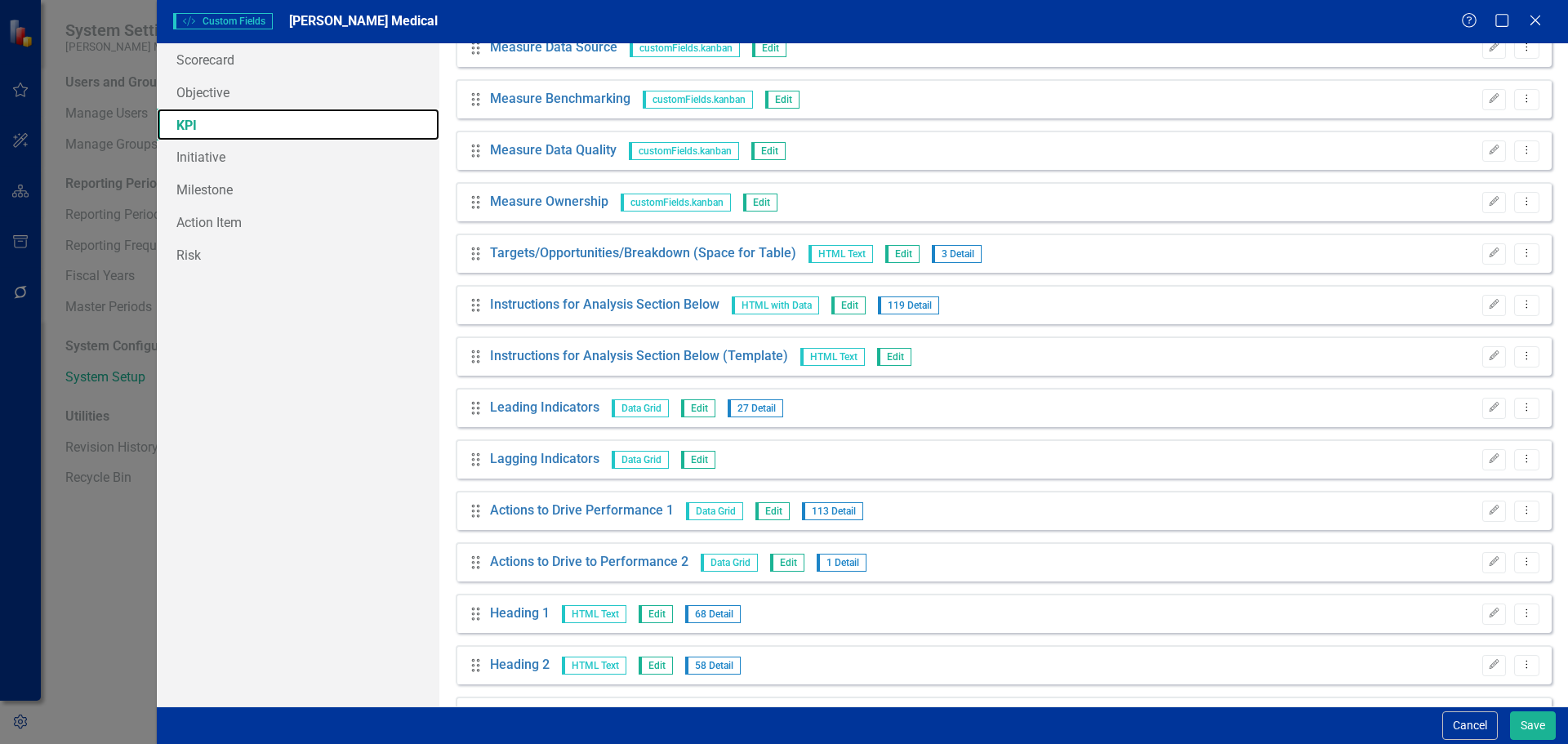
scroll to position [639, 0]
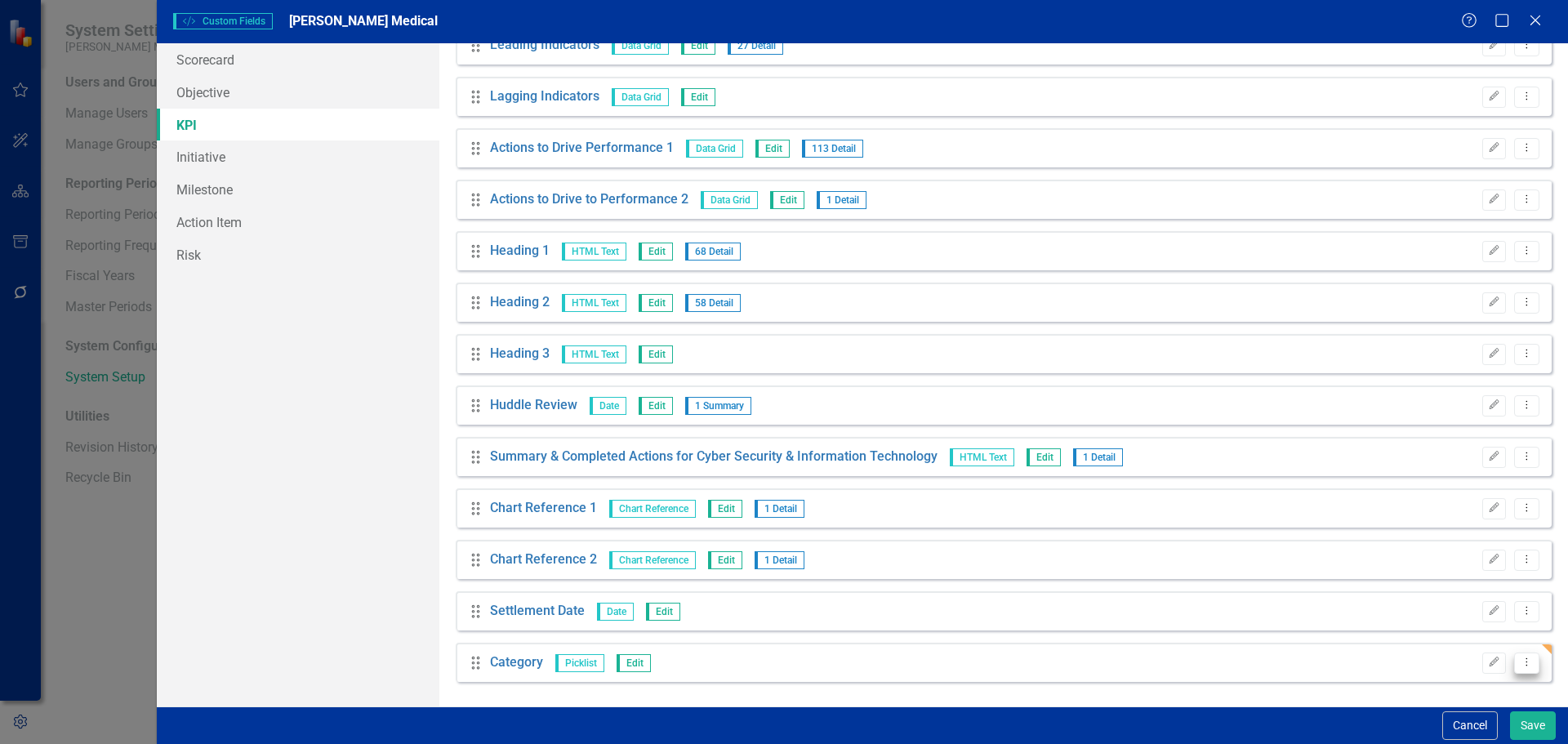
click at [1520, 662] on icon "Dropdown Menu" at bounding box center [1527, 662] width 14 height 10
click at [1480, 634] on link "Trash Delete Custom Field" at bounding box center [1440, 636] width 173 height 30
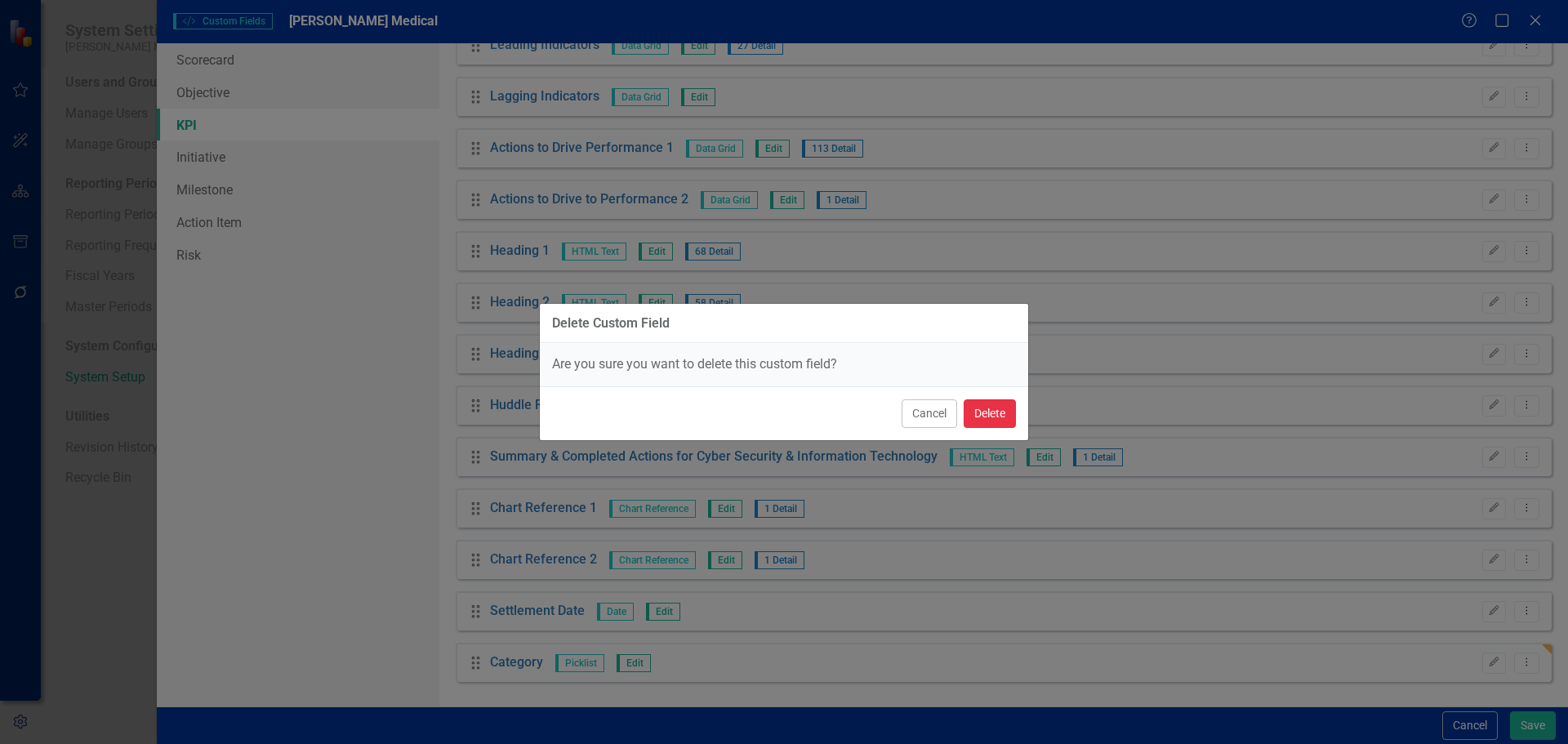
click at [998, 422] on button "Delete" at bounding box center [990, 413] width 52 height 28
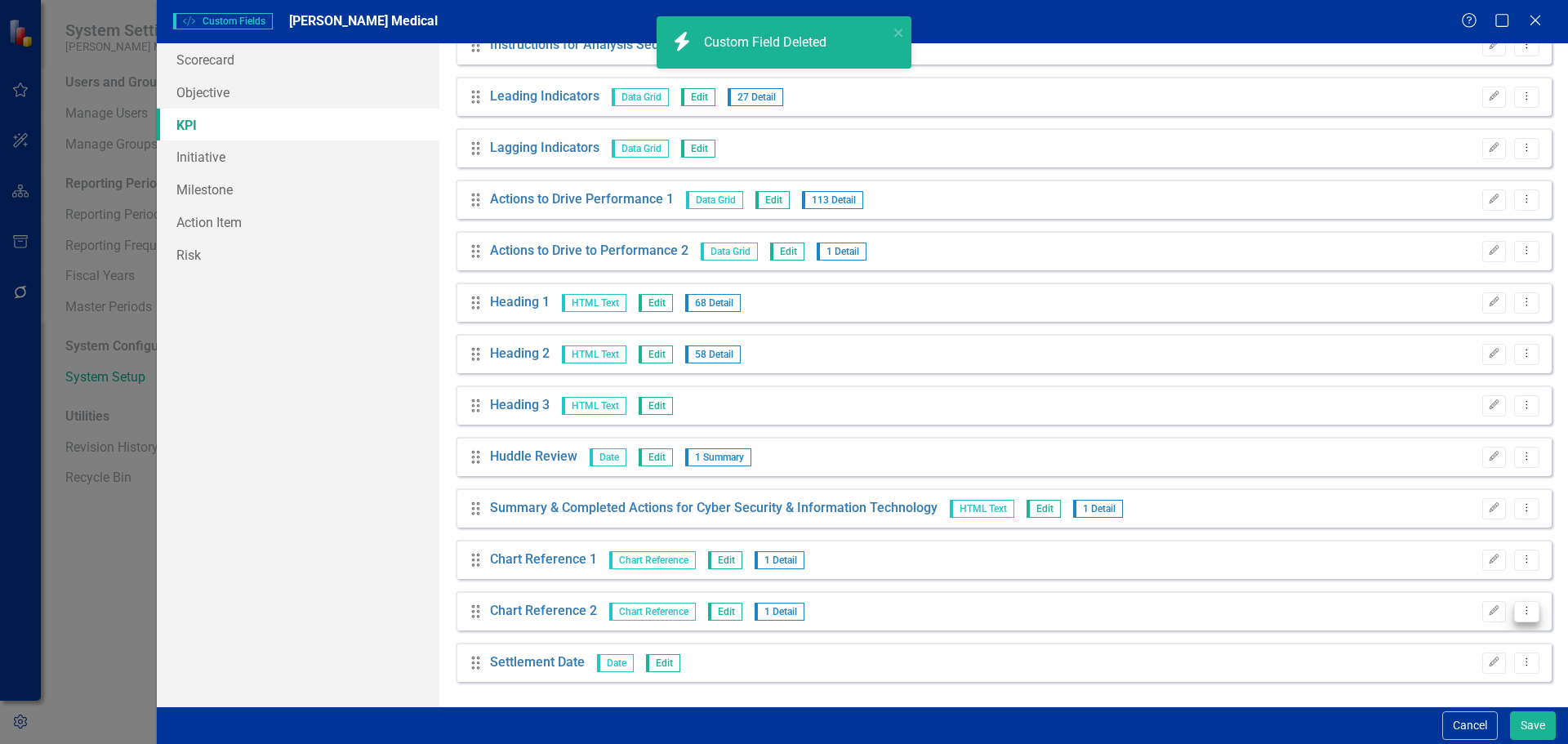
scroll to position [587, 0]
click at [1520, 664] on icon "Dropdown Menu" at bounding box center [1527, 662] width 14 height 10
click at [1449, 631] on link "Trash Delete Custom Field" at bounding box center [1440, 636] width 173 height 30
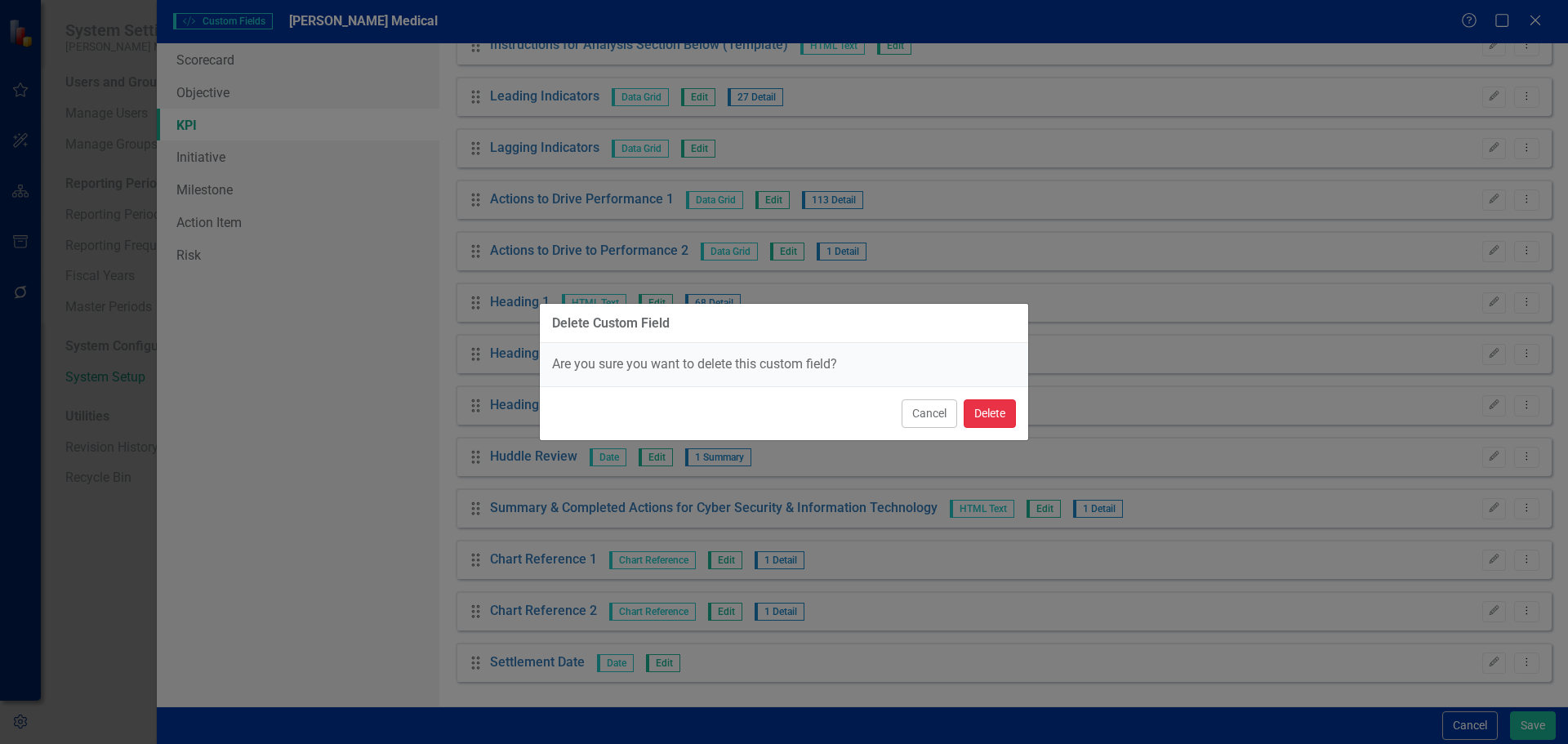
click at [980, 411] on button "Delete" at bounding box center [990, 413] width 52 height 28
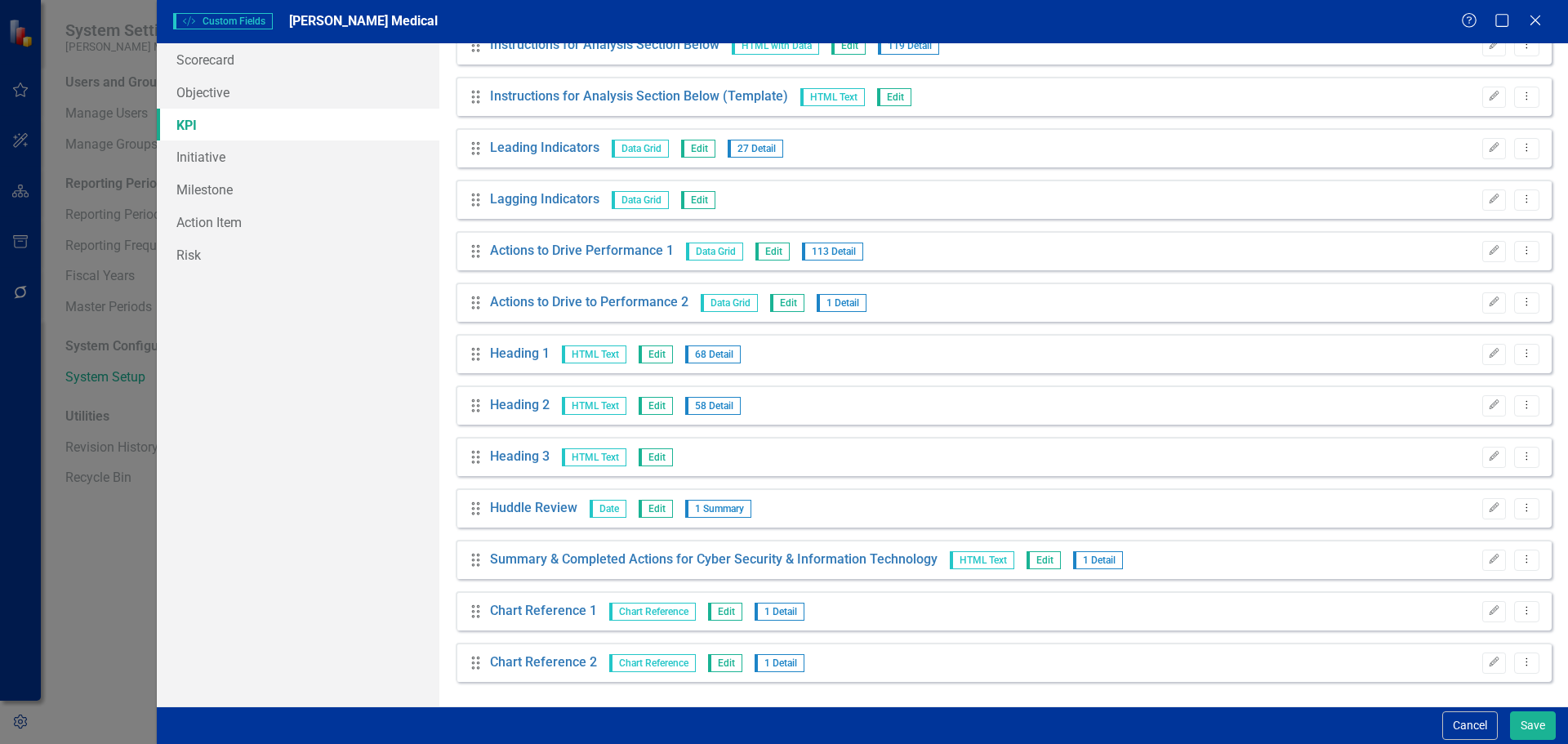
scroll to position [536, 0]
click at [1531, 722] on button "Save" at bounding box center [1533, 725] width 45 height 28
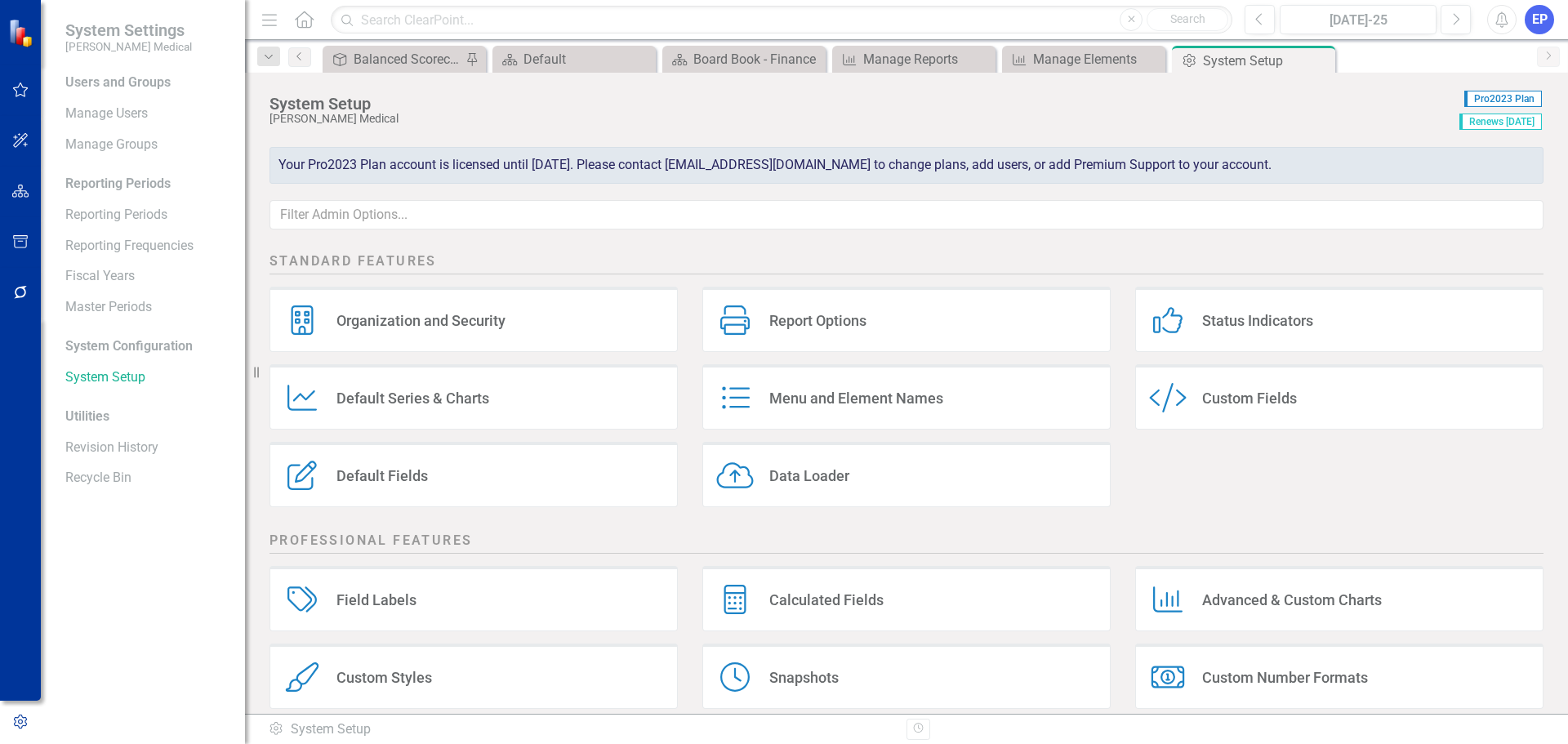
click at [1539, 22] on div "EP" at bounding box center [1540, 20] width 29 height 29
click at [1477, 139] on link "icon.tutorial Show Tutorials" at bounding box center [1488, 143] width 129 height 30
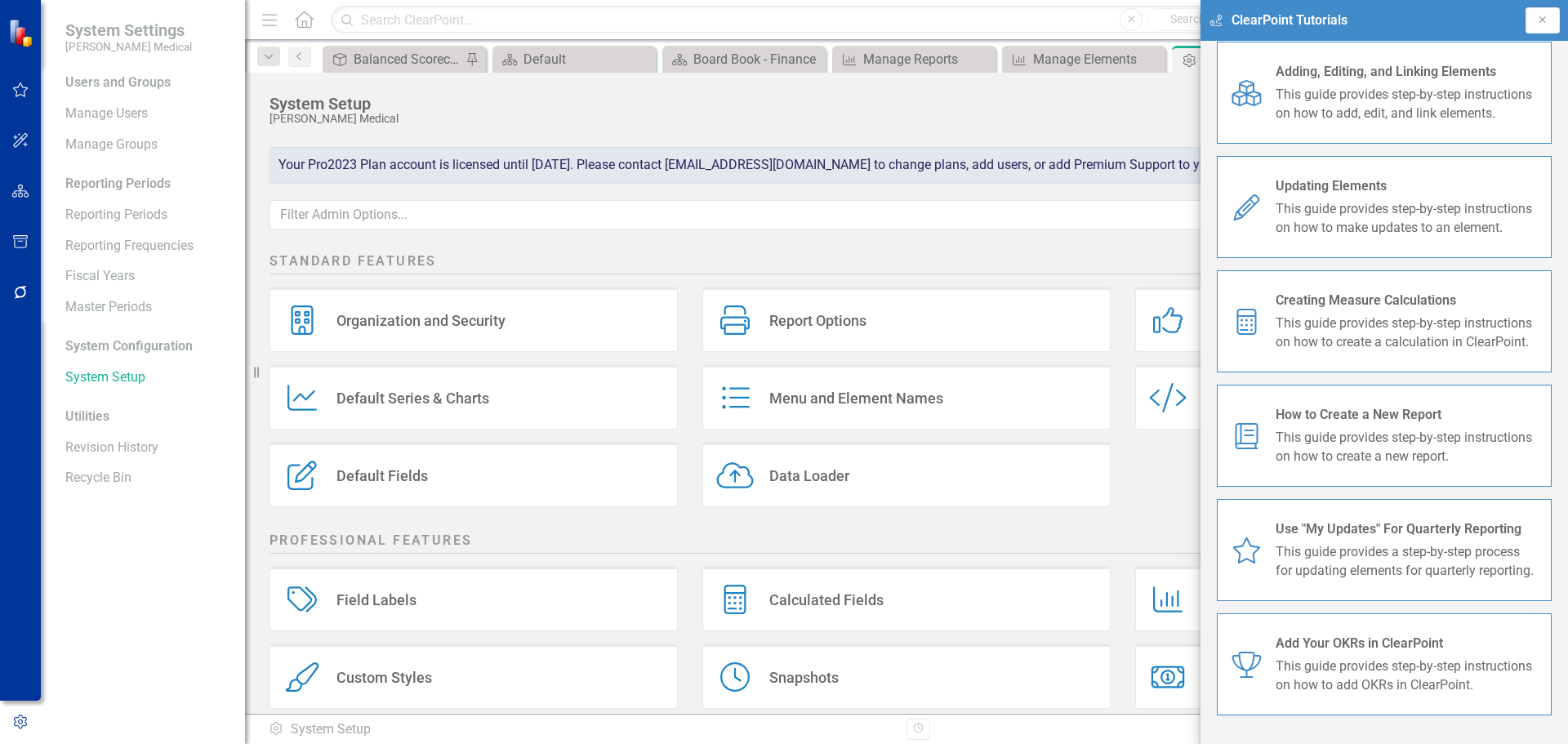
scroll to position [0, 0]
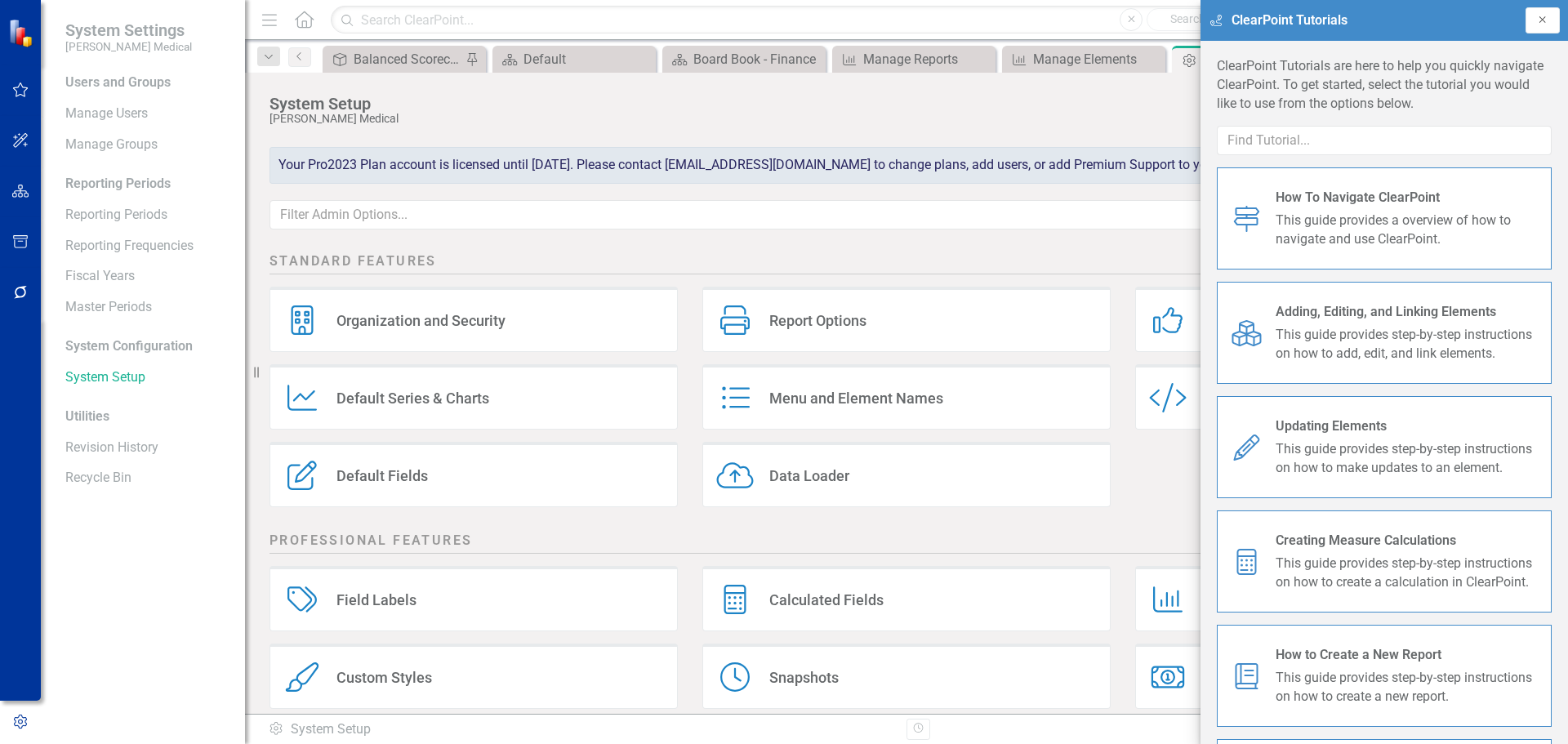
click at [1548, 21] on icon "Close" at bounding box center [1542, 19] width 13 height 9
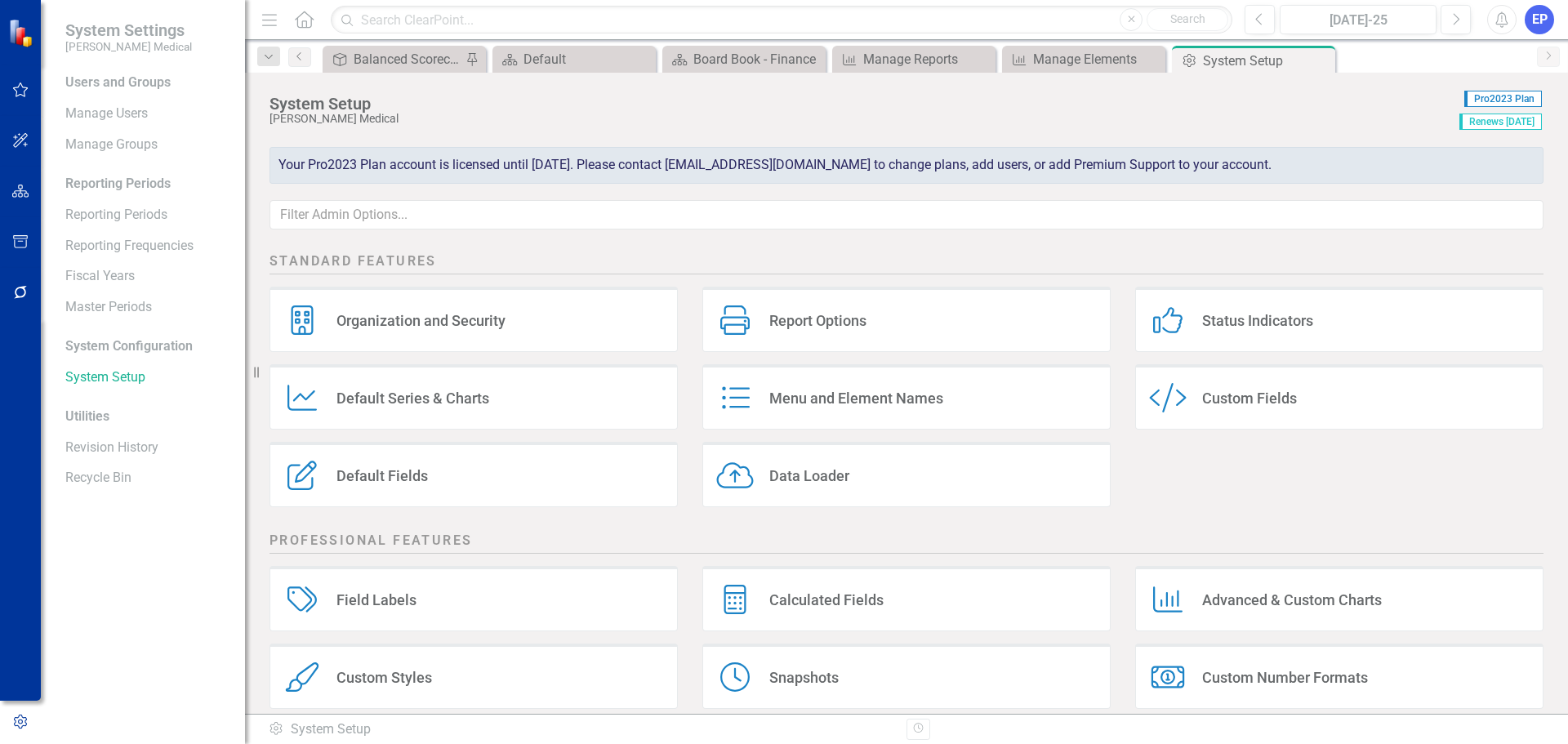
click at [1543, 22] on div "EP" at bounding box center [1540, 20] width 29 height 29
click at [1490, 120] on link "Help Support Center" at bounding box center [1488, 112] width 129 height 30
